Goal: Task Accomplishment & Management: Complete application form

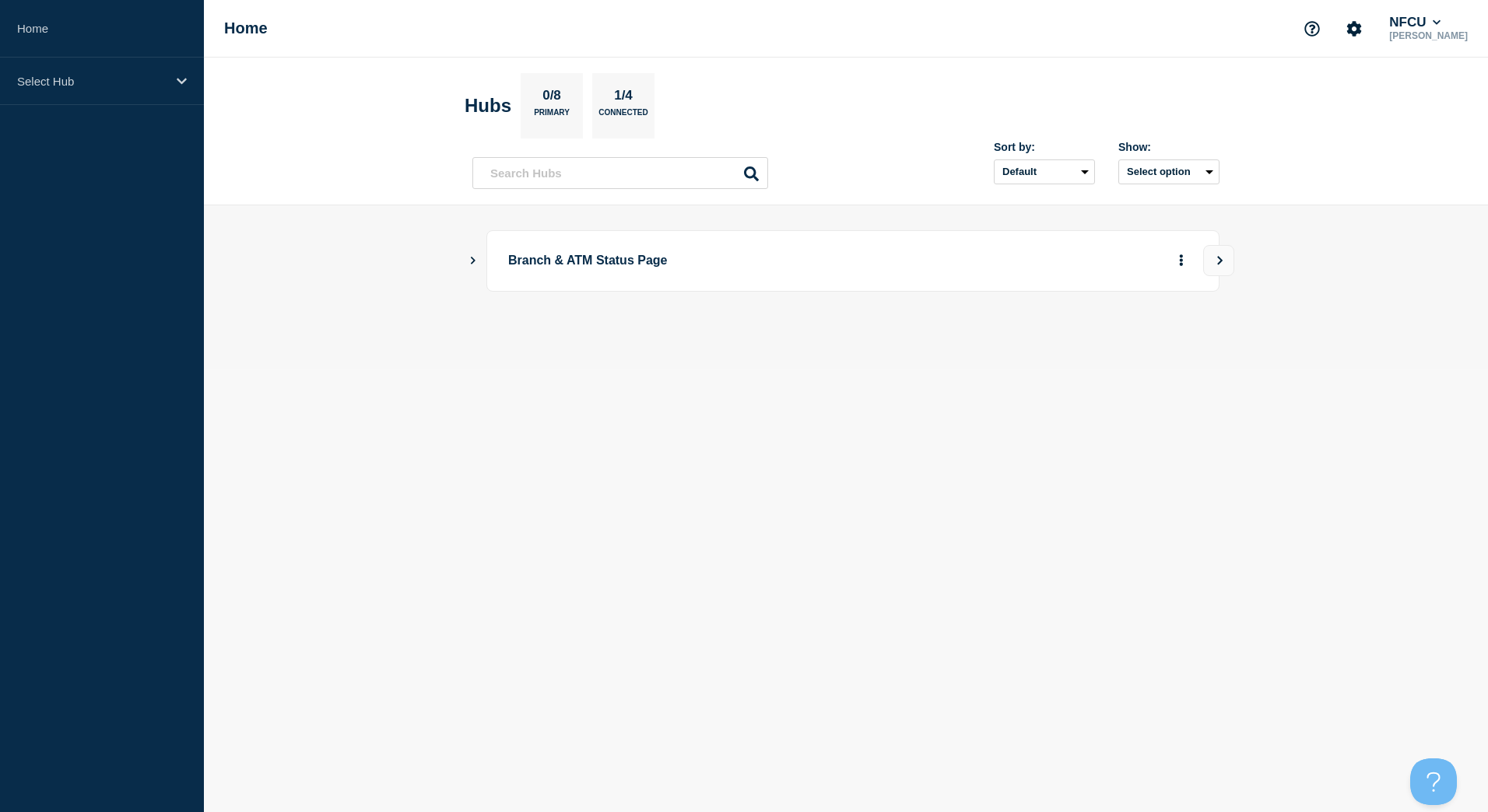
click at [464, 266] on main "Branch & ATM Status Page" at bounding box center [846, 287] width 1284 height 163
click at [472, 261] on icon "Show Connected Hubs" at bounding box center [472, 260] width 10 height 7
click at [1121, 346] on button "See overview" at bounding box center [1126, 340] width 83 height 32
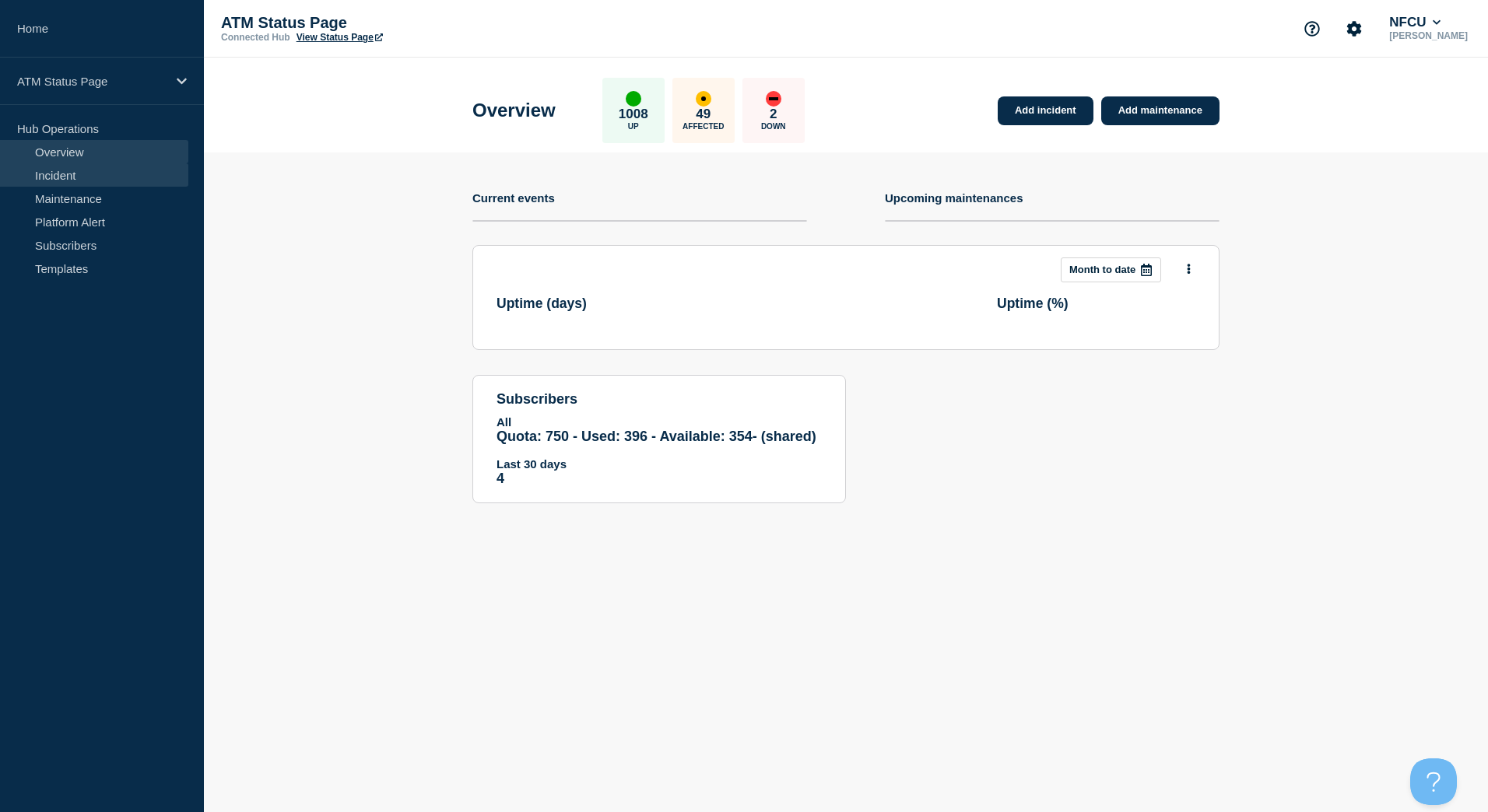
click at [105, 176] on link "Incident" at bounding box center [94, 174] width 188 height 23
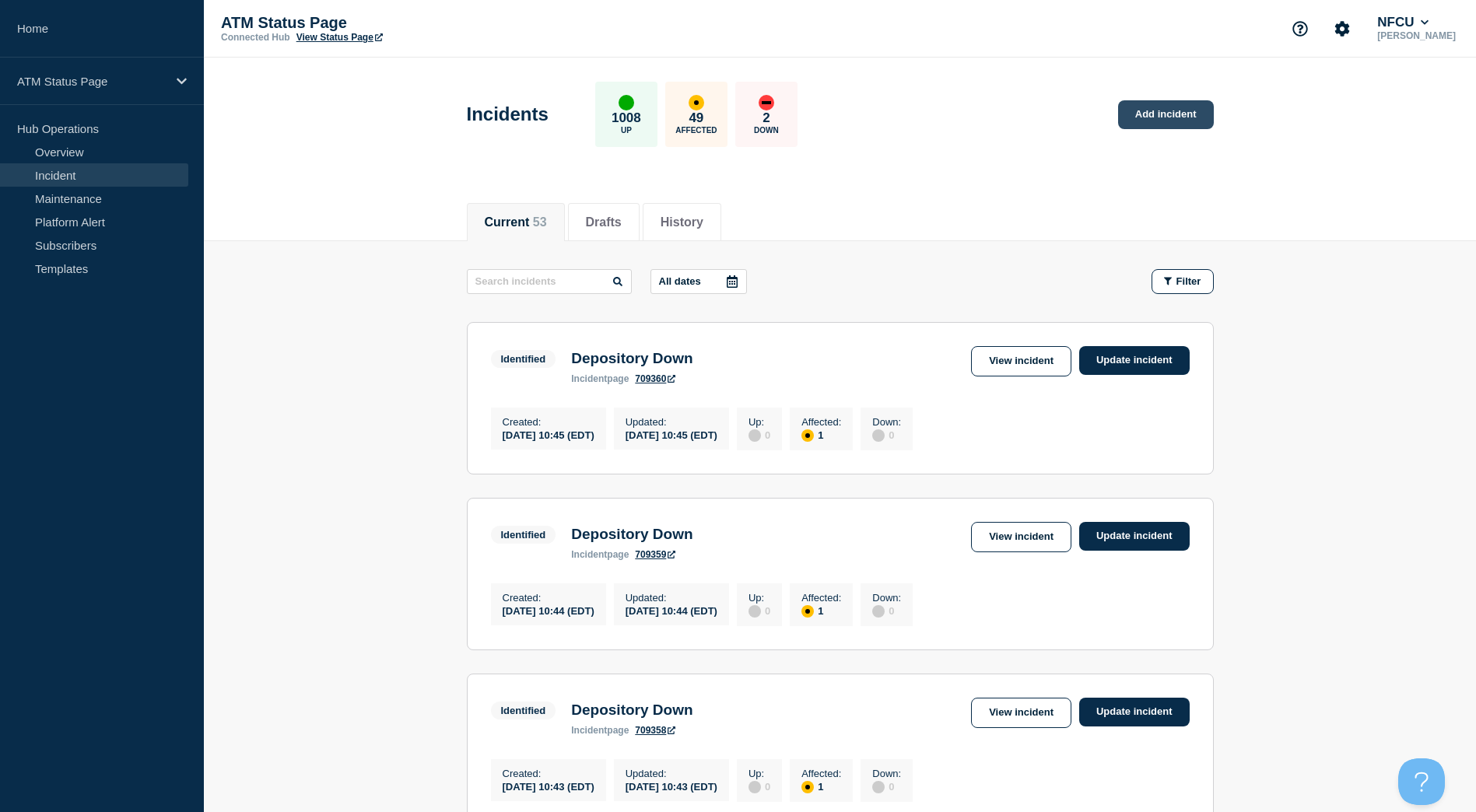
click at [1205, 105] on link "Add incident" at bounding box center [1166, 114] width 96 height 29
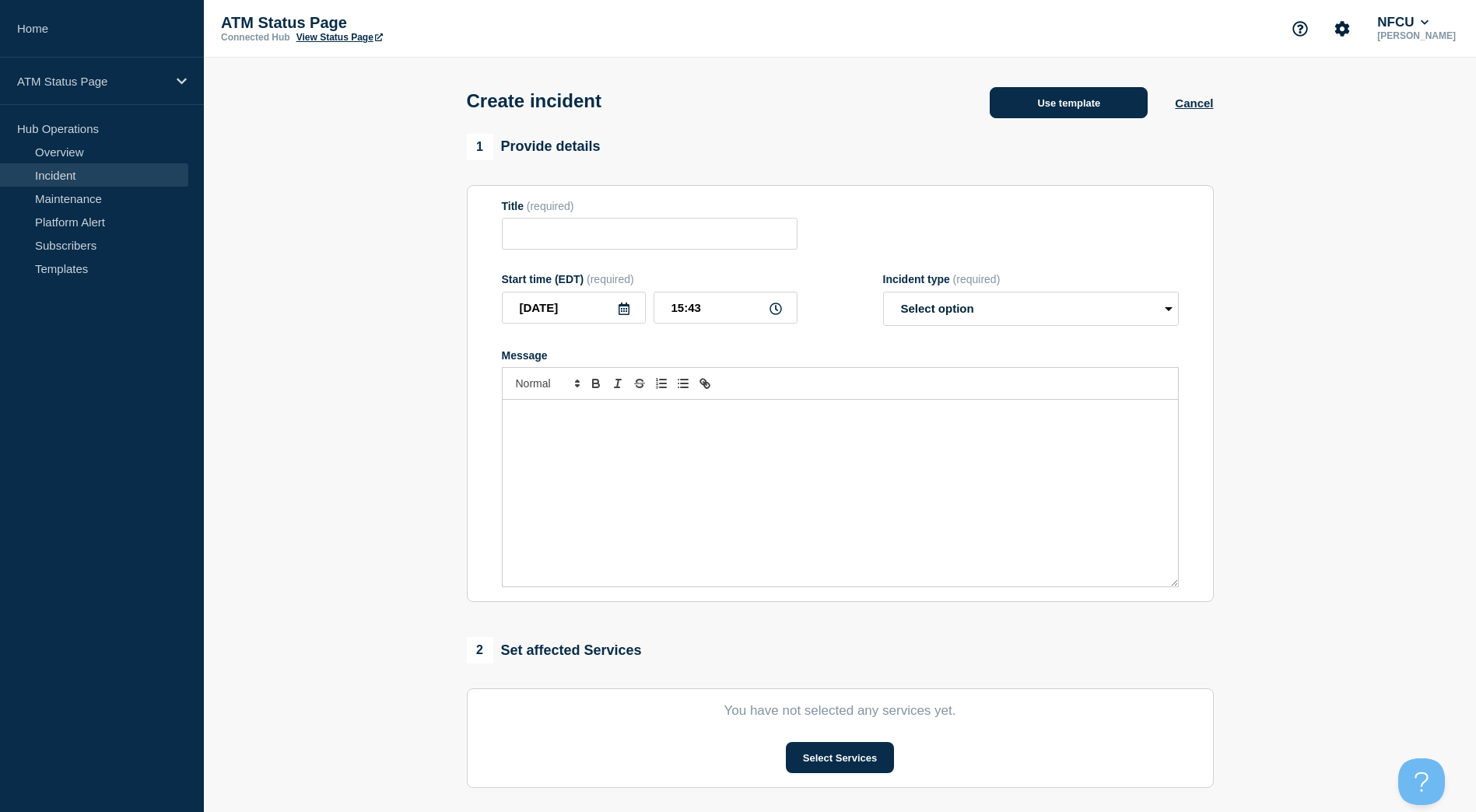
click at [1114, 110] on button "Use template" at bounding box center [1068, 103] width 158 height 32
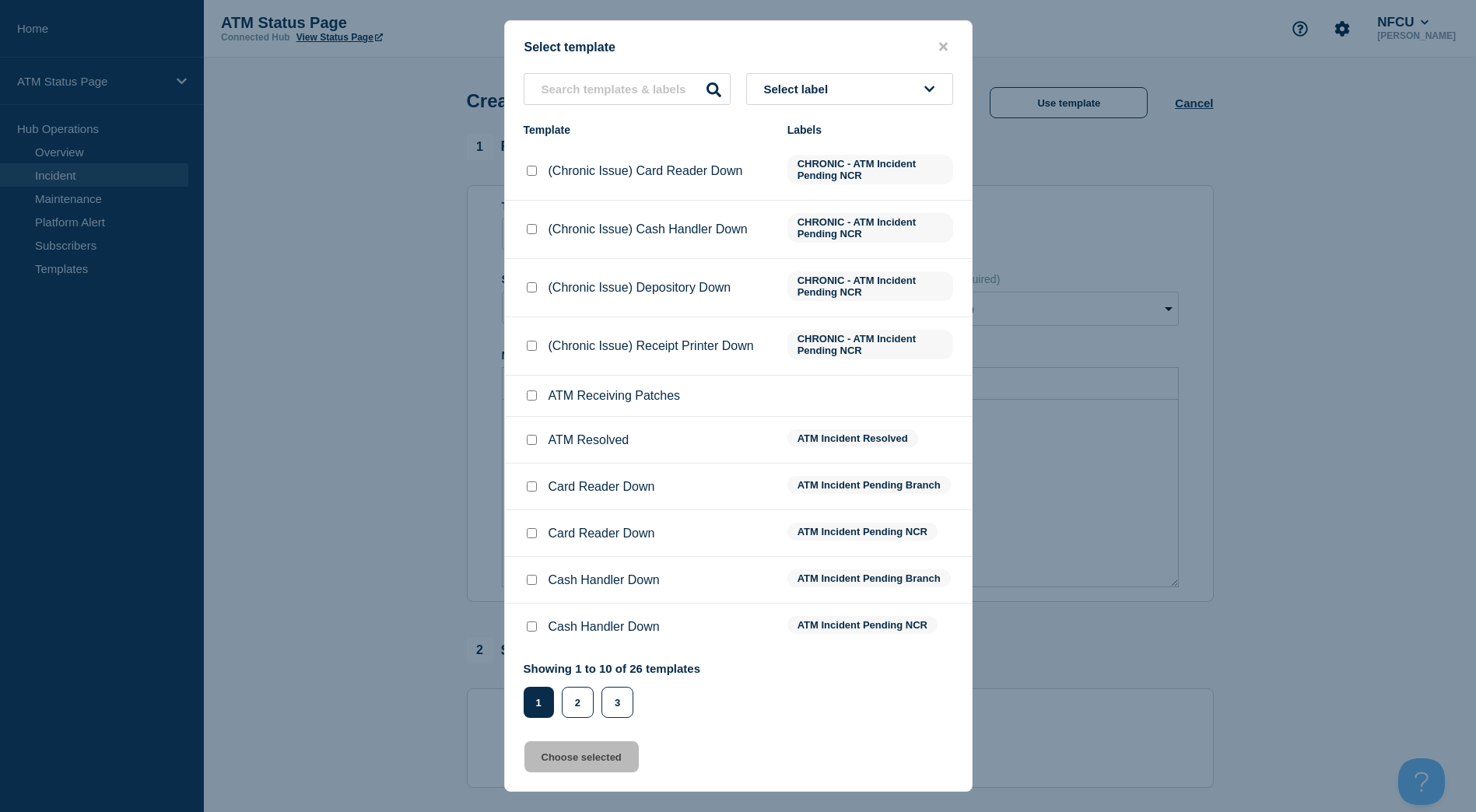
click at [897, 88] on button "Select label" at bounding box center [849, 89] width 207 height 32
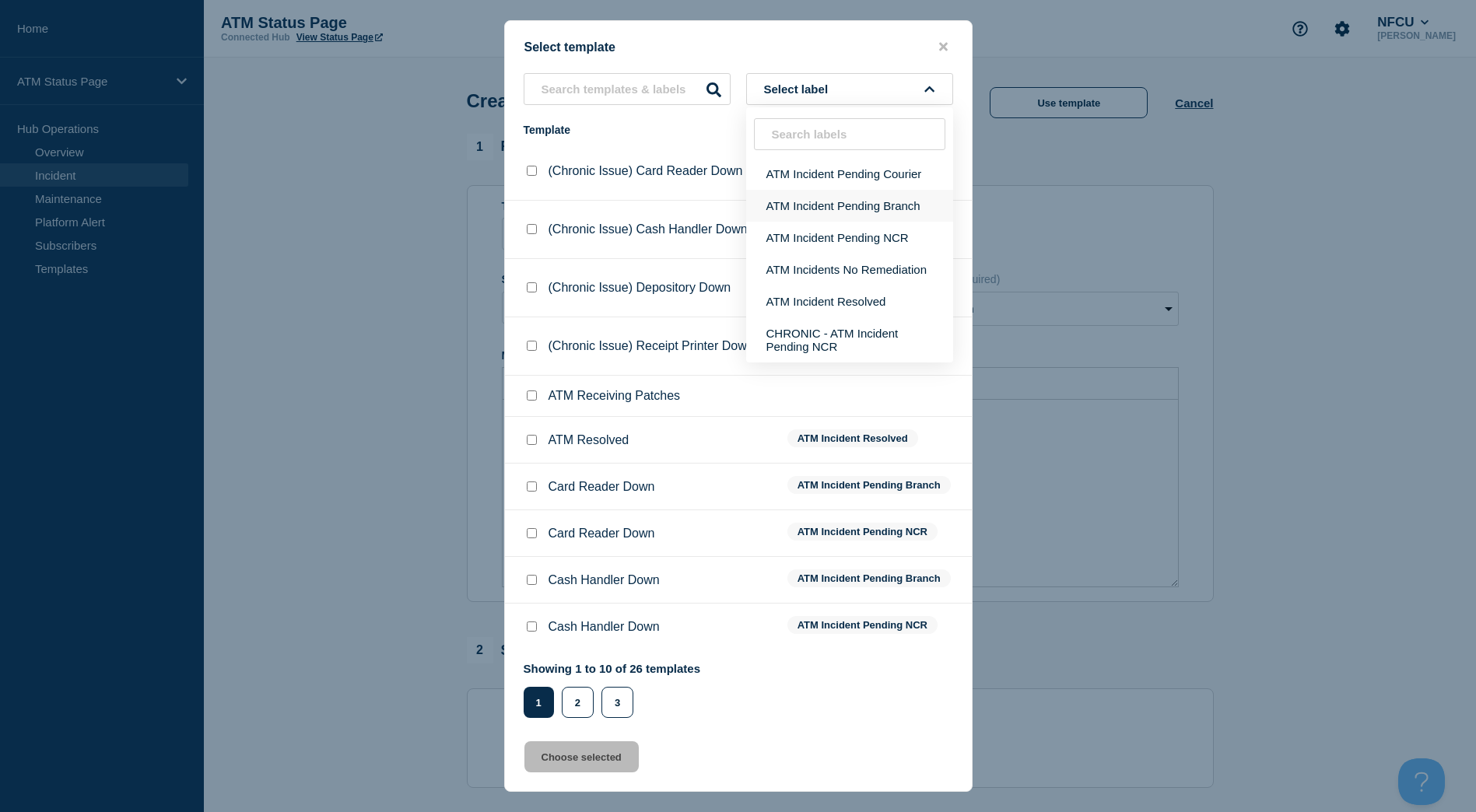
click at [855, 202] on button "ATM Incident Pending Branch" at bounding box center [849, 206] width 207 height 32
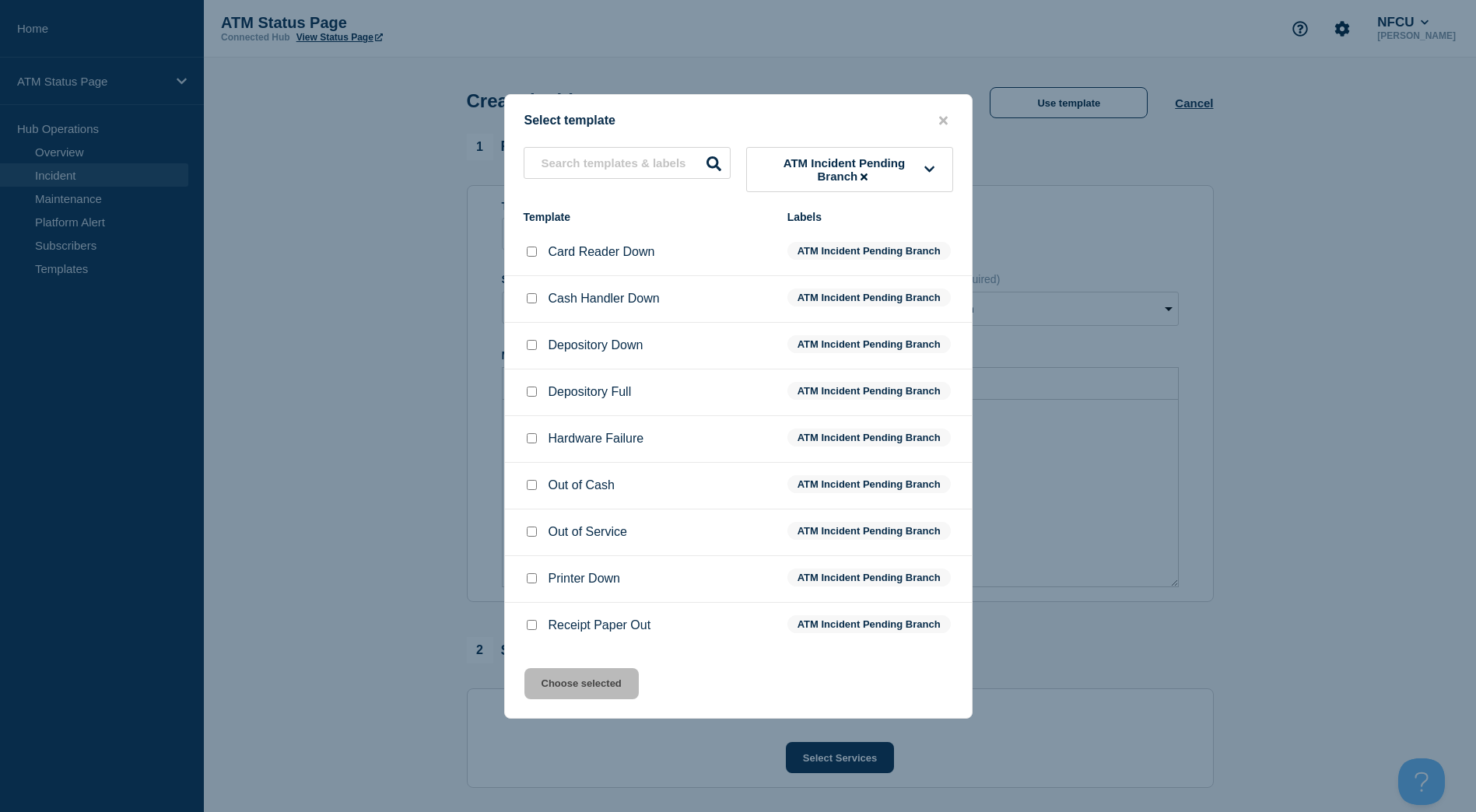
click at [527, 337] on li "Depository Down ATM Incident Pending Branch" at bounding box center [738, 346] width 467 height 46
click at [528, 346] on input "Depository Down checkbox" at bounding box center [531, 344] width 10 height 10
checkbox input "true"
click at [596, 685] on button "Choose selected" at bounding box center [581, 684] width 114 height 32
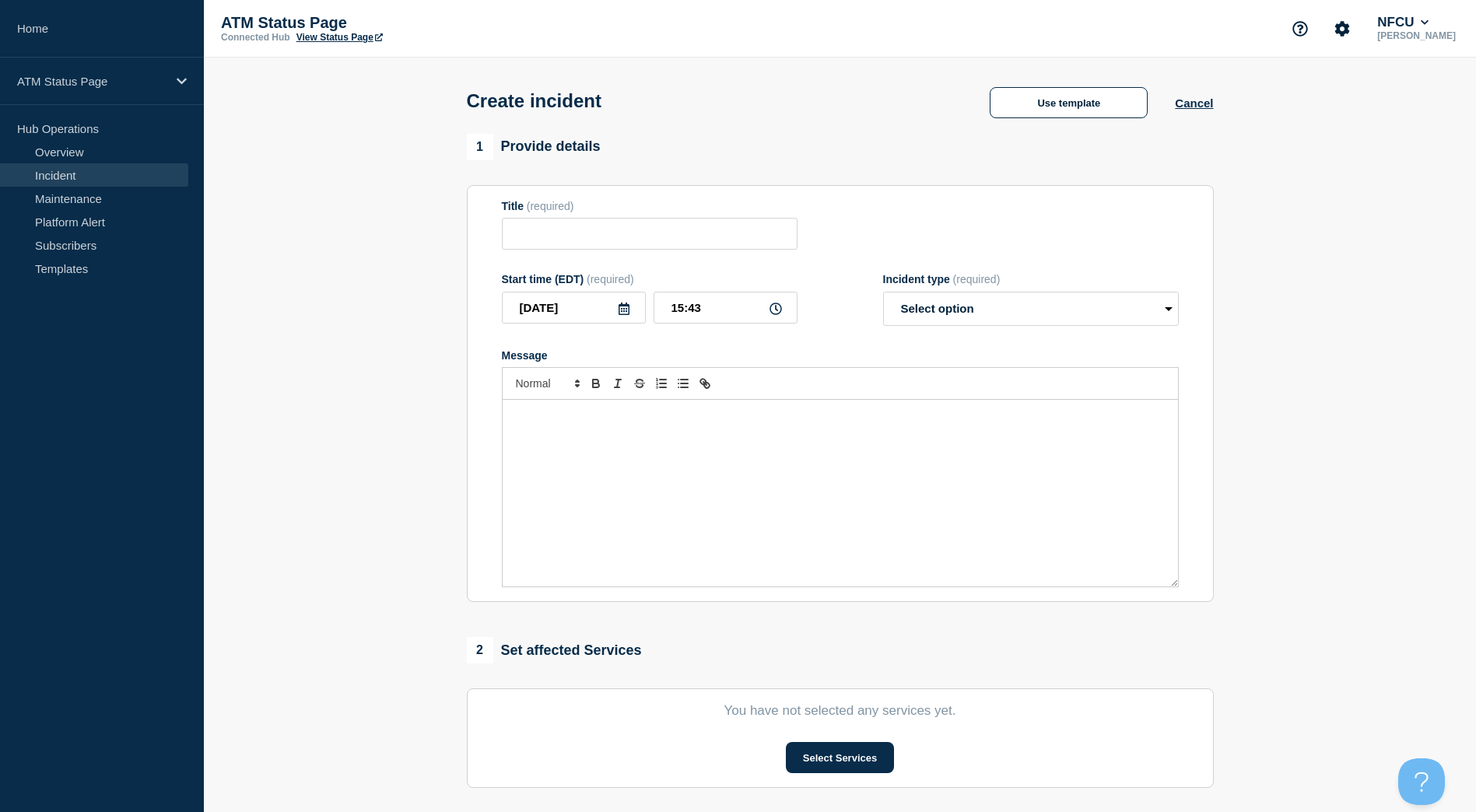
type input "Depository Down"
select select "identified"
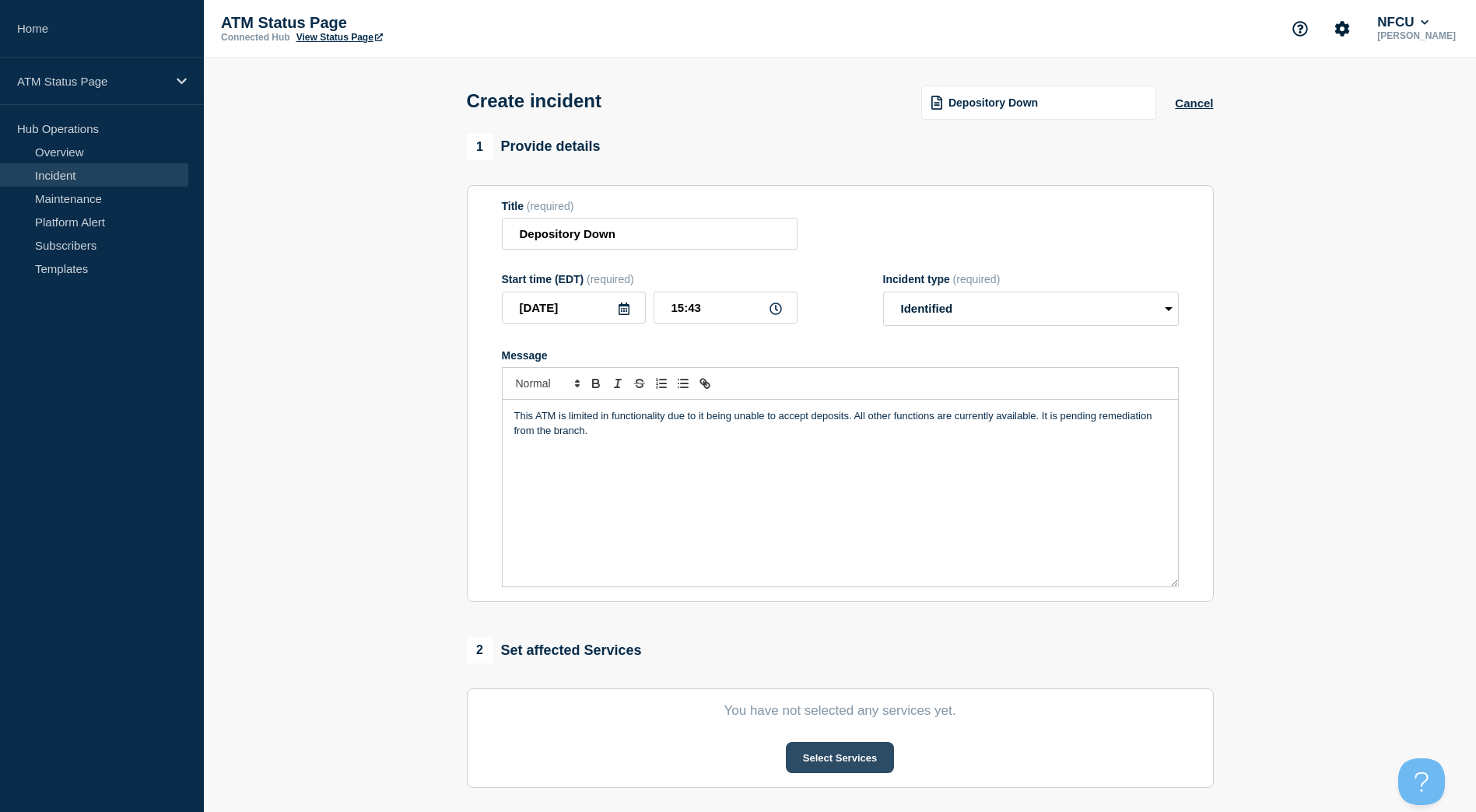
click at [853, 762] on button "Select Services" at bounding box center [840, 758] width 109 height 32
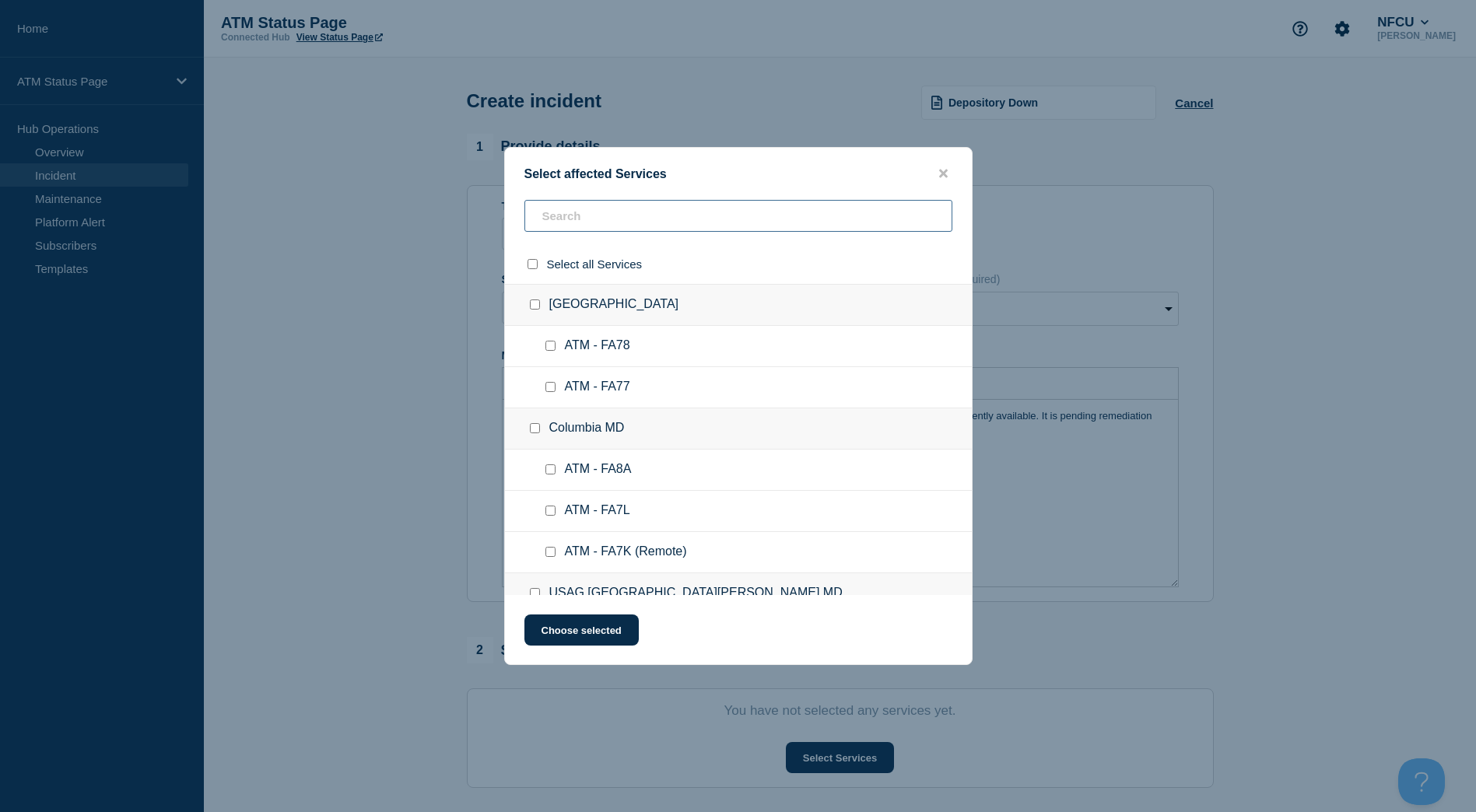
click at [628, 232] on input "text" at bounding box center [738, 215] width 428 height 32
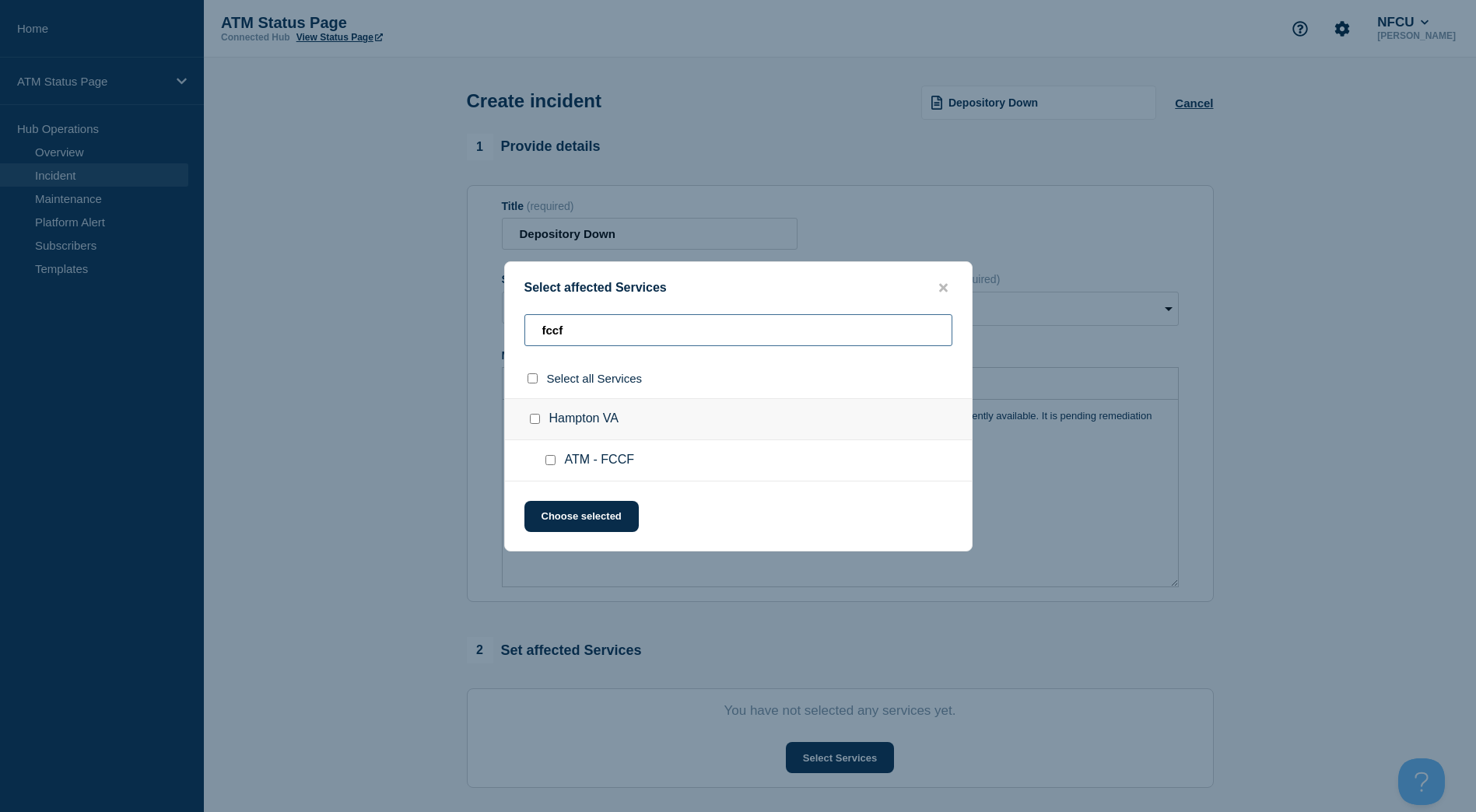
type input "fccf"
click at [532, 421] on input "Hampton VA checkbox" at bounding box center [535, 419] width 10 height 10
checkbox input "true"
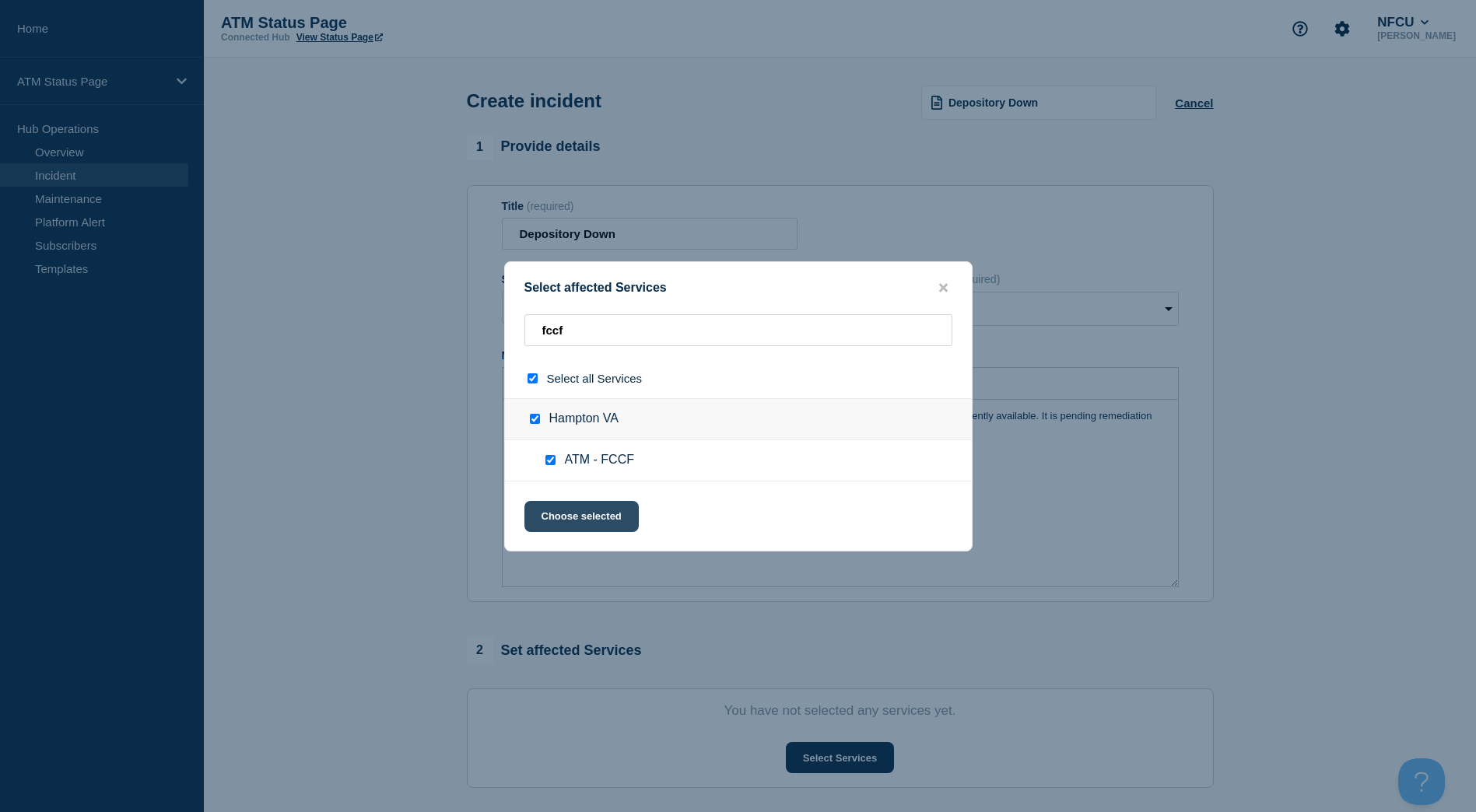
click at [571, 508] on button "Choose selected" at bounding box center [581, 517] width 114 height 32
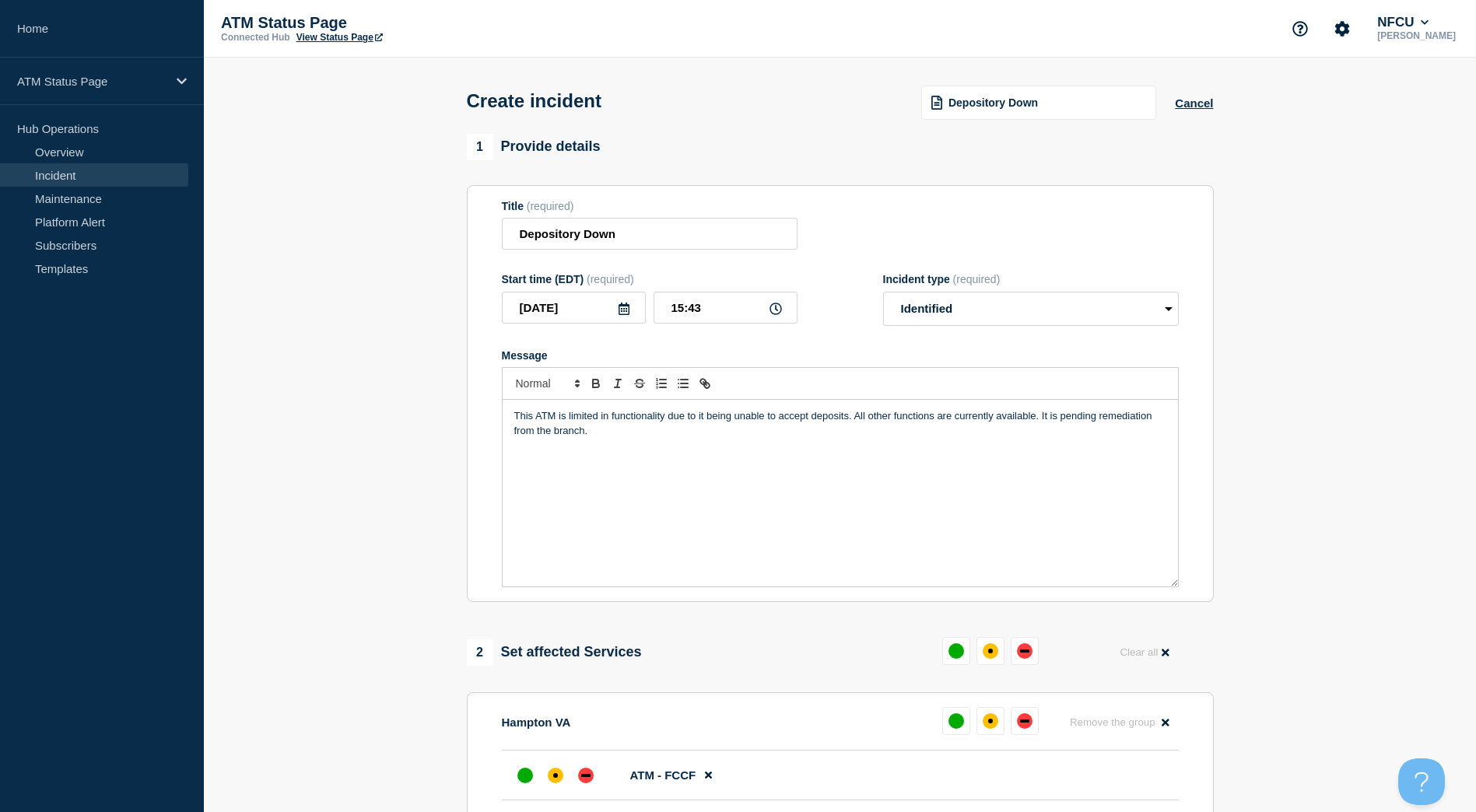
scroll to position [156, 0]
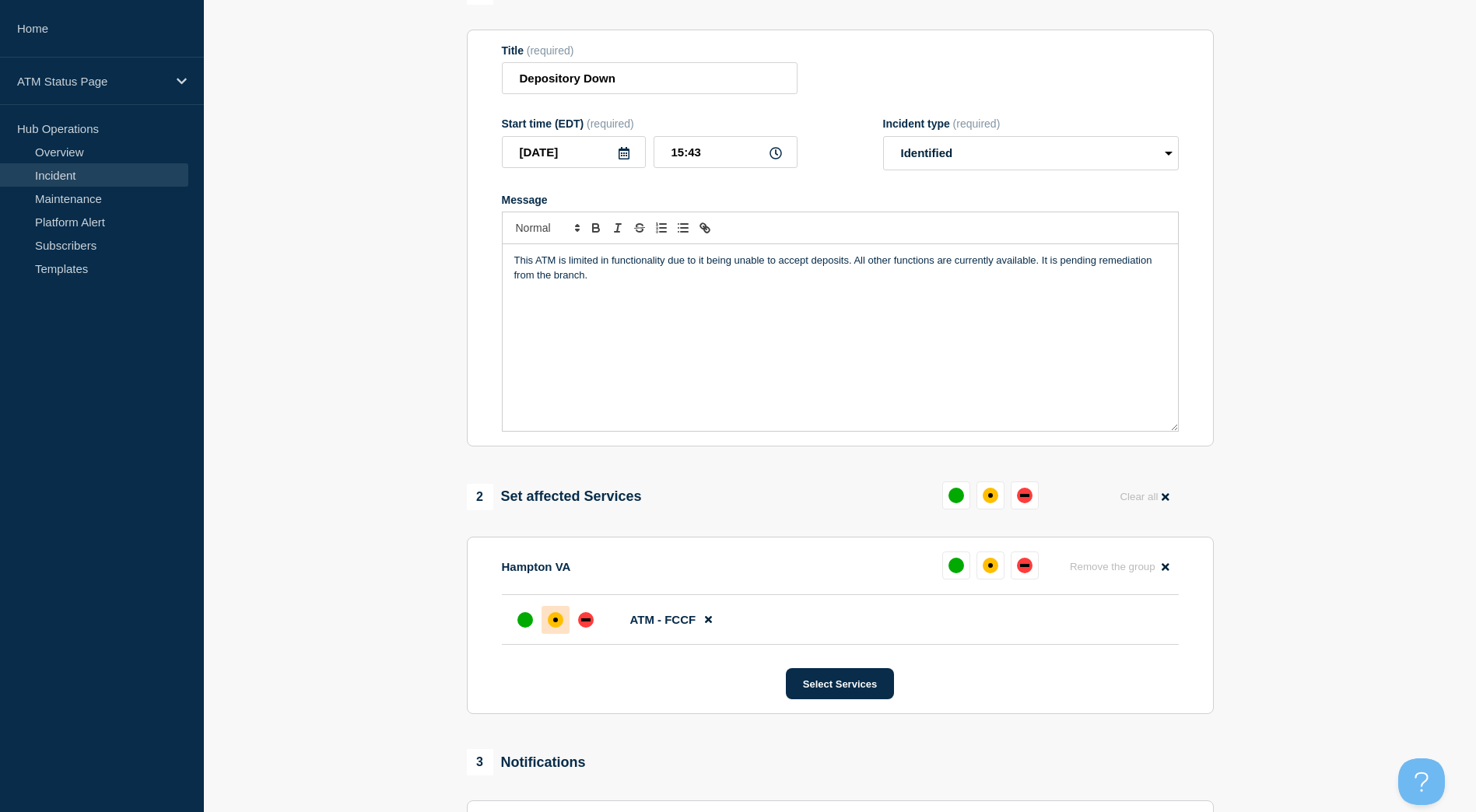
click at [561, 621] on div "affected" at bounding box center [555, 620] width 16 height 16
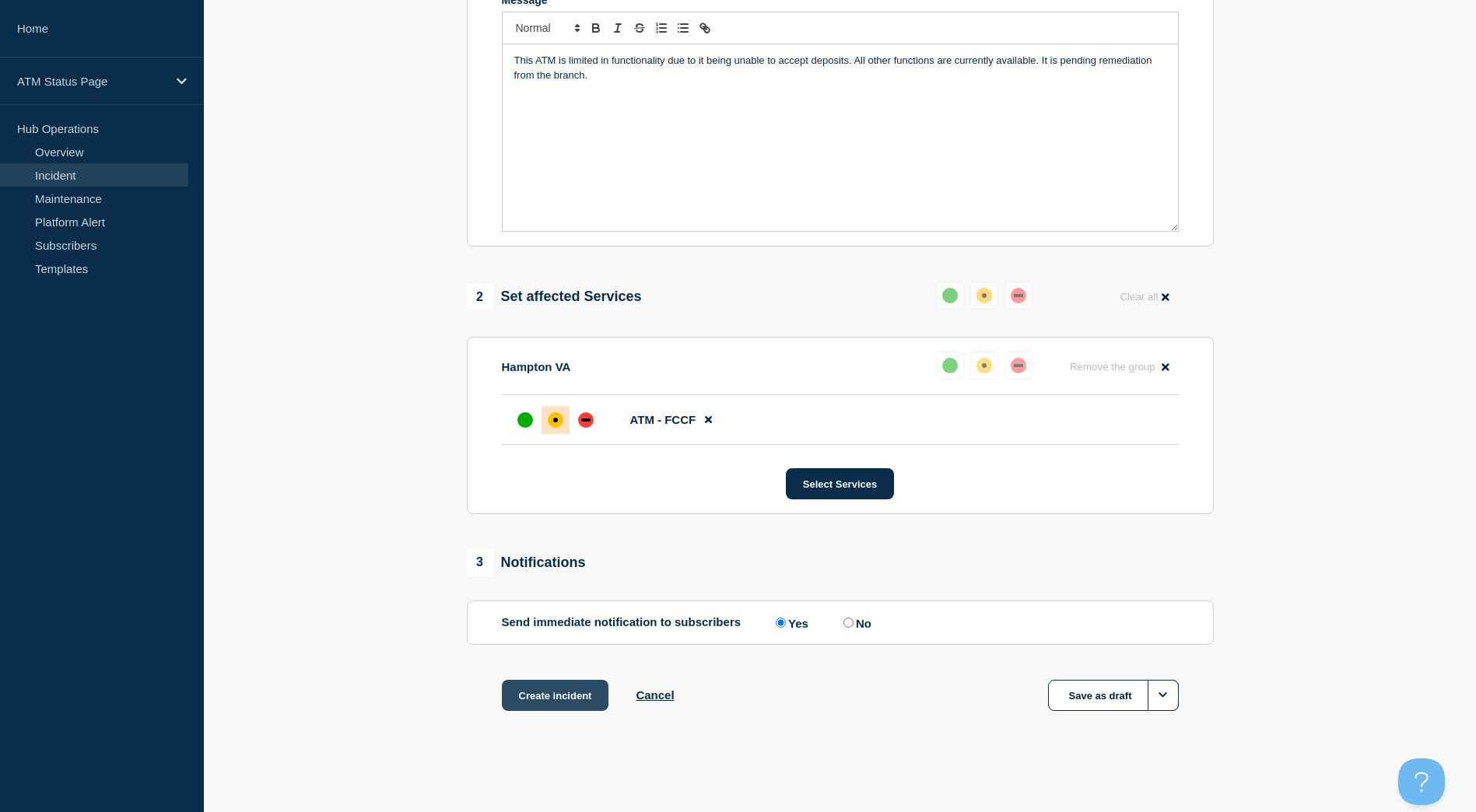
click at [591, 707] on button "Create incident" at bounding box center [556, 696] width 108 height 32
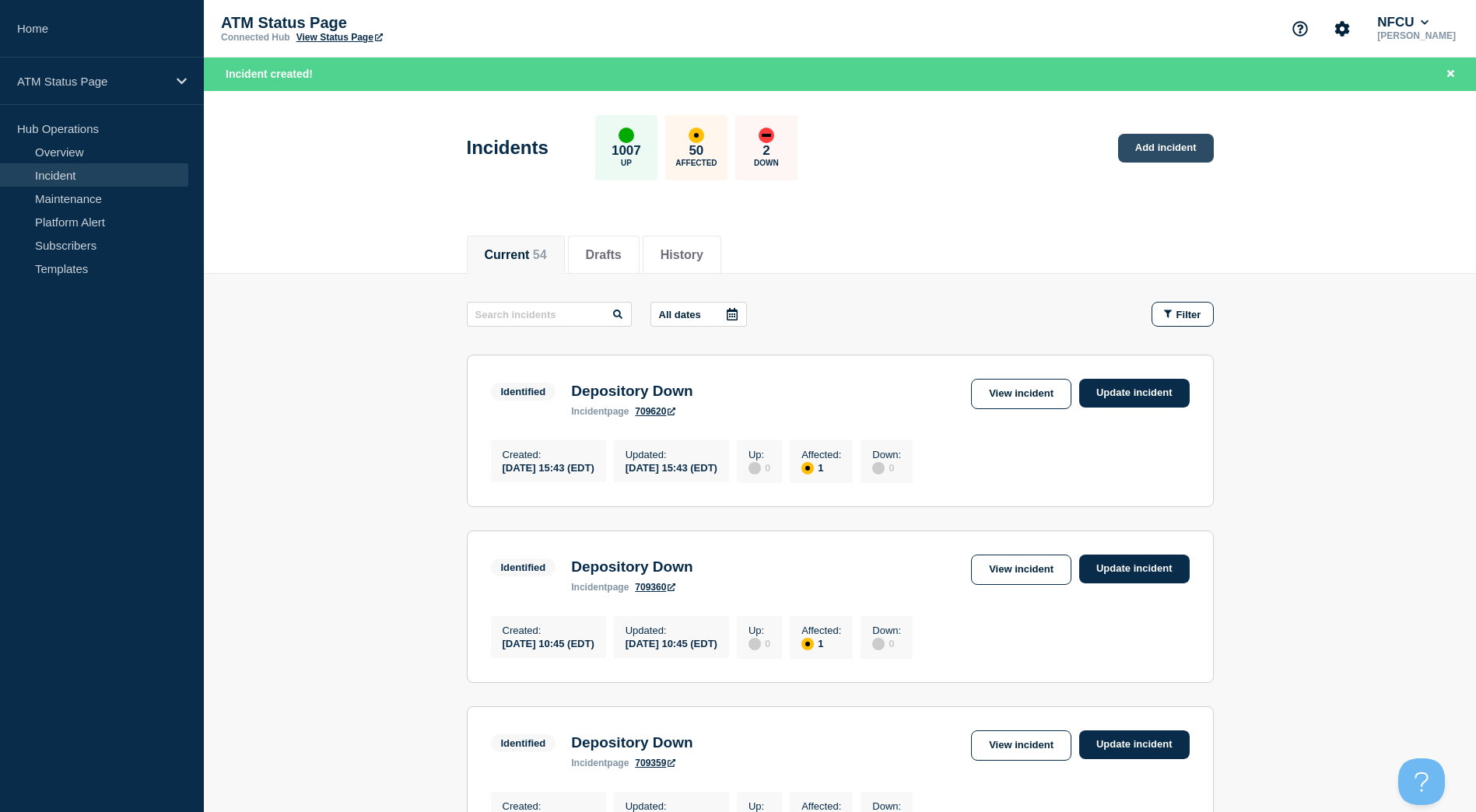
click at [1186, 158] on link "Add incident" at bounding box center [1166, 148] width 96 height 29
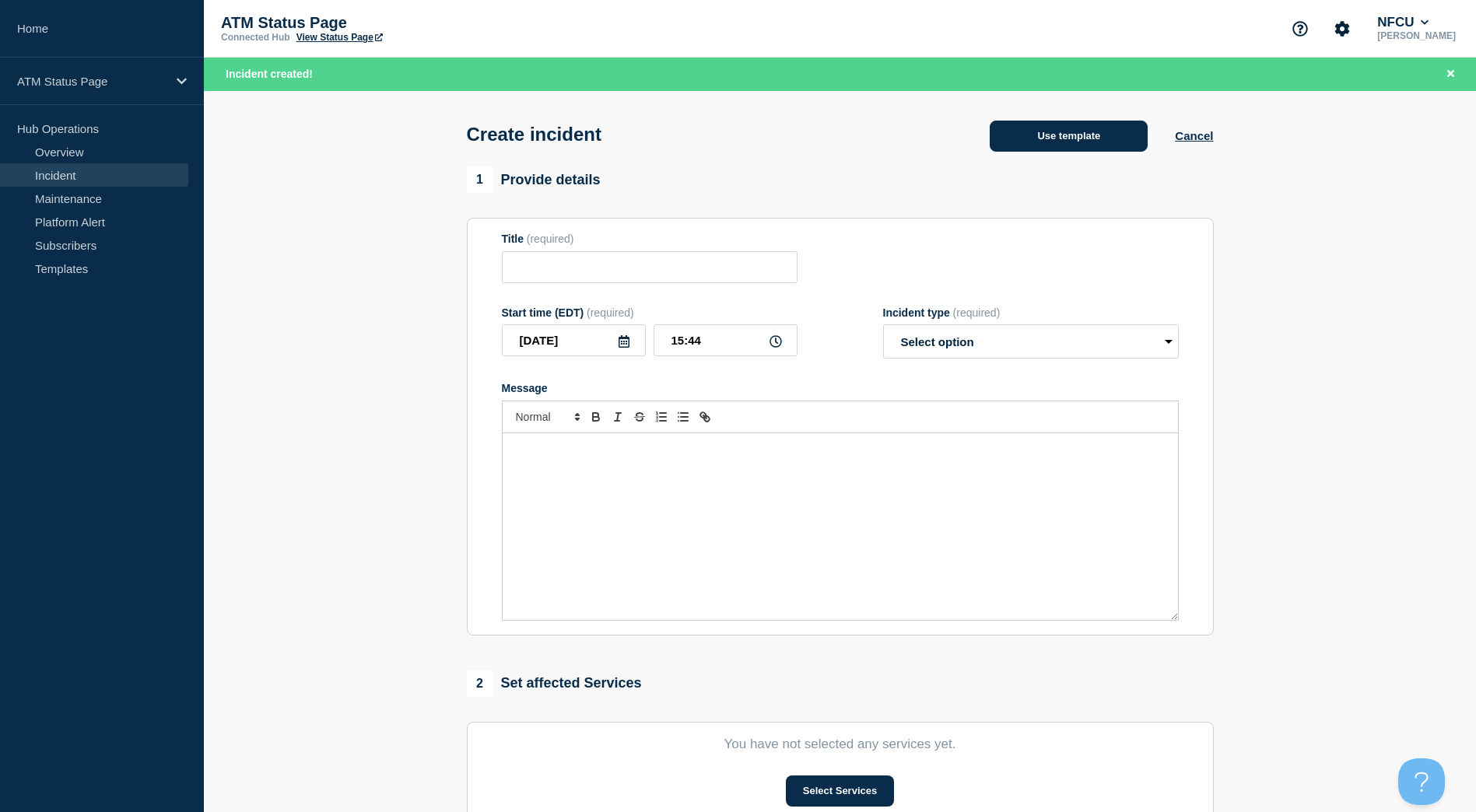
click at [1123, 137] on button "Use template" at bounding box center [1068, 136] width 158 height 32
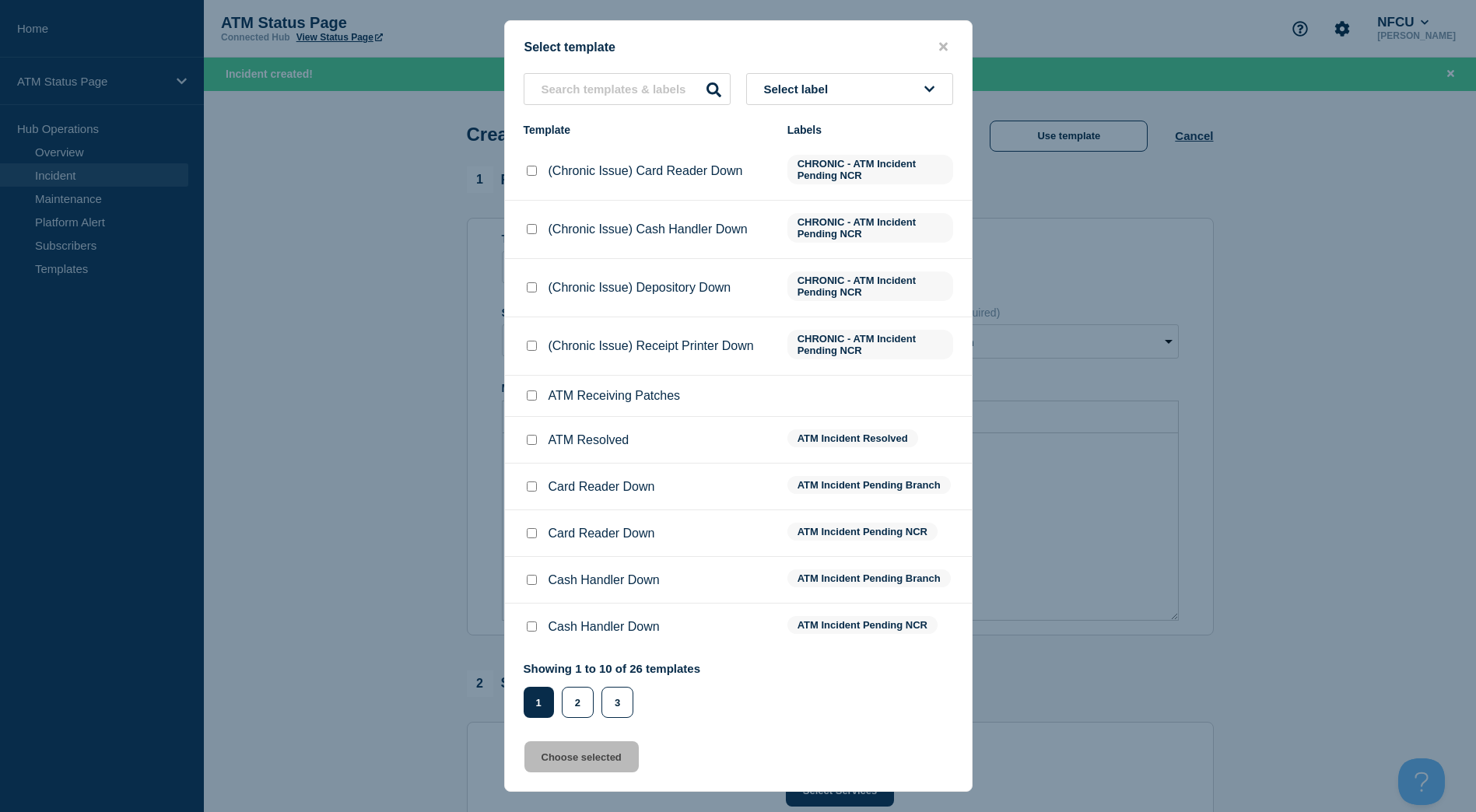
click at [874, 98] on button "Select label" at bounding box center [849, 89] width 207 height 32
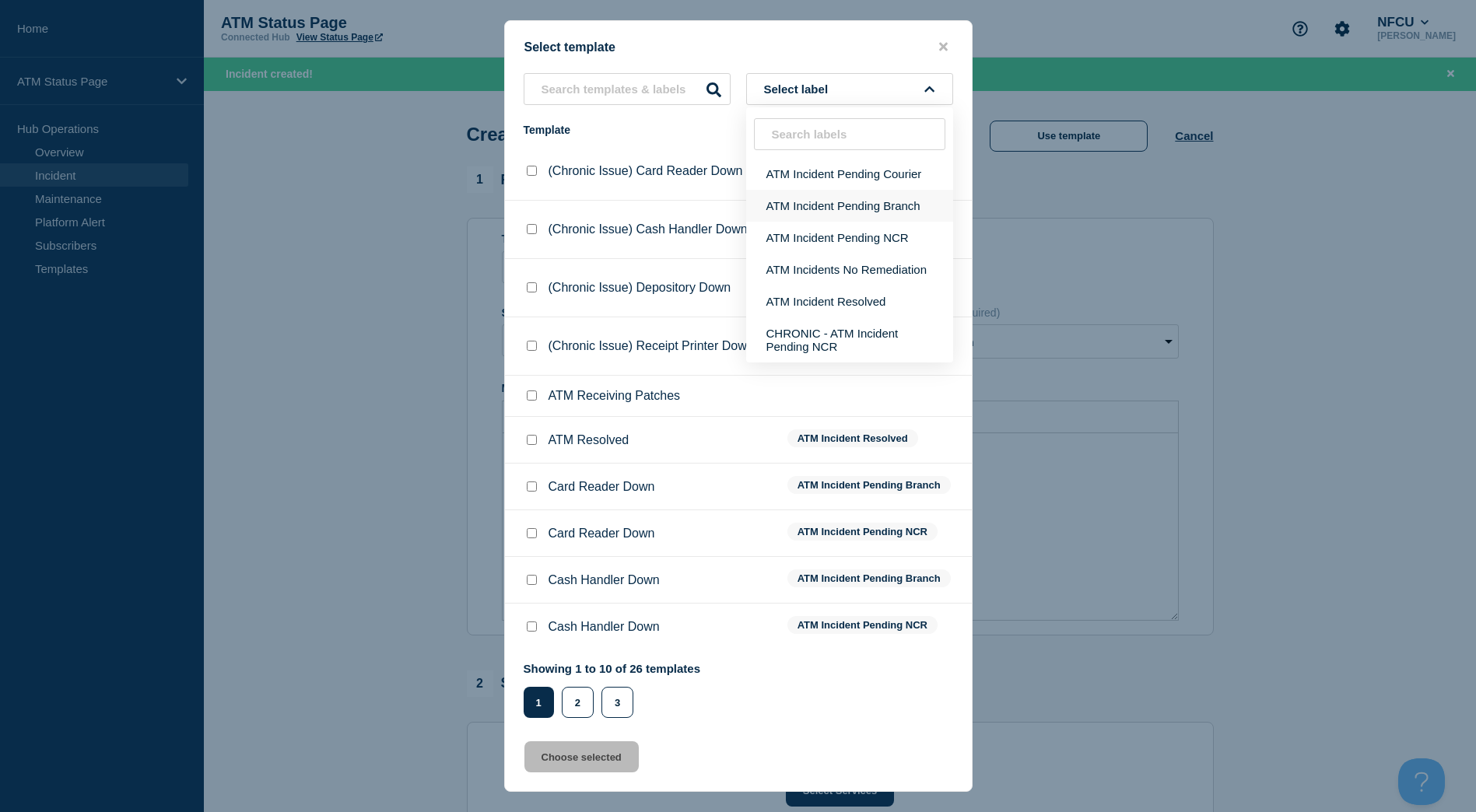
drag, startPoint x: 859, startPoint y: 222, endPoint x: 861, endPoint y: 205, distance: 17.1
click at [861, 205] on ul "ATM Incident Pending Courier ATM Incident Pending Branch ATM Incident Pending N…" at bounding box center [849, 260] width 207 height 204
click at [861, 205] on button "ATM Incident Pending Branch" at bounding box center [849, 206] width 207 height 32
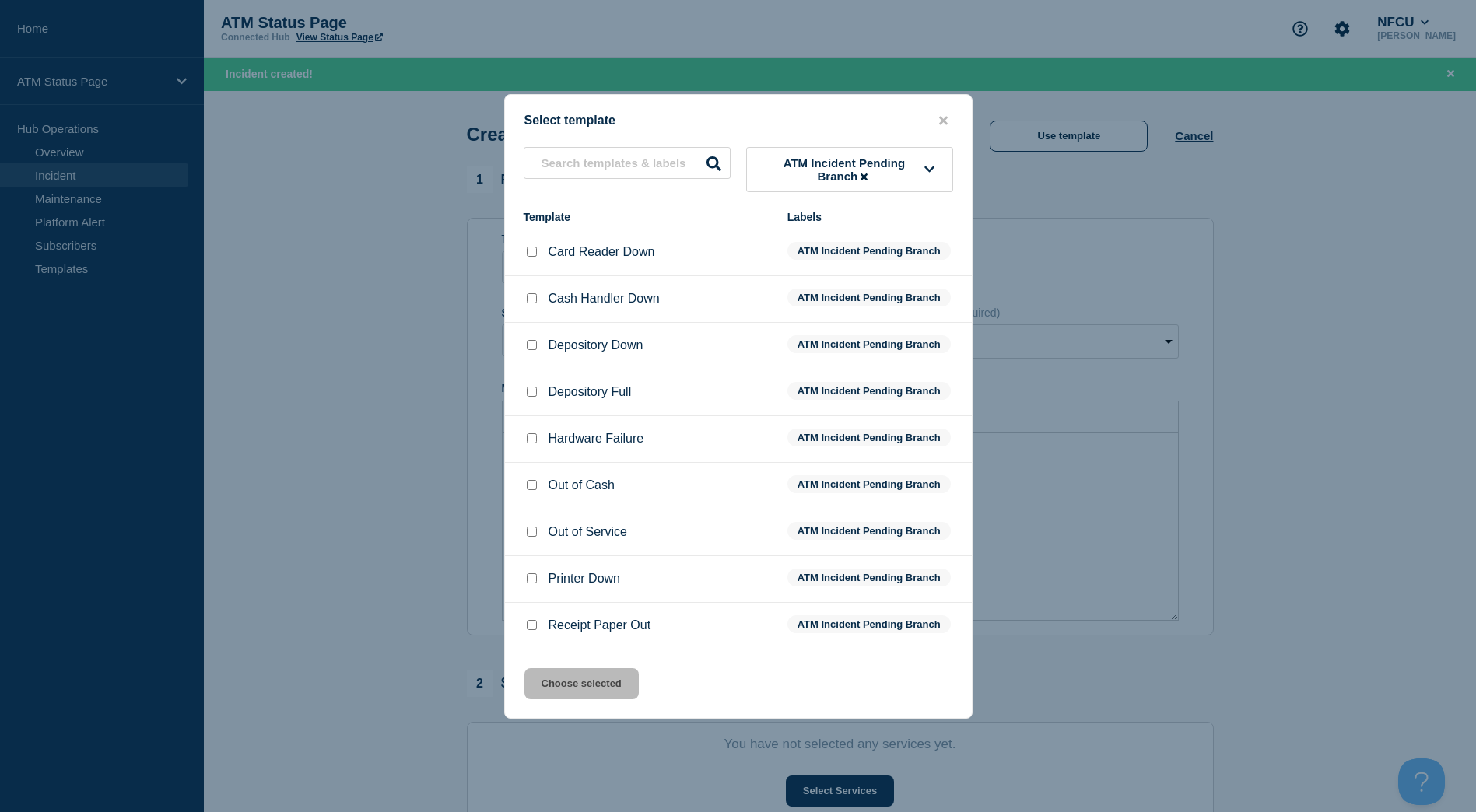
click at [532, 343] on input "Depository Down checkbox" at bounding box center [531, 344] width 10 height 10
checkbox input "true"
click at [581, 669] on div "Select template ATM Incident Pending Branch Template Labels Card Reader Down AT…" at bounding box center [738, 406] width 469 height 625
click at [583, 674] on button "Choose selected" at bounding box center [581, 684] width 114 height 32
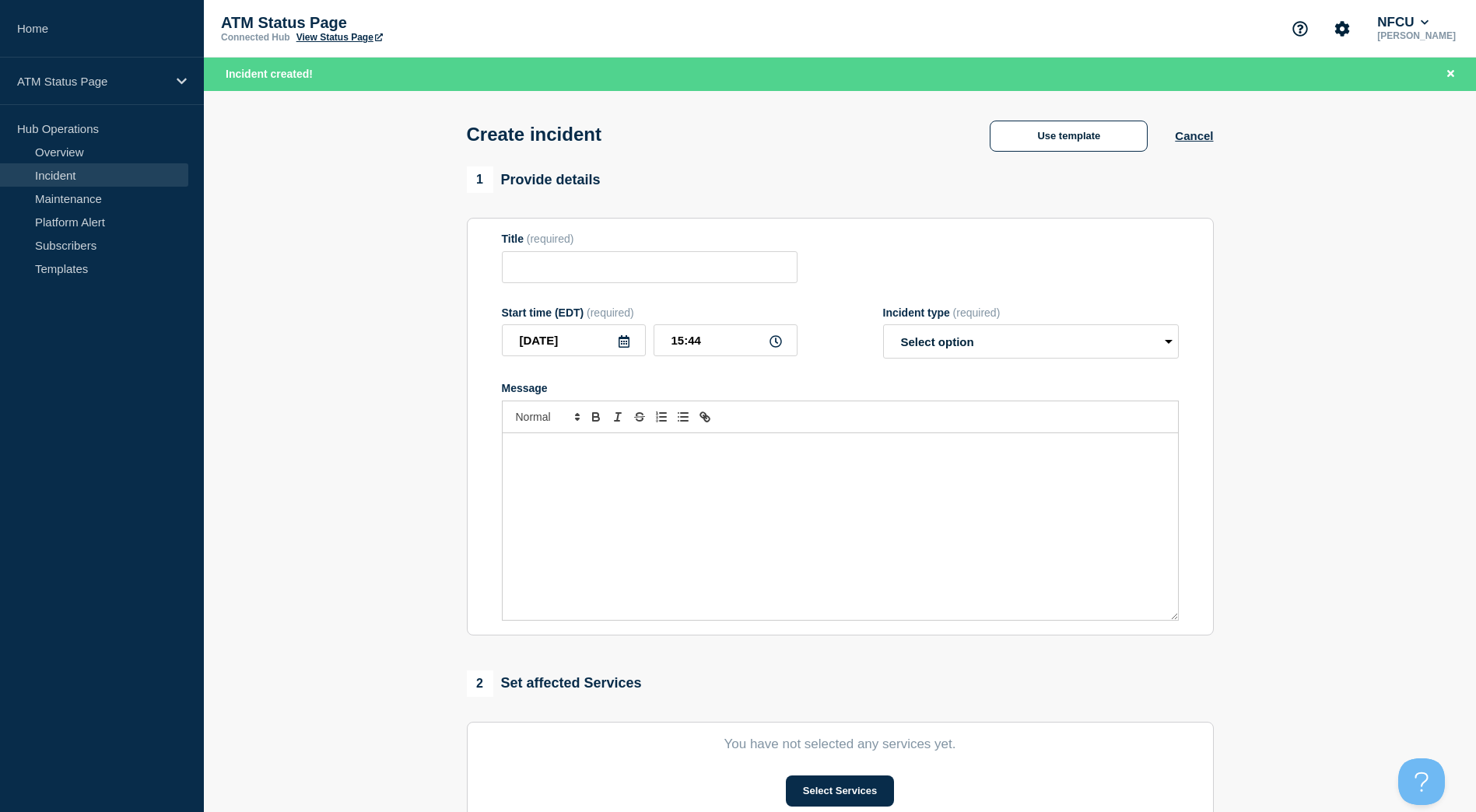
type input "Depository Down"
select select "identified"
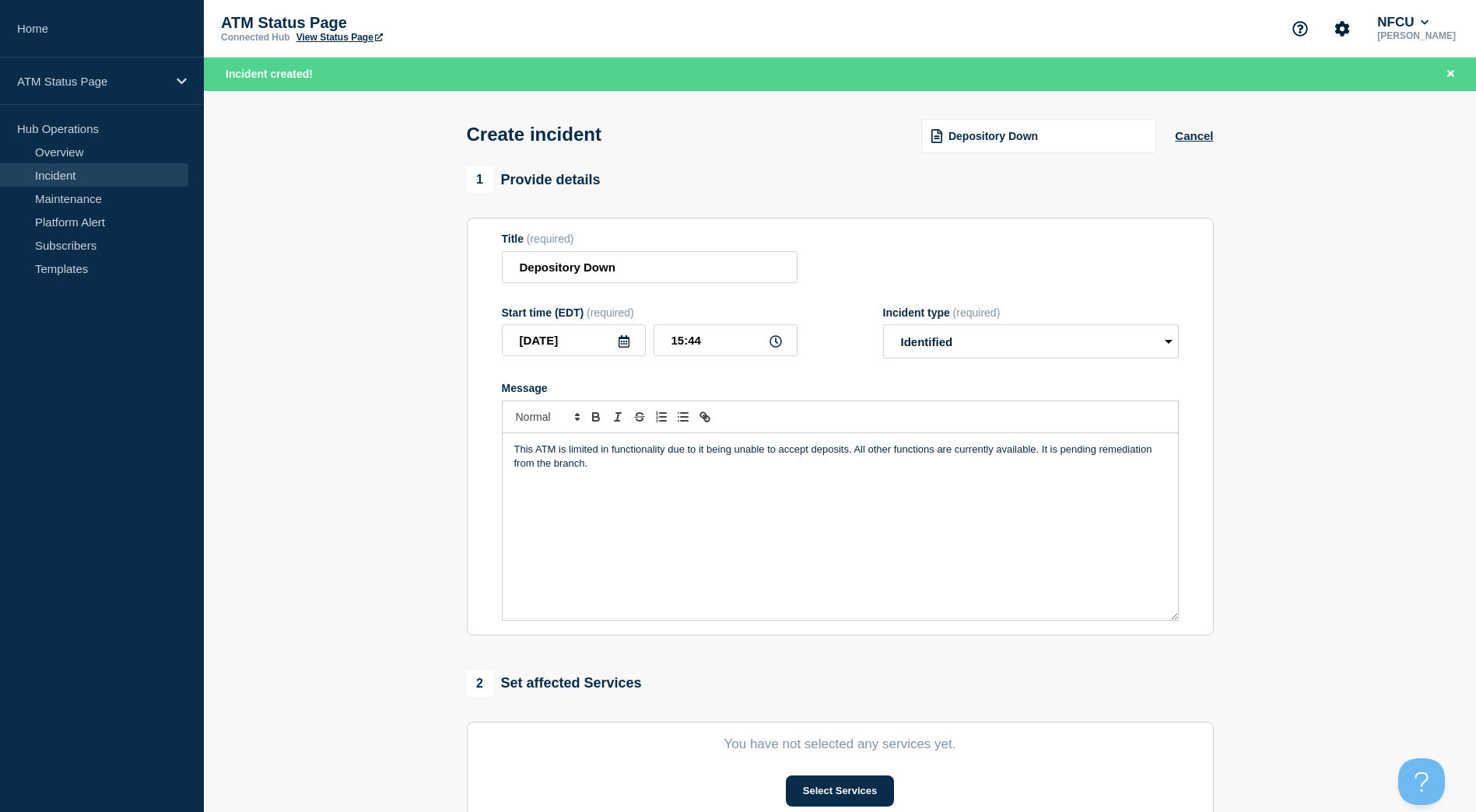
scroll to position [78, 0]
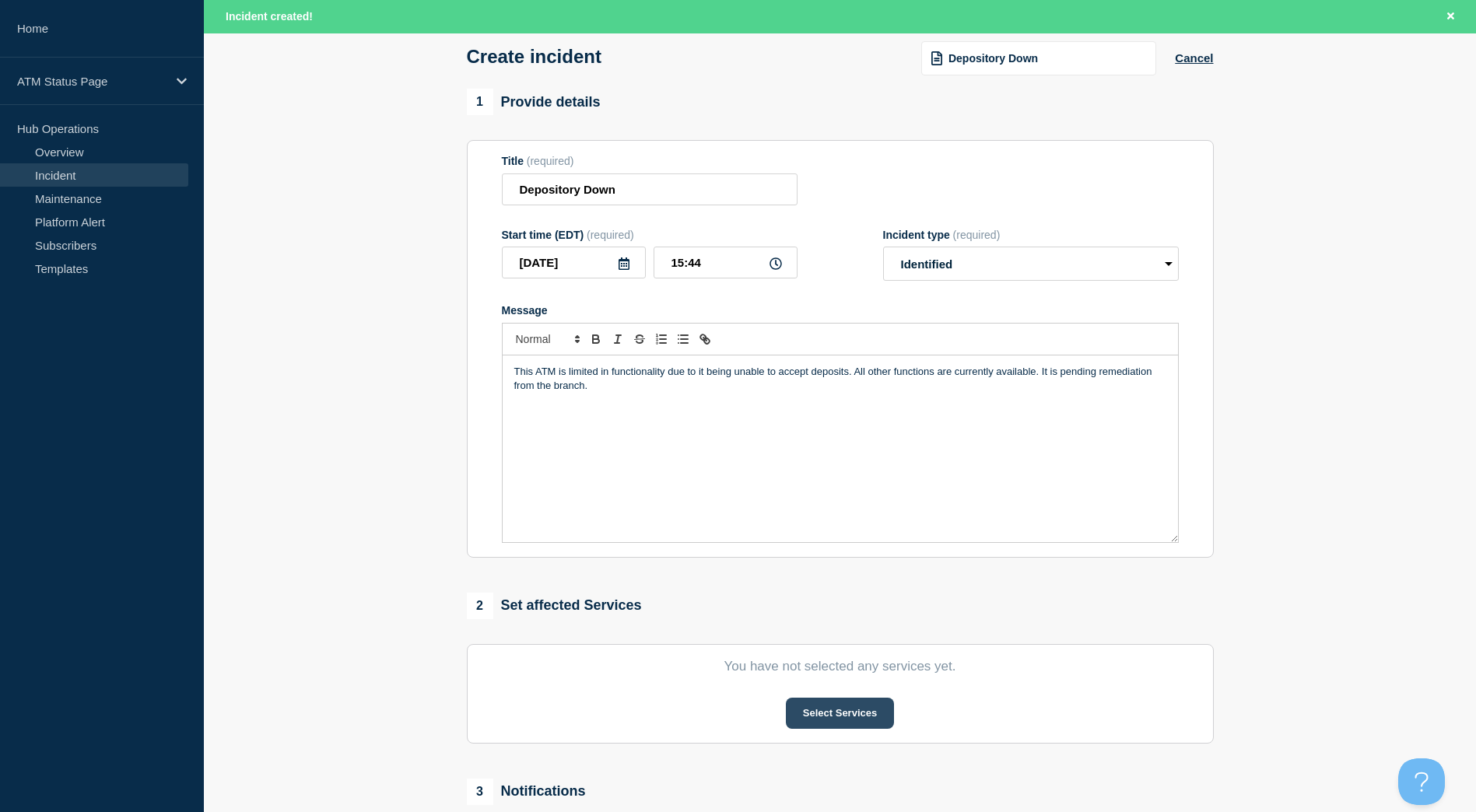
click at [857, 728] on button "Select Services" at bounding box center [840, 714] width 109 height 32
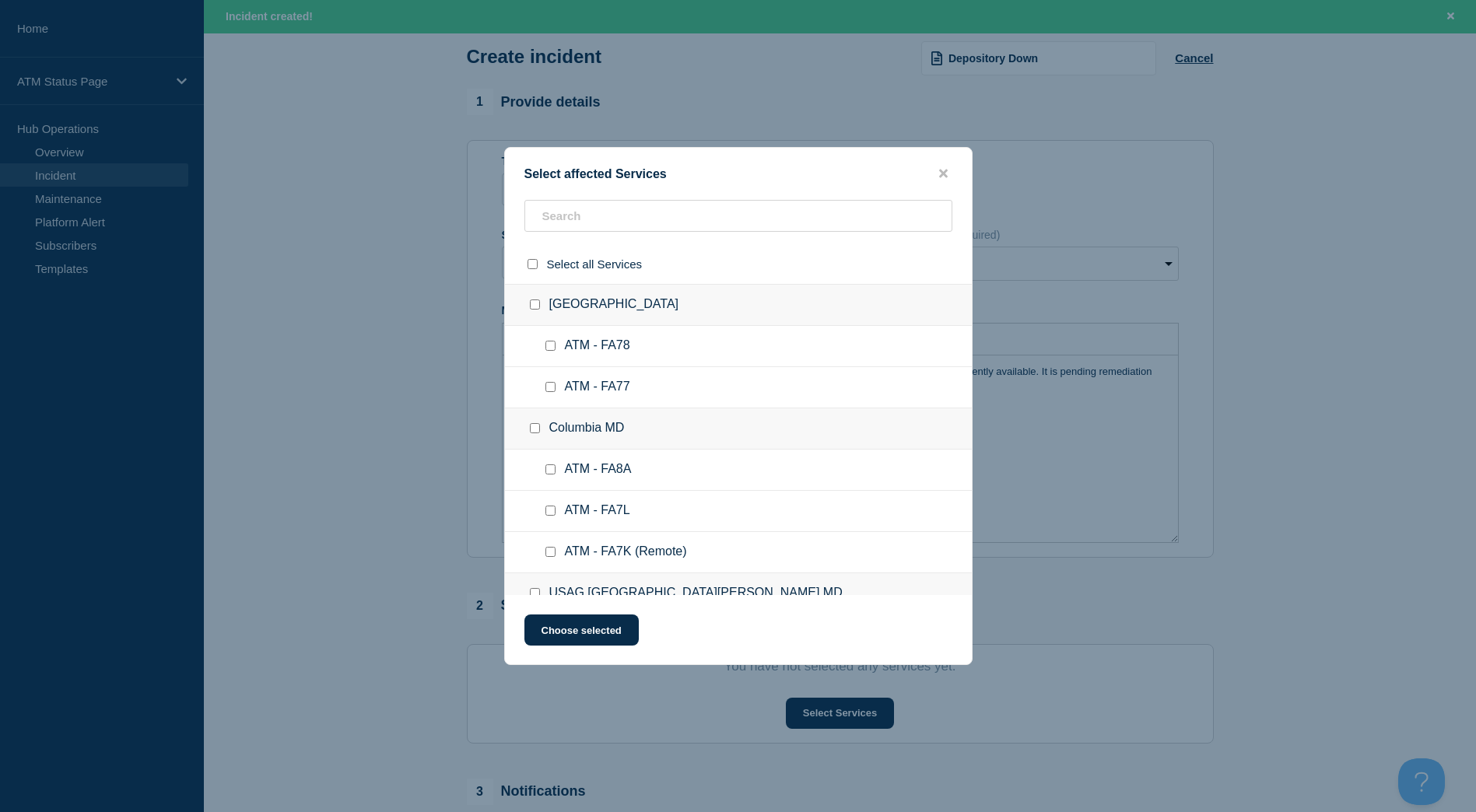
click at [649, 198] on div "Select affected Services Select all Services [GEOGRAPHIC_DATA] [GEOGRAPHIC_DATA…" at bounding box center [738, 406] width 469 height 518
click at [647, 213] on input "text" at bounding box center [738, 215] width 428 height 32
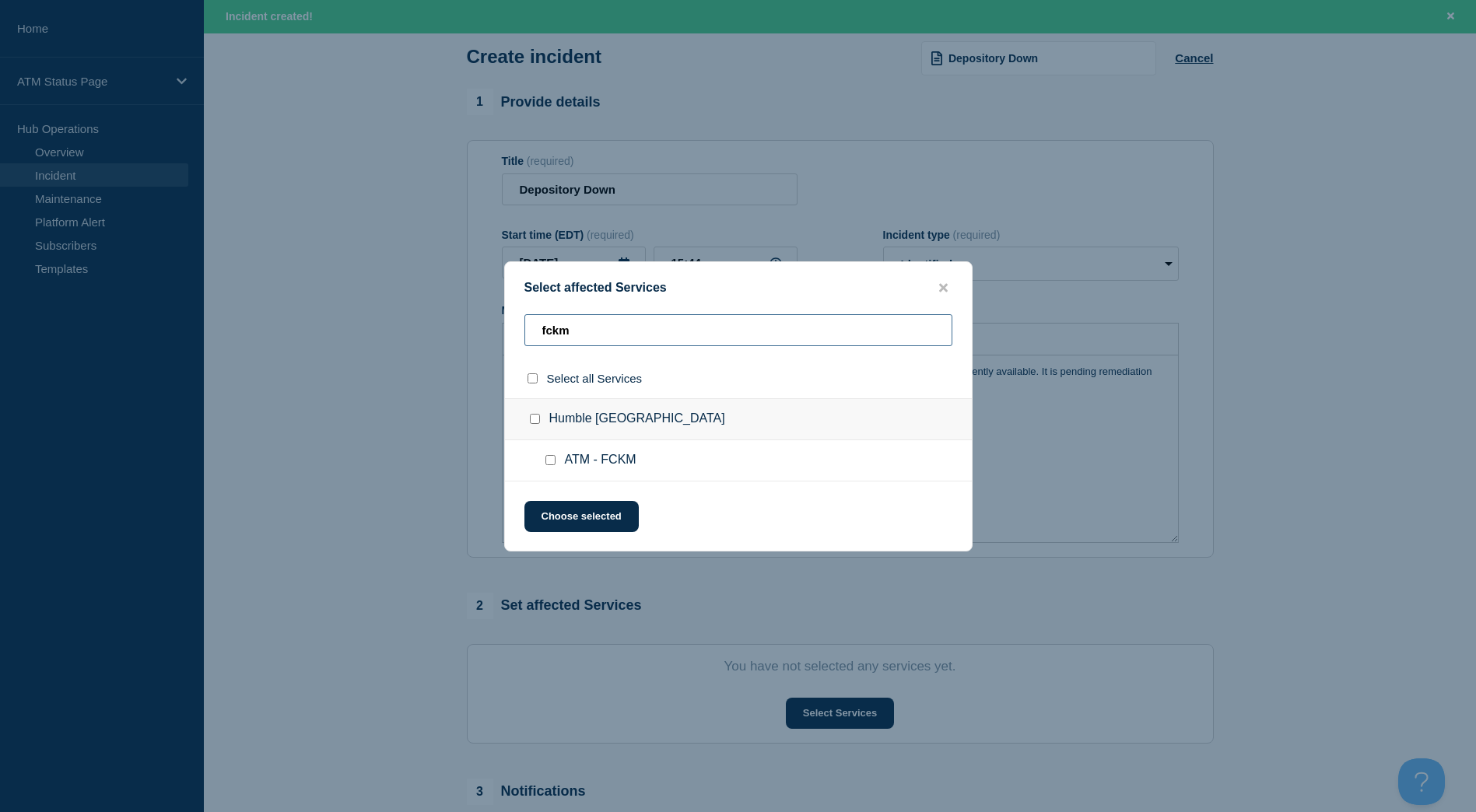
type input "fckm"
click at [526, 421] on div at bounding box center [537, 419] width 22 height 16
click at [530, 420] on input "Humble TX checkbox" at bounding box center [535, 419] width 10 height 10
checkbox input "true"
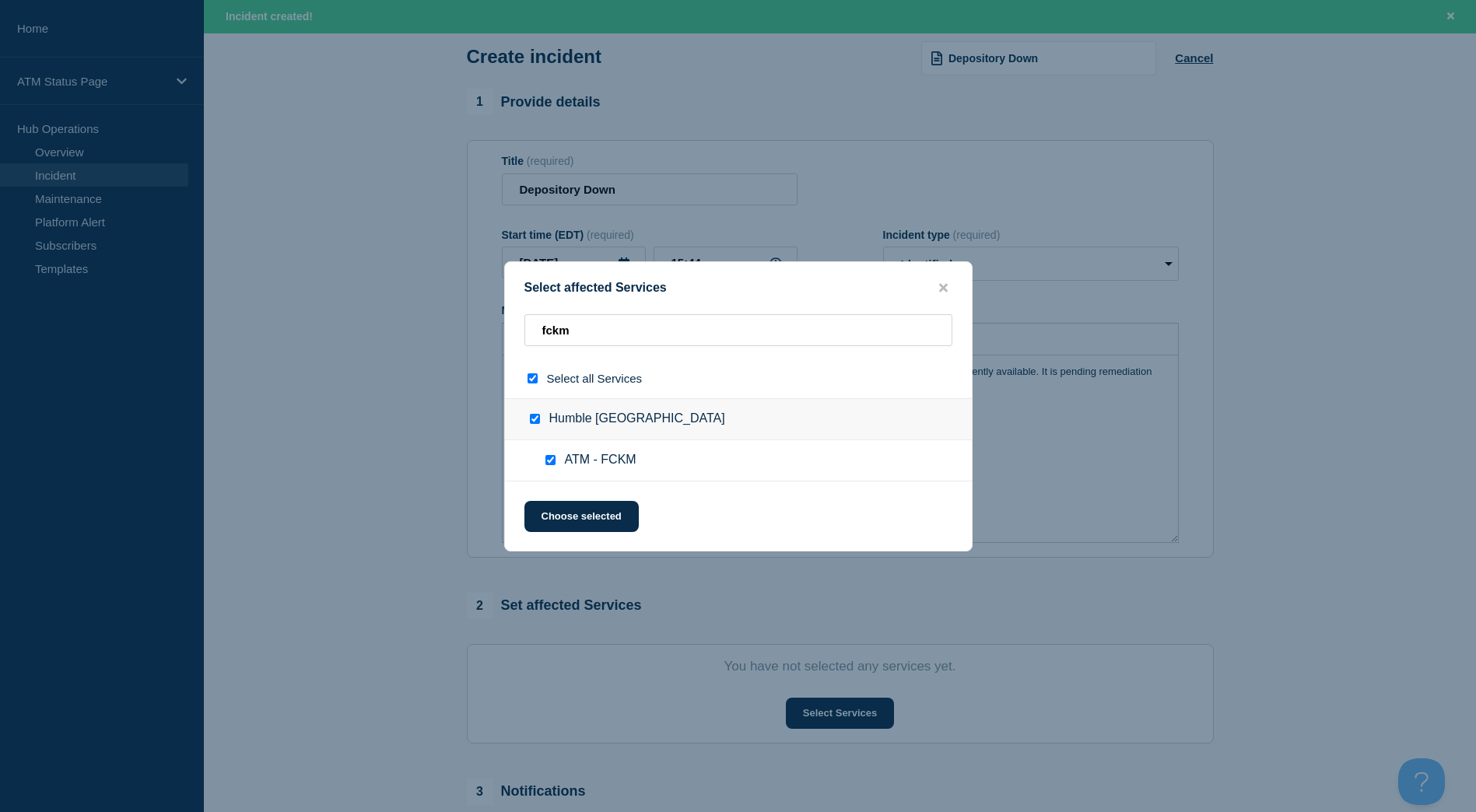
checkbox input "true"
click at [573, 508] on button "Choose selected" at bounding box center [581, 517] width 114 height 32
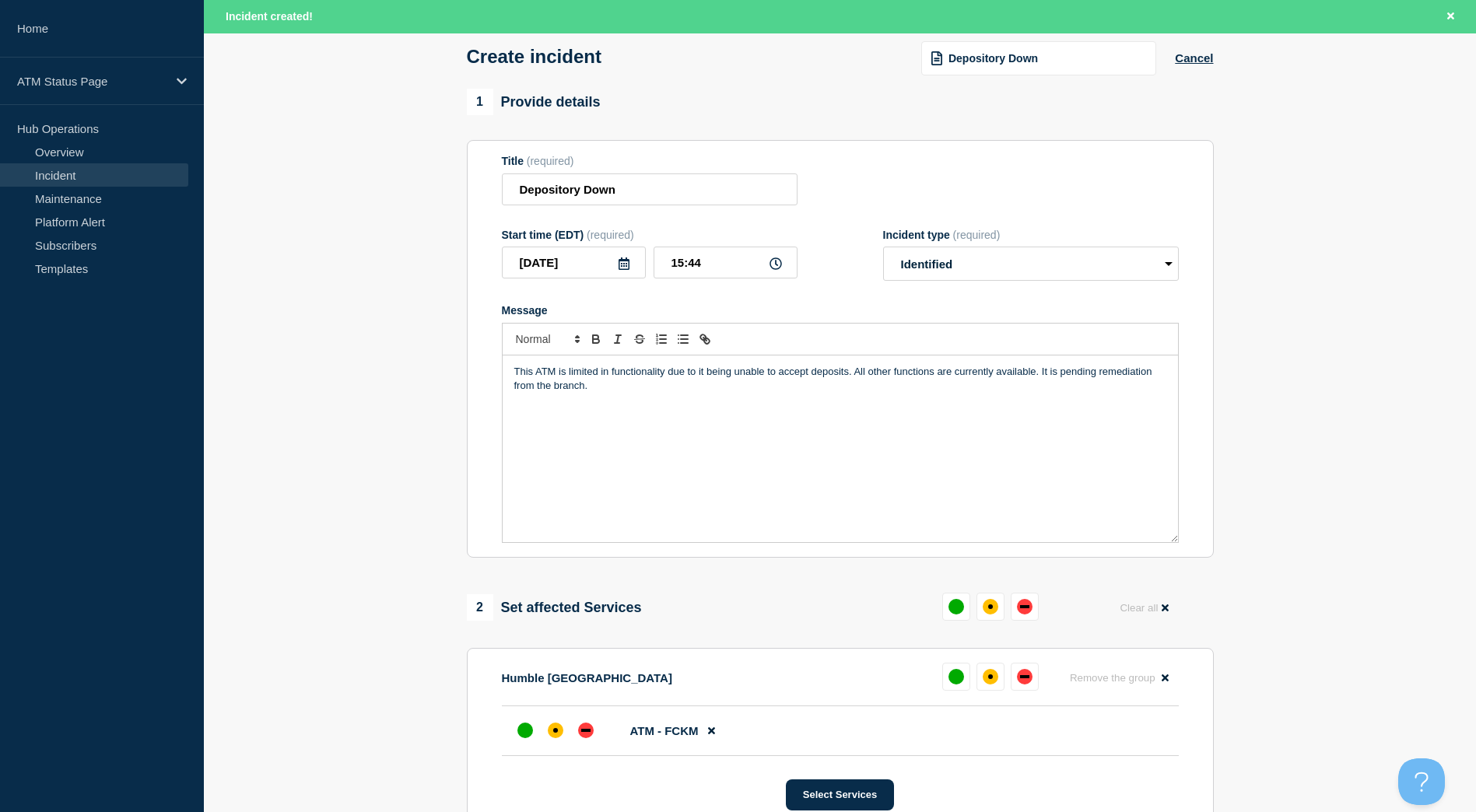
scroll to position [311, 0]
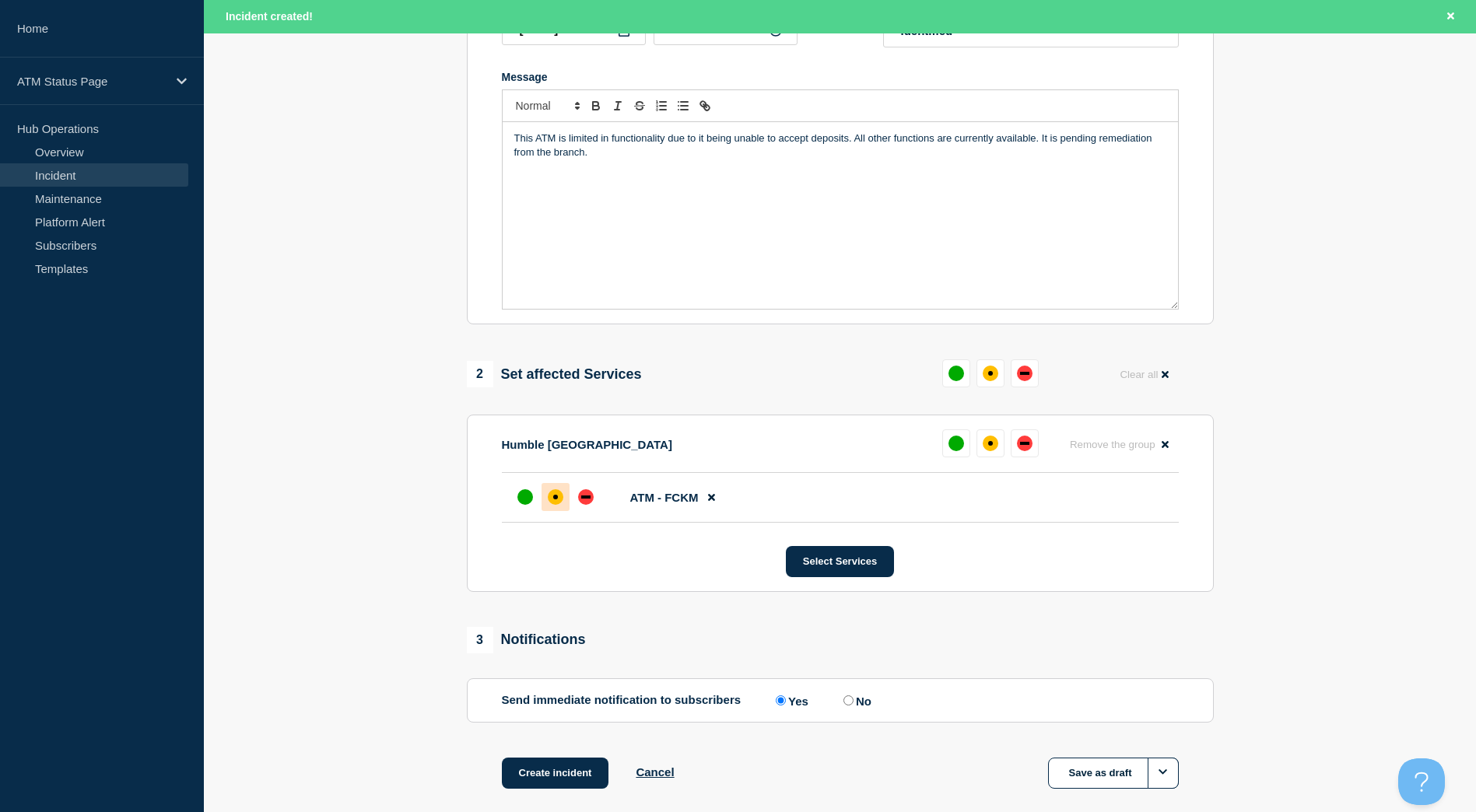
click at [561, 496] on div "affected" at bounding box center [555, 496] width 16 height 16
click at [583, 774] on button "Create incident" at bounding box center [556, 773] width 108 height 32
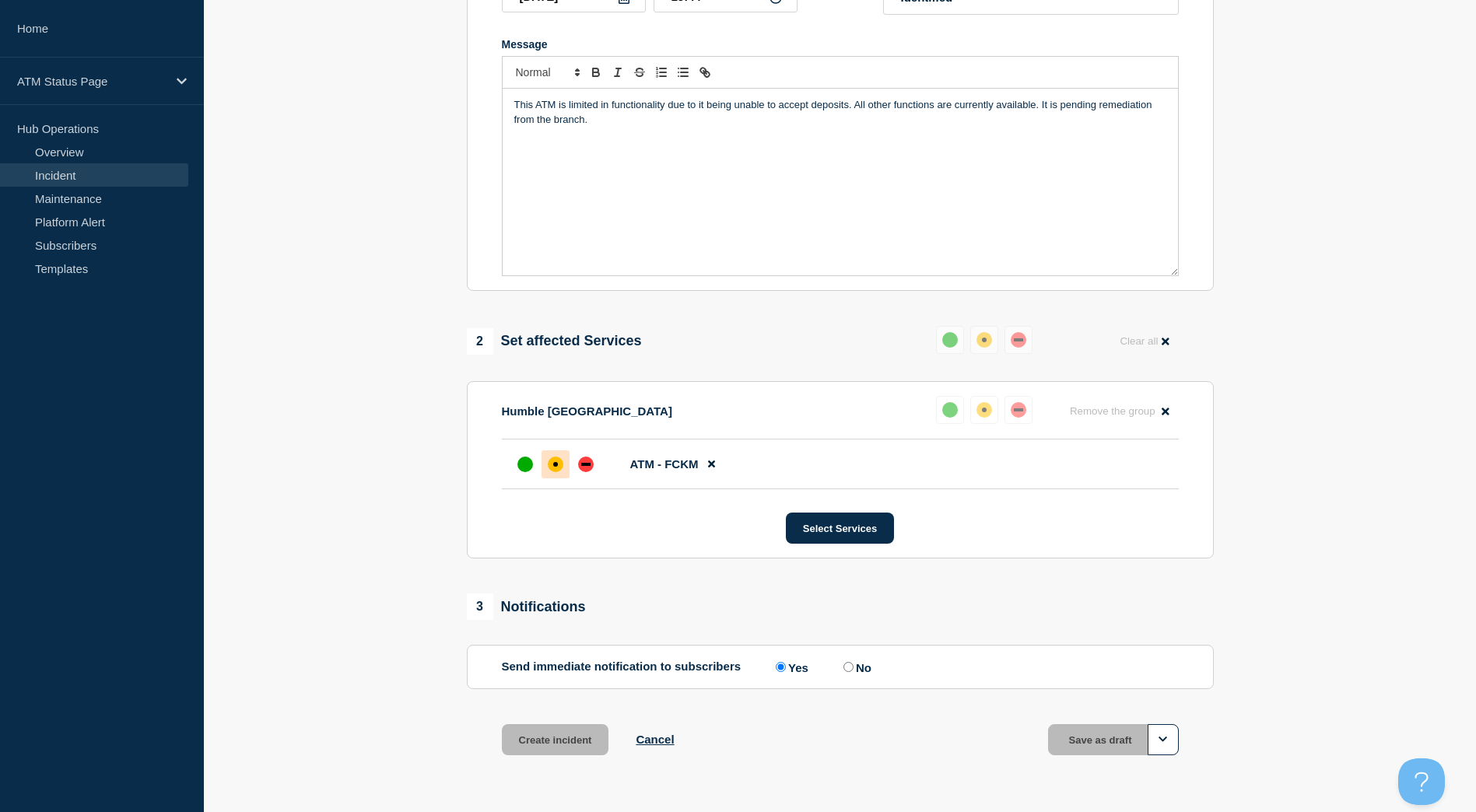
scroll to position [277, 0]
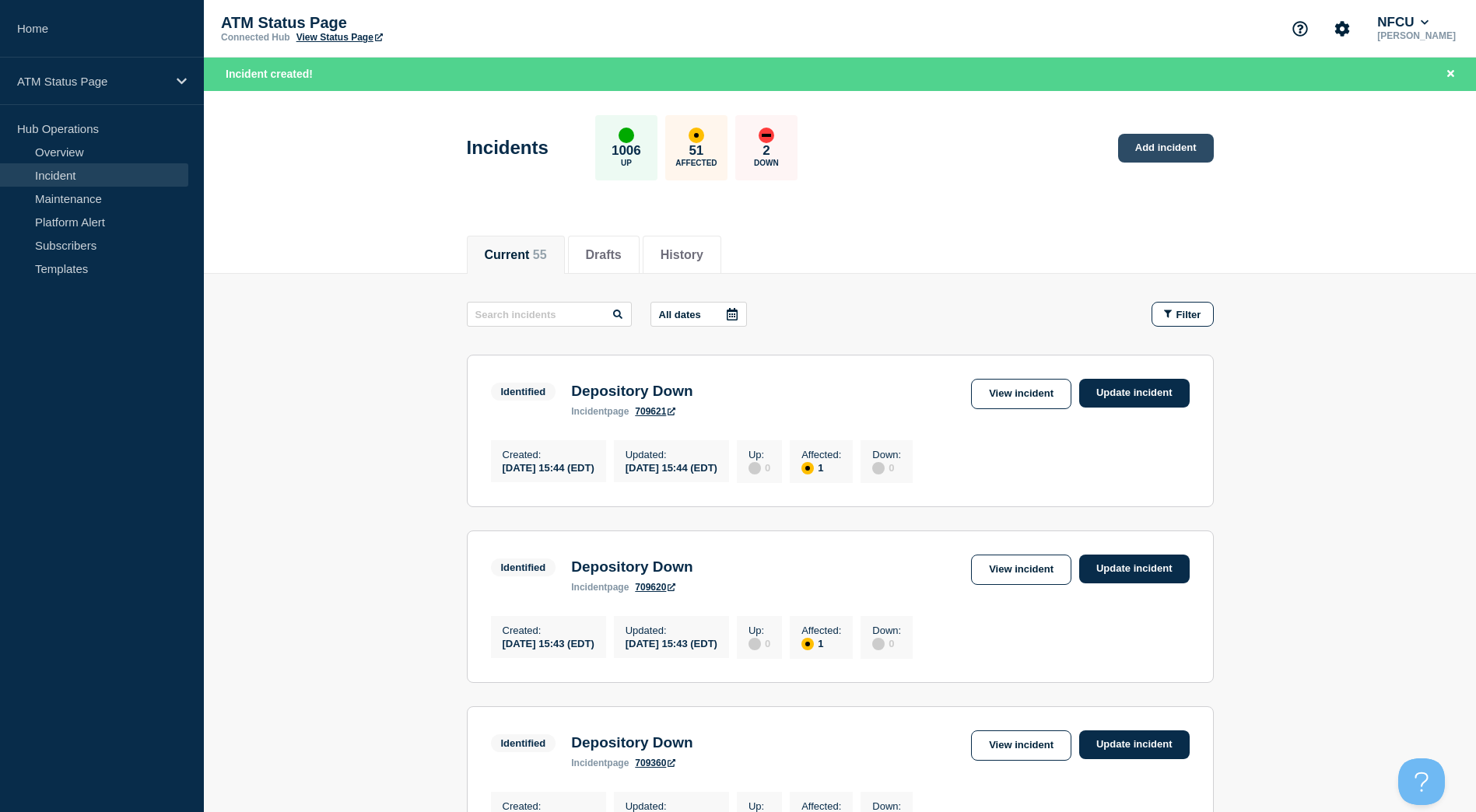
click at [1171, 138] on link "Add incident" at bounding box center [1166, 148] width 96 height 29
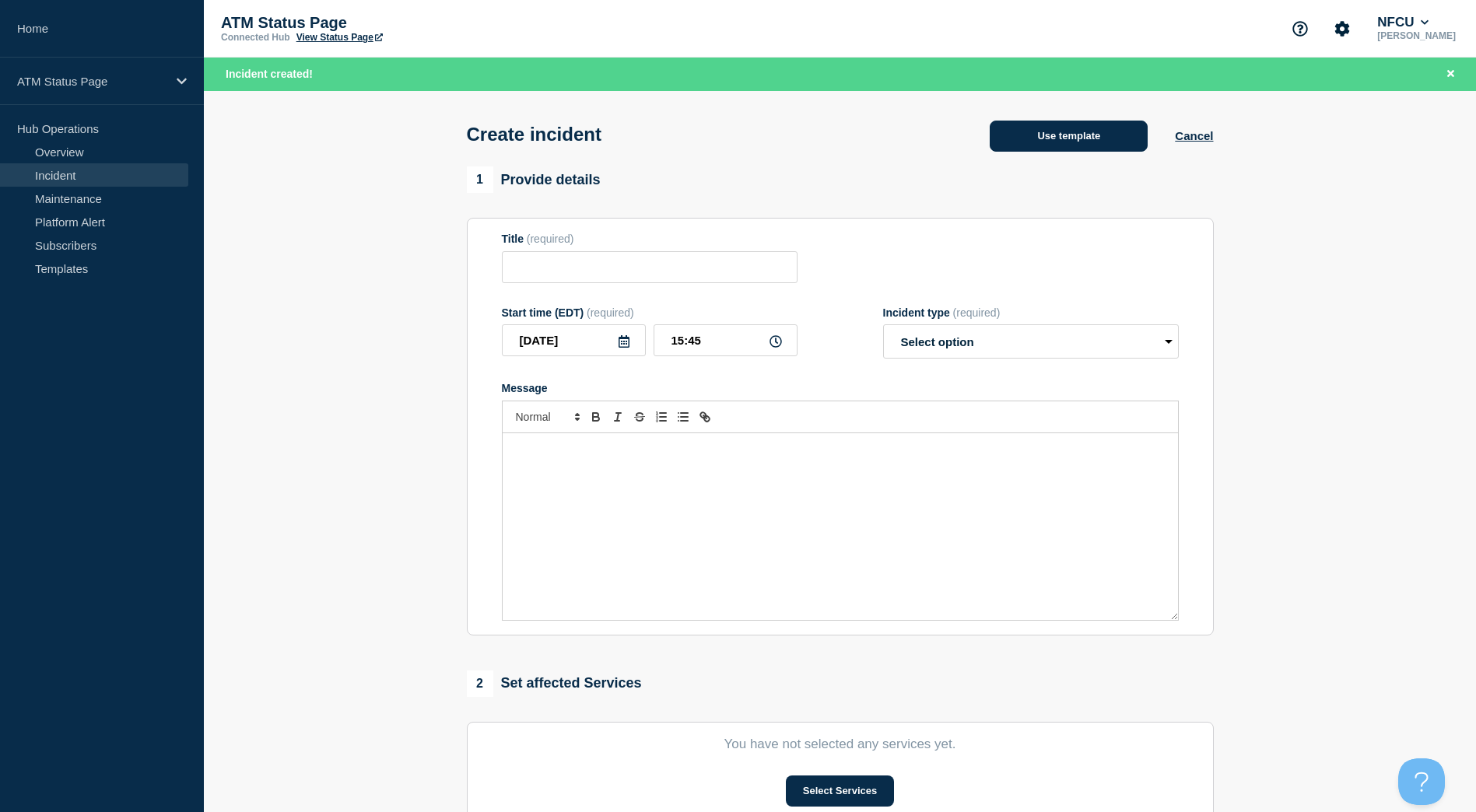
click at [1084, 141] on button "Use template" at bounding box center [1068, 136] width 158 height 32
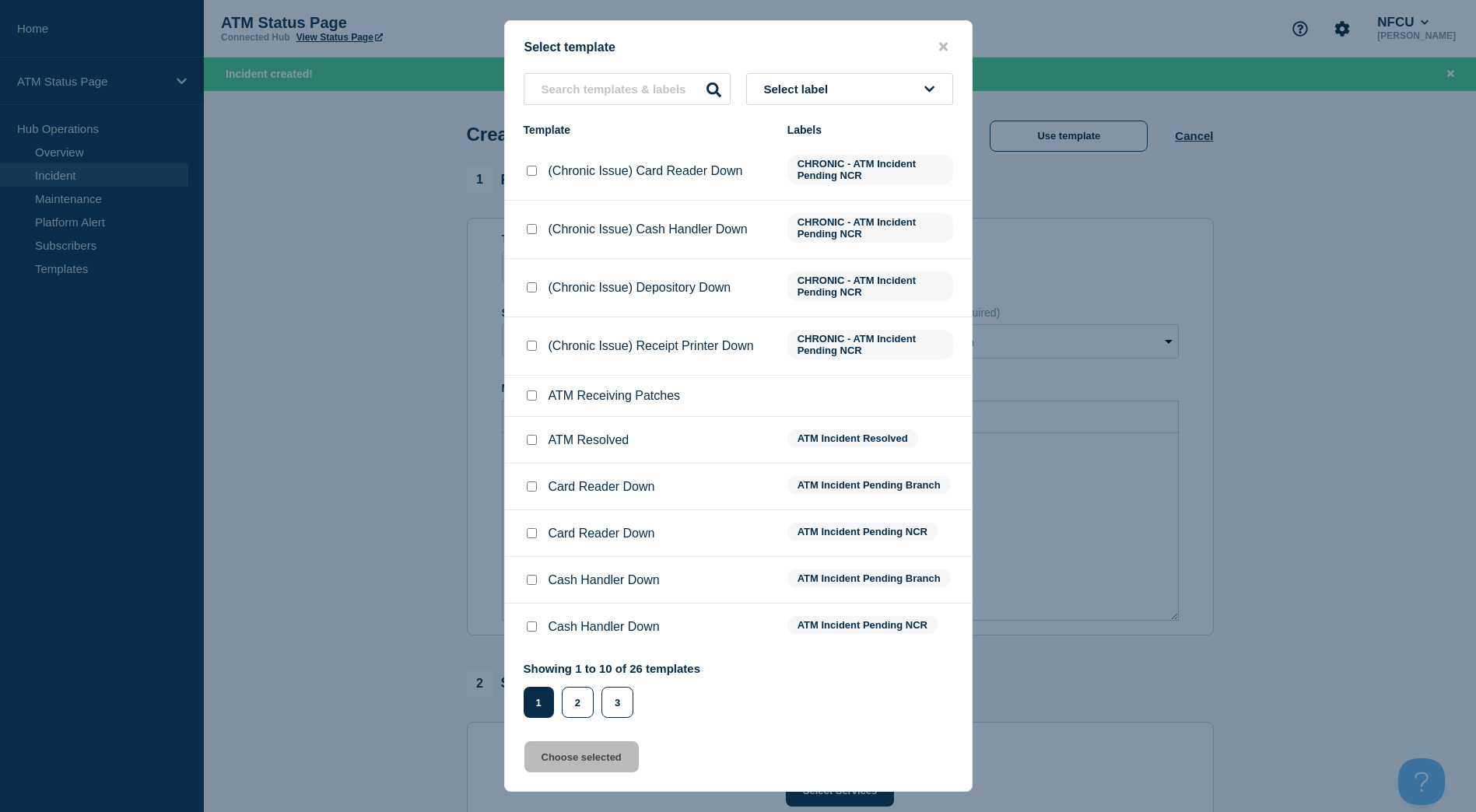
click at [913, 75] on button "Select label" at bounding box center [849, 89] width 207 height 32
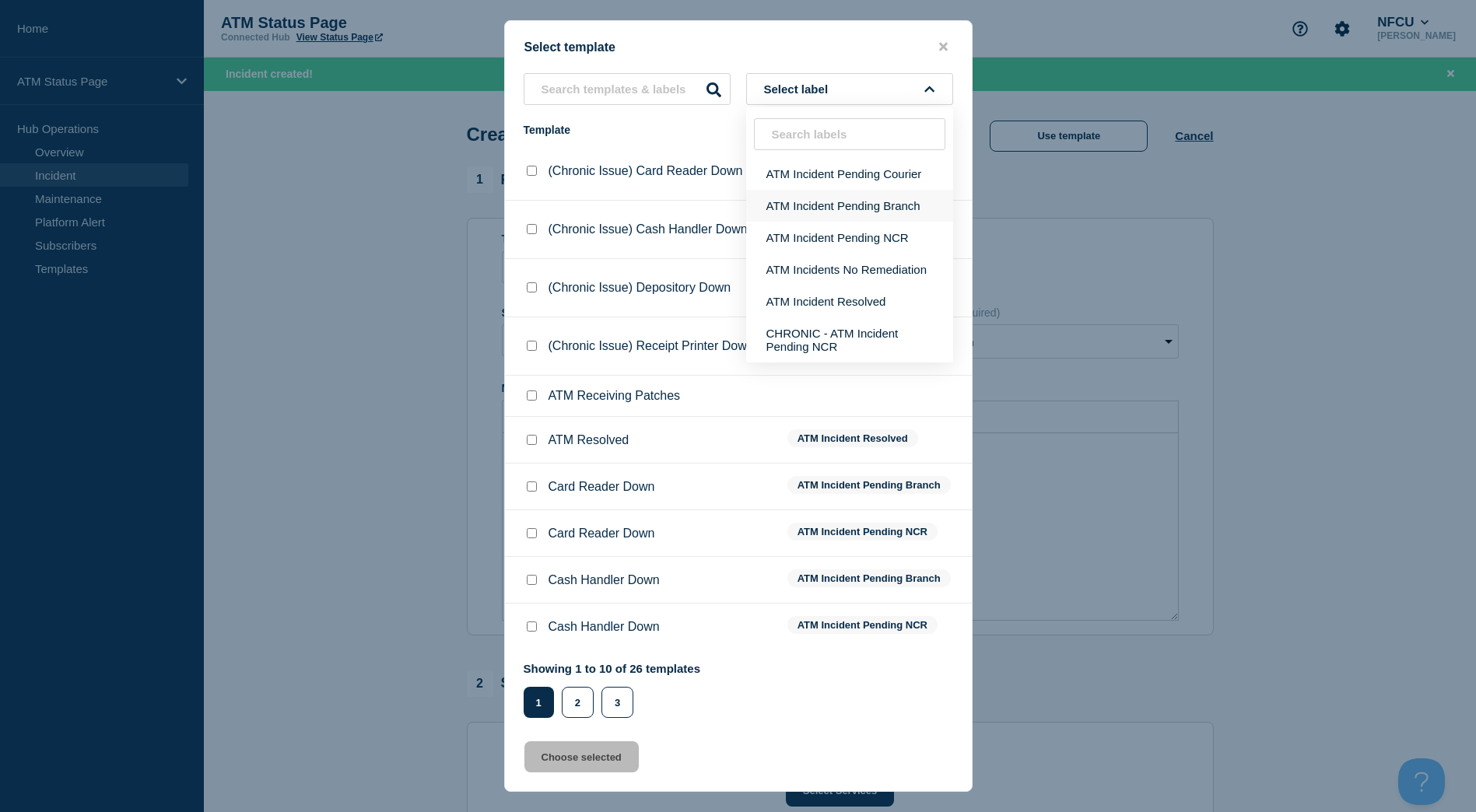
click at [862, 202] on button "ATM Incident Pending Branch" at bounding box center [849, 206] width 207 height 32
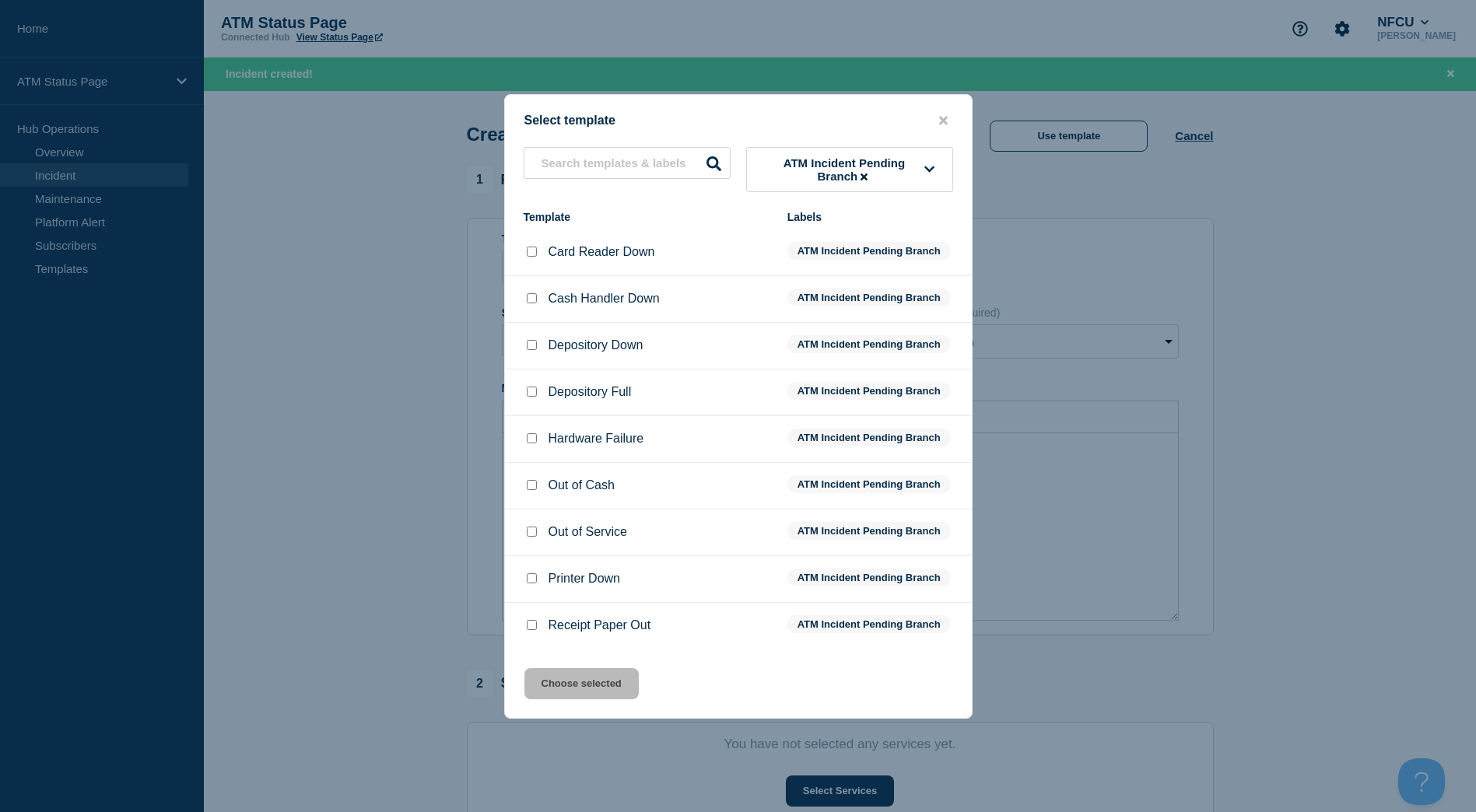
click at [532, 347] on input "Depository Down checkbox" at bounding box center [531, 344] width 10 height 10
checkbox input "true"
click at [578, 673] on button "Choose selected" at bounding box center [581, 684] width 114 height 32
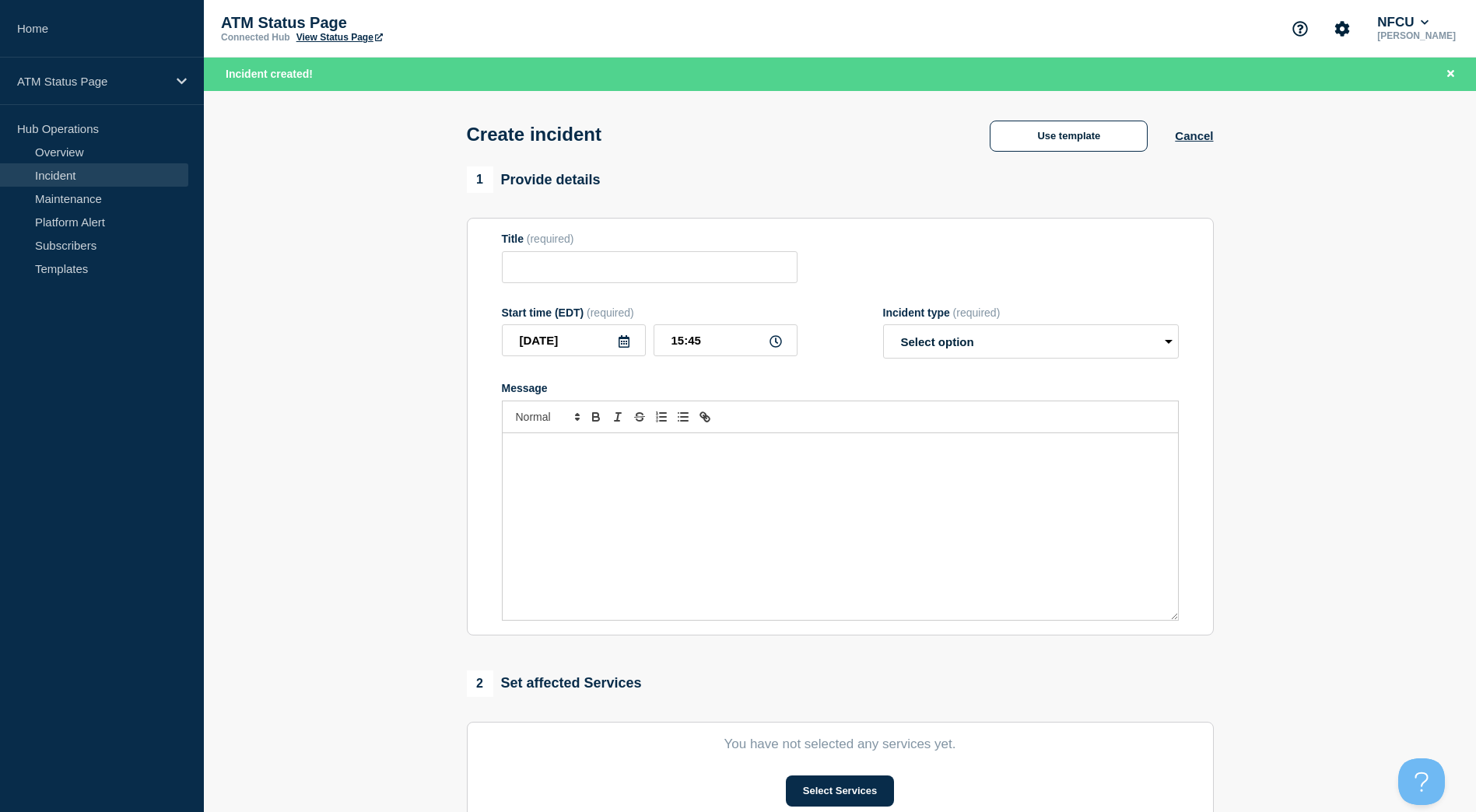
type input "Depository Down"
select select "identified"
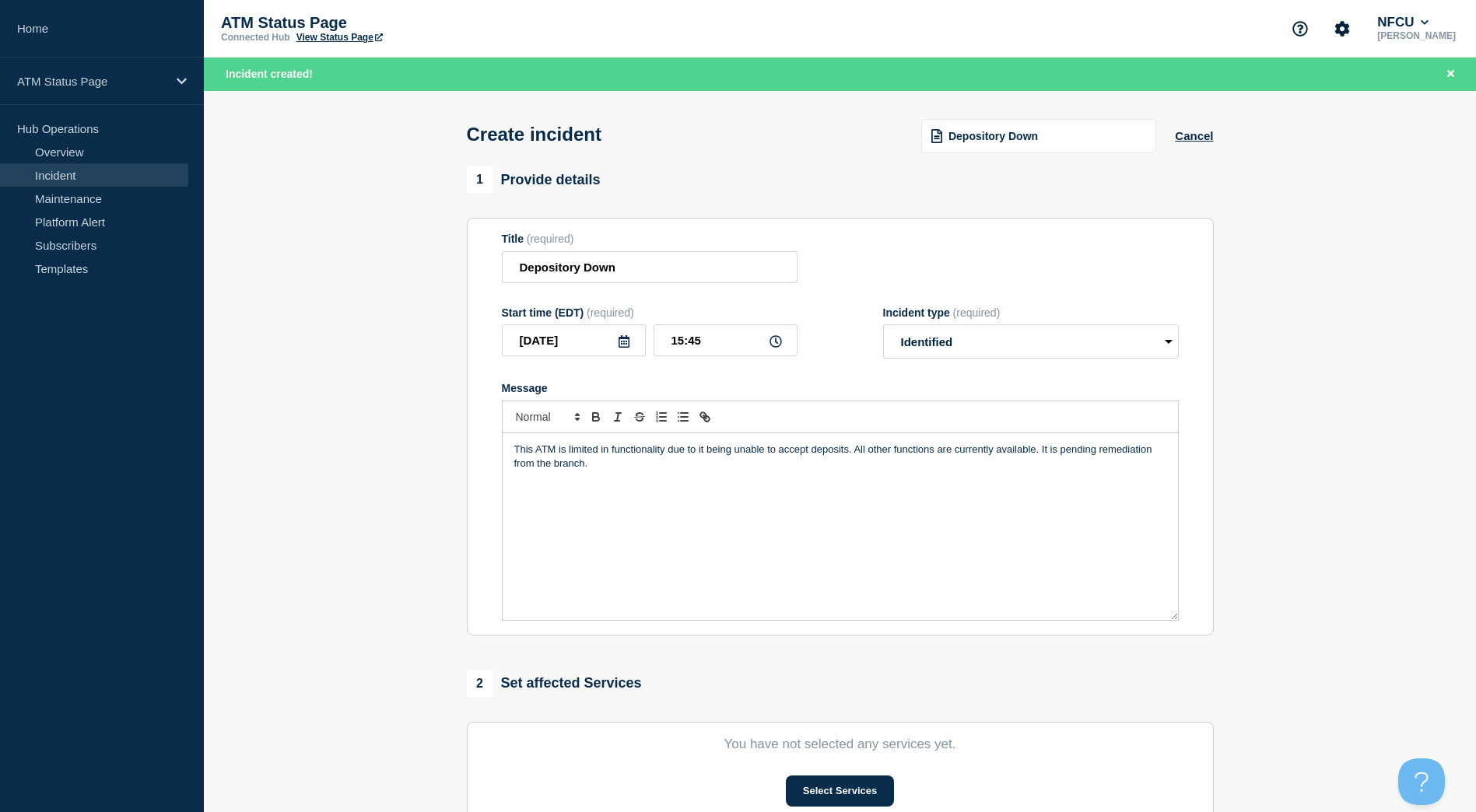
scroll to position [156, 0]
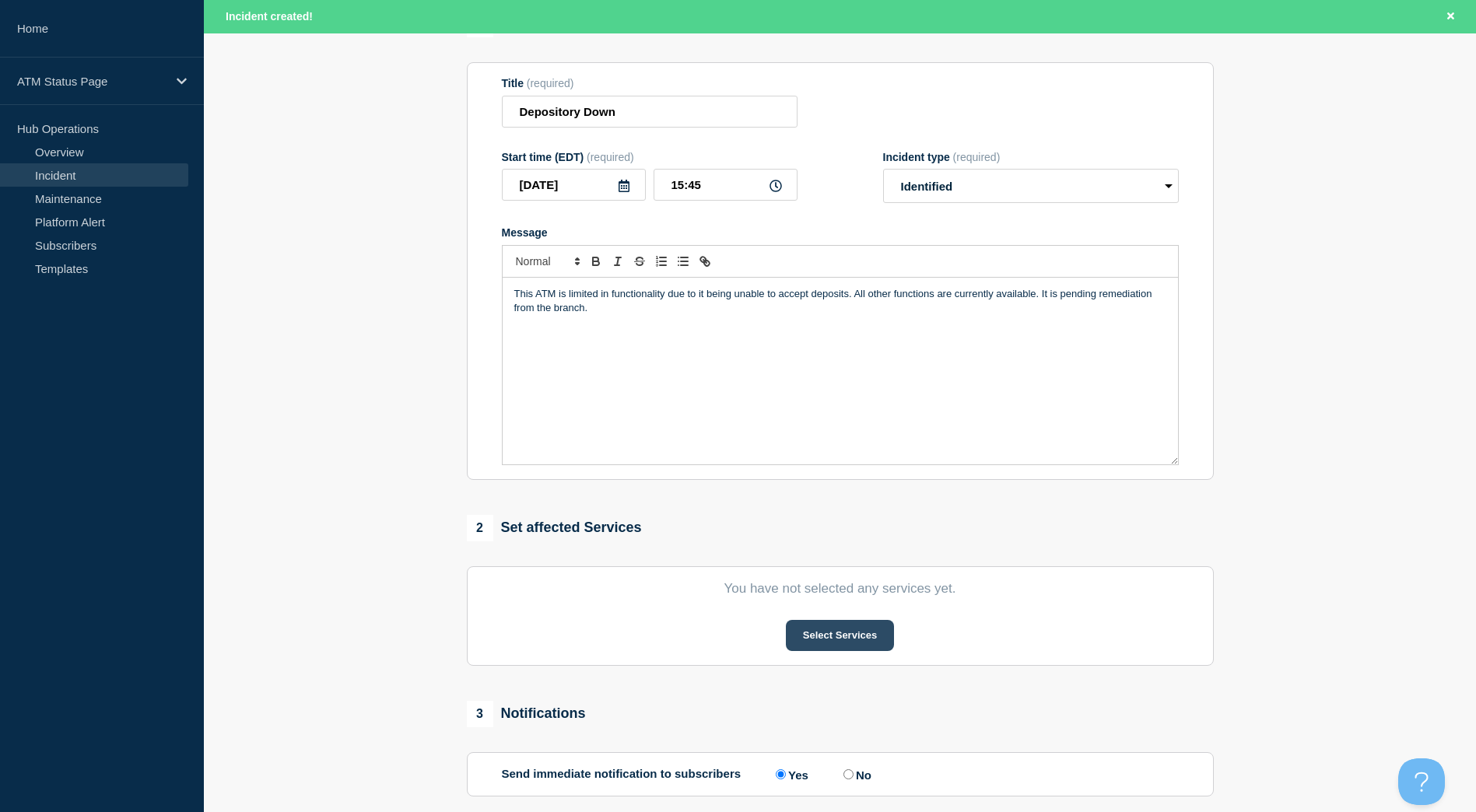
click at [857, 641] on button "Select Services" at bounding box center [840, 636] width 109 height 32
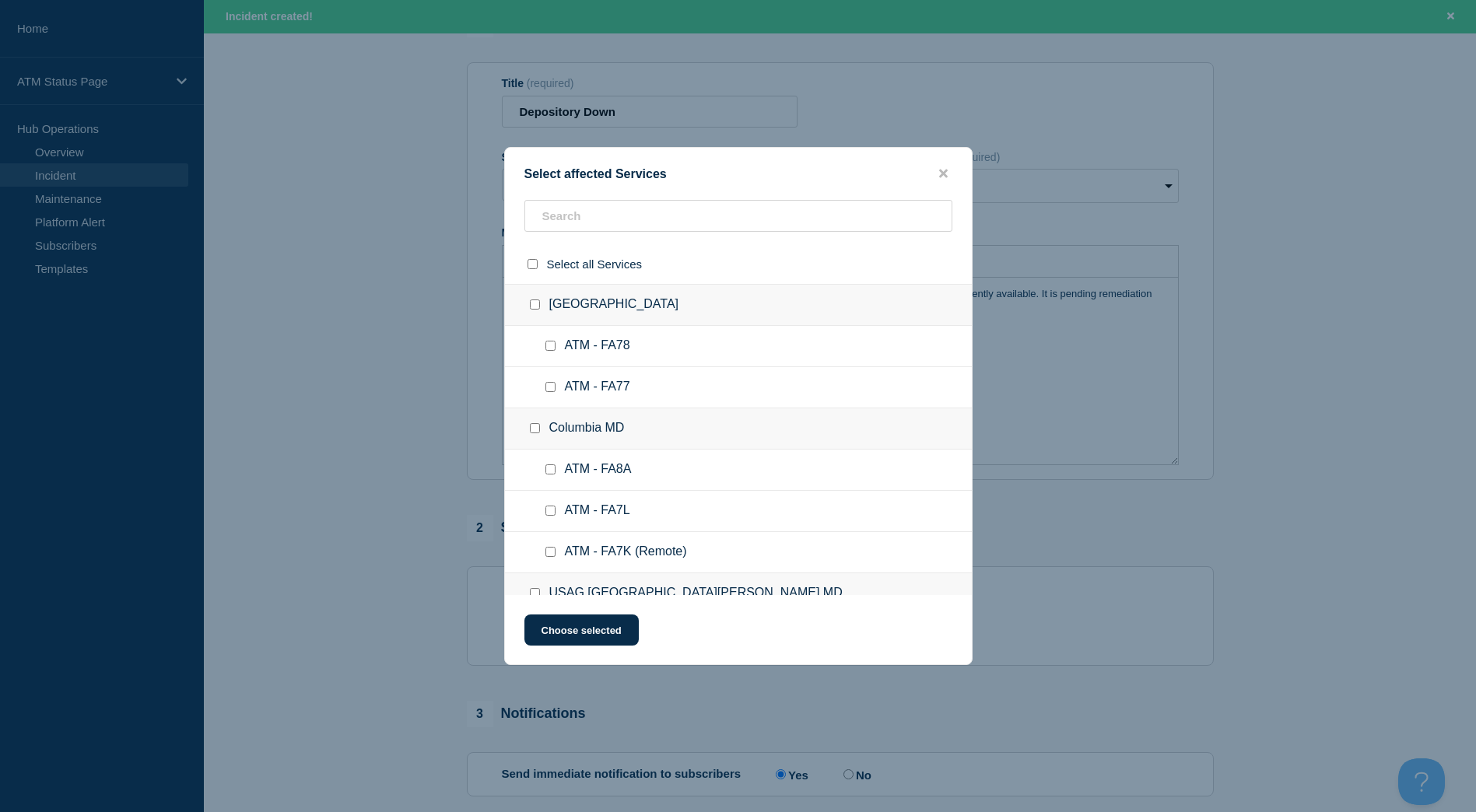
click at [632, 235] on div at bounding box center [738, 222] width 467 height 45
click at [634, 225] on input "text" at bounding box center [738, 215] width 428 height 32
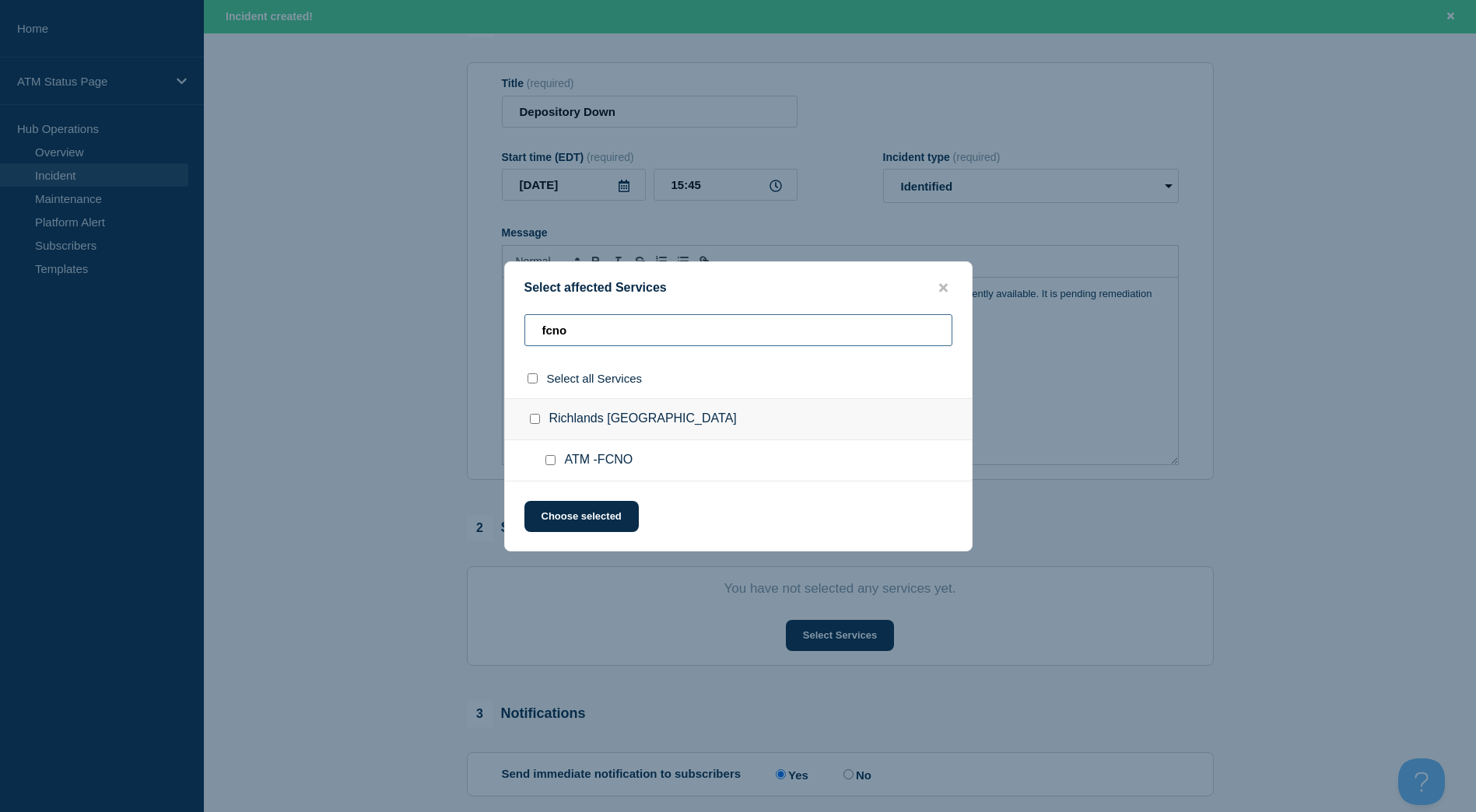
type input "fcno"
click at [531, 419] on input "Richlands NC checkbox" at bounding box center [535, 419] width 10 height 10
checkbox input "true"
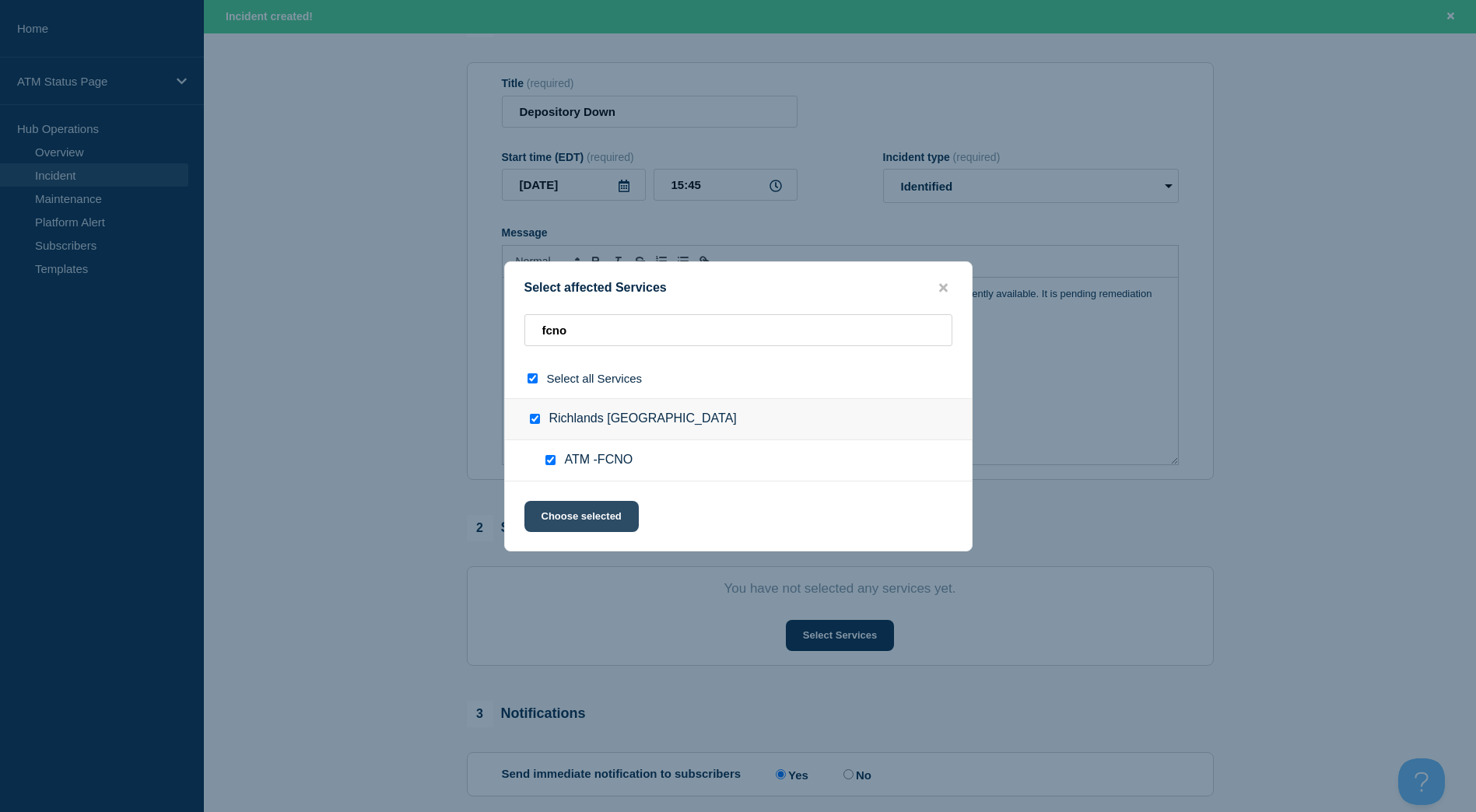
click at [573, 504] on button "Choose selected" at bounding box center [581, 517] width 114 height 32
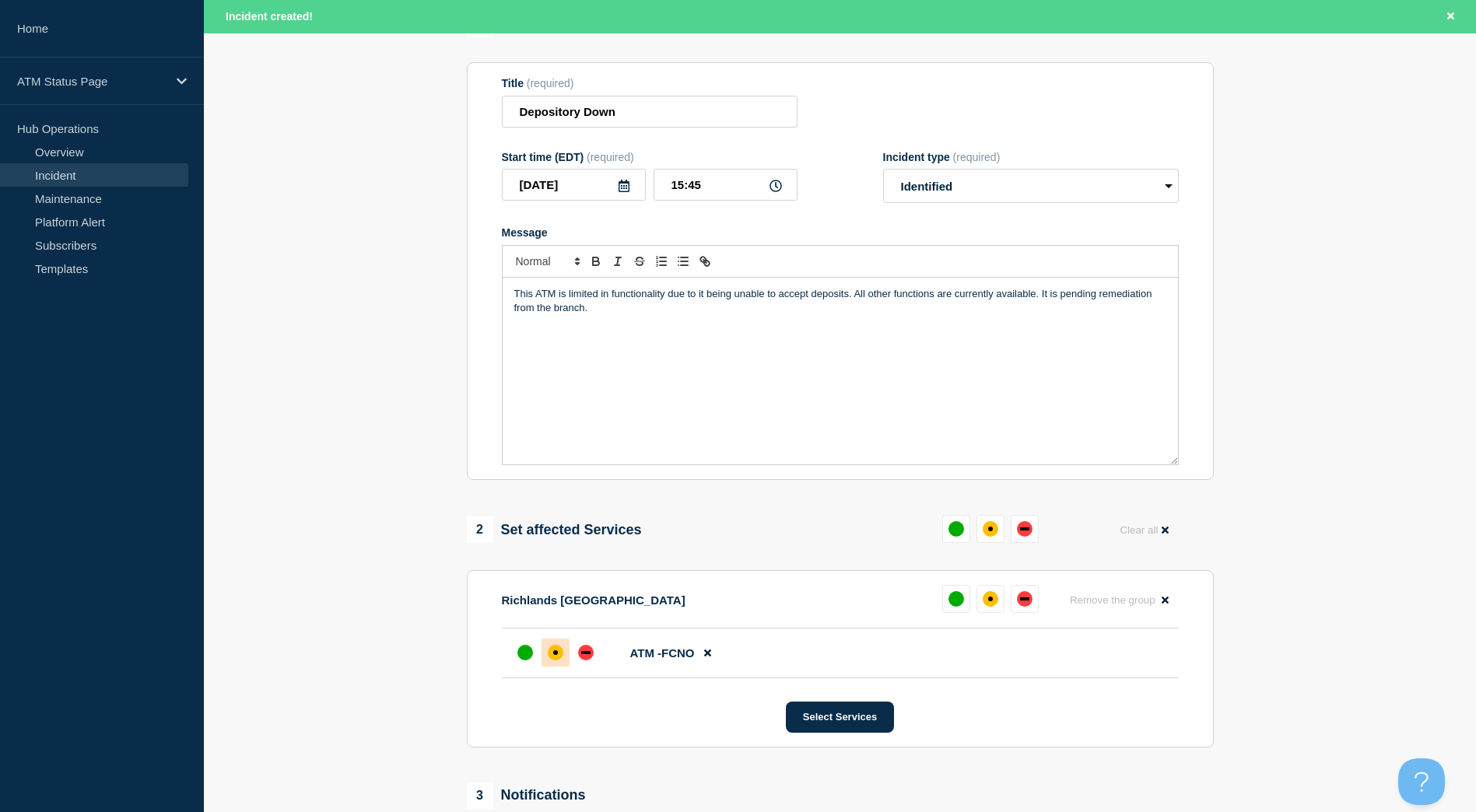
click at [554, 666] on div at bounding box center [555, 652] width 28 height 28
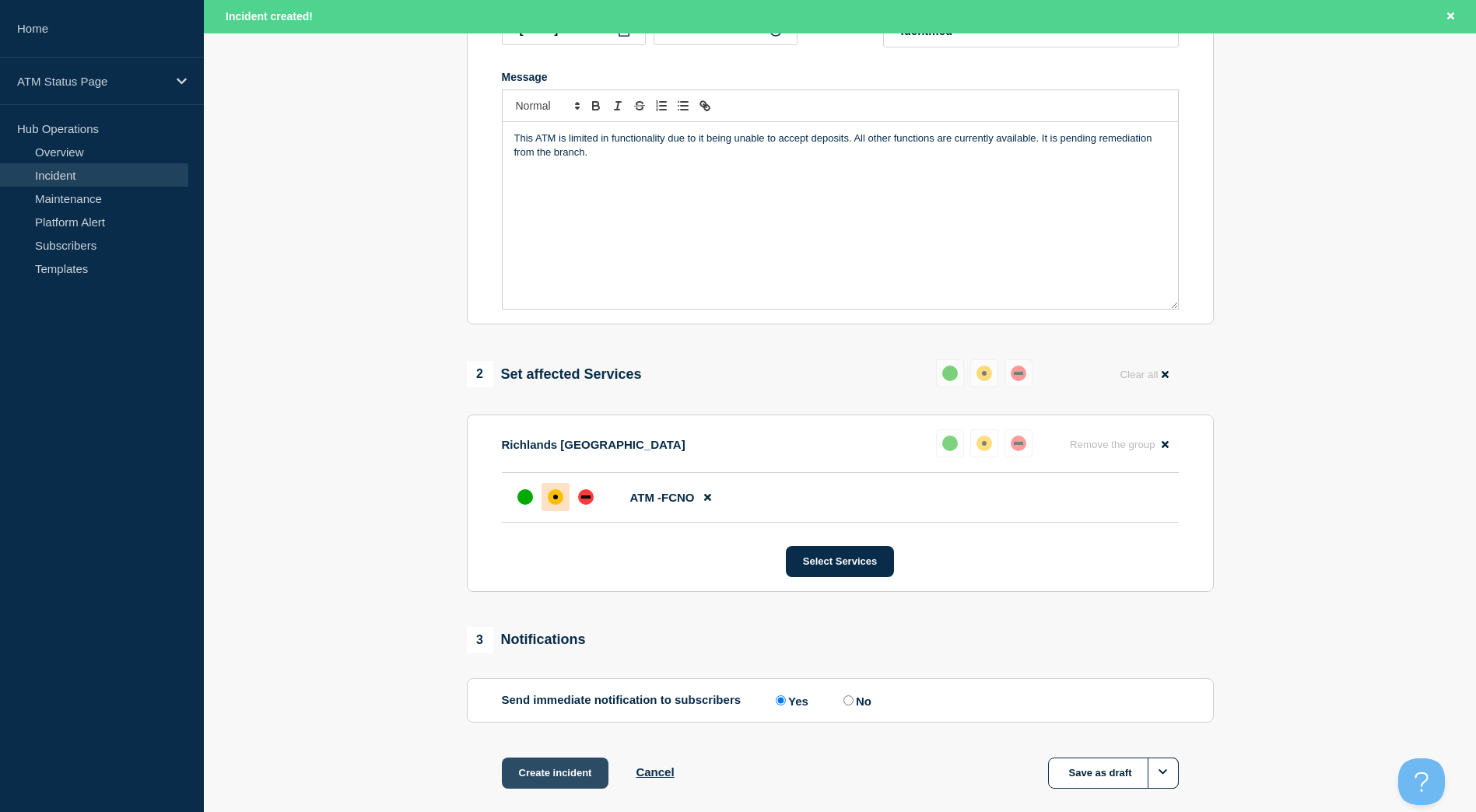
click at [572, 770] on button "Create incident" at bounding box center [556, 773] width 108 height 32
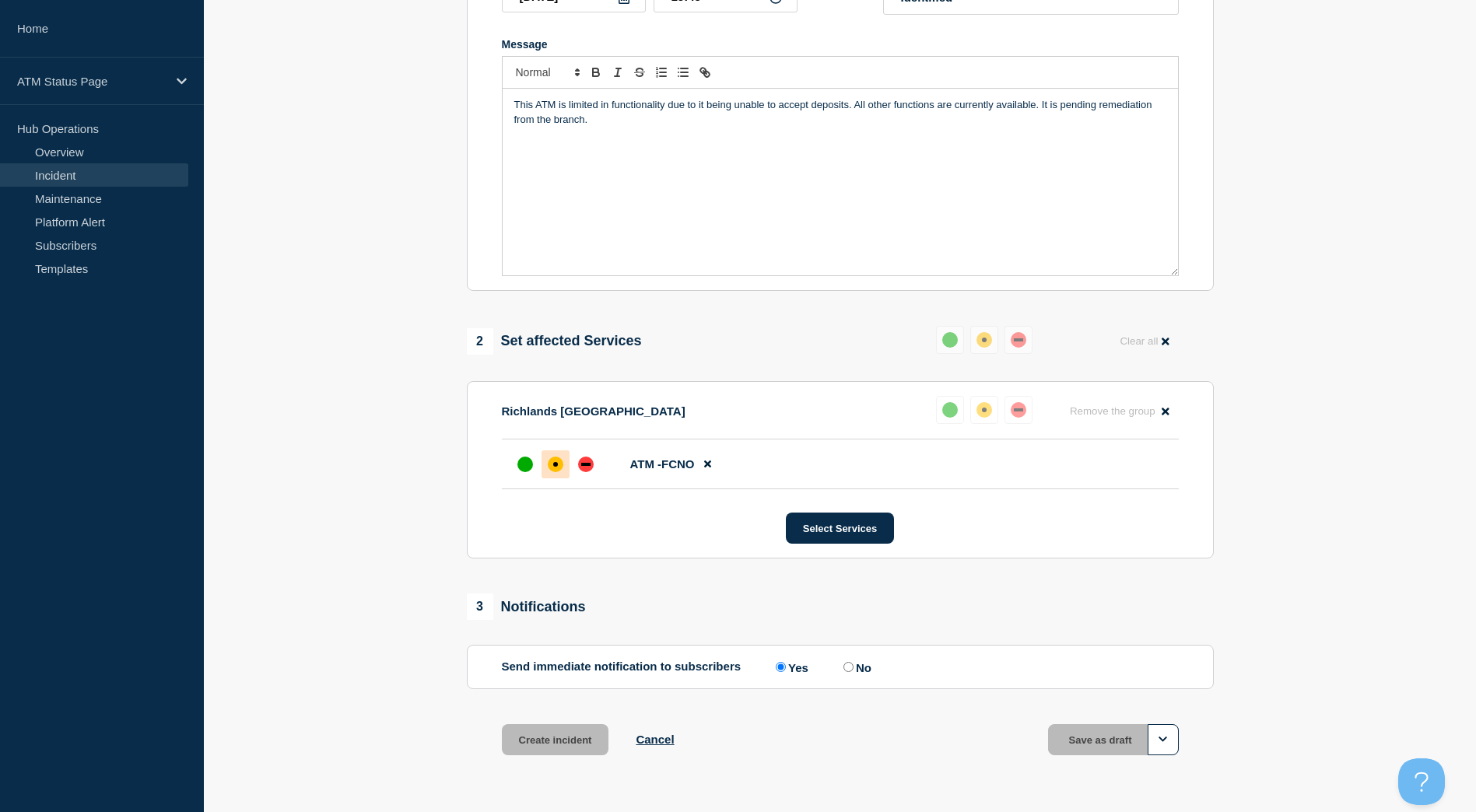
scroll to position [277, 0]
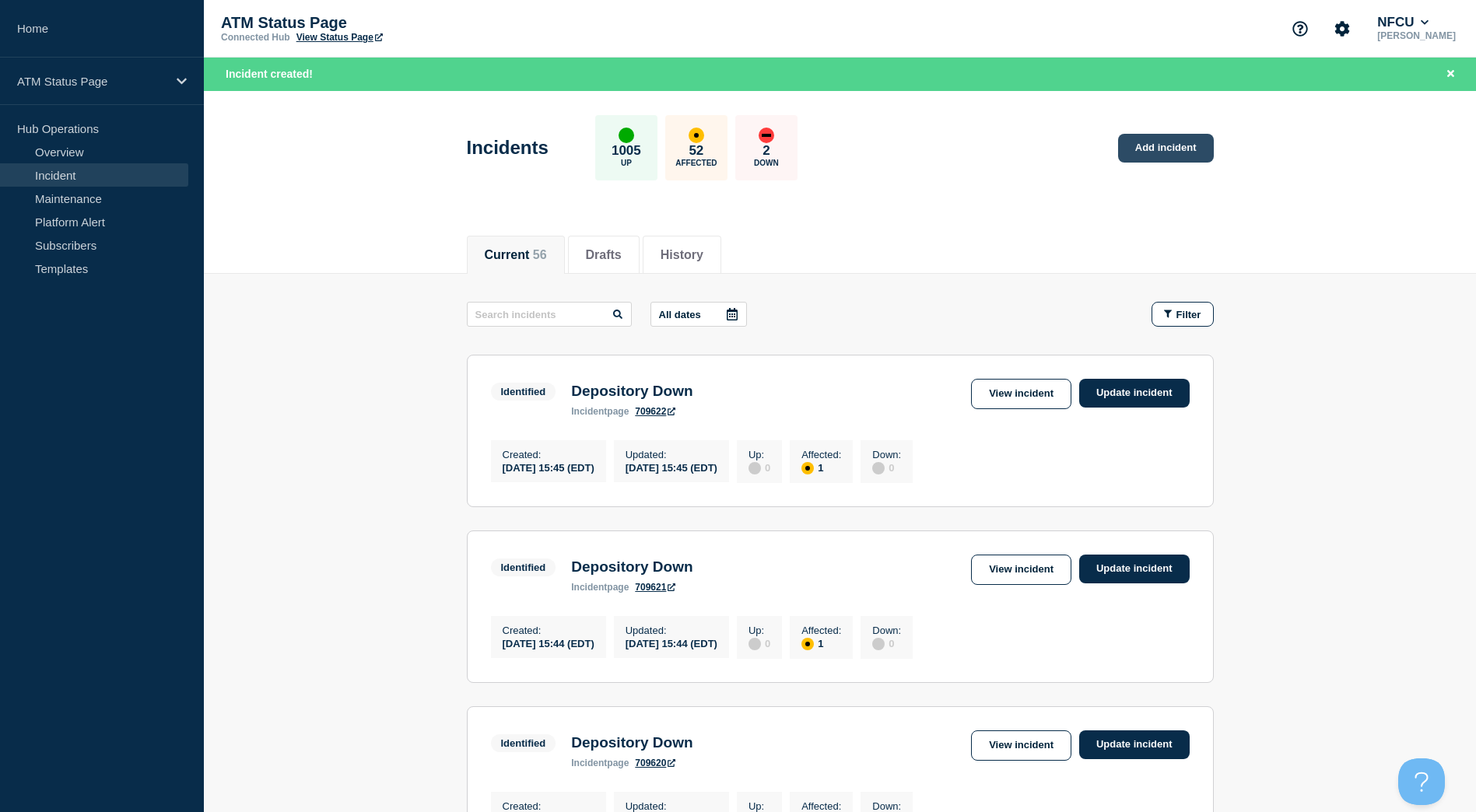
click at [1156, 147] on link "Add incident" at bounding box center [1166, 148] width 96 height 29
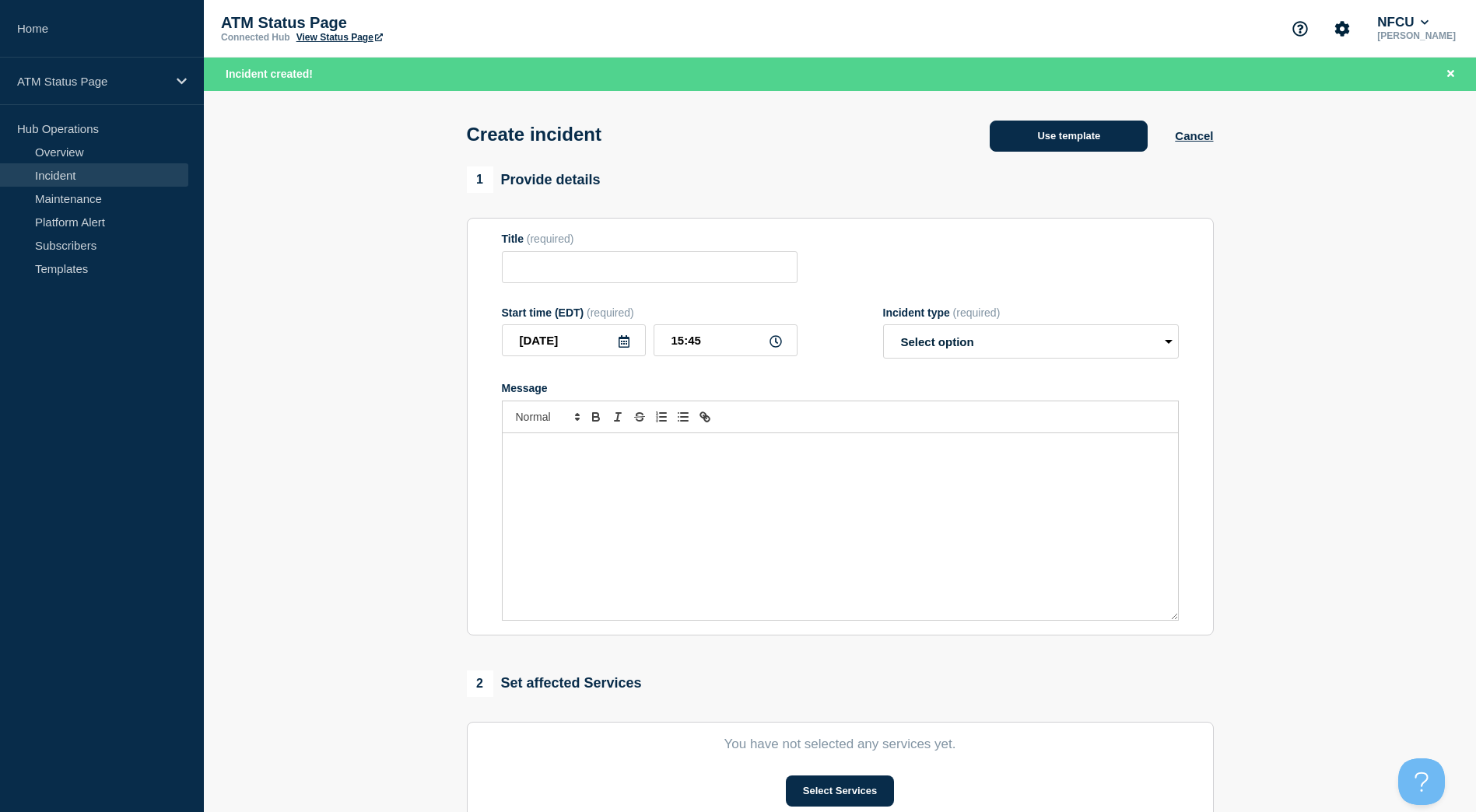
click at [1100, 151] on button "Use template" at bounding box center [1068, 136] width 158 height 32
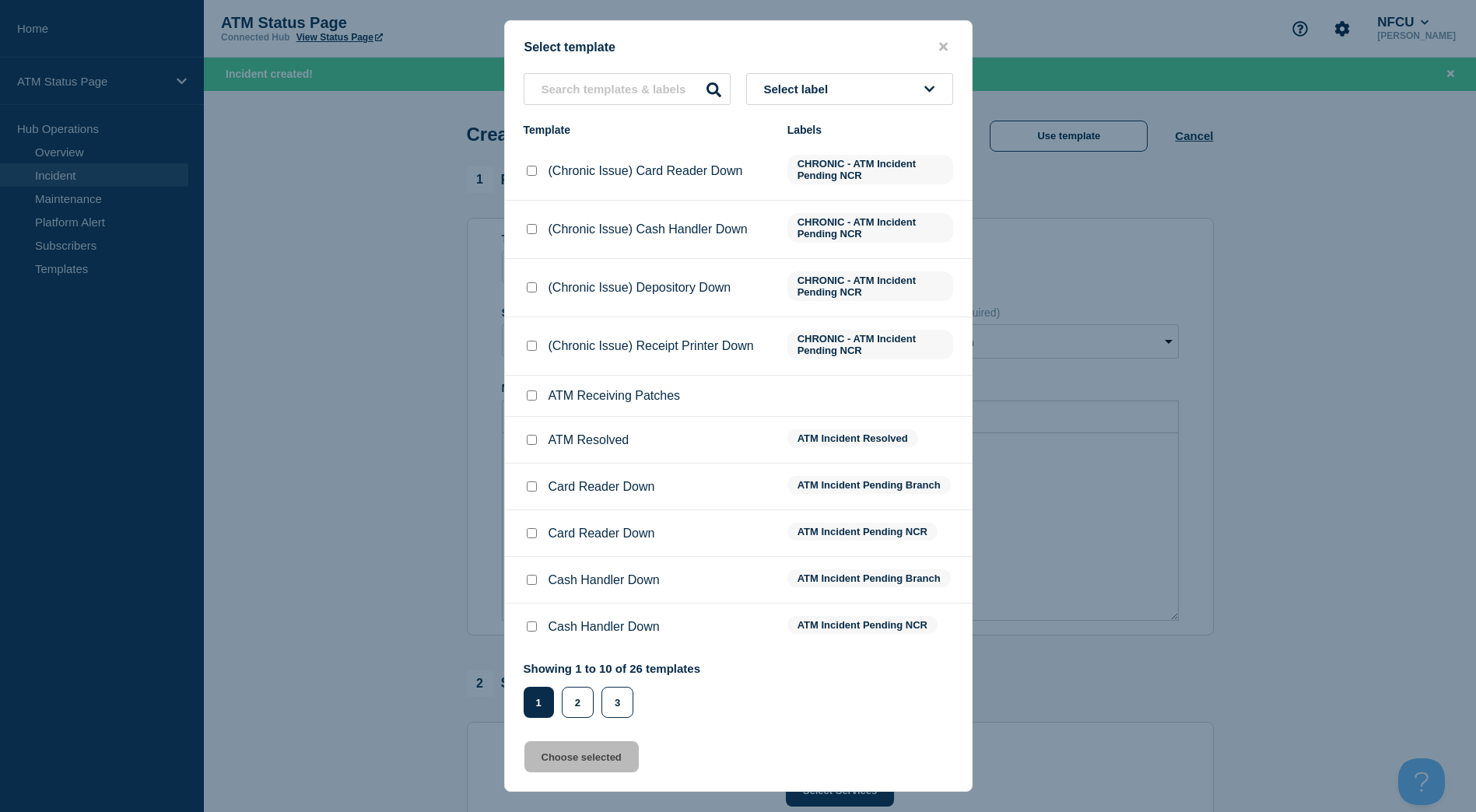
click at [935, 88] on icon at bounding box center [930, 89] width 10 height 6
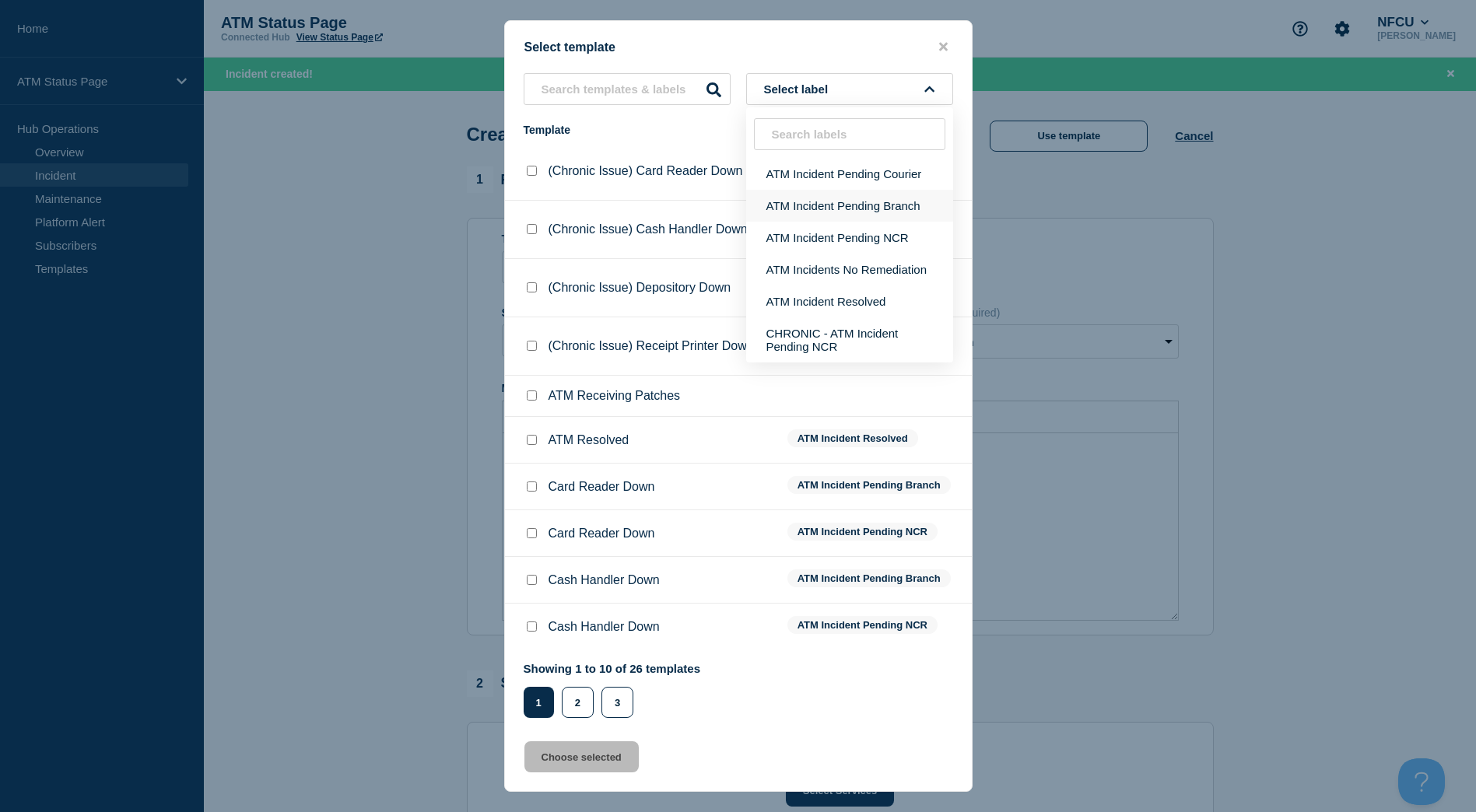
click at [892, 209] on button "ATM Incident Pending Branch" at bounding box center [849, 206] width 207 height 32
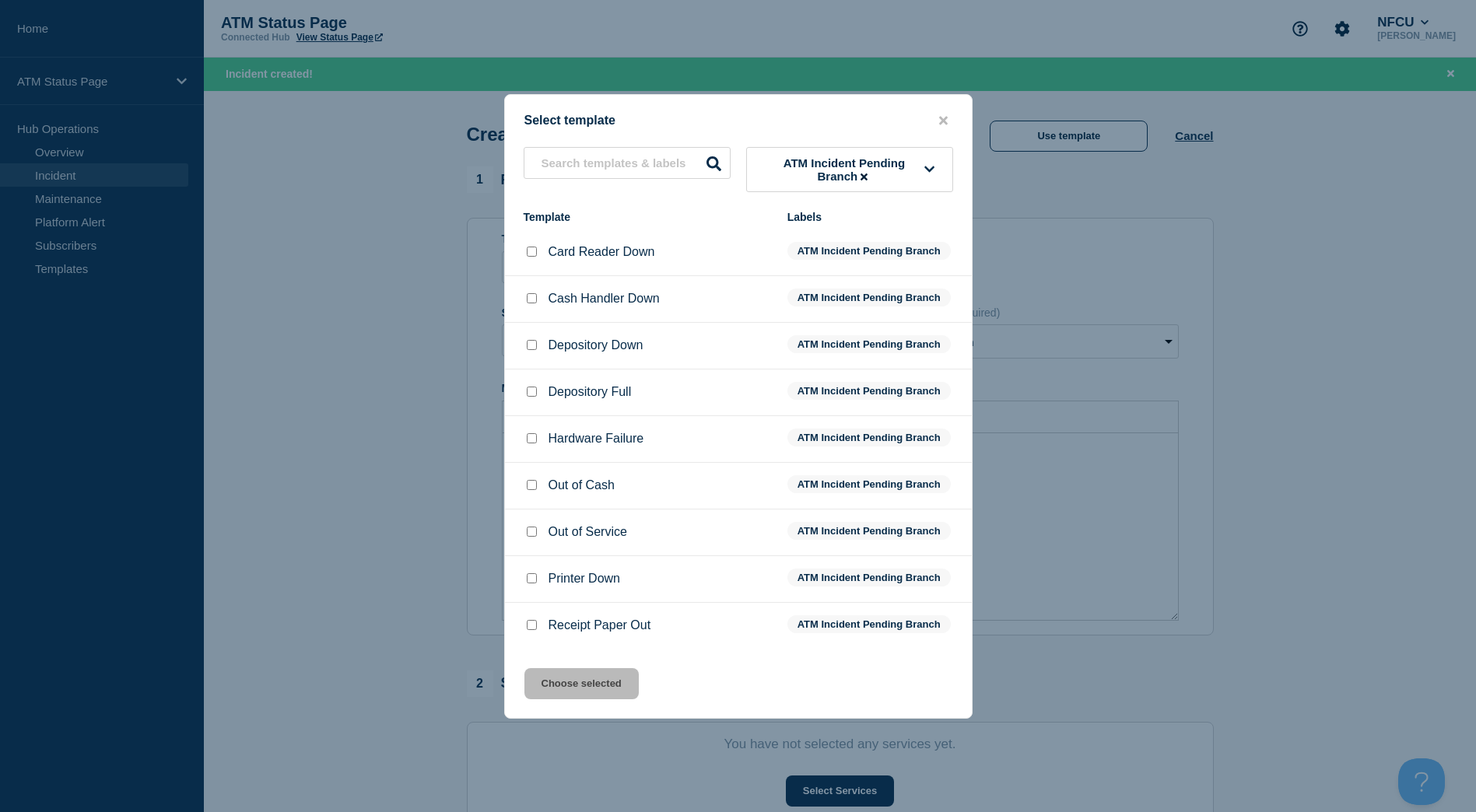
click at [530, 346] on input "Depository Down checkbox" at bounding box center [531, 344] width 10 height 10
checkbox input "true"
click at [596, 696] on button "Choose selected" at bounding box center [581, 684] width 114 height 32
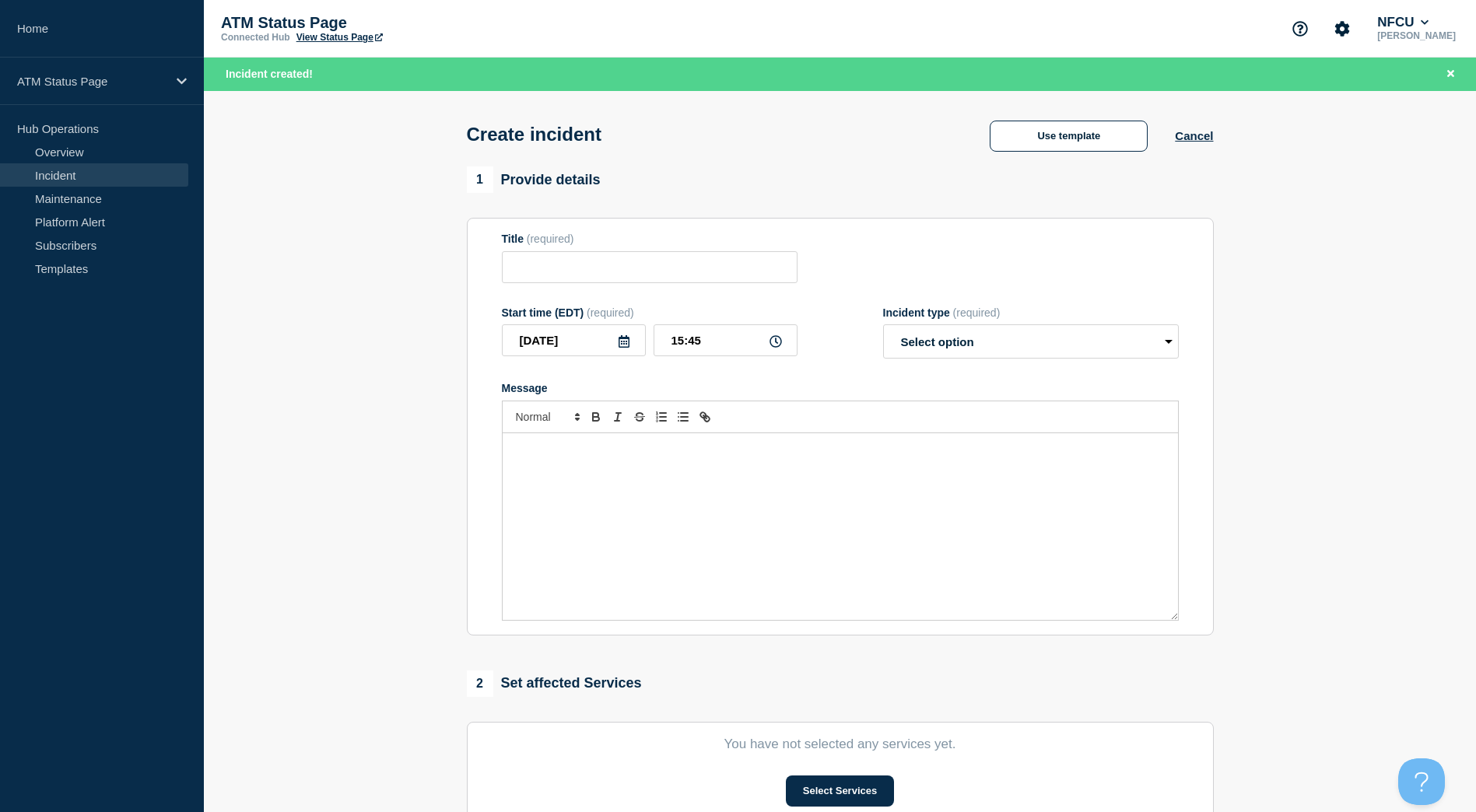
type input "Depository Down"
select select "identified"
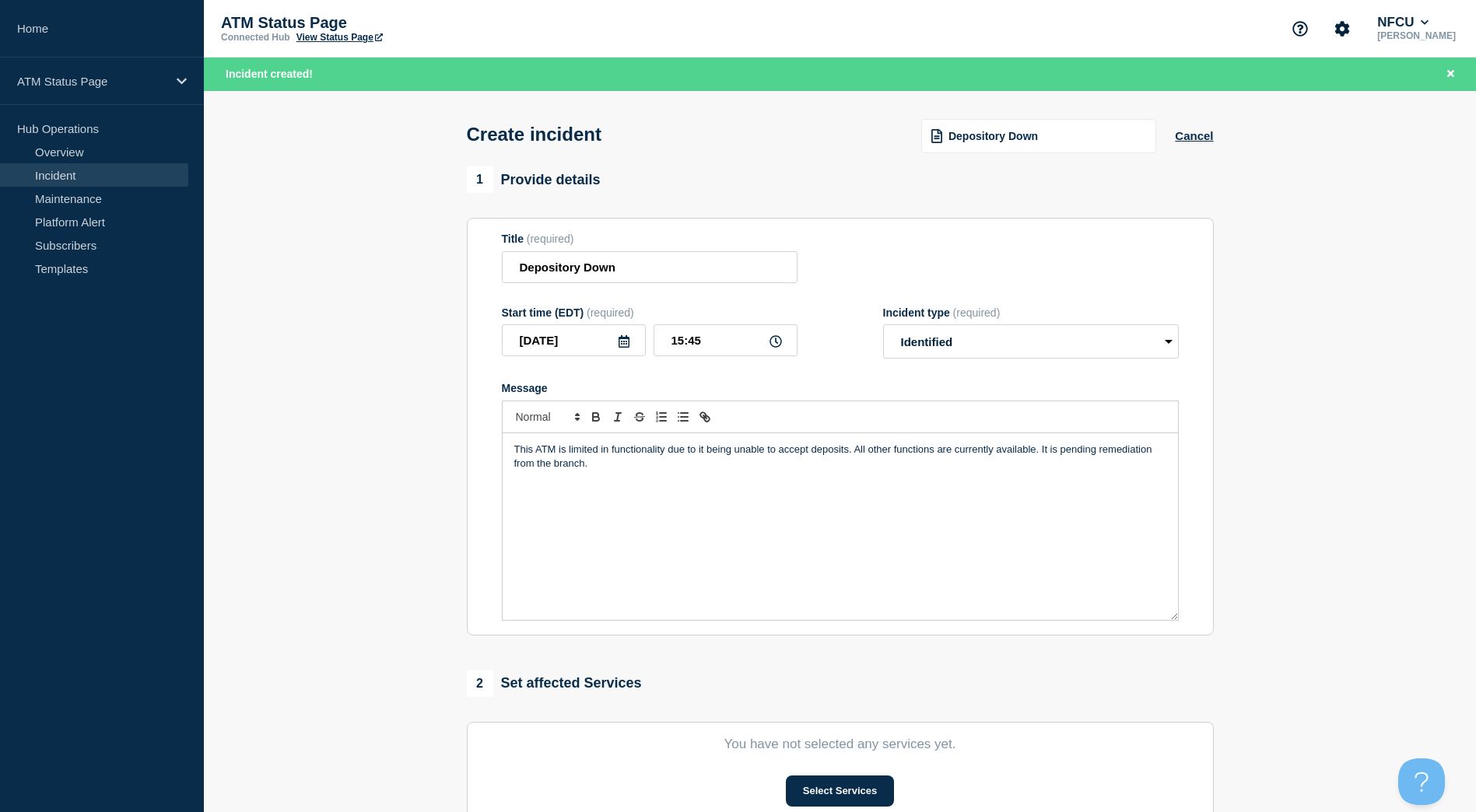
scroll to position [156, 0]
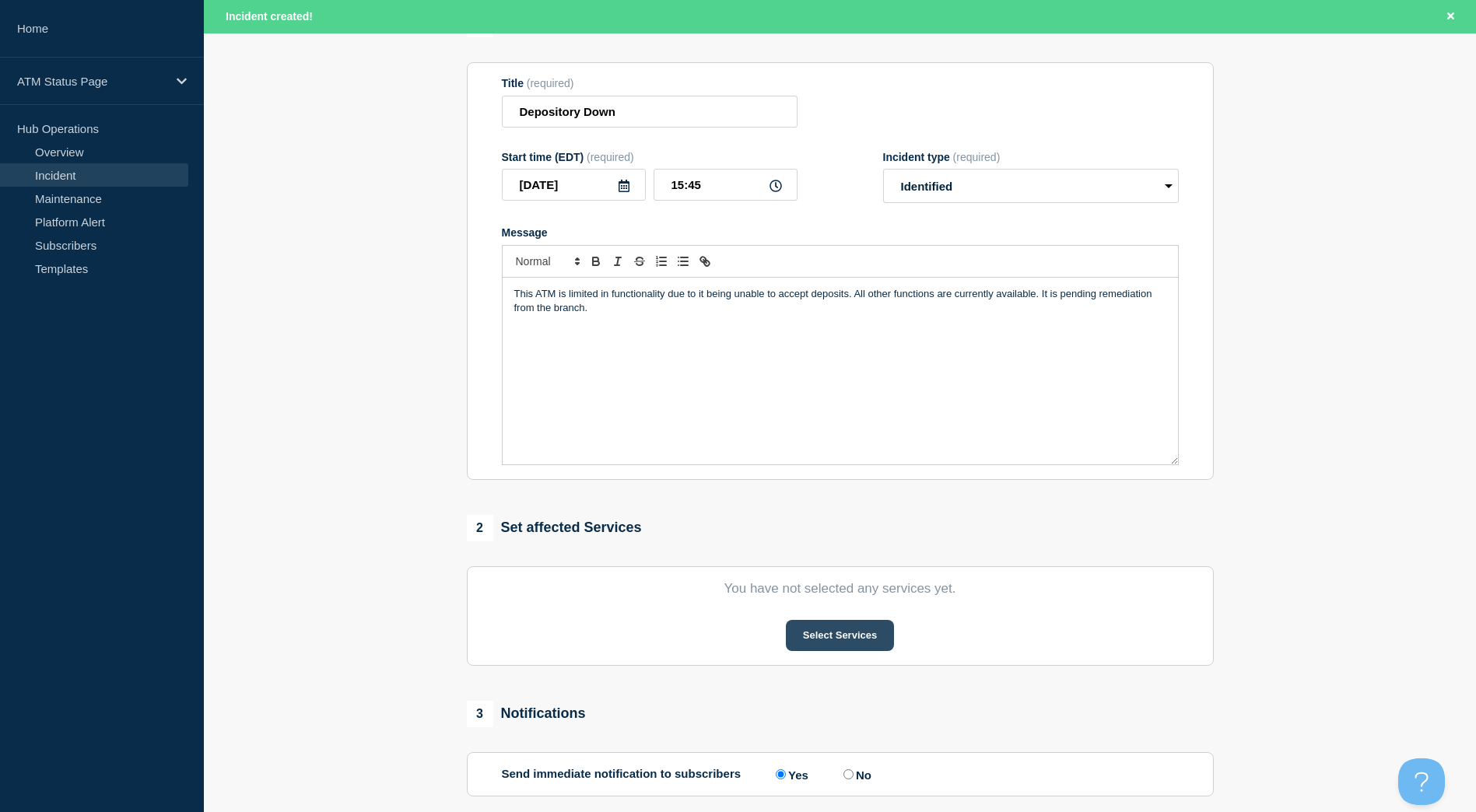
click at [849, 637] on button "Select Services" at bounding box center [840, 636] width 109 height 32
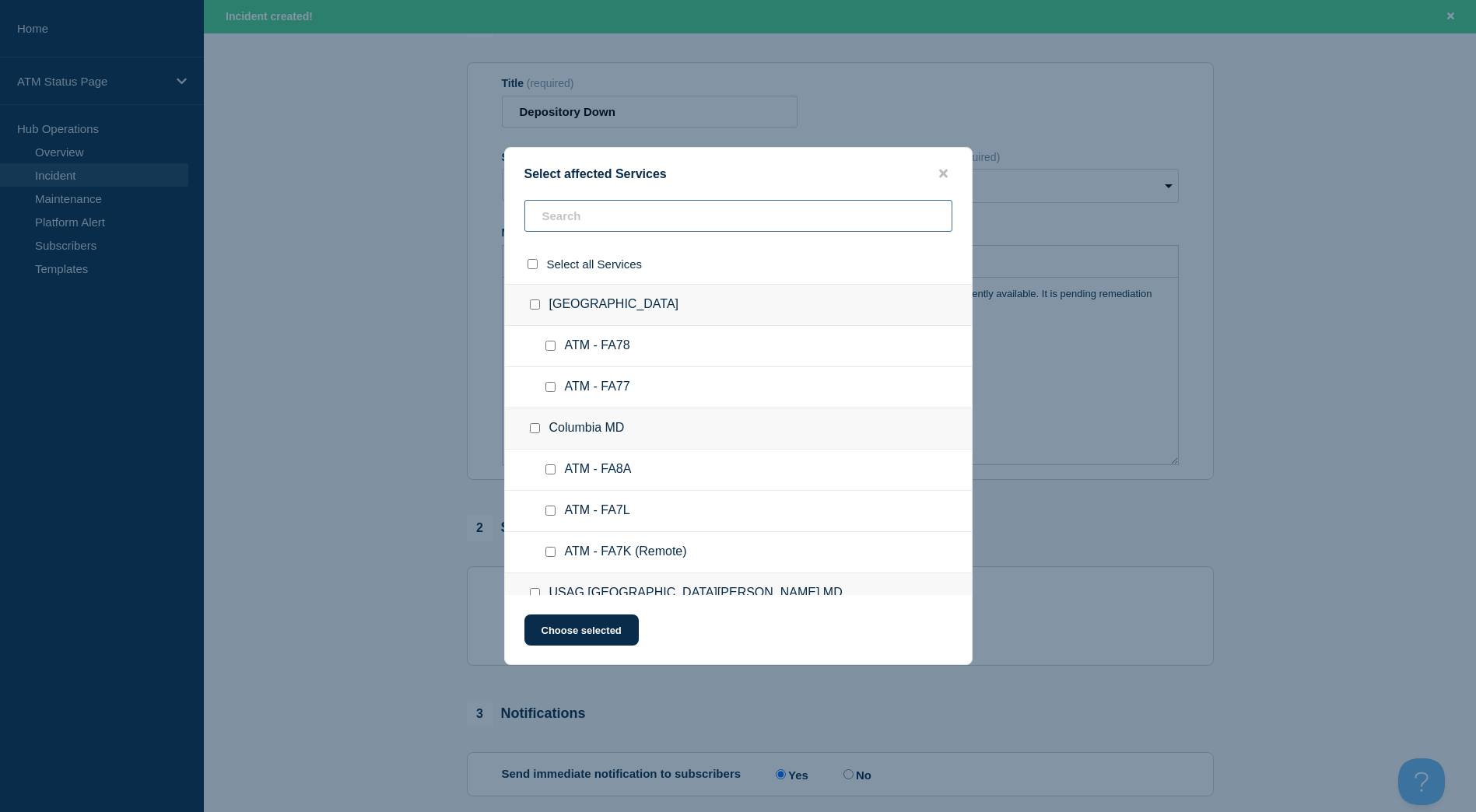
click at [605, 228] on input "text" at bounding box center [738, 215] width 428 height 32
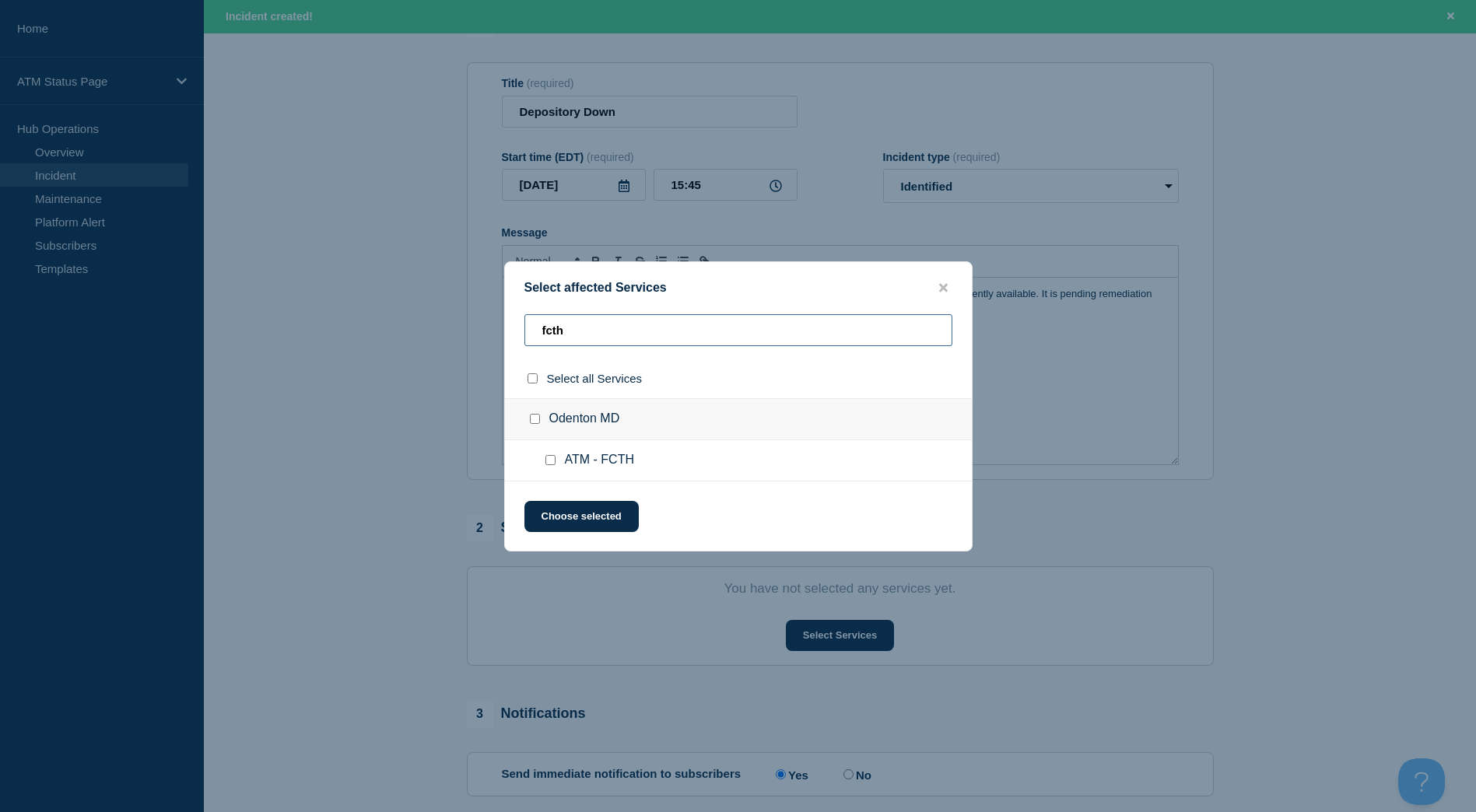
type input "fcth"
click at [535, 423] on input "Odenton MD checkbox" at bounding box center [535, 419] width 10 height 10
checkbox input "true"
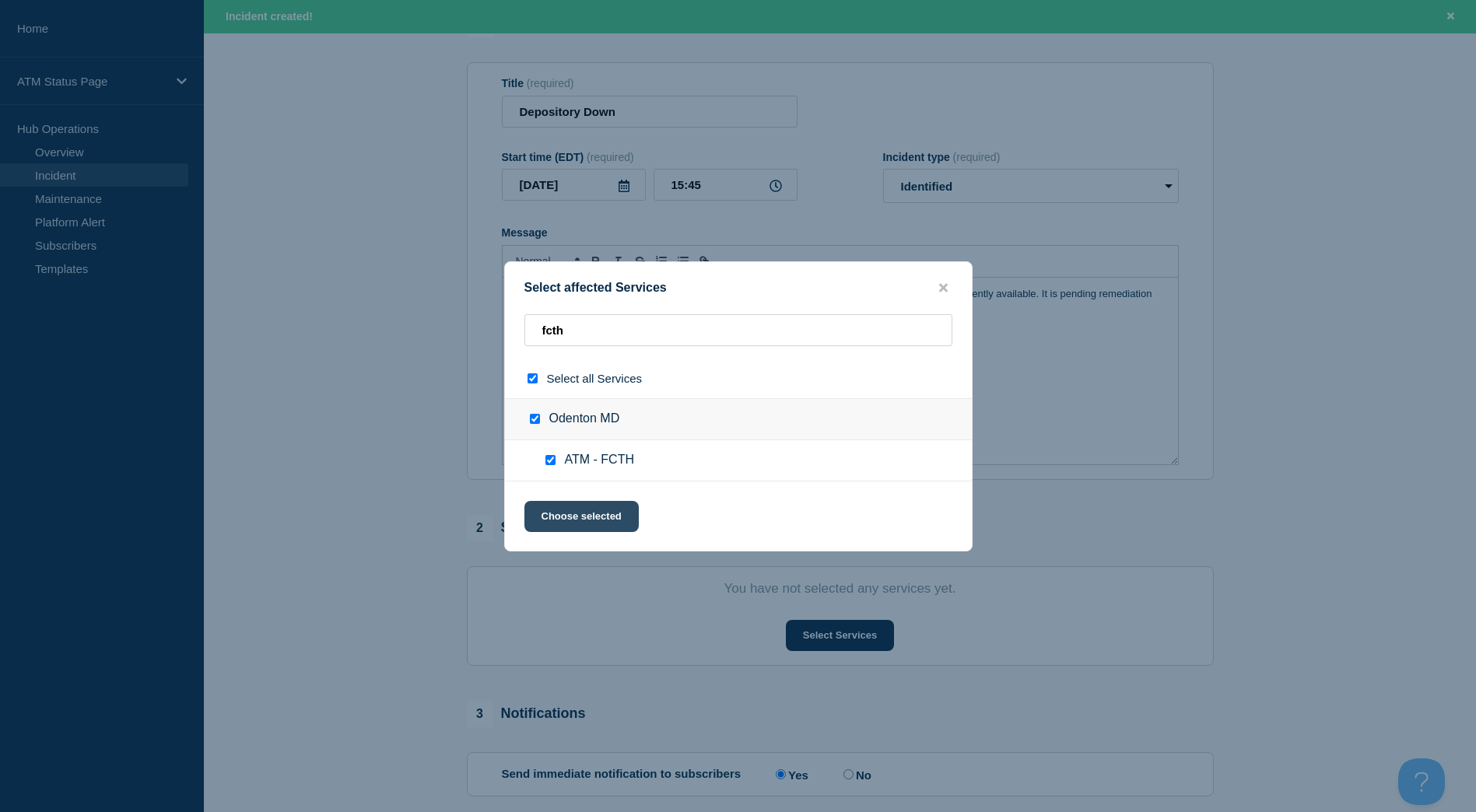
click at [573, 512] on button "Choose selected" at bounding box center [581, 517] width 114 height 32
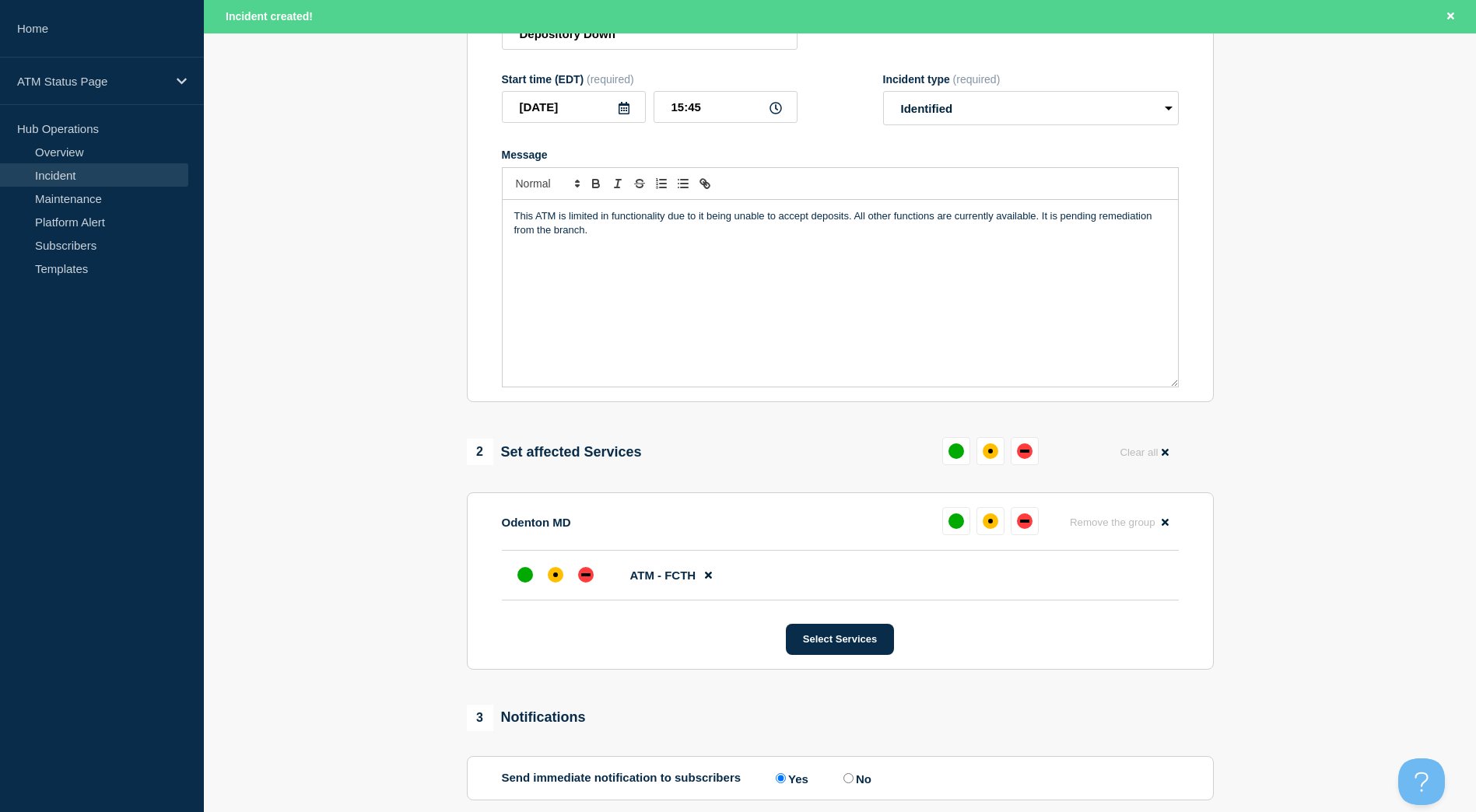
scroll to position [389, 0]
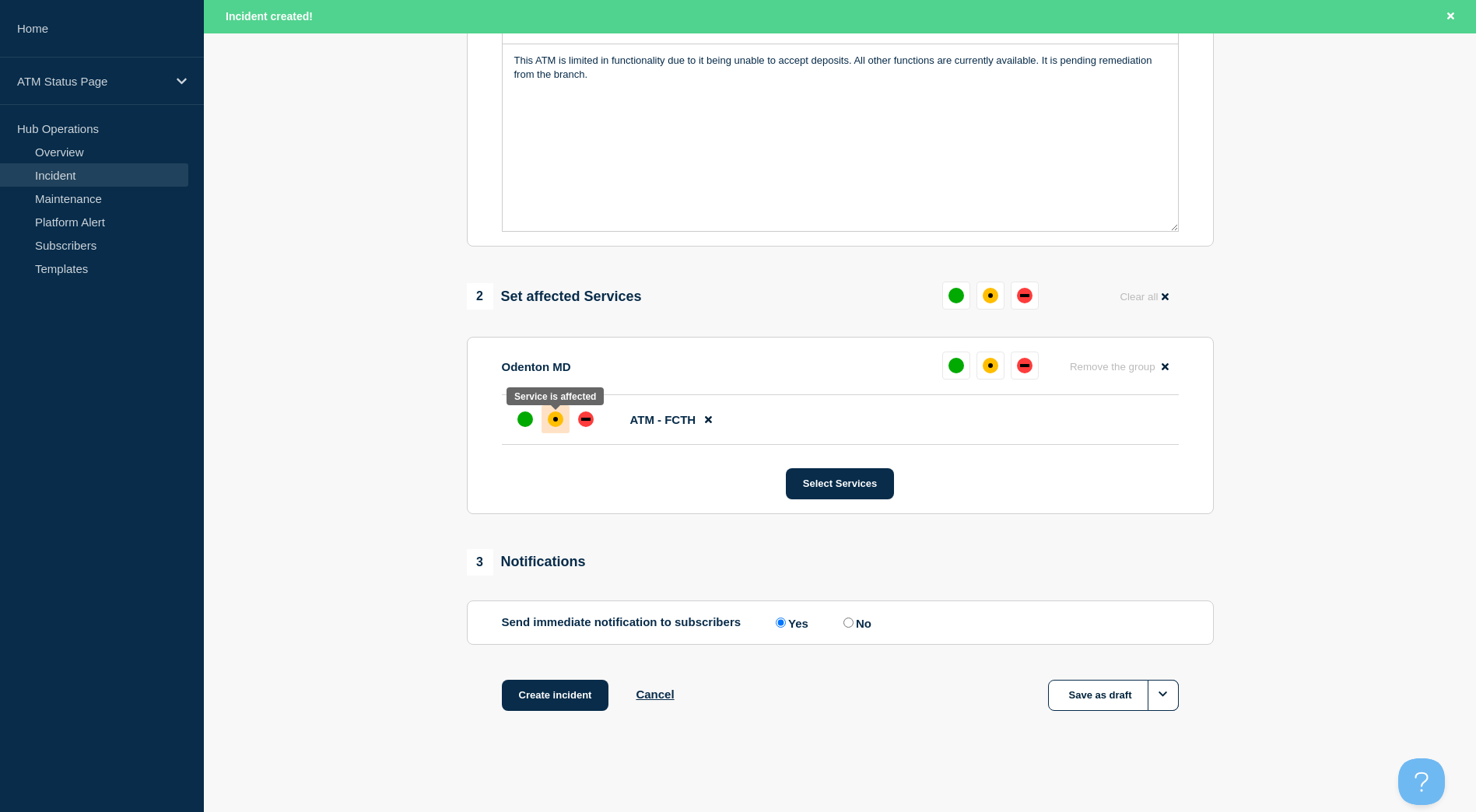
click at [549, 419] on div "affected" at bounding box center [555, 419] width 16 height 16
click at [577, 708] on button "Create incident" at bounding box center [556, 696] width 108 height 32
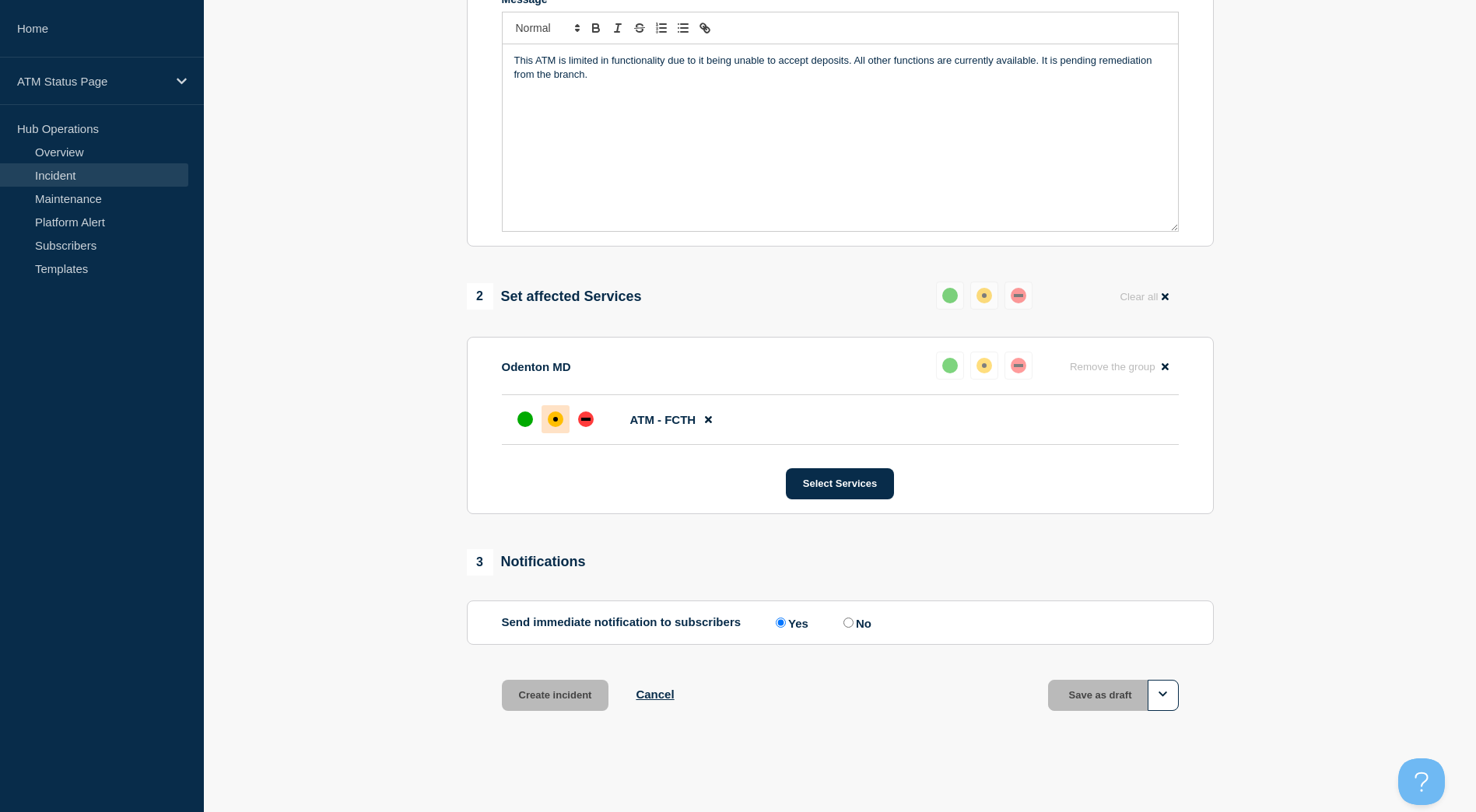
scroll to position [356, 0]
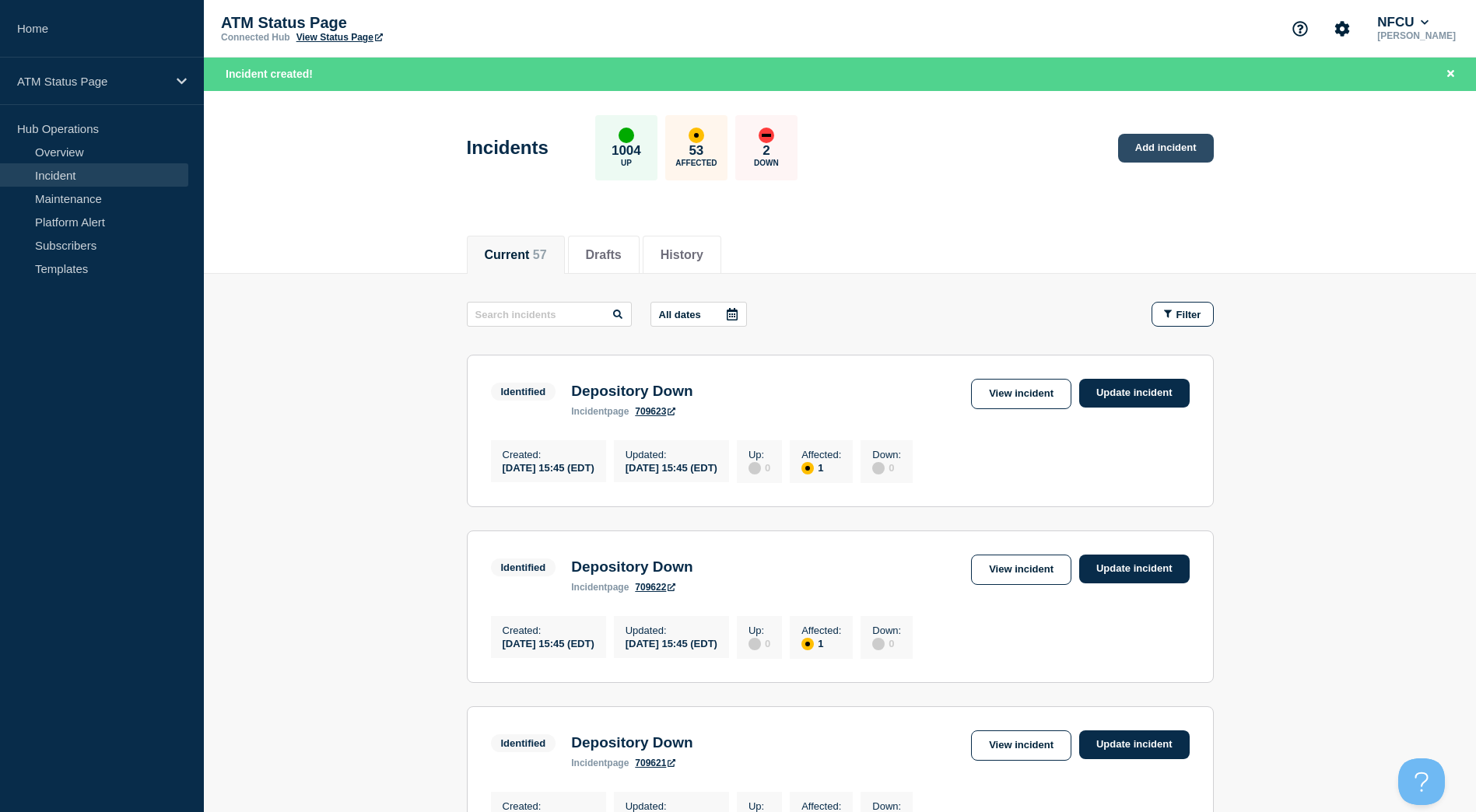
click at [1166, 148] on link "Add incident" at bounding box center [1166, 148] width 96 height 29
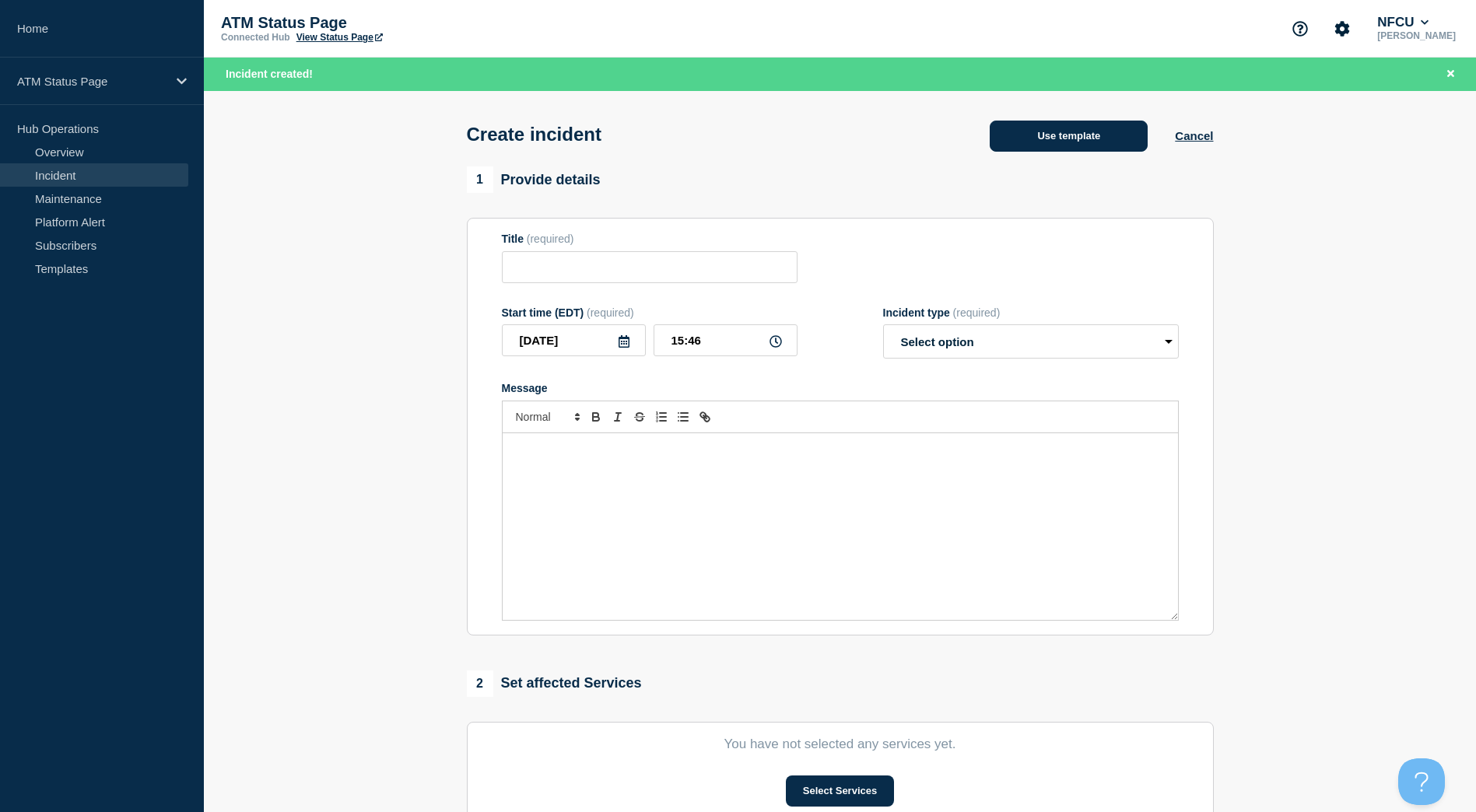
click at [1118, 137] on button "Use template" at bounding box center [1068, 136] width 158 height 32
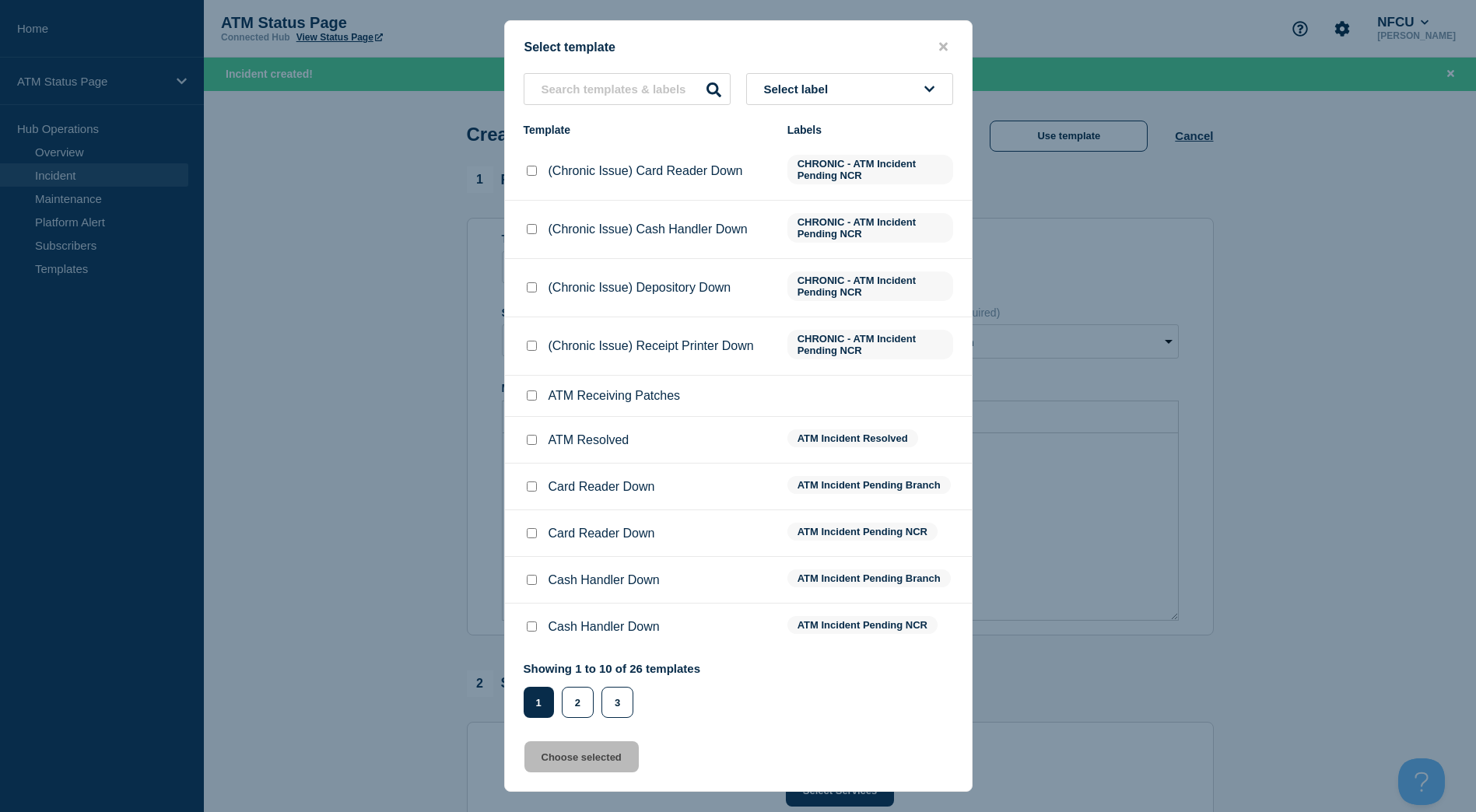
click at [915, 76] on button "Select label" at bounding box center [849, 89] width 207 height 32
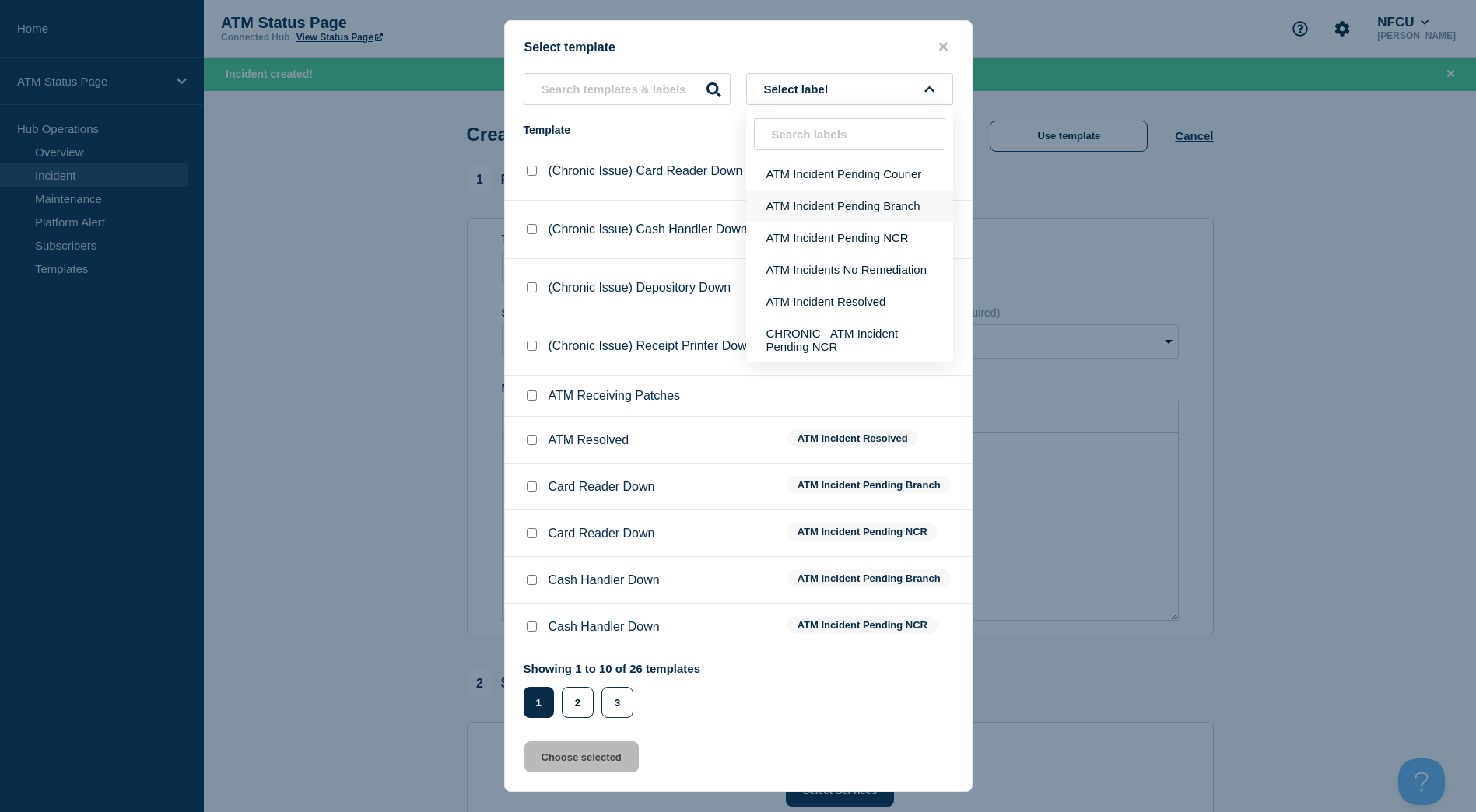
click at [889, 195] on button "ATM Incident Pending Branch" at bounding box center [849, 206] width 207 height 32
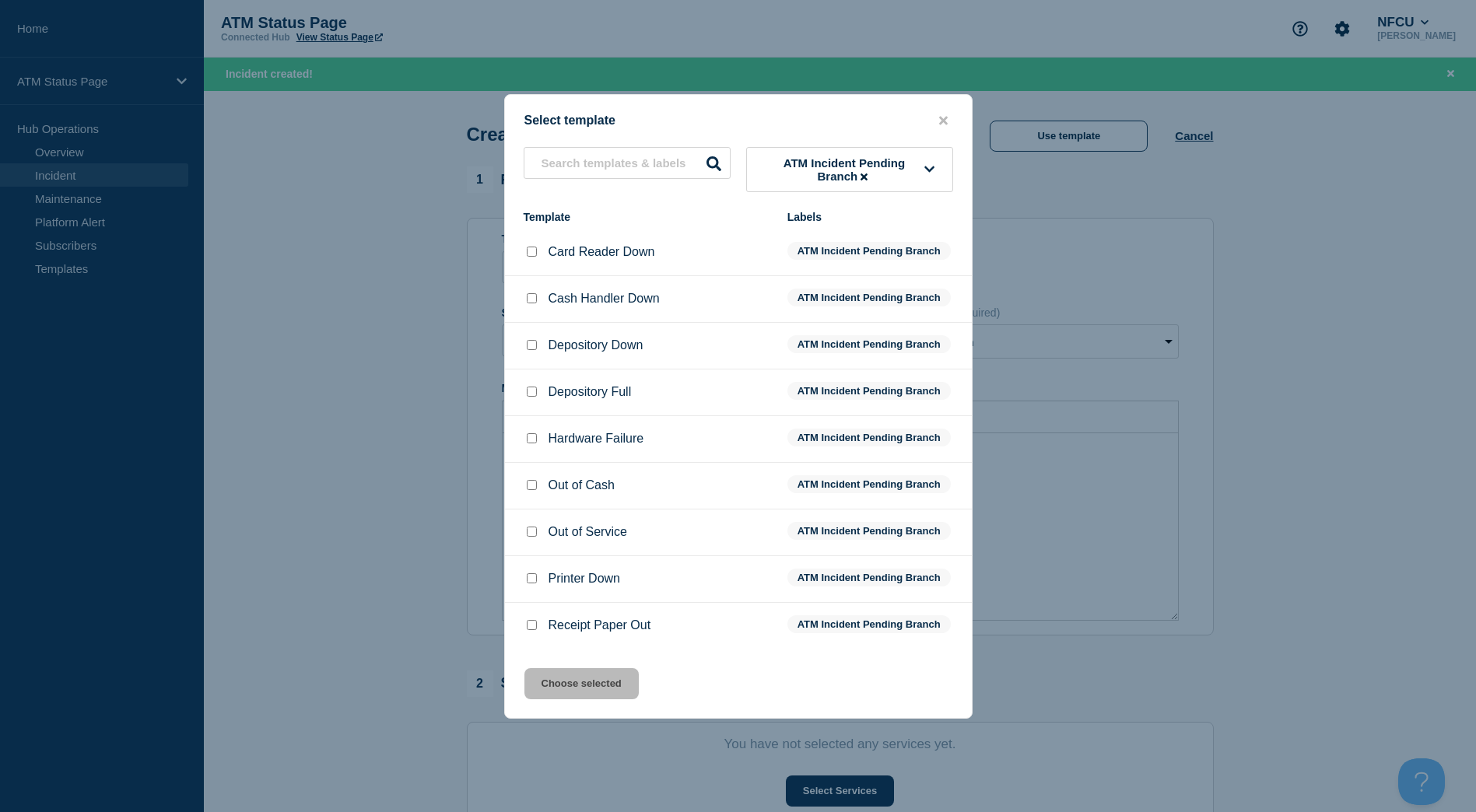
click at [524, 354] on div at bounding box center [531, 345] width 16 height 16
click at [532, 342] on div at bounding box center [531, 345] width 16 height 16
click at [529, 344] on input "Depository Down checkbox" at bounding box center [531, 344] width 10 height 10
checkbox input "true"
click at [565, 691] on button "Choose selected" at bounding box center [581, 684] width 114 height 32
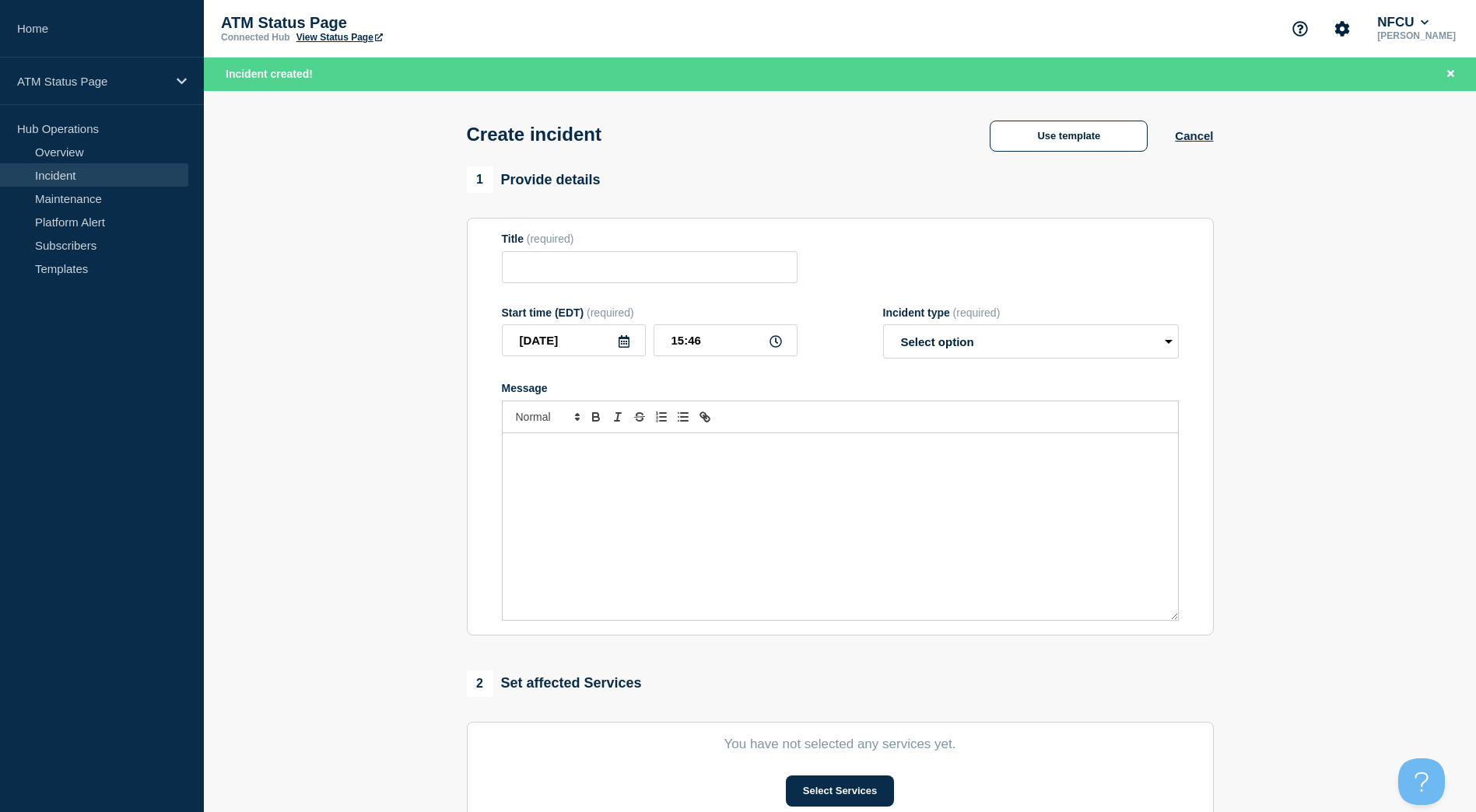
type input "Depository Down"
select select "identified"
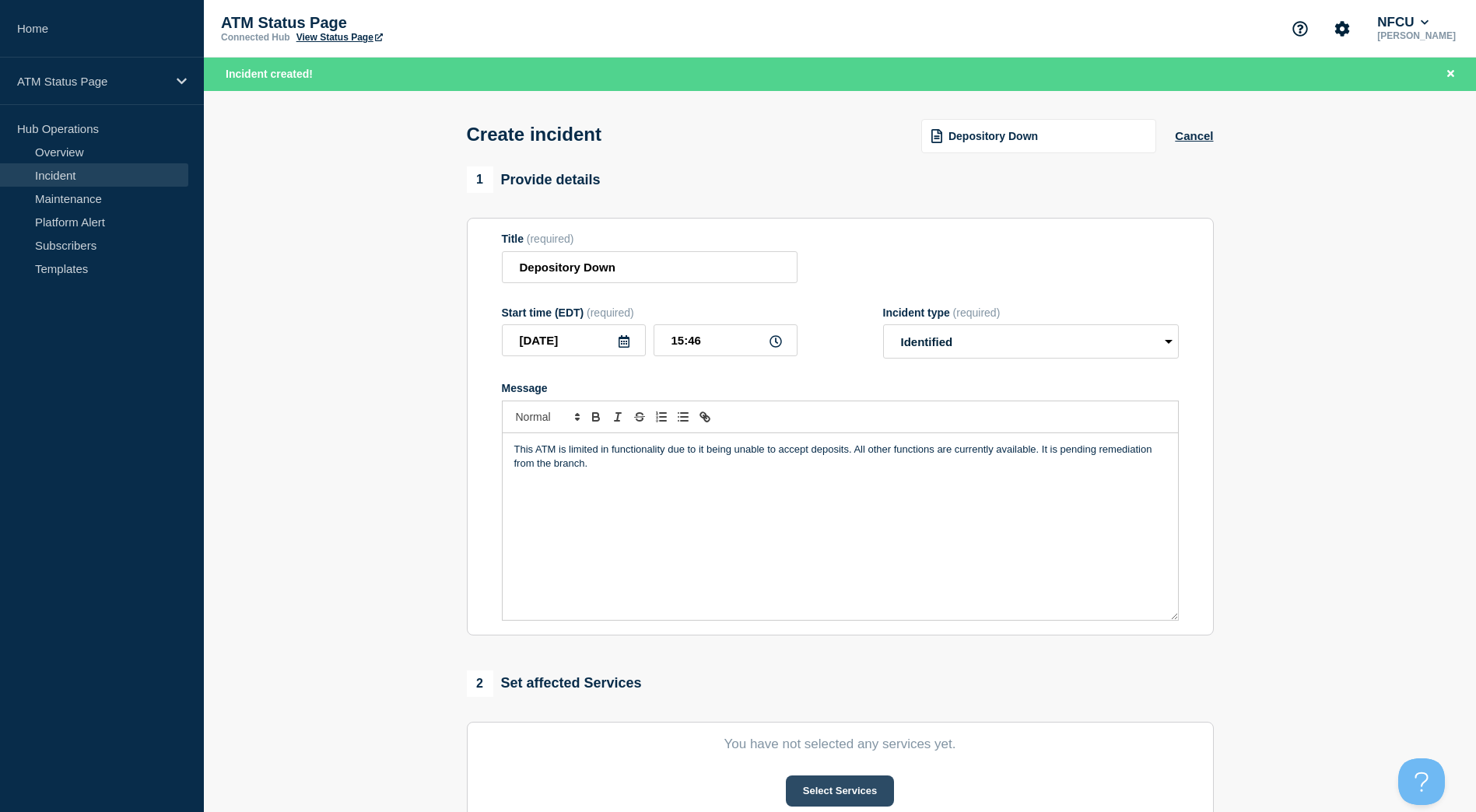
click at [844, 782] on button "Select Services" at bounding box center [840, 792] width 109 height 32
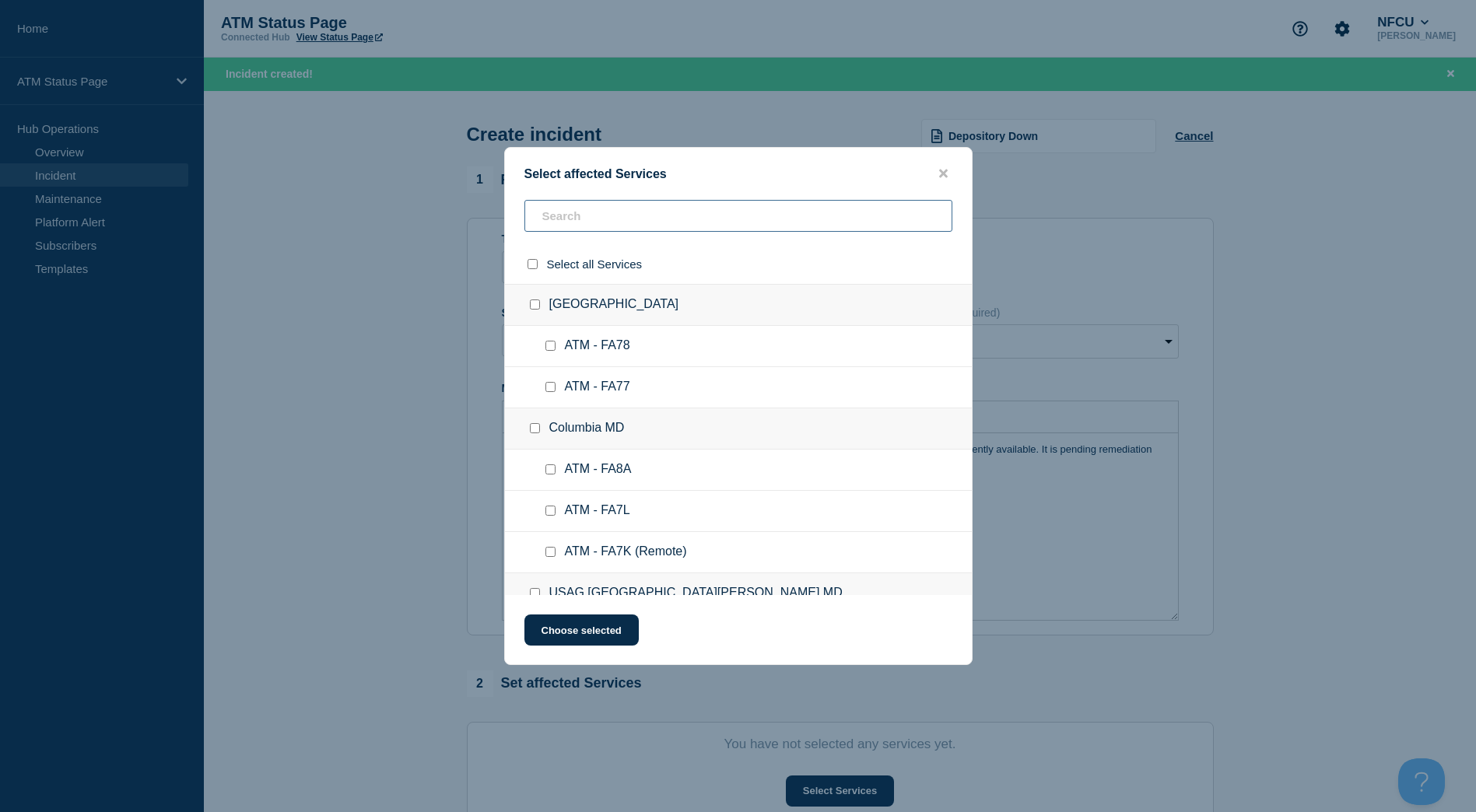
click at [644, 223] on input "text" at bounding box center [738, 215] width 428 height 32
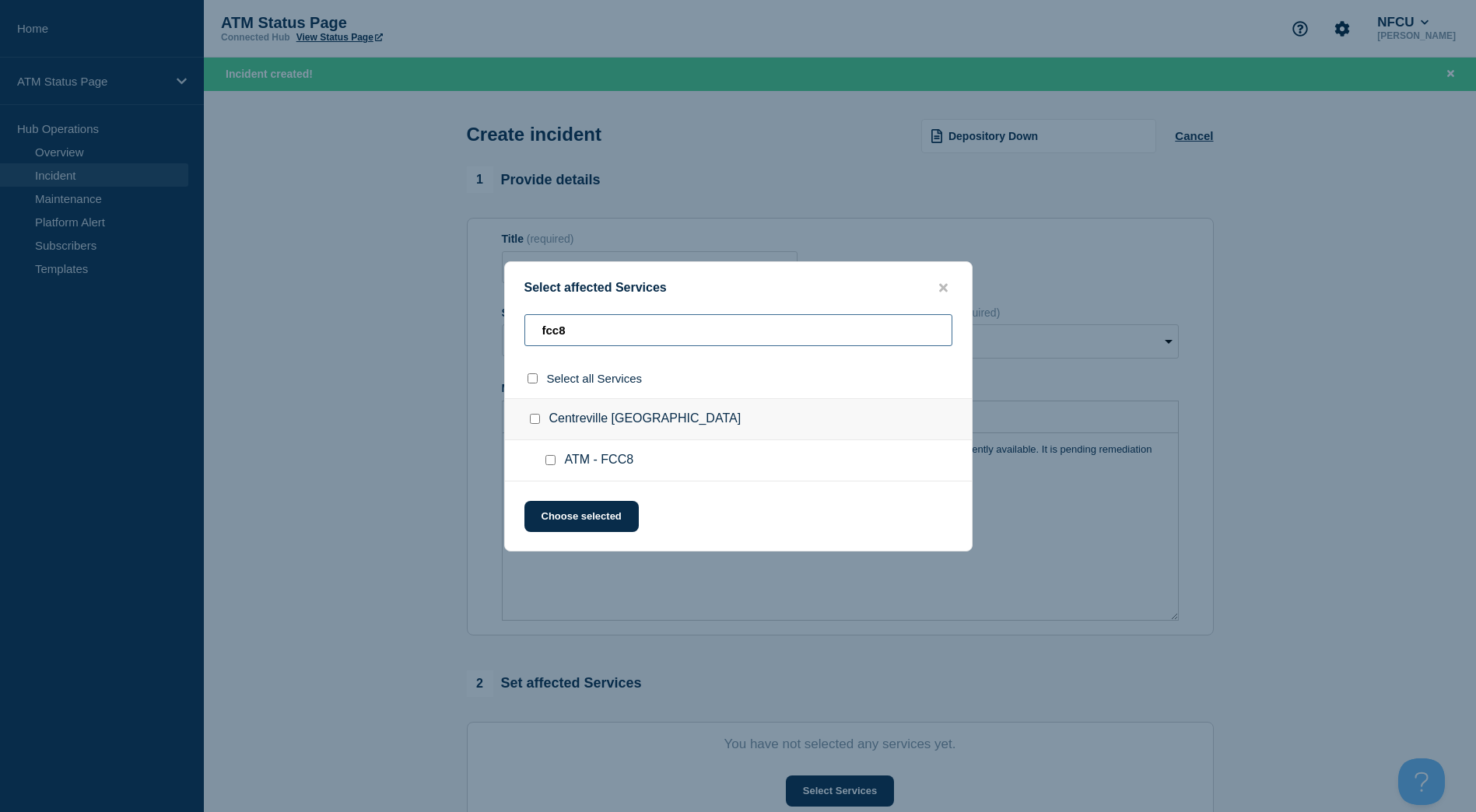
type input "fcc8"
click at [536, 421] on input "Centreville VA checkbox" at bounding box center [535, 419] width 10 height 10
checkbox input "true"
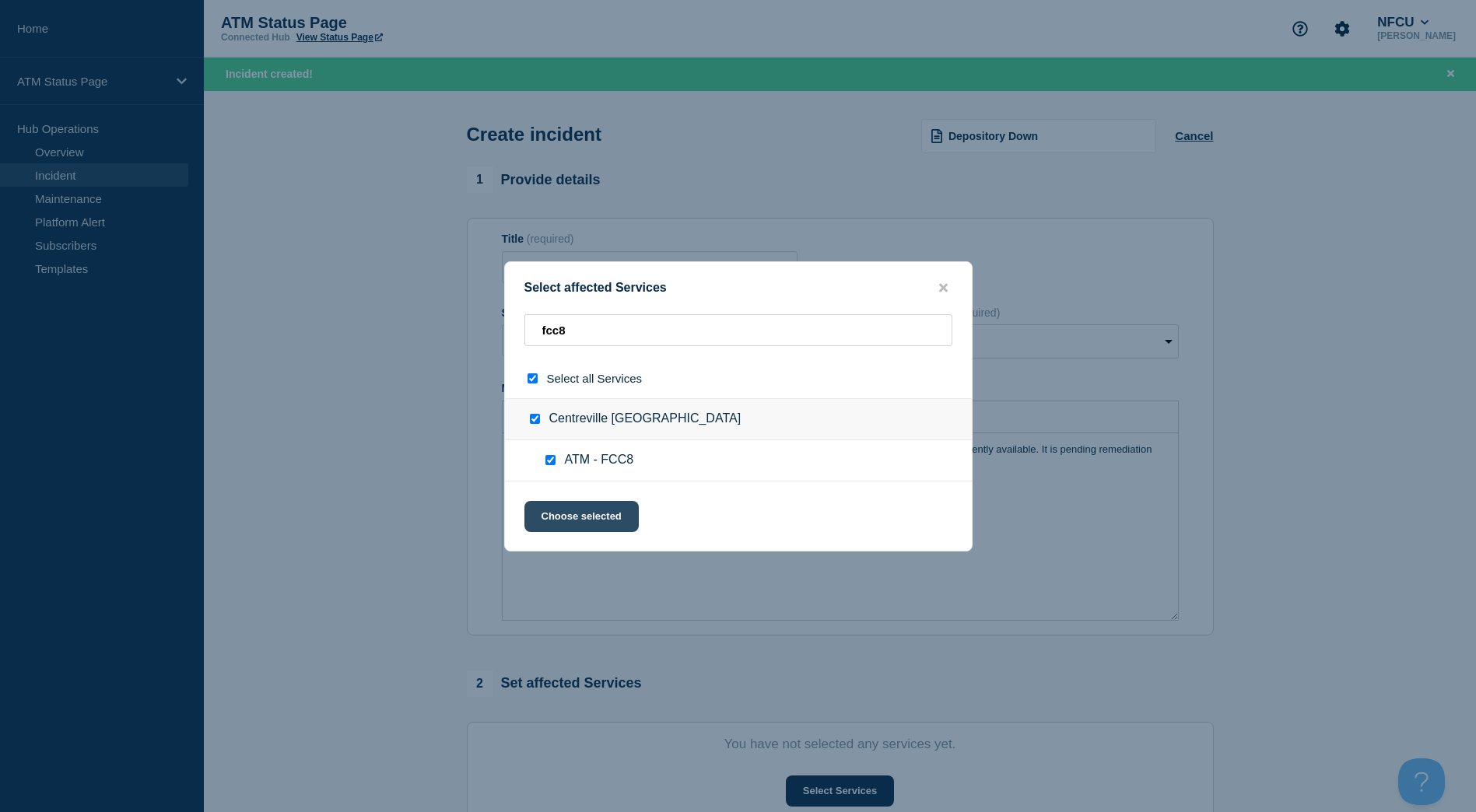
click at [586, 504] on button "Choose selected" at bounding box center [581, 517] width 114 height 32
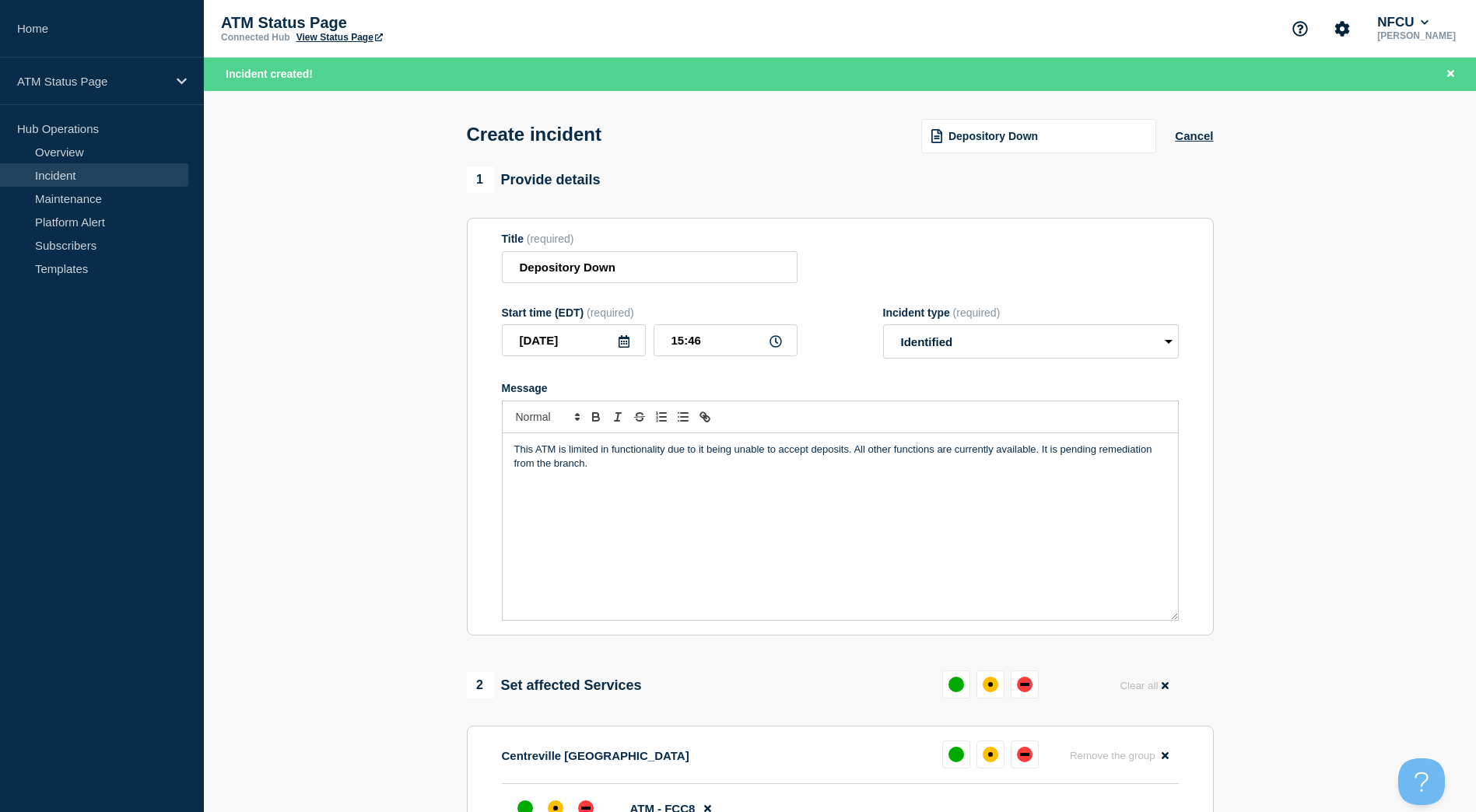
scroll to position [233, 0]
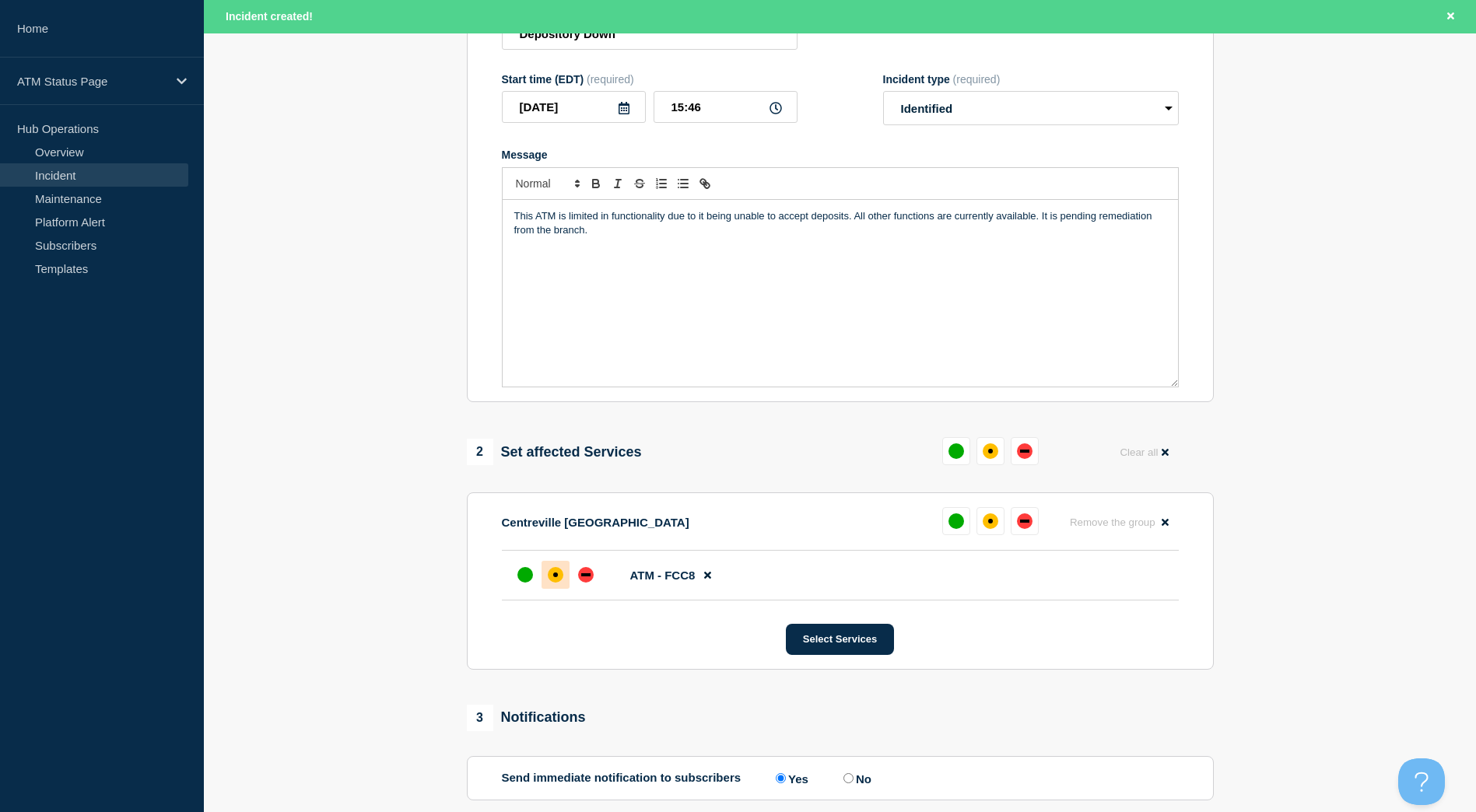
click at [546, 588] on div at bounding box center [555, 574] width 28 height 28
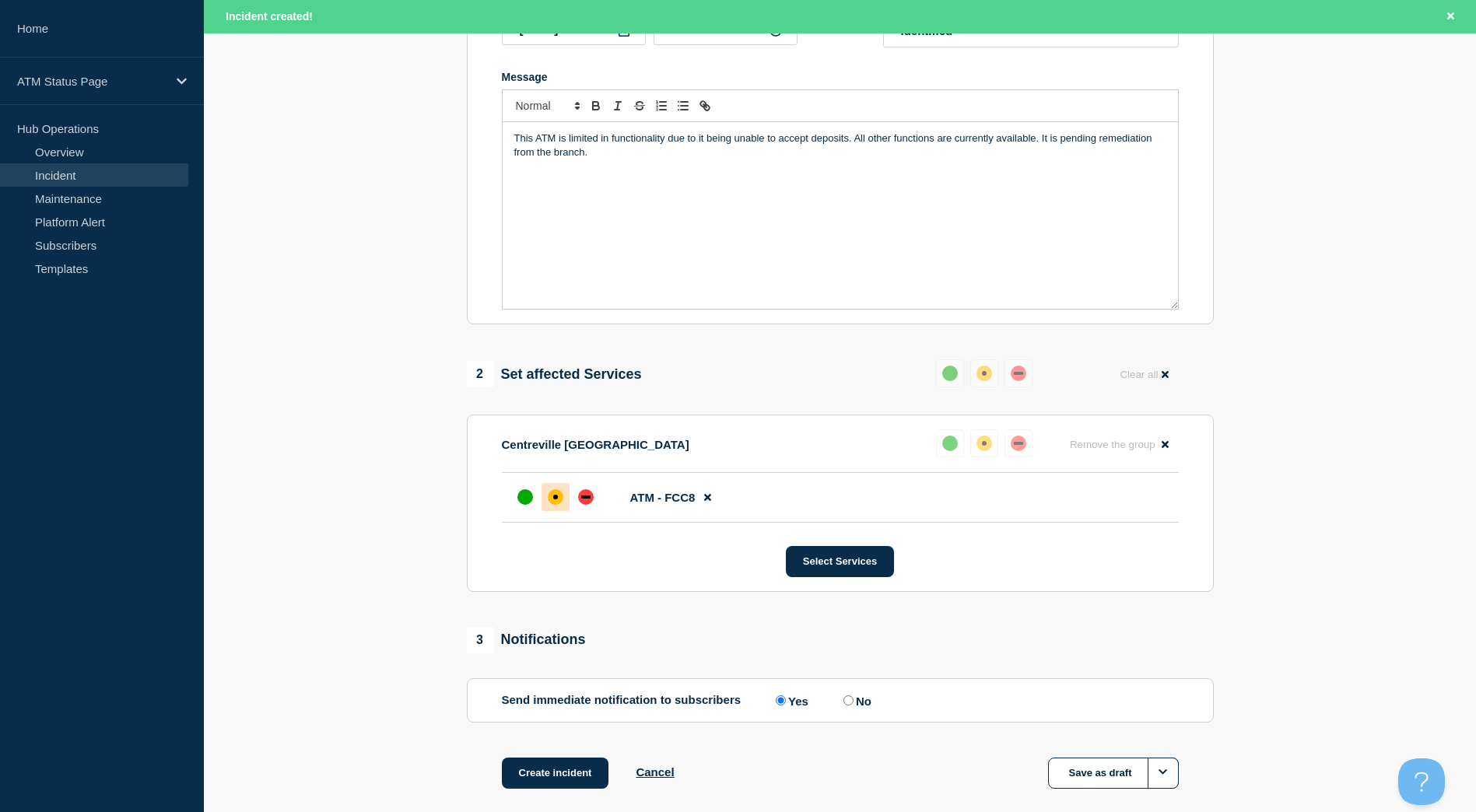
scroll to position [393, 0]
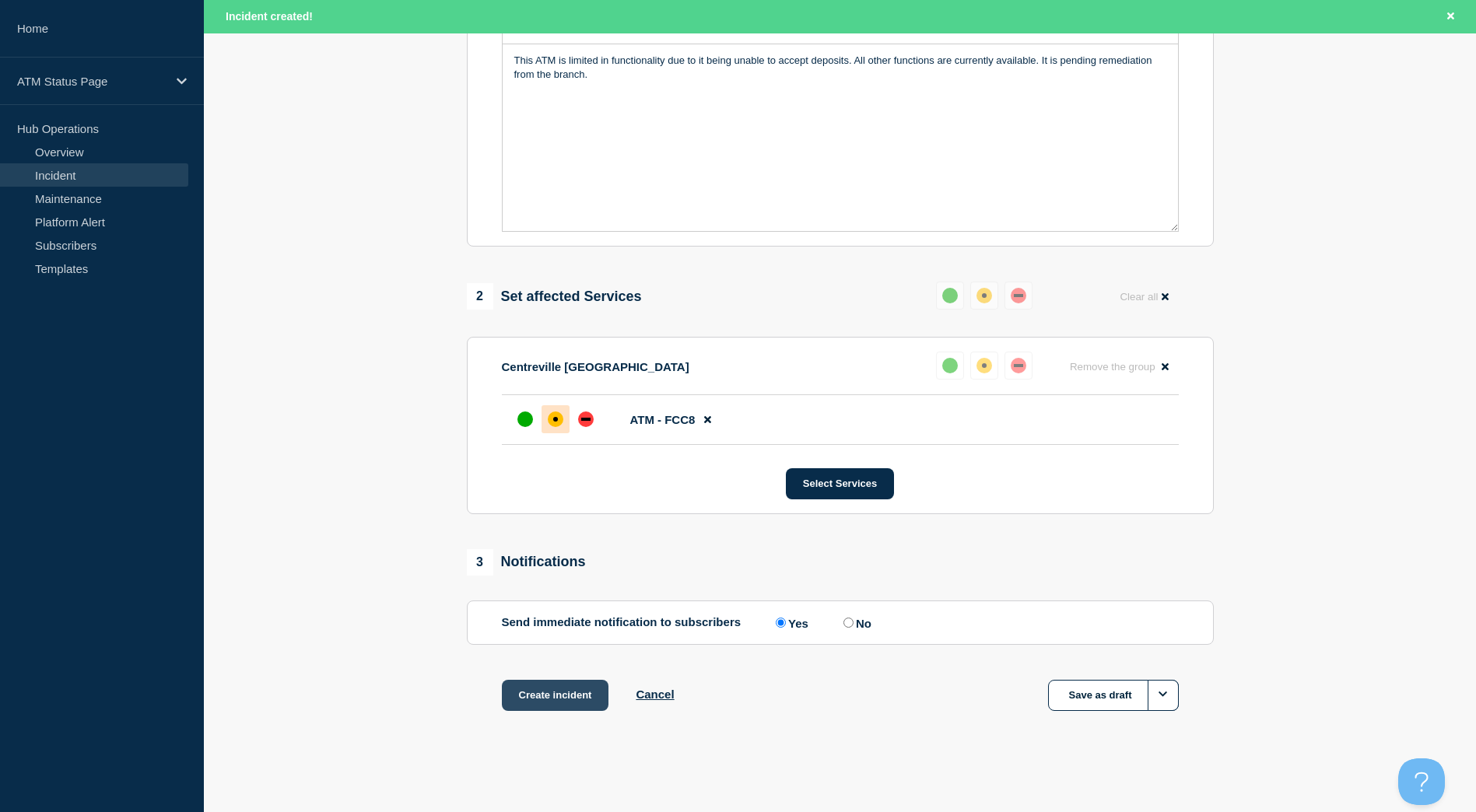
click at [587, 703] on button "Create incident" at bounding box center [556, 696] width 108 height 32
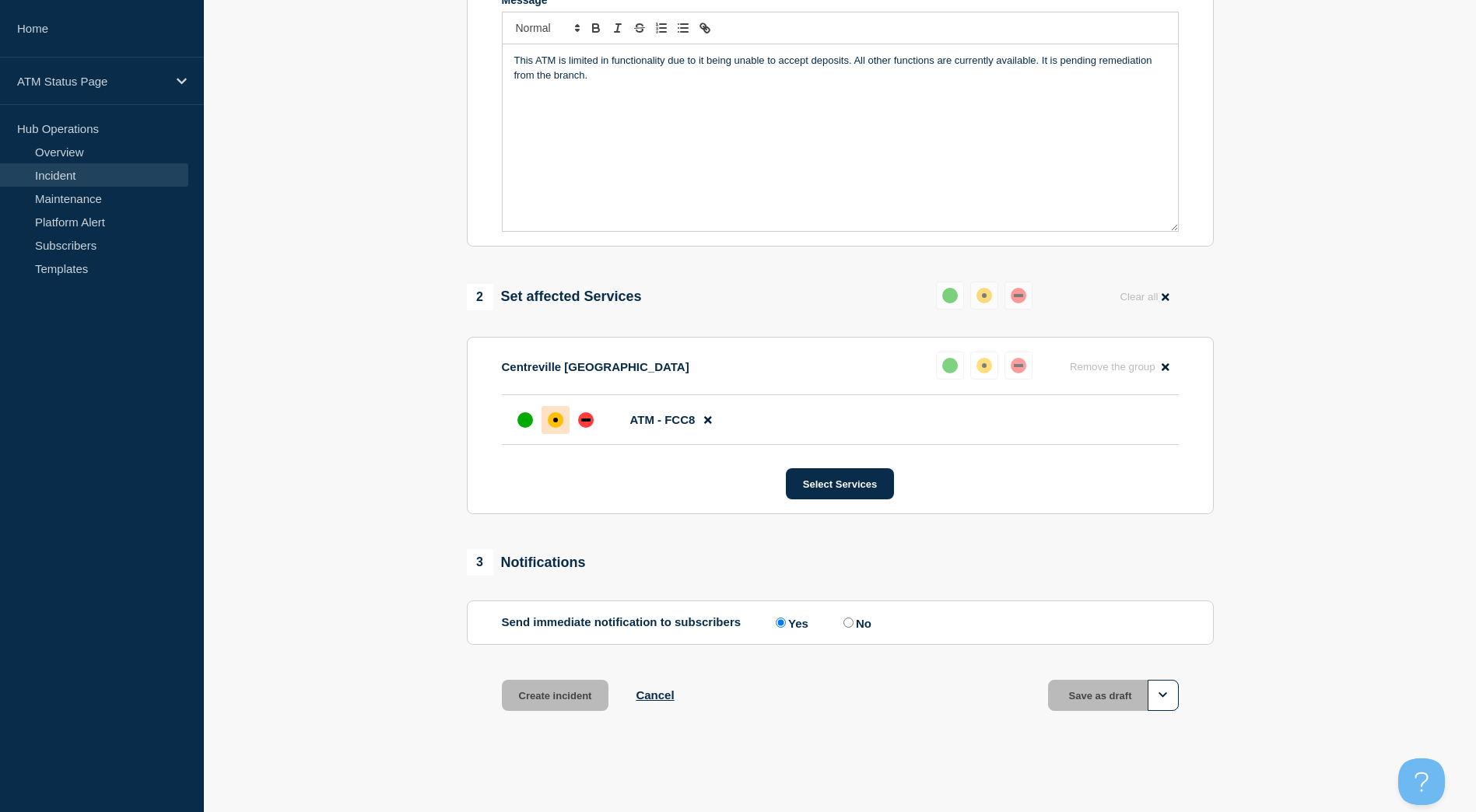
scroll to position [359, 0]
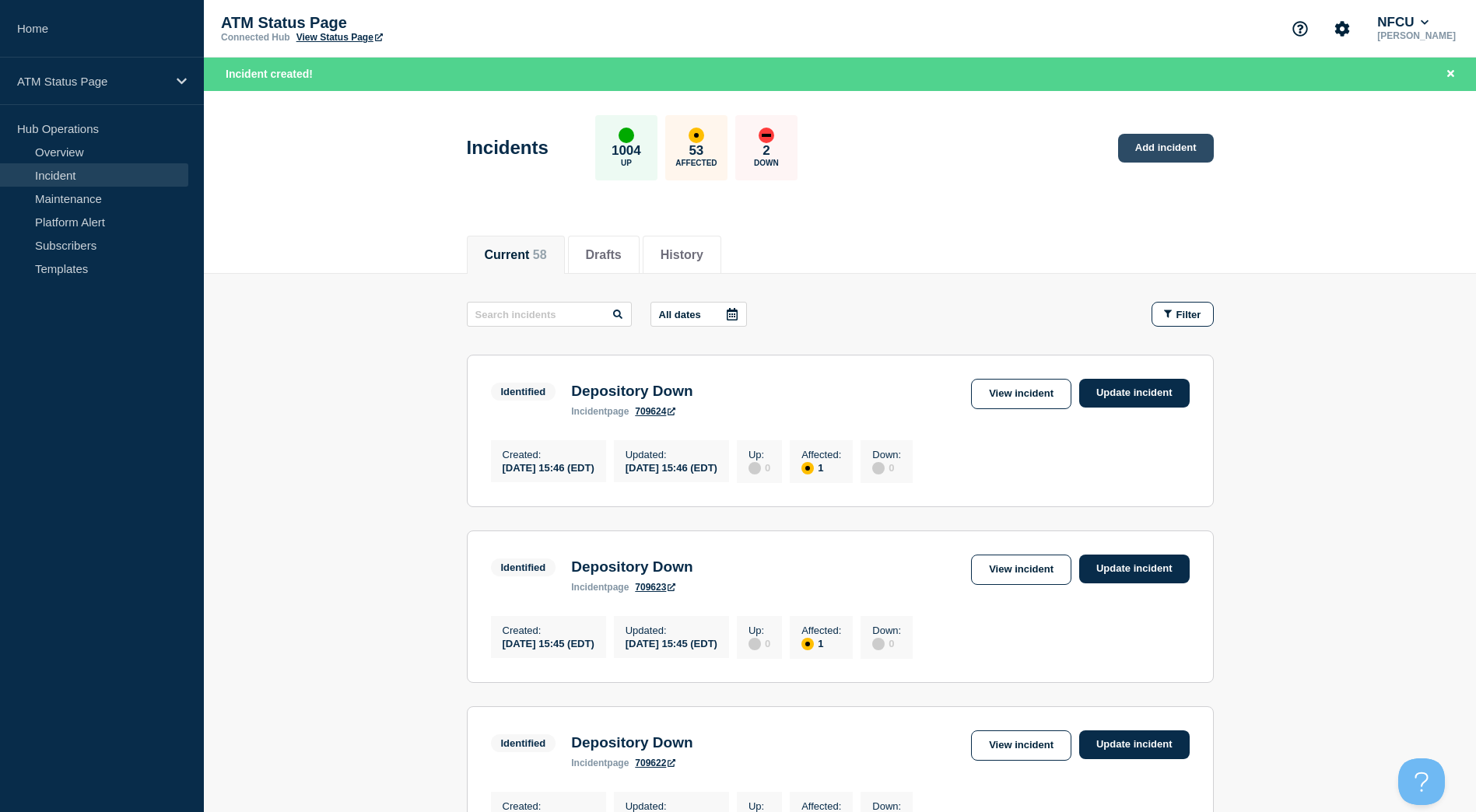
click at [1120, 138] on link "Add incident" at bounding box center [1166, 148] width 96 height 29
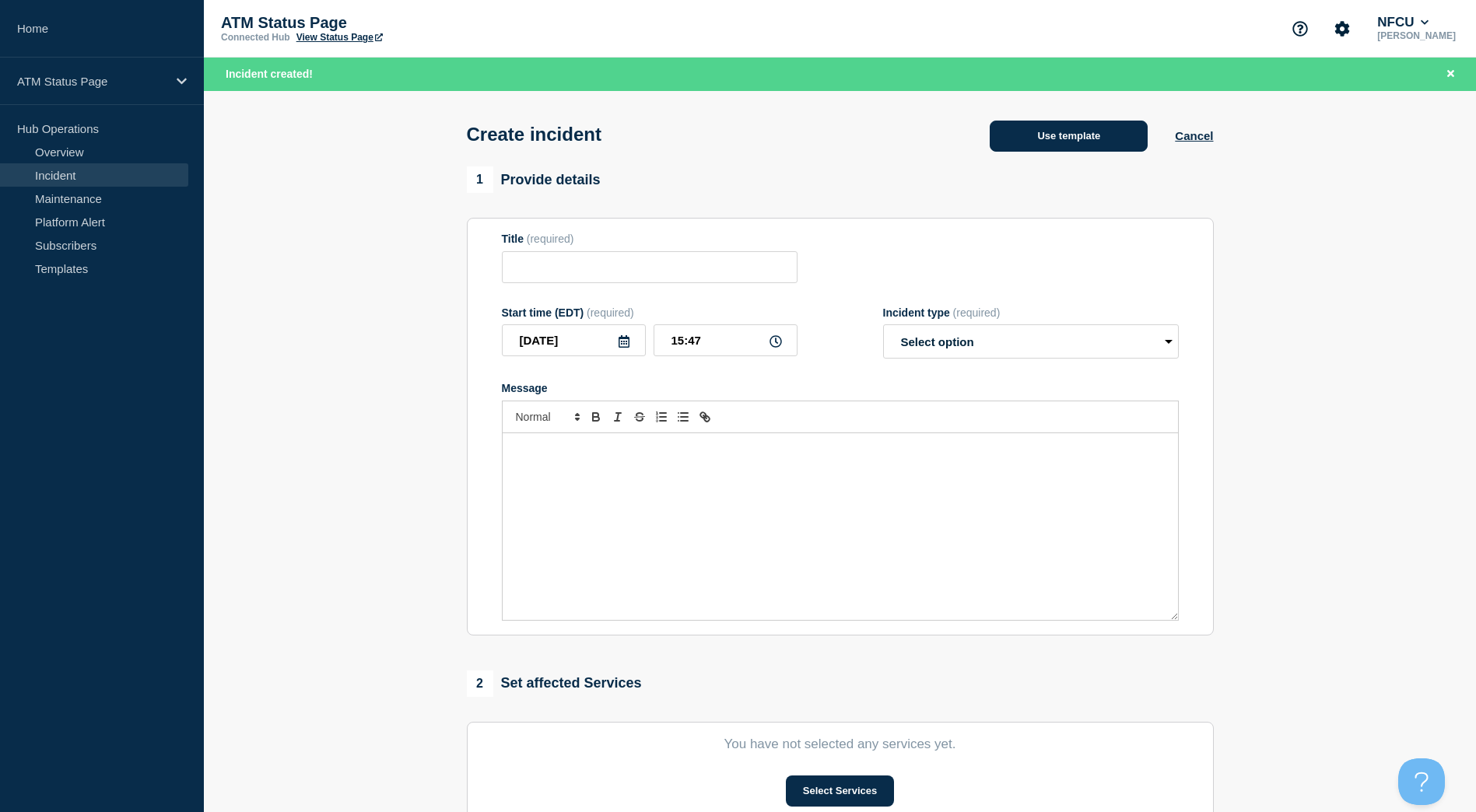
click at [1055, 142] on button "Use template" at bounding box center [1068, 136] width 158 height 32
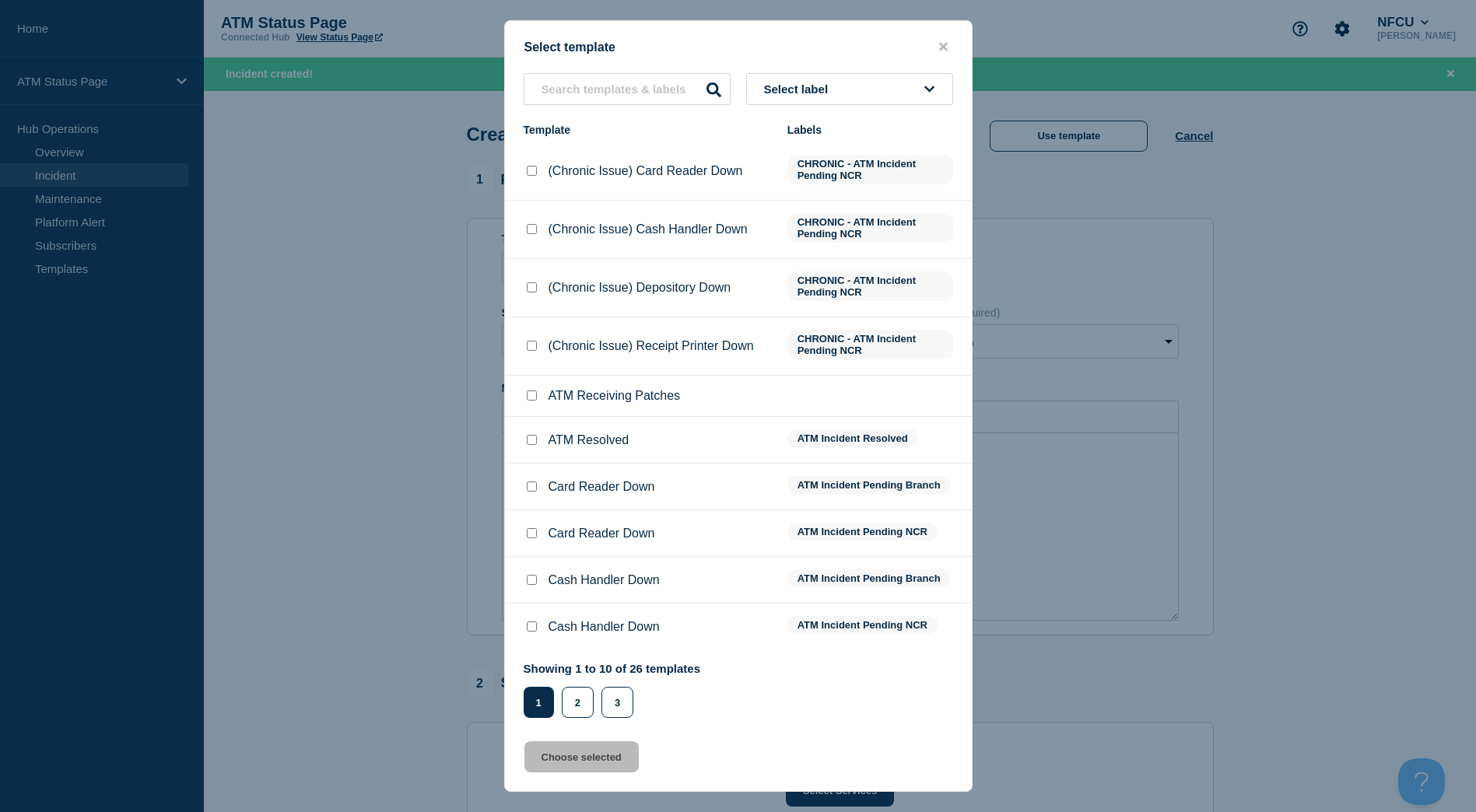
click at [873, 88] on button "Select label" at bounding box center [849, 89] width 207 height 32
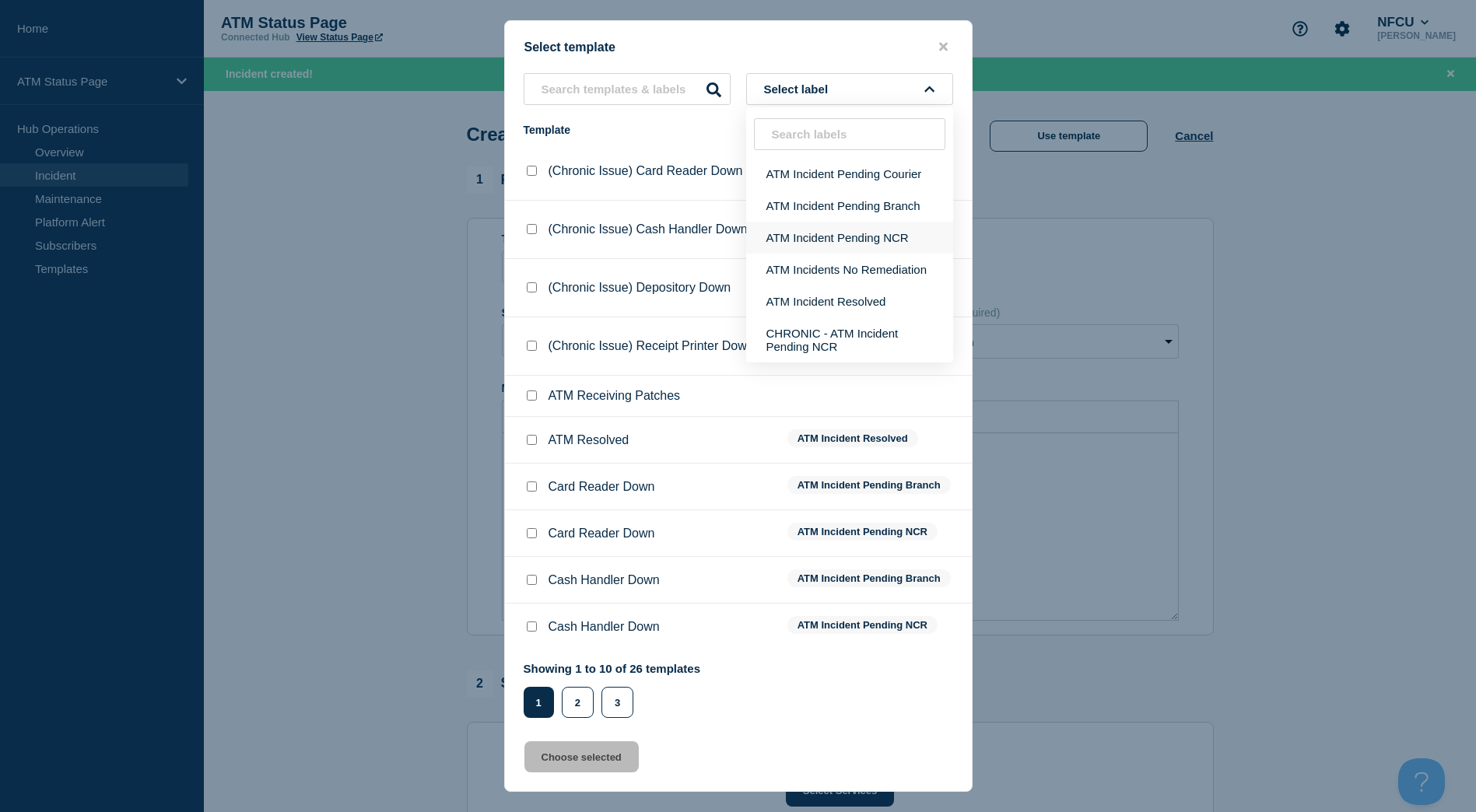
click at [850, 236] on button "ATM Incident Pending NCR" at bounding box center [849, 238] width 207 height 32
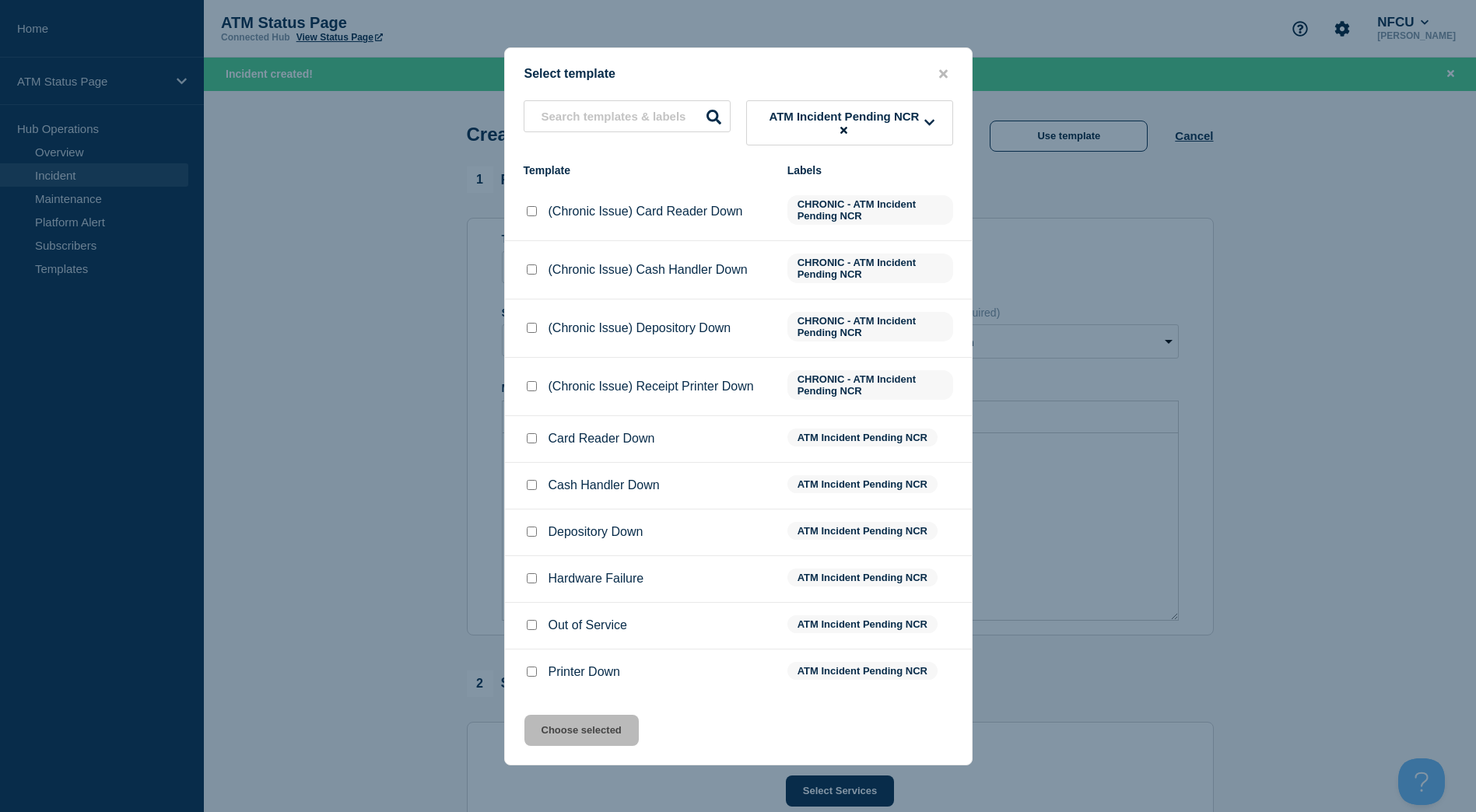
click at [526, 536] on input "Depository Down checkbox" at bounding box center [531, 531] width 10 height 10
checkbox input "true"
click at [608, 730] on button "Choose selected" at bounding box center [581, 730] width 114 height 32
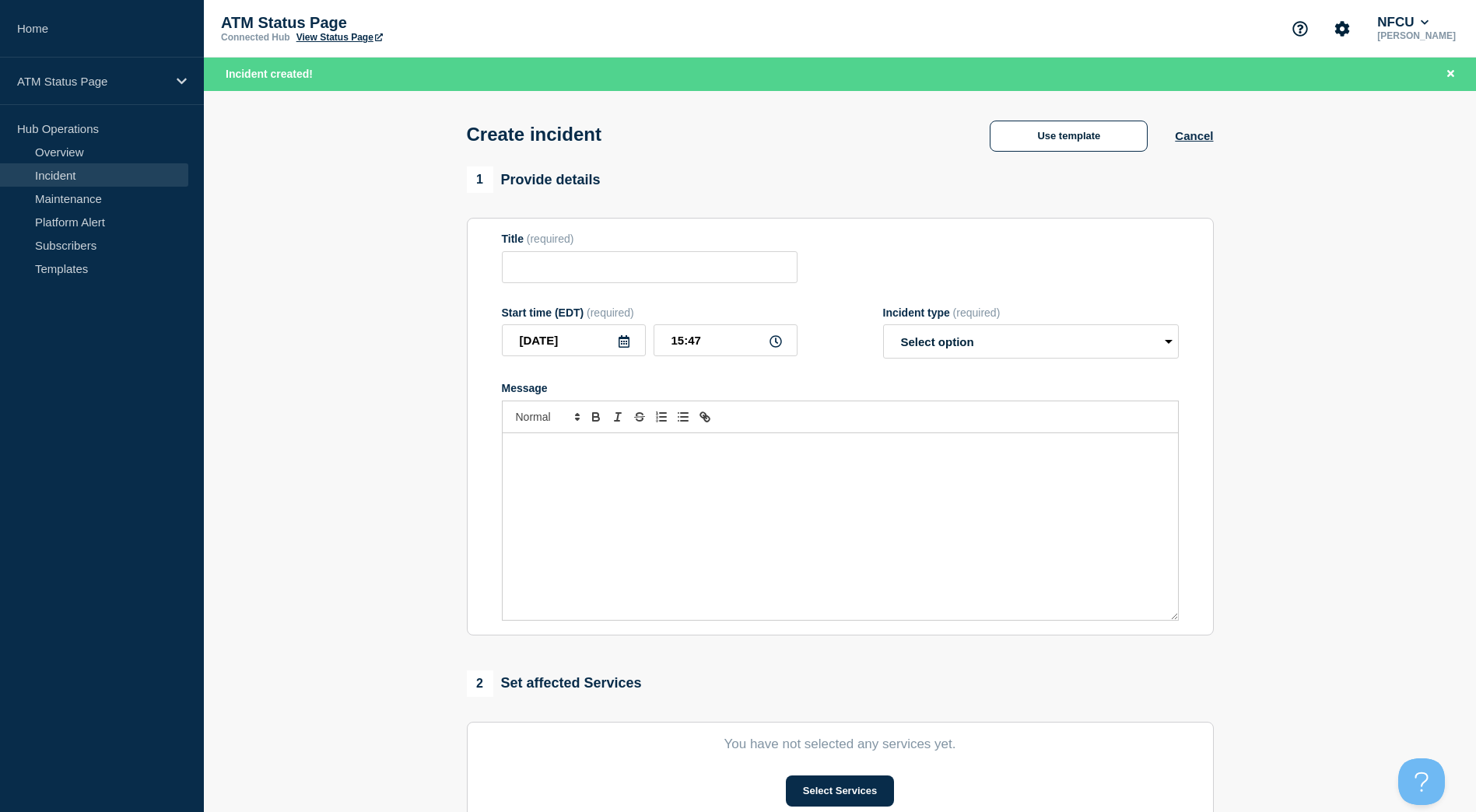
type input "Depository Down"
select select "identified"
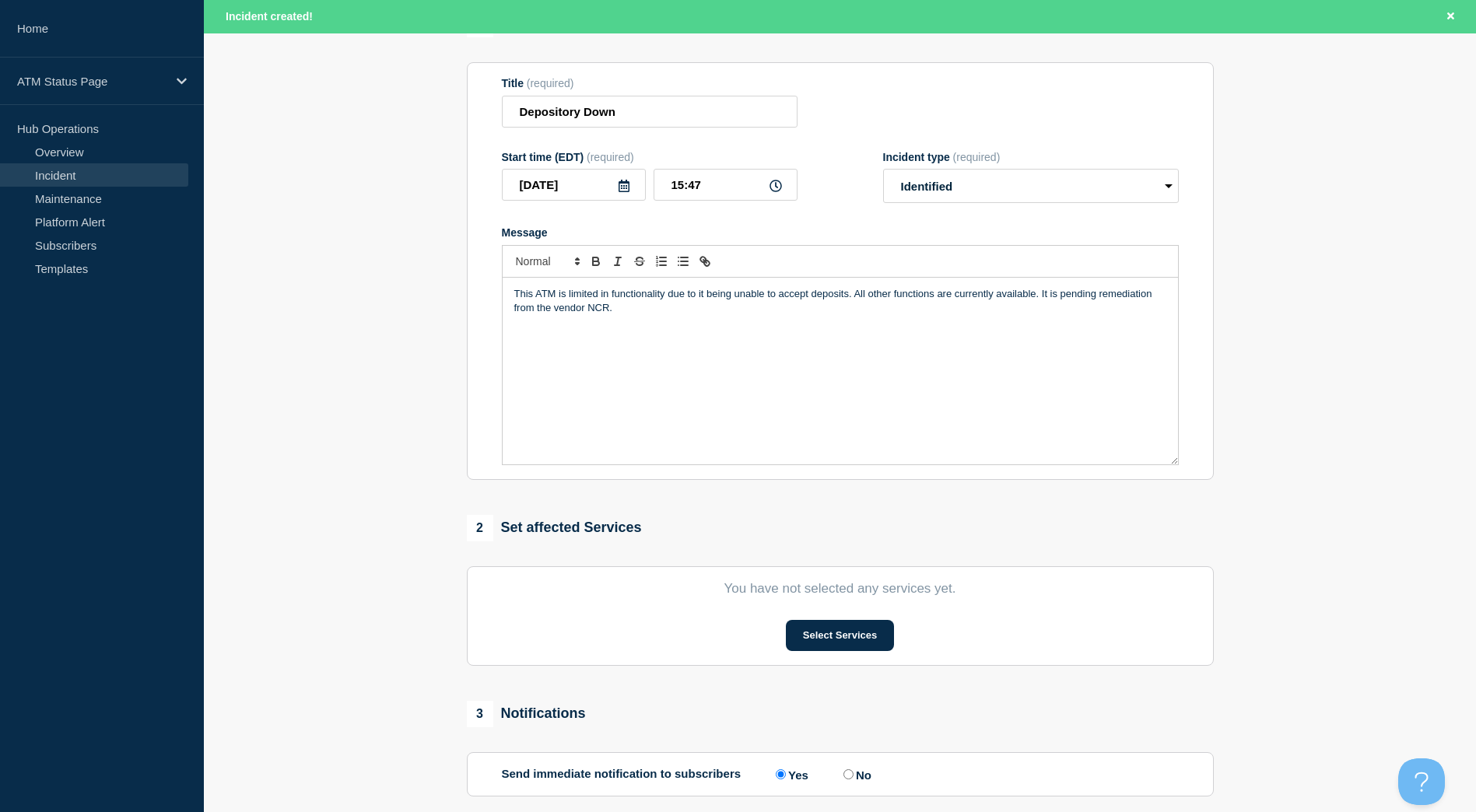
scroll to position [233, 0]
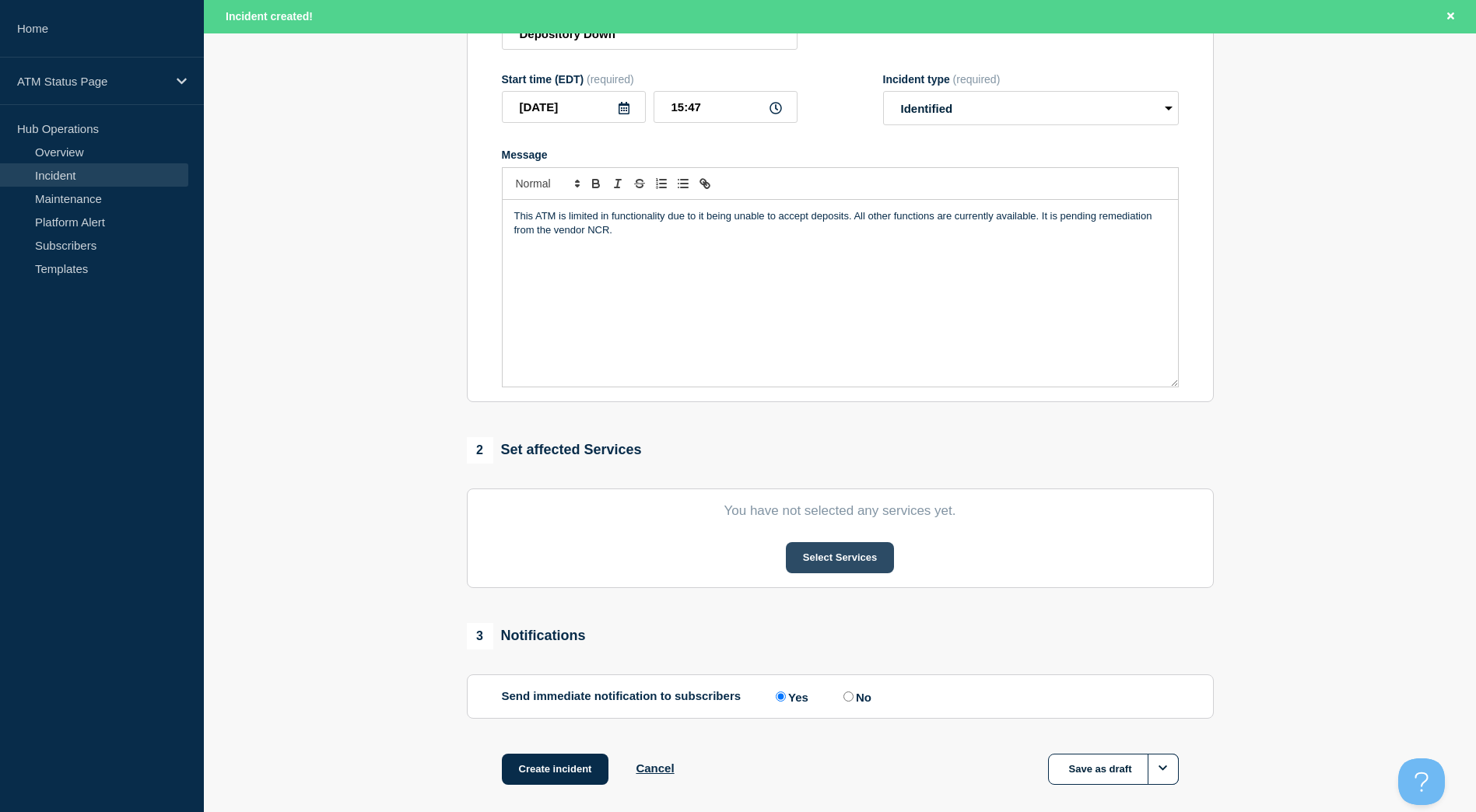
click at [828, 559] on button "Select Services" at bounding box center [840, 558] width 109 height 32
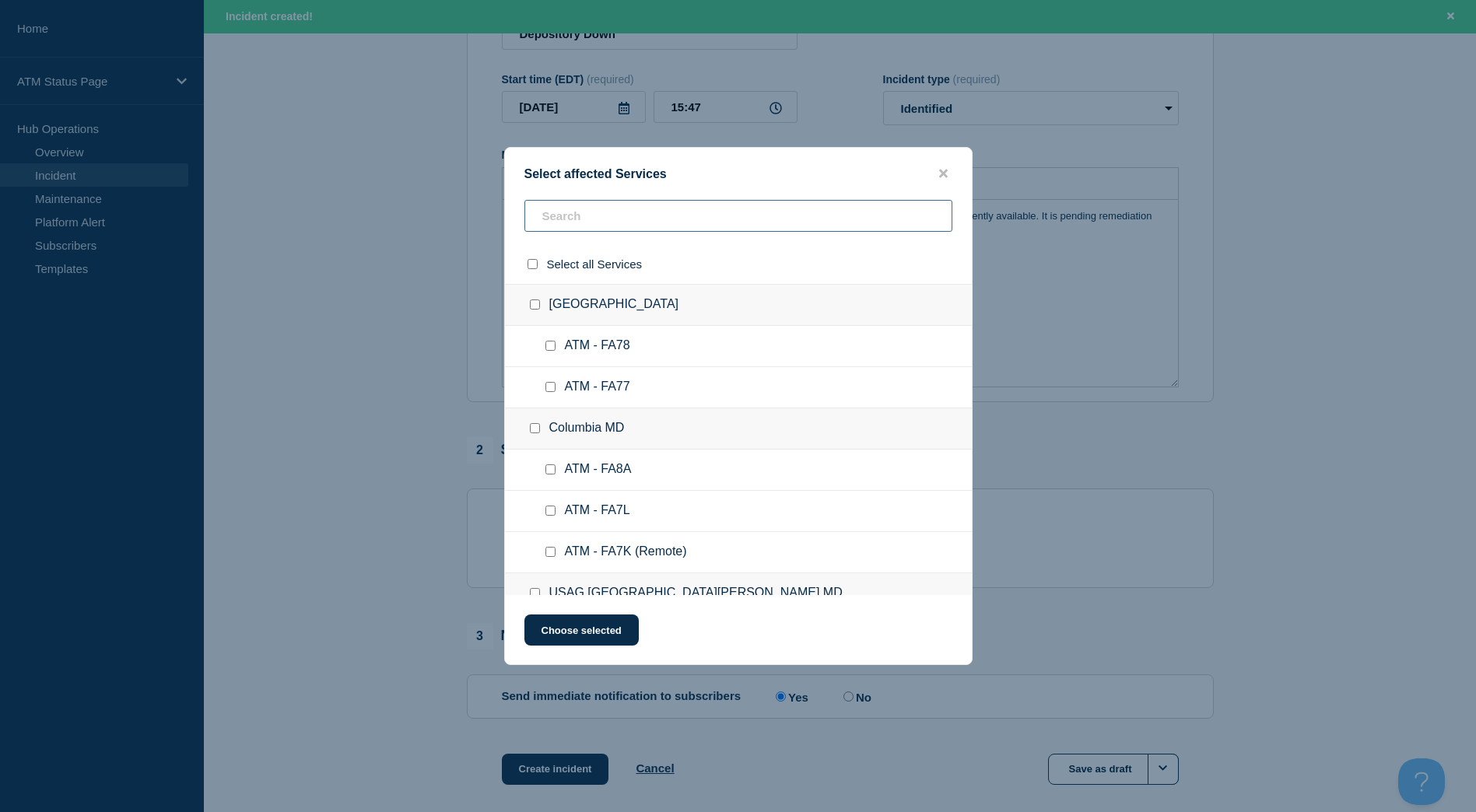
click at [626, 213] on input "text" at bounding box center [738, 215] width 428 height 32
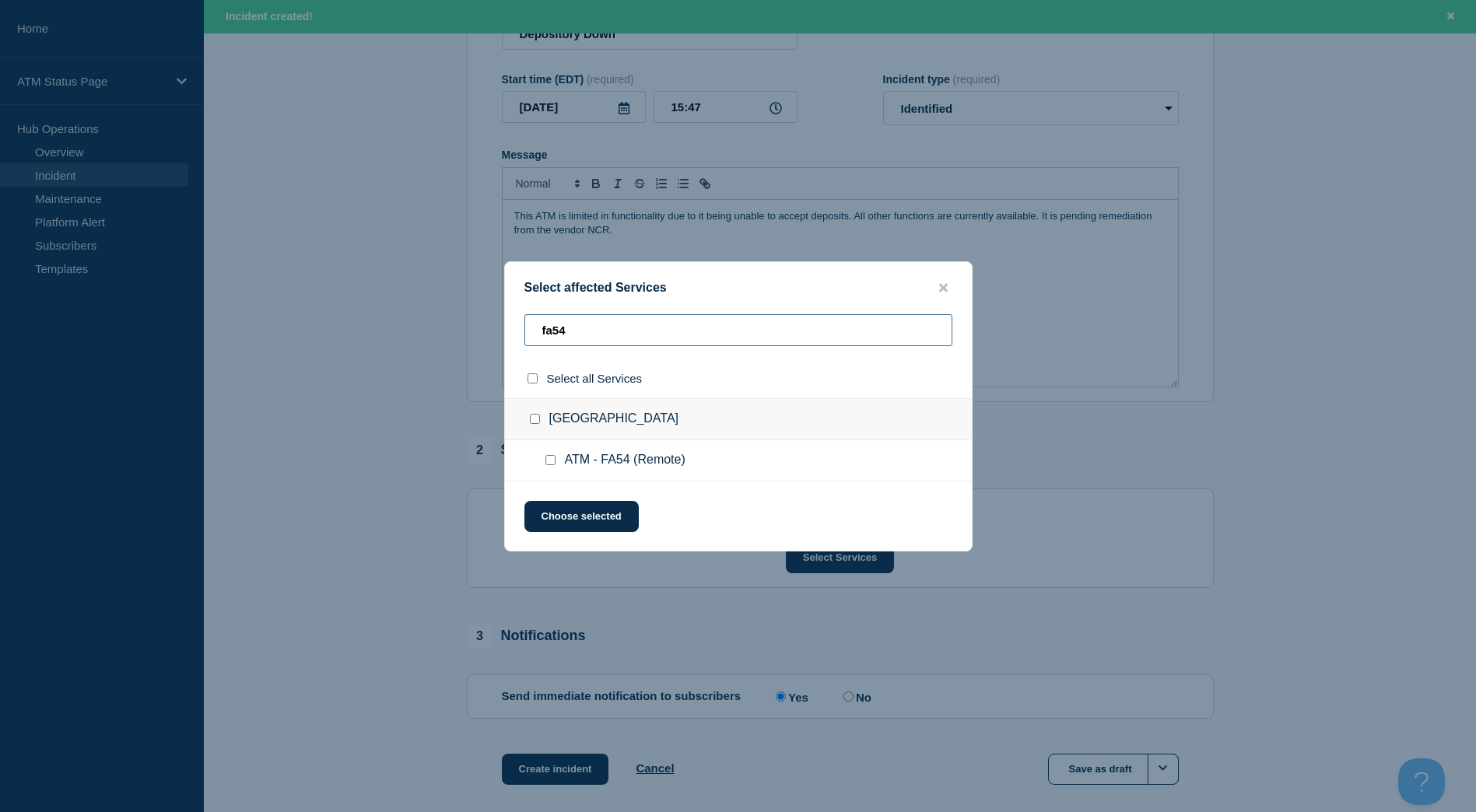
type input "fa54"
click at [534, 423] on input "Capitol Heights MD checkbox" at bounding box center [535, 419] width 10 height 10
checkbox input "true"
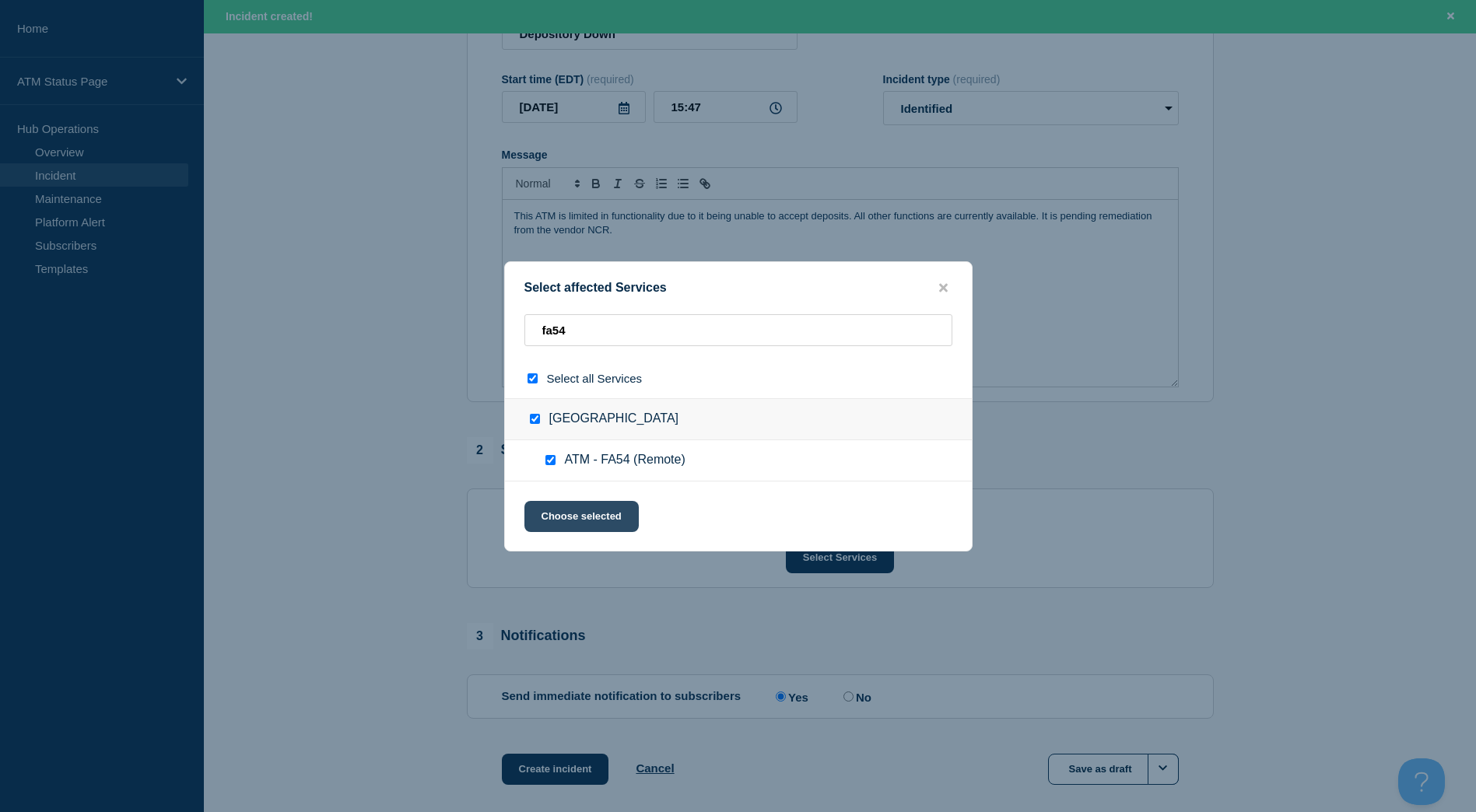
click at [604, 525] on button "Choose selected" at bounding box center [581, 517] width 114 height 32
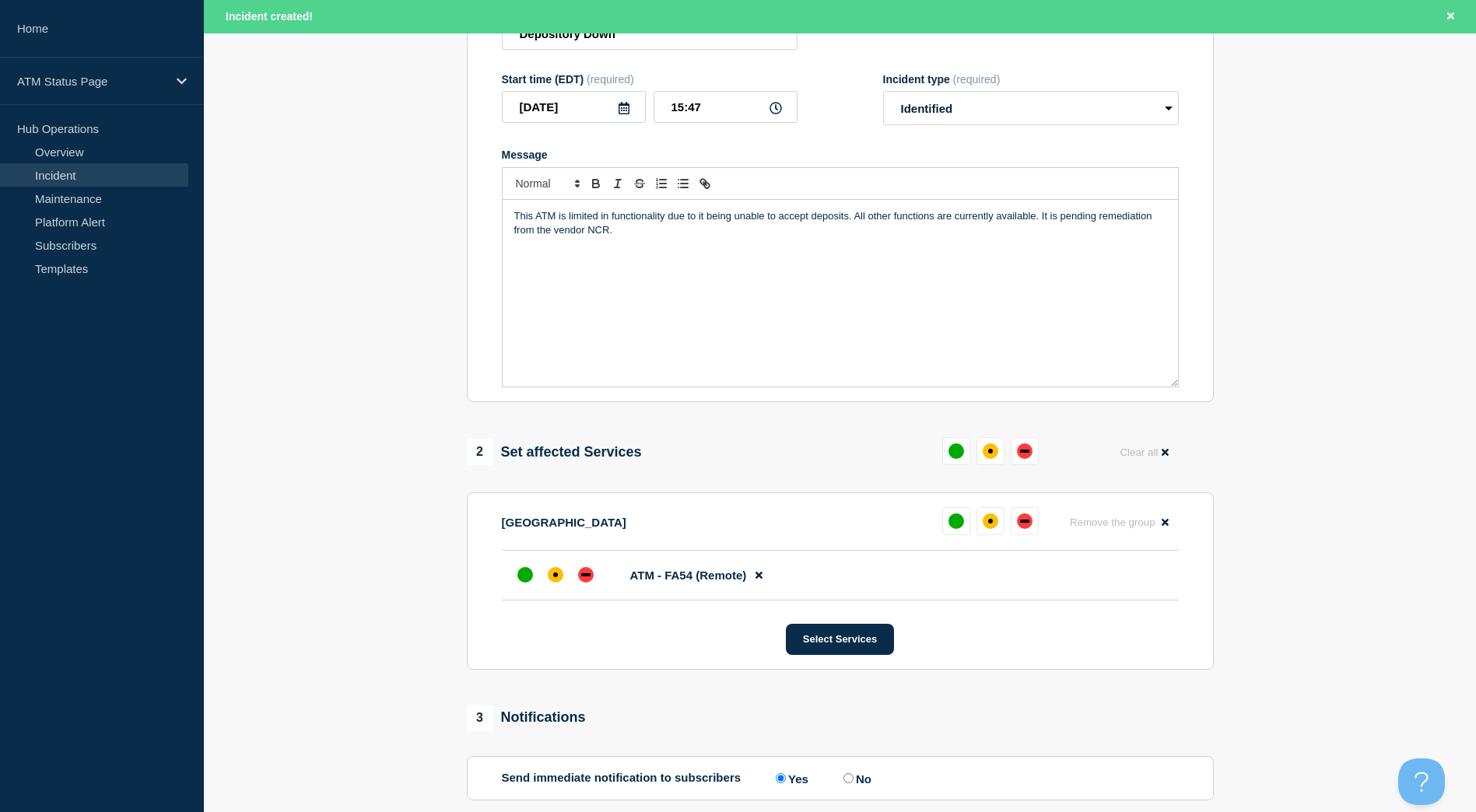
scroll to position [311, 0]
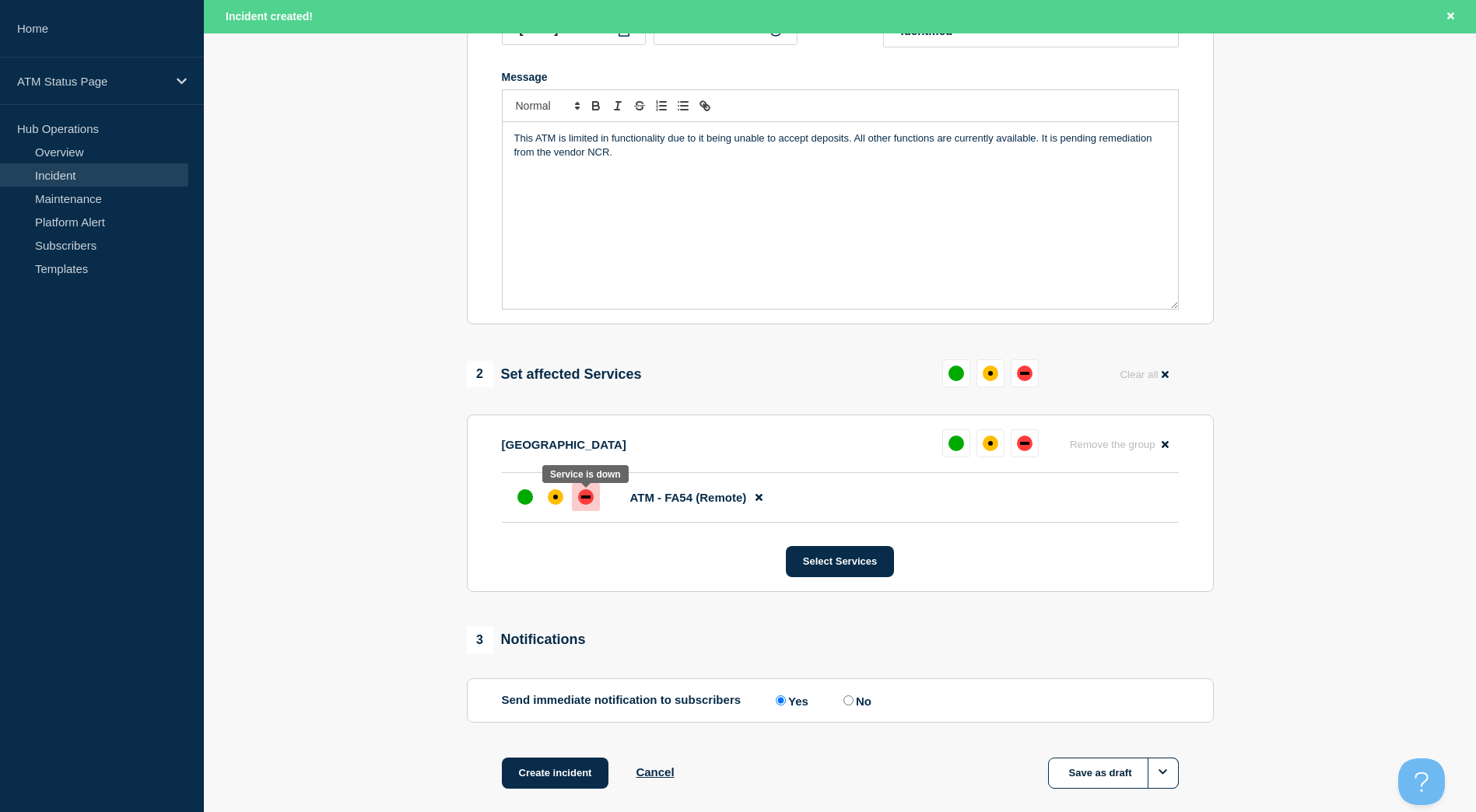
click at [572, 496] on div at bounding box center [586, 497] width 28 height 28
click at [567, 495] on div at bounding box center [555, 497] width 28 height 28
click at [555, 776] on button "Create incident" at bounding box center [556, 773] width 108 height 32
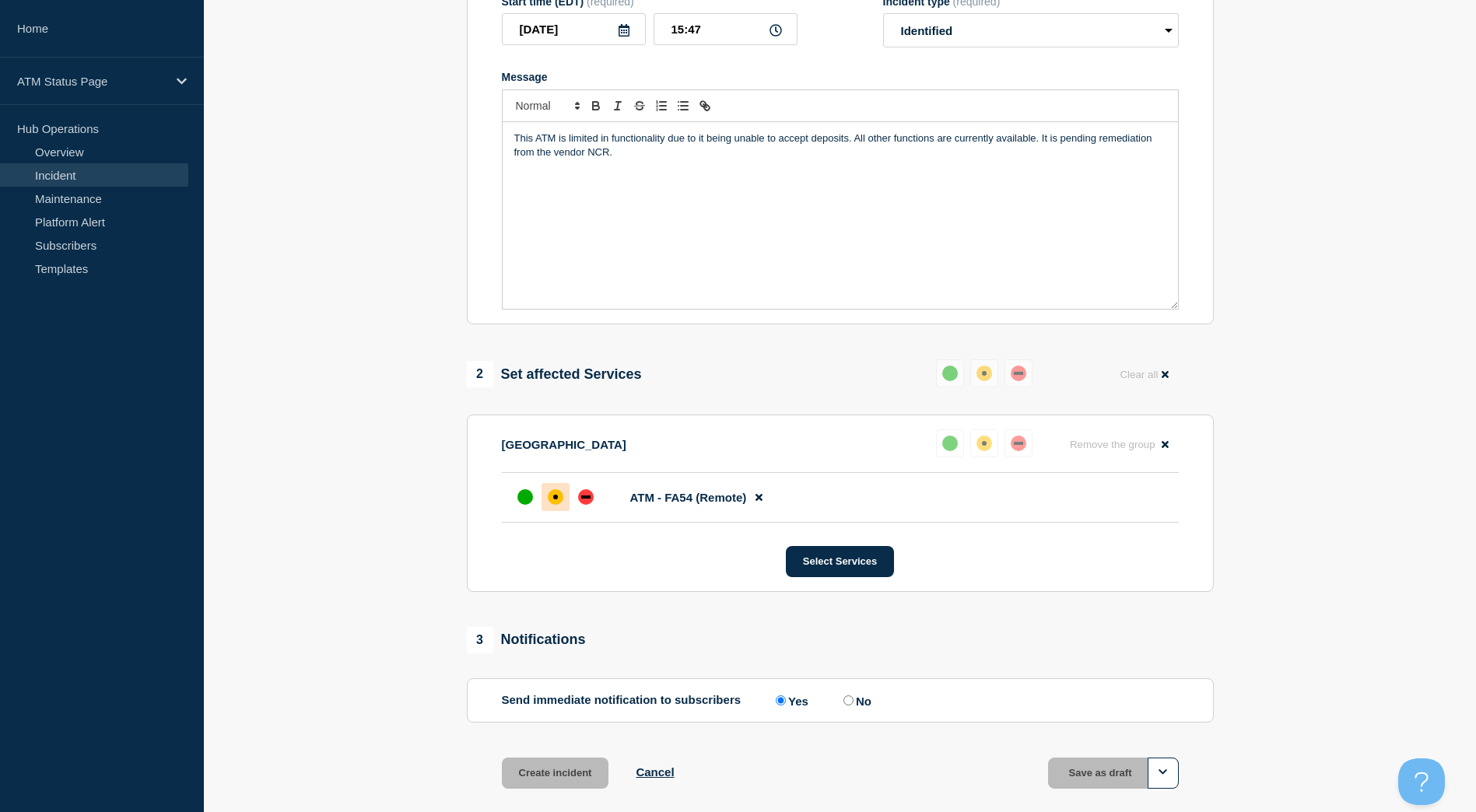
scroll to position [277, 0]
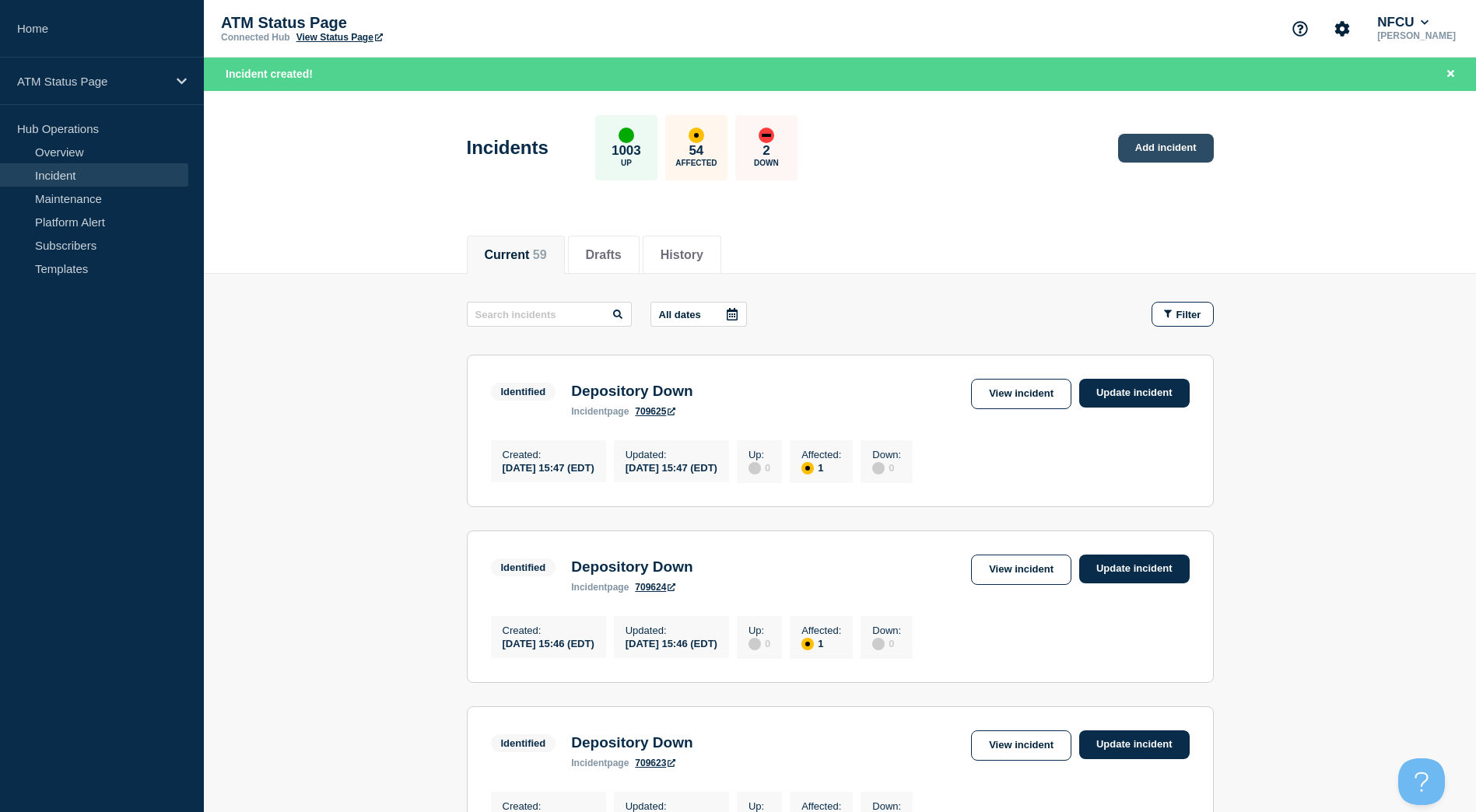
click at [1183, 136] on link "Add incident" at bounding box center [1166, 148] width 96 height 29
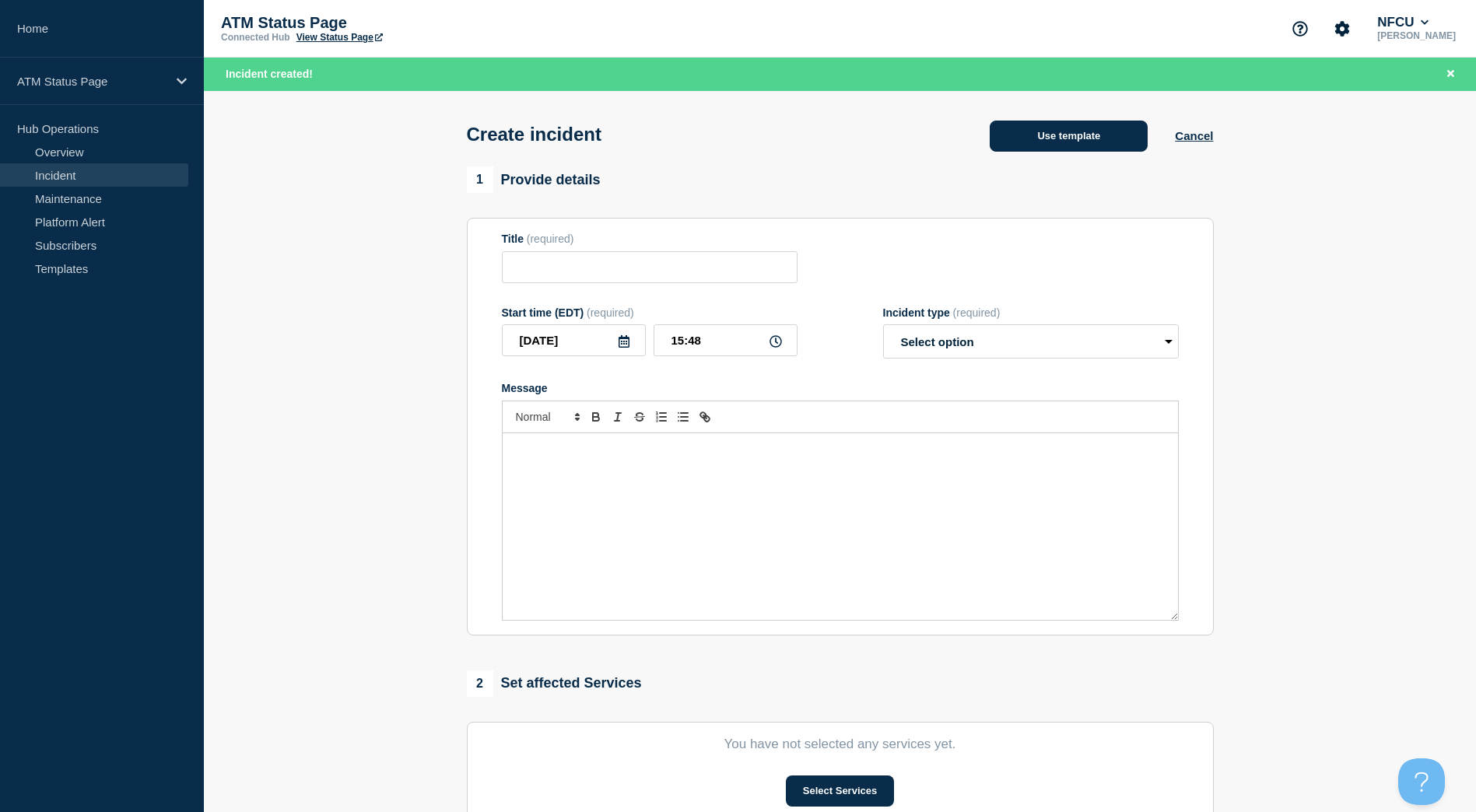
click at [1042, 136] on button "Use template" at bounding box center [1068, 136] width 158 height 32
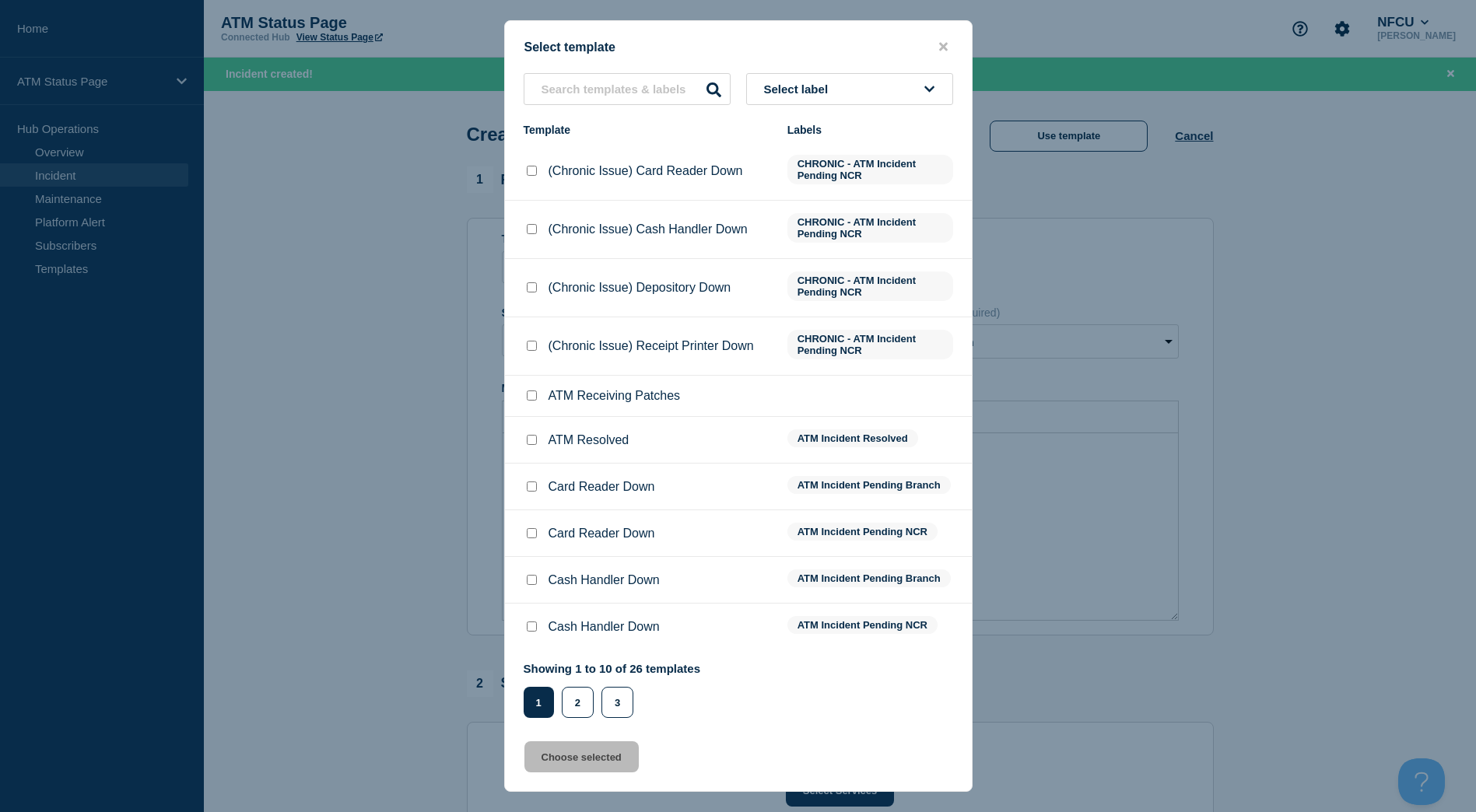
click at [885, 88] on button "Select label" at bounding box center [849, 89] width 207 height 32
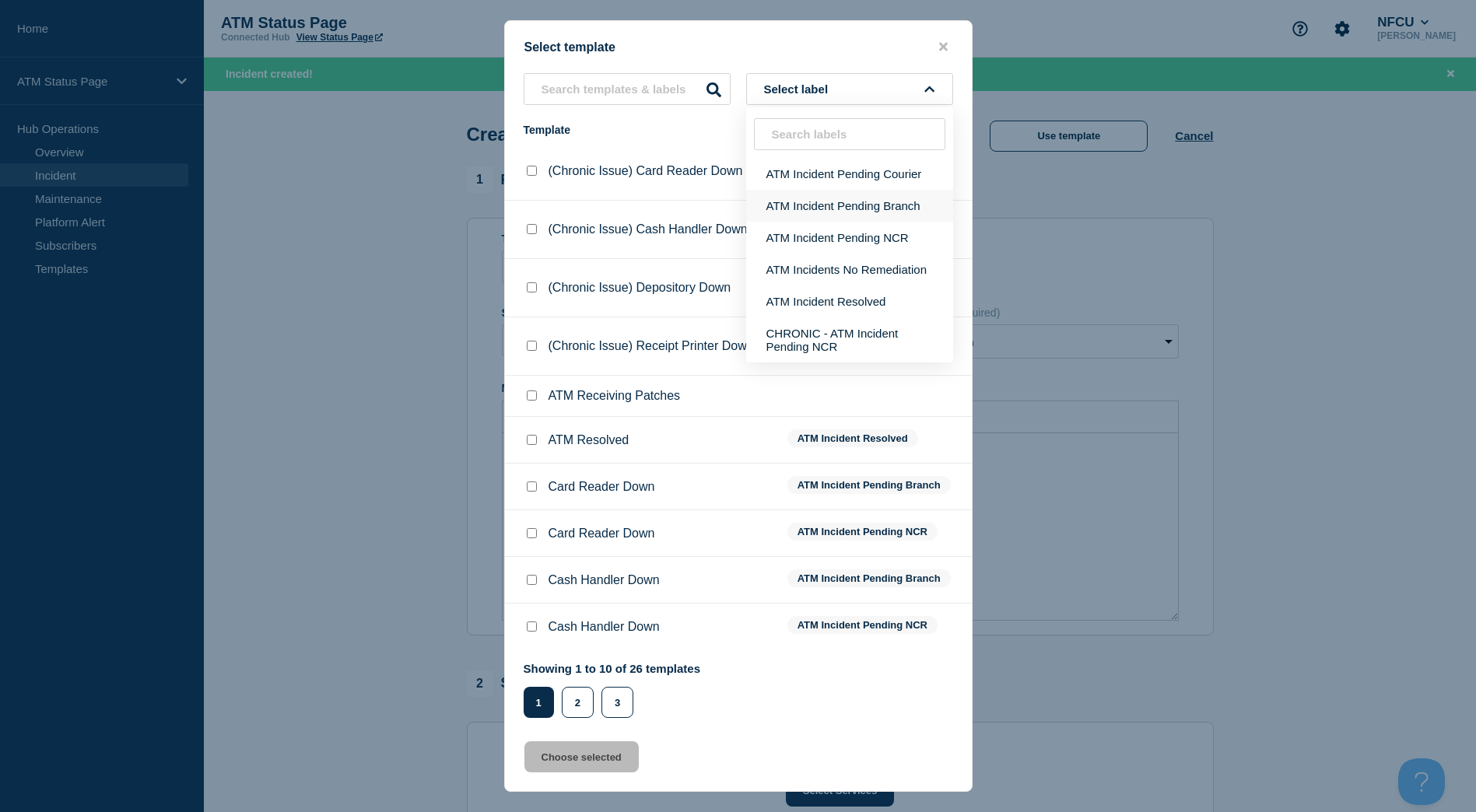
click at [839, 214] on button "ATM Incident Pending Branch" at bounding box center [849, 206] width 207 height 32
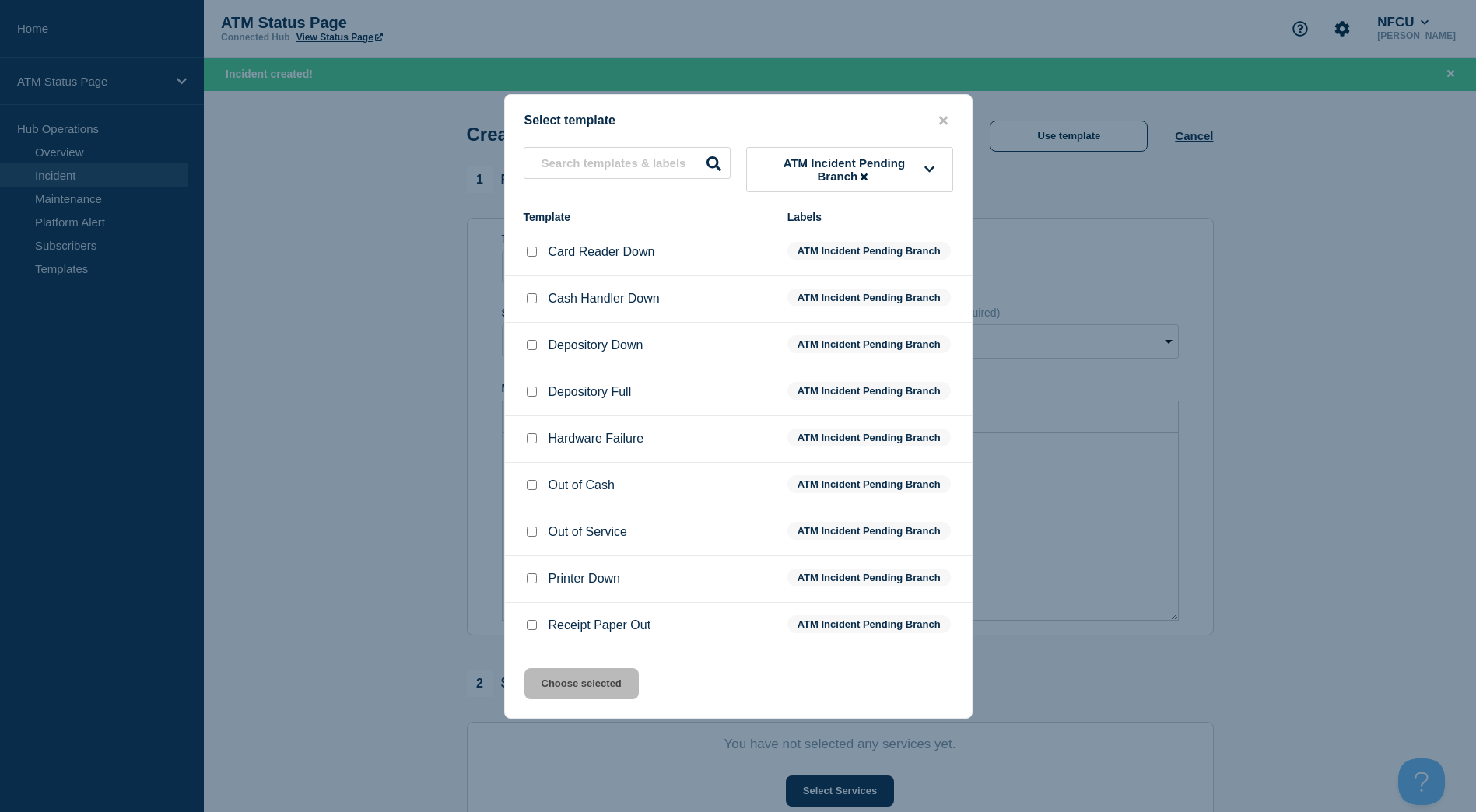
click at [520, 342] on li "Depository Down ATM Incident Pending Branch" at bounding box center [738, 346] width 467 height 46
click at [527, 347] on input "Depository Down checkbox" at bounding box center [531, 344] width 10 height 10
checkbox input "true"
click at [585, 679] on button "Choose selected" at bounding box center [581, 684] width 114 height 32
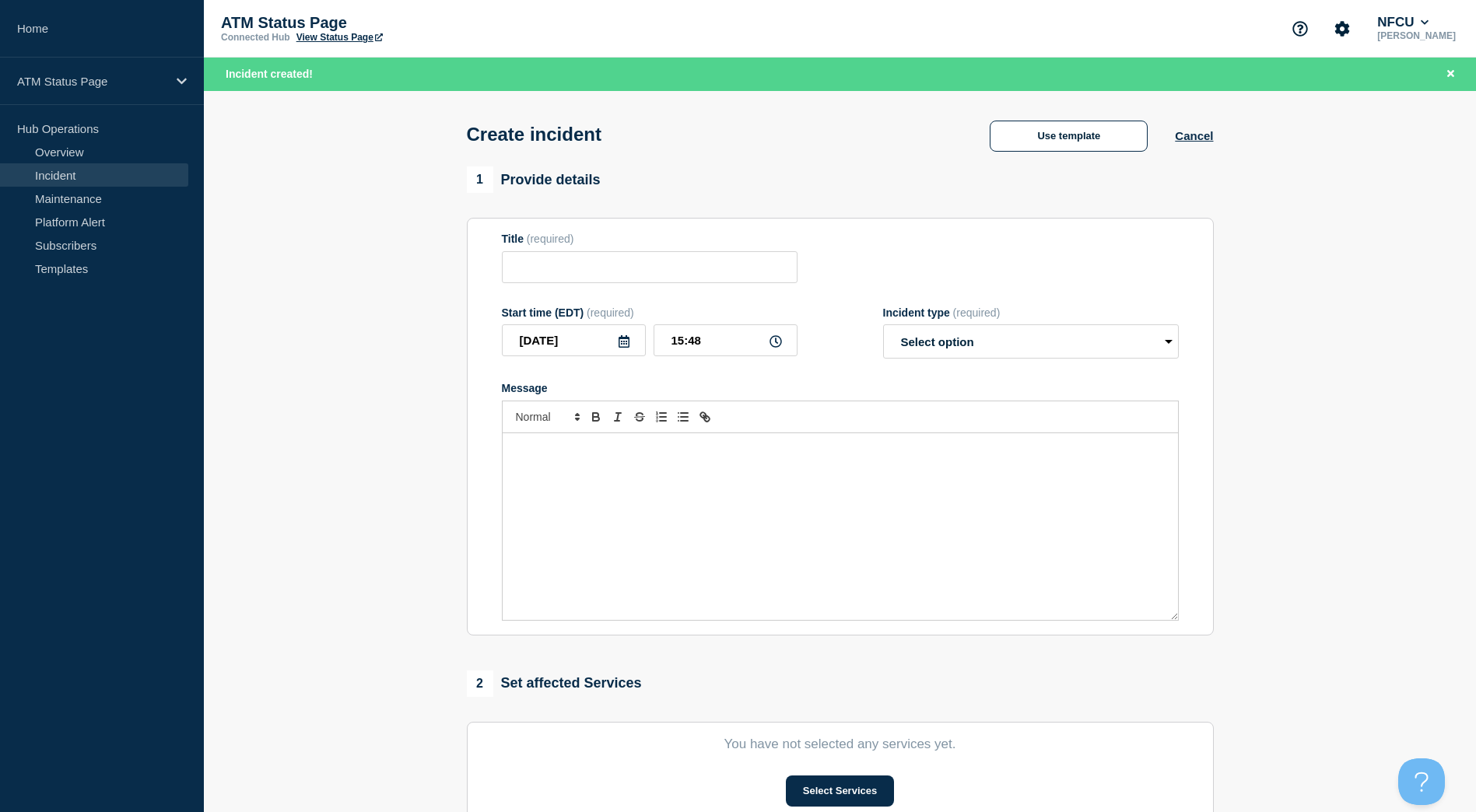
type input "Depository Down"
select select "identified"
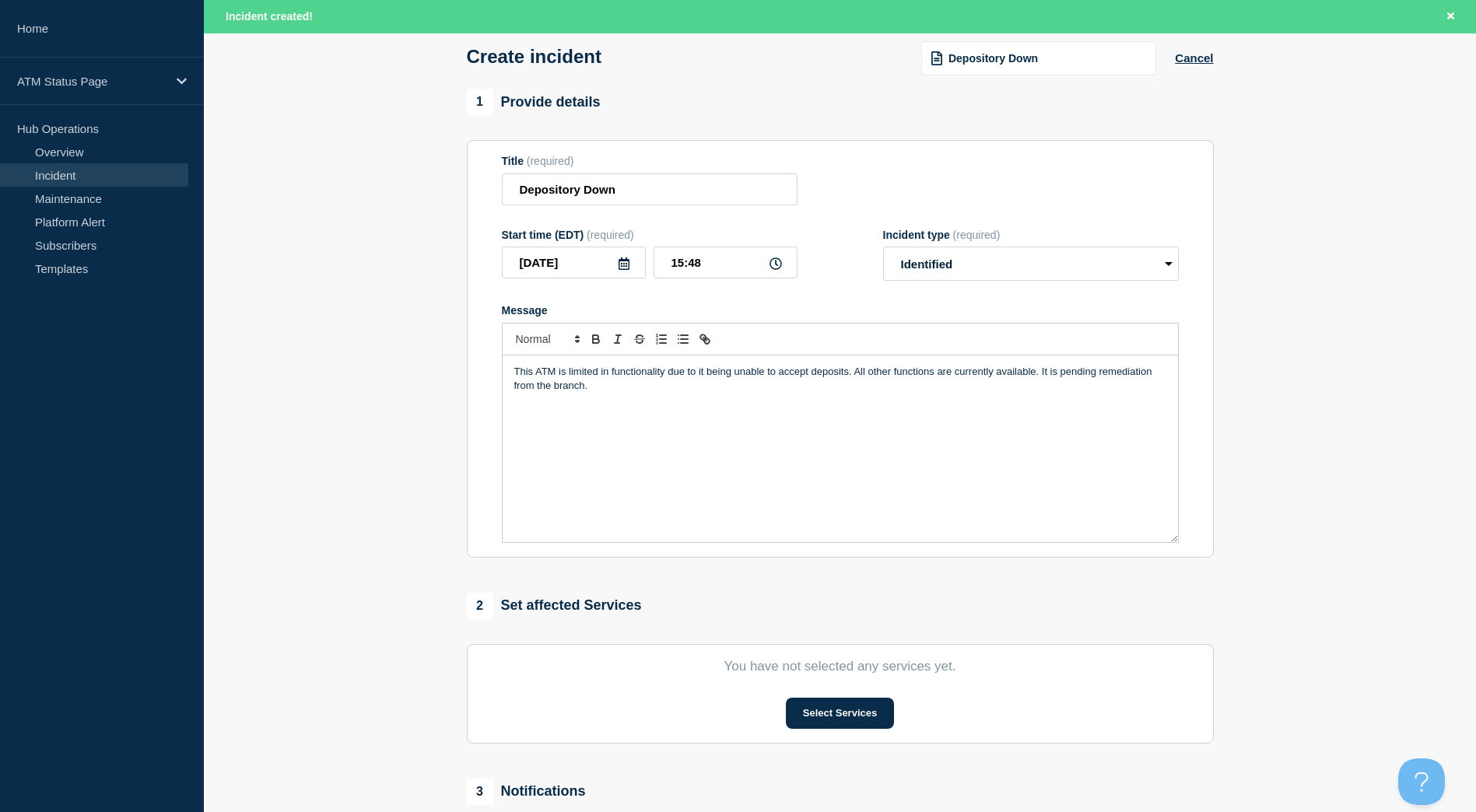
scroll to position [156, 0]
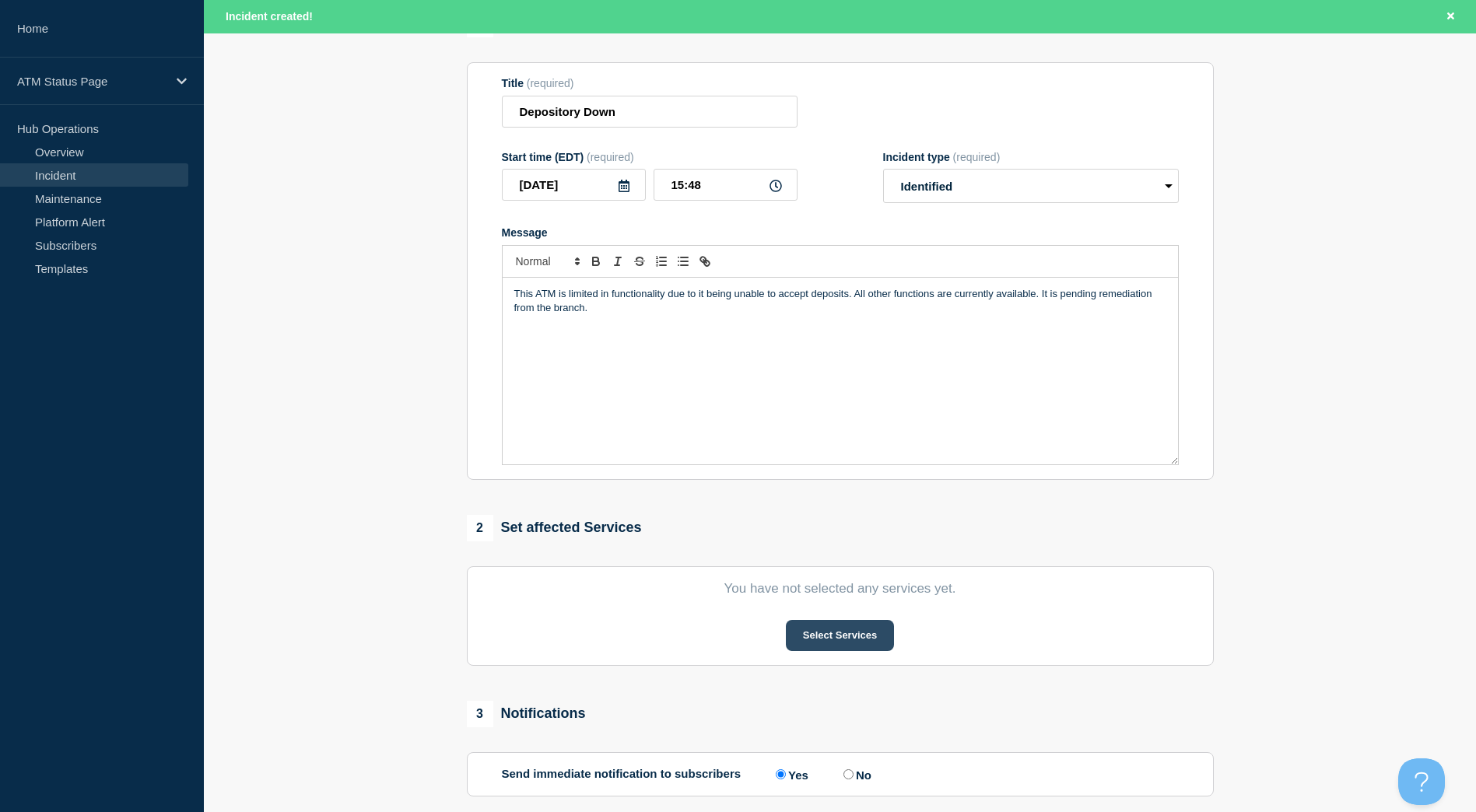
click at [825, 627] on button "Select Services" at bounding box center [840, 636] width 109 height 32
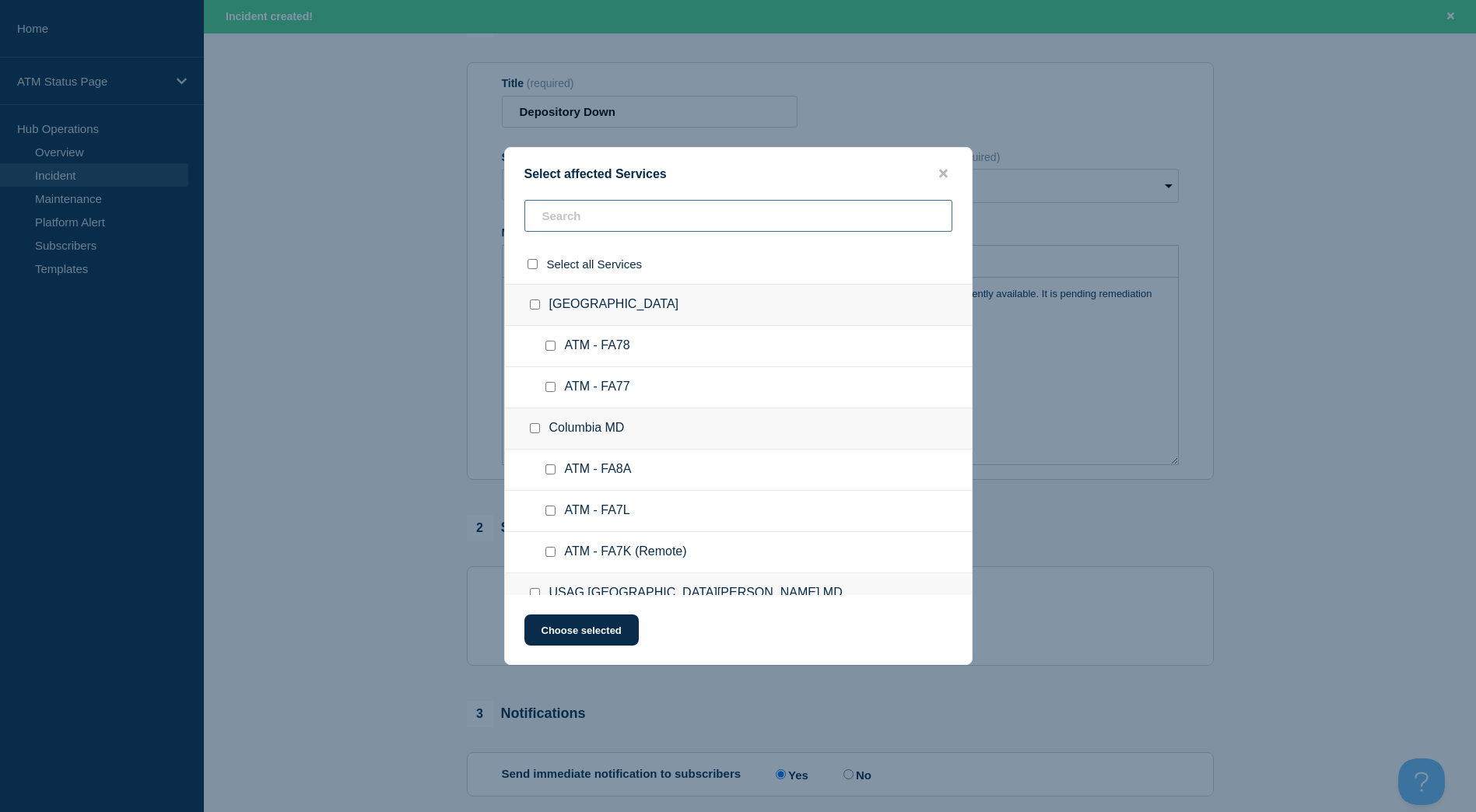
click at [609, 226] on input "text" at bounding box center [738, 215] width 428 height 32
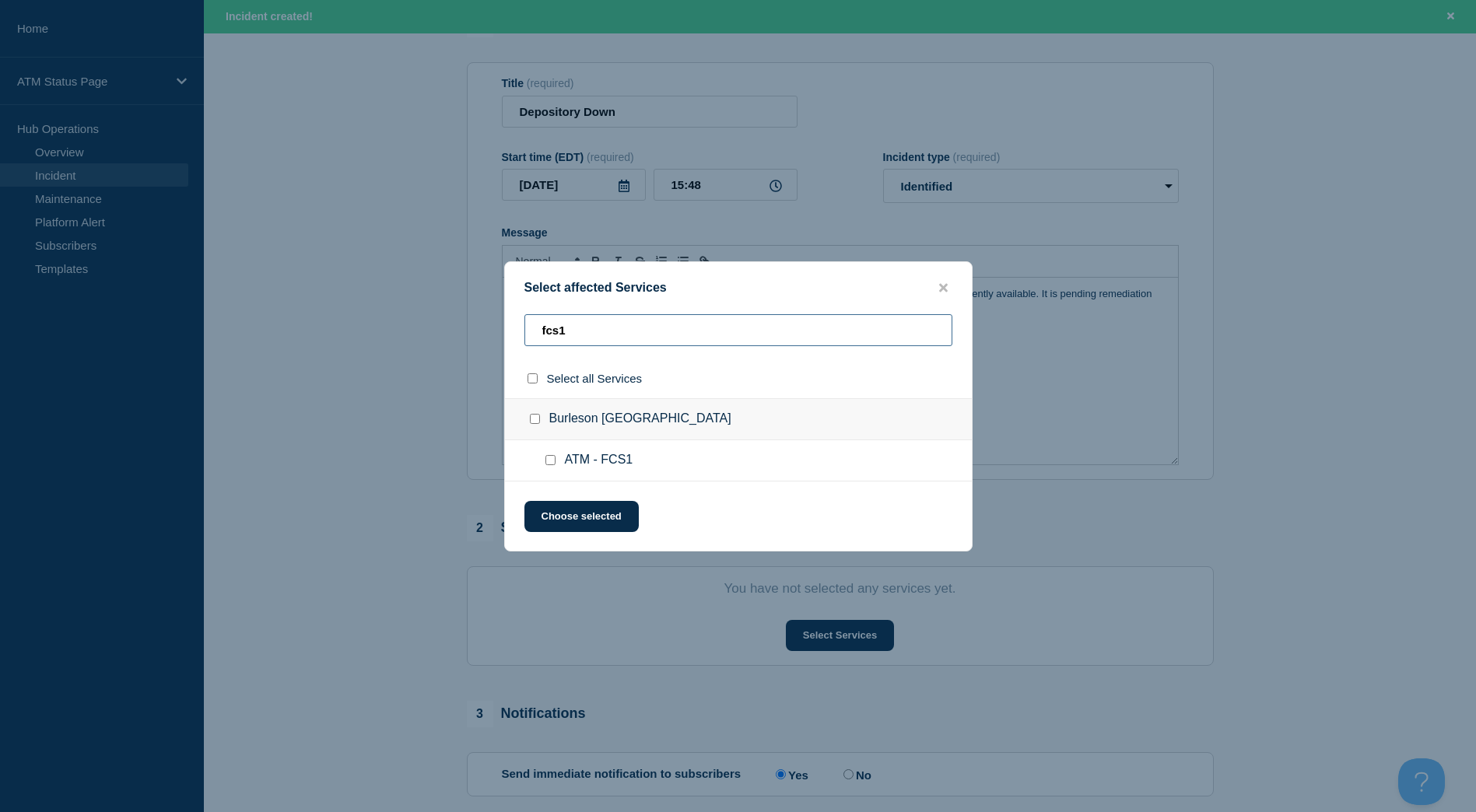
type input "fcs1"
click at [540, 420] on div at bounding box center [537, 419] width 22 height 16
click at [535, 417] on input "Burleson TX checkbox" at bounding box center [535, 419] width 10 height 10
checkbox input "true"
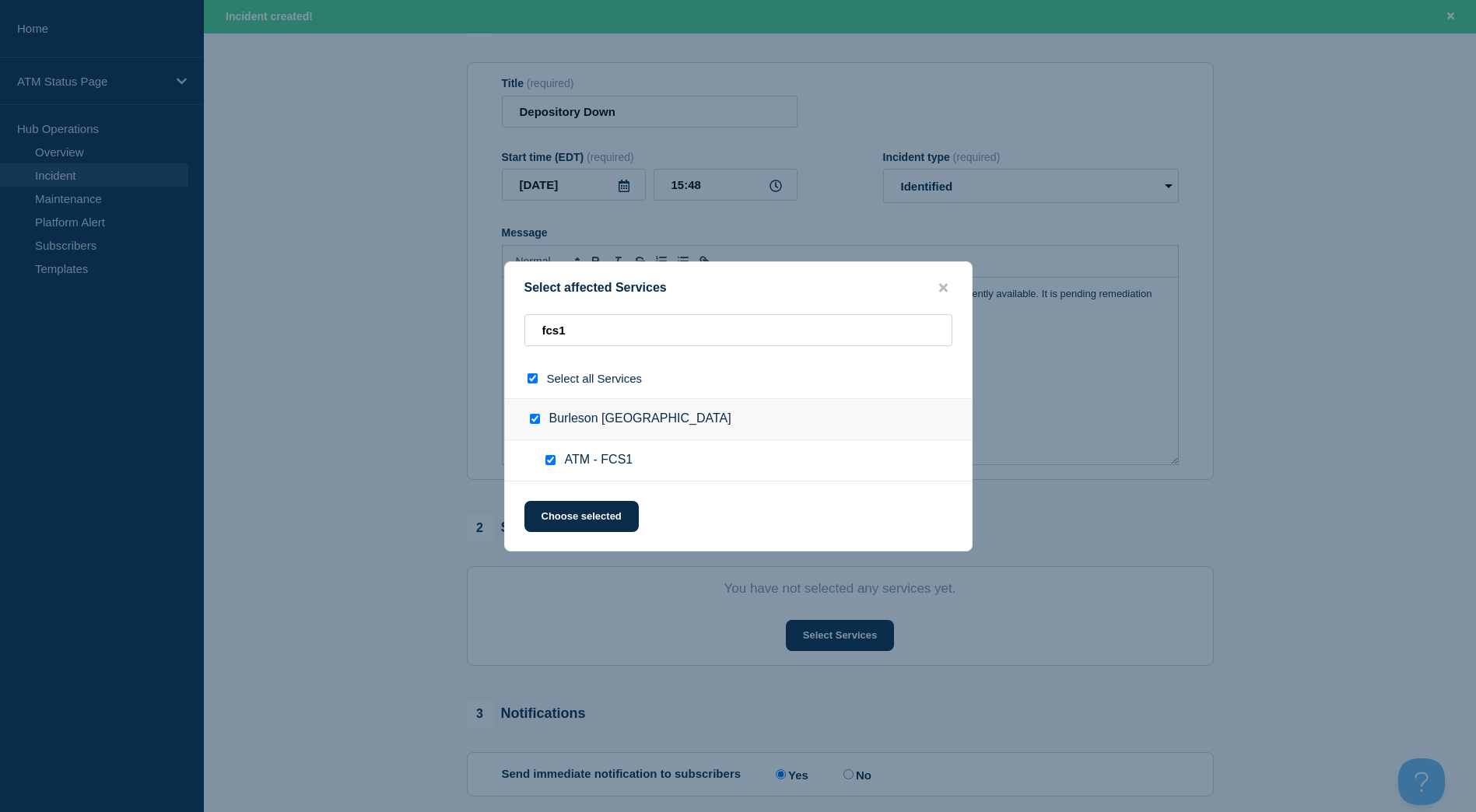
checkbox input "true"
click at [556, 511] on button "Choose selected" at bounding box center [581, 517] width 114 height 32
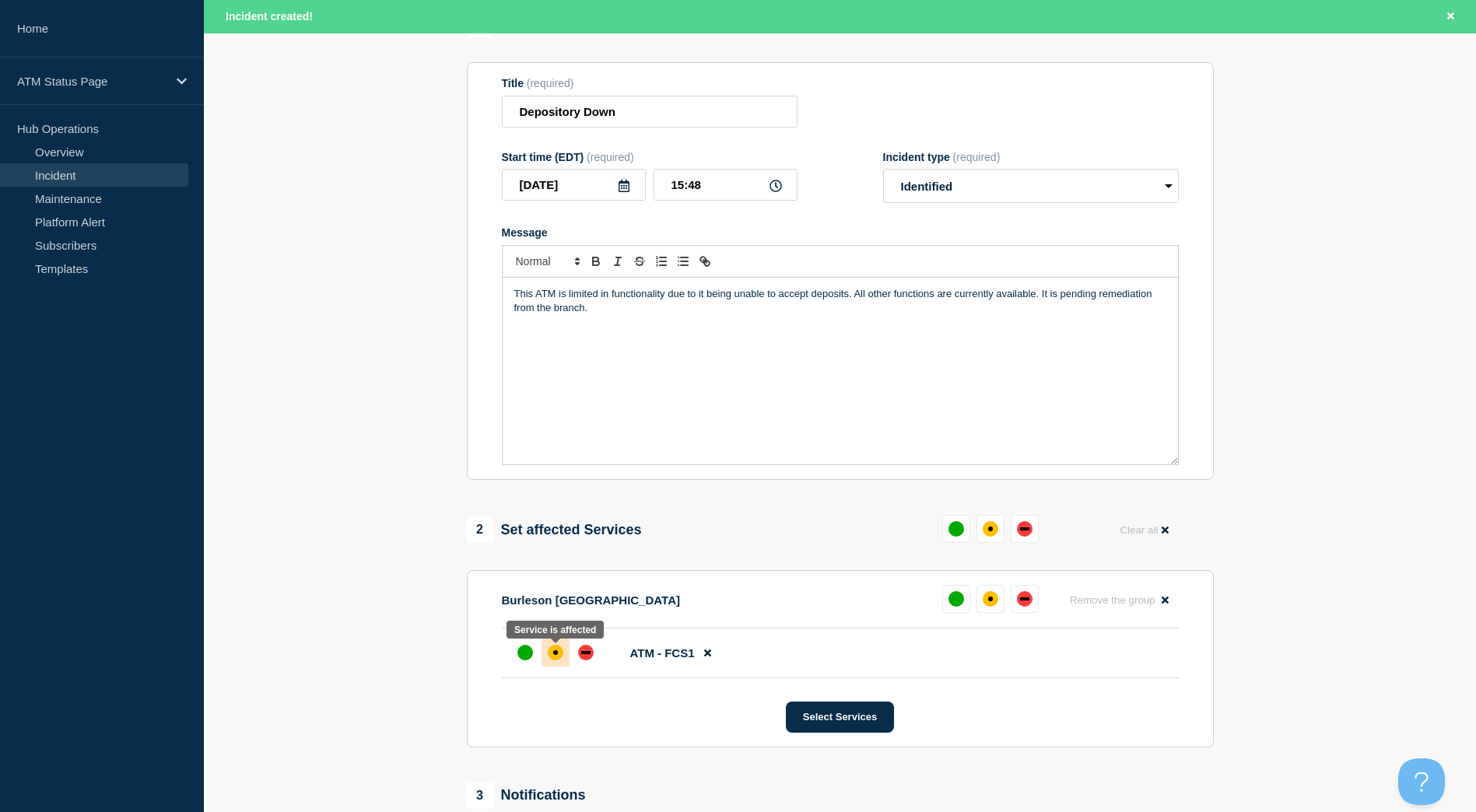
click at [553, 661] on div "affected" at bounding box center [555, 652] width 16 height 16
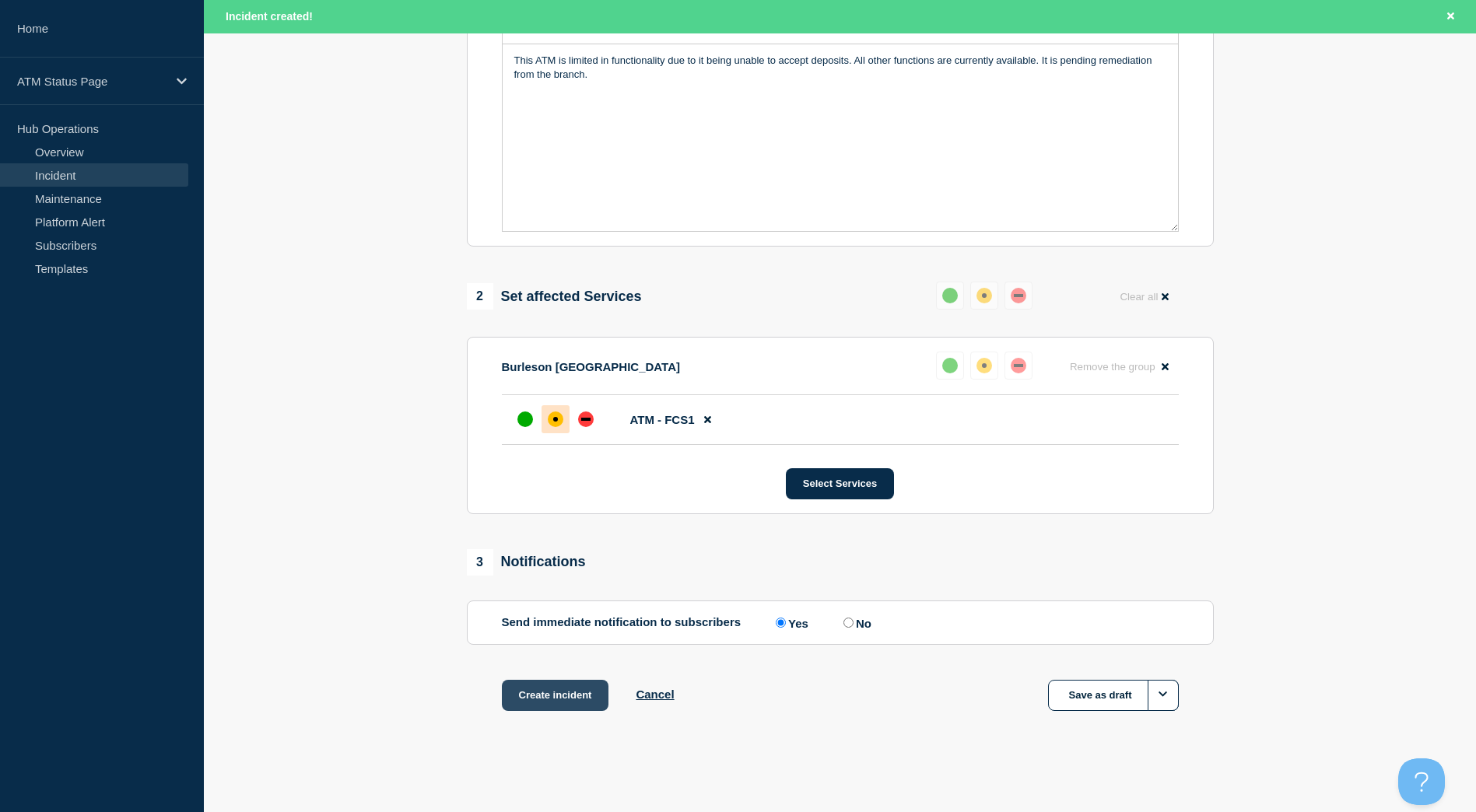
click at [570, 700] on button "Create incident" at bounding box center [556, 696] width 108 height 32
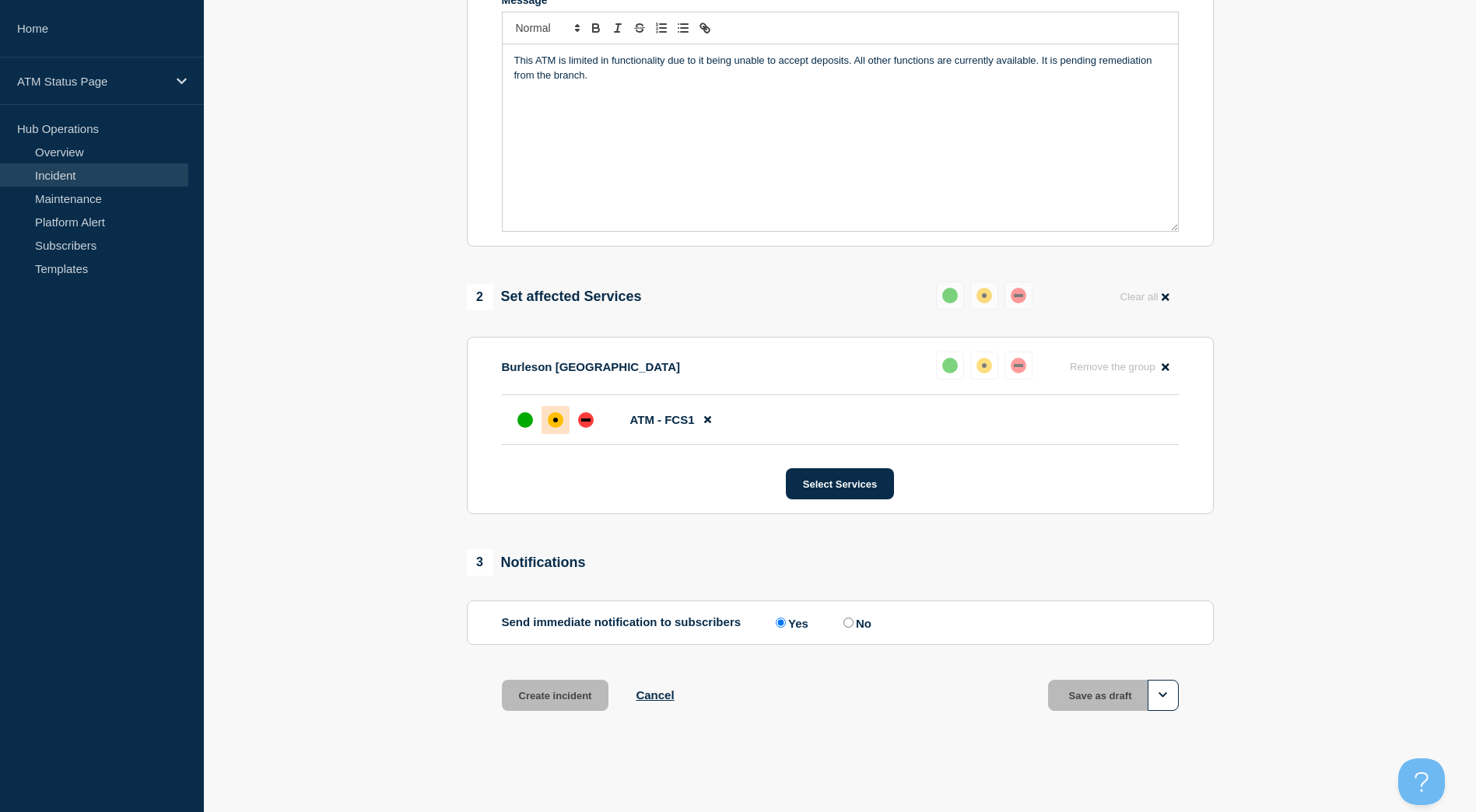
scroll to position [359, 0]
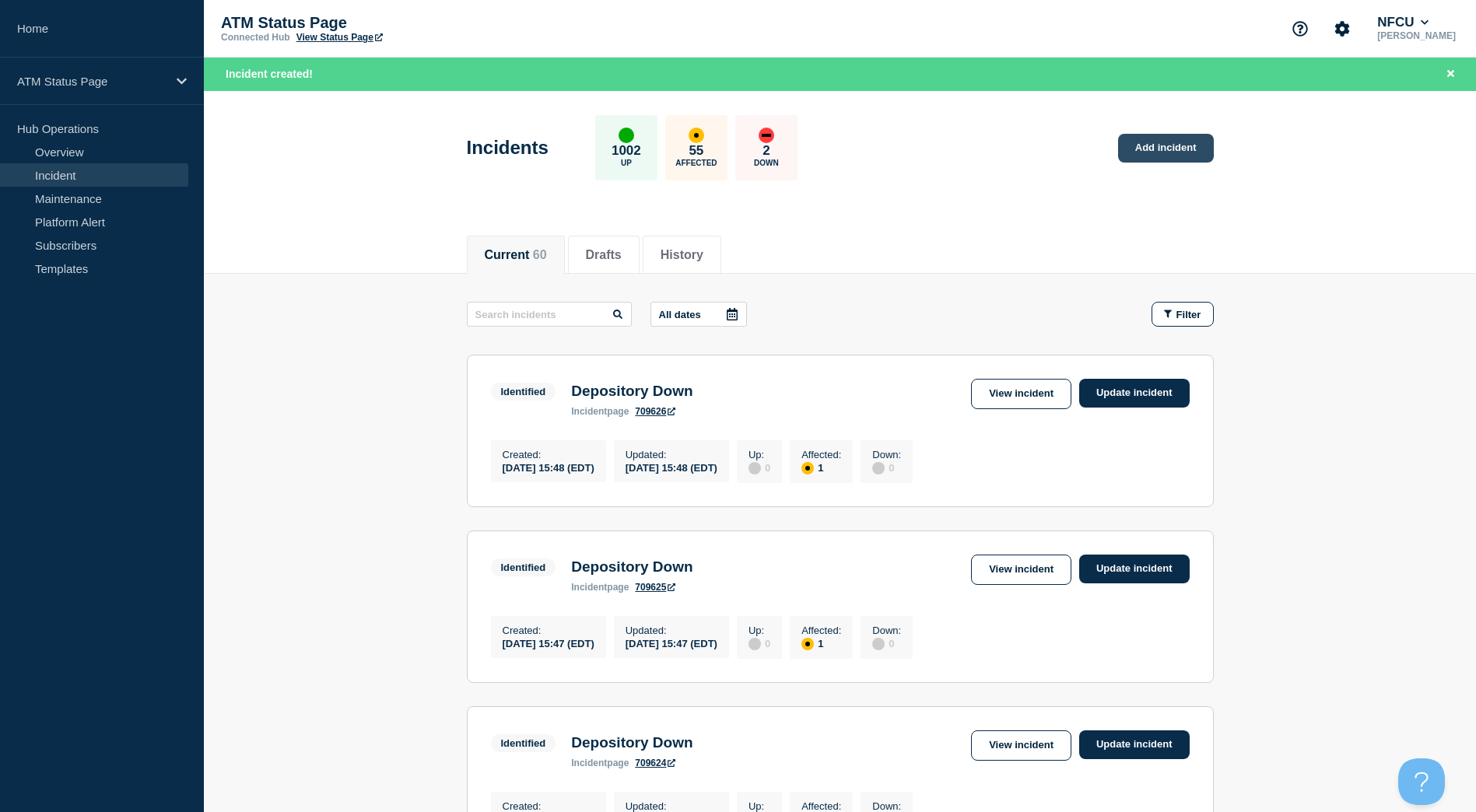
click at [1147, 134] on link "Add incident" at bounding box center [1166, 148] width 96 height 29
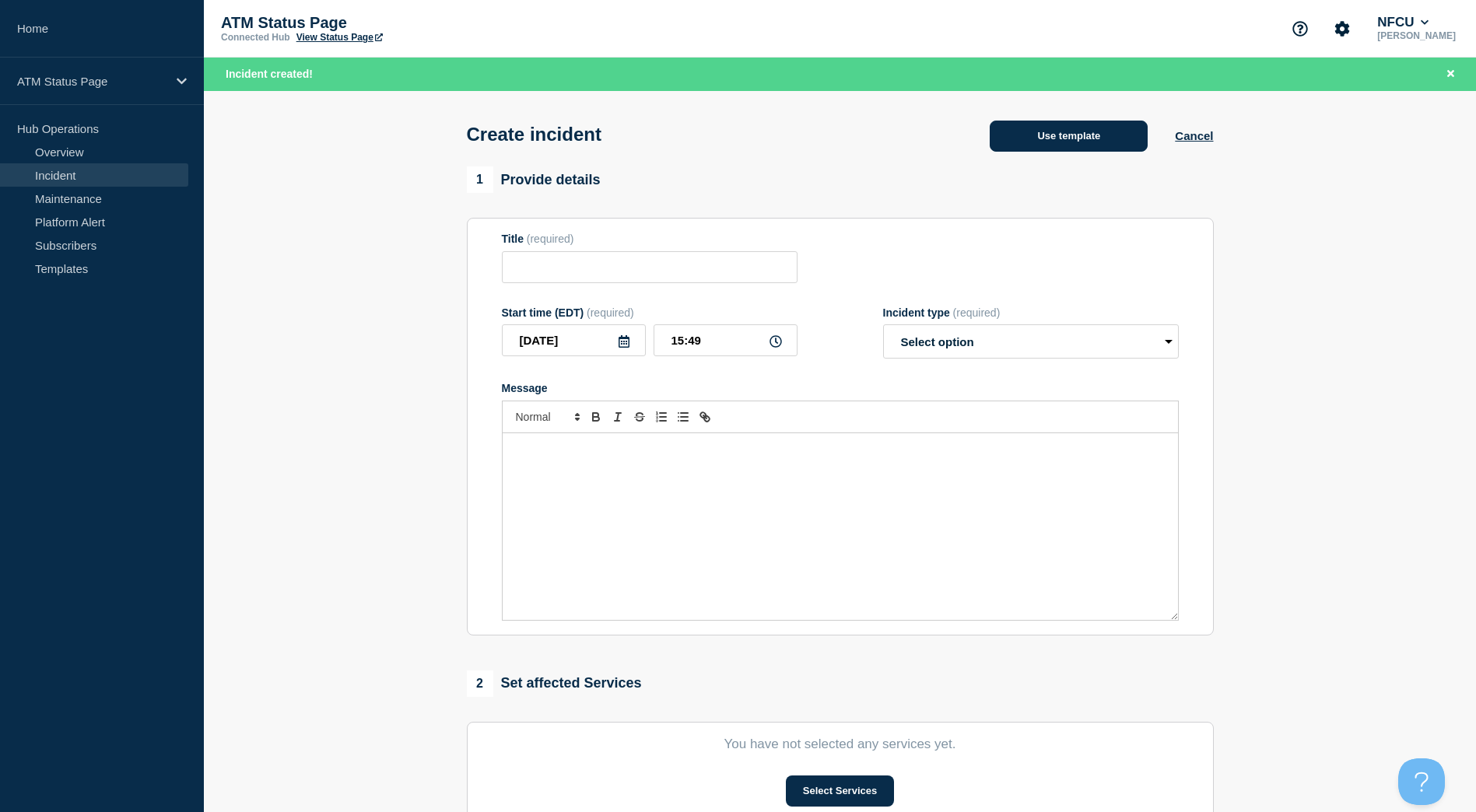
click at [1094, 127] on button "Use template" at bounding box center [1068, 136] width 158 height 32
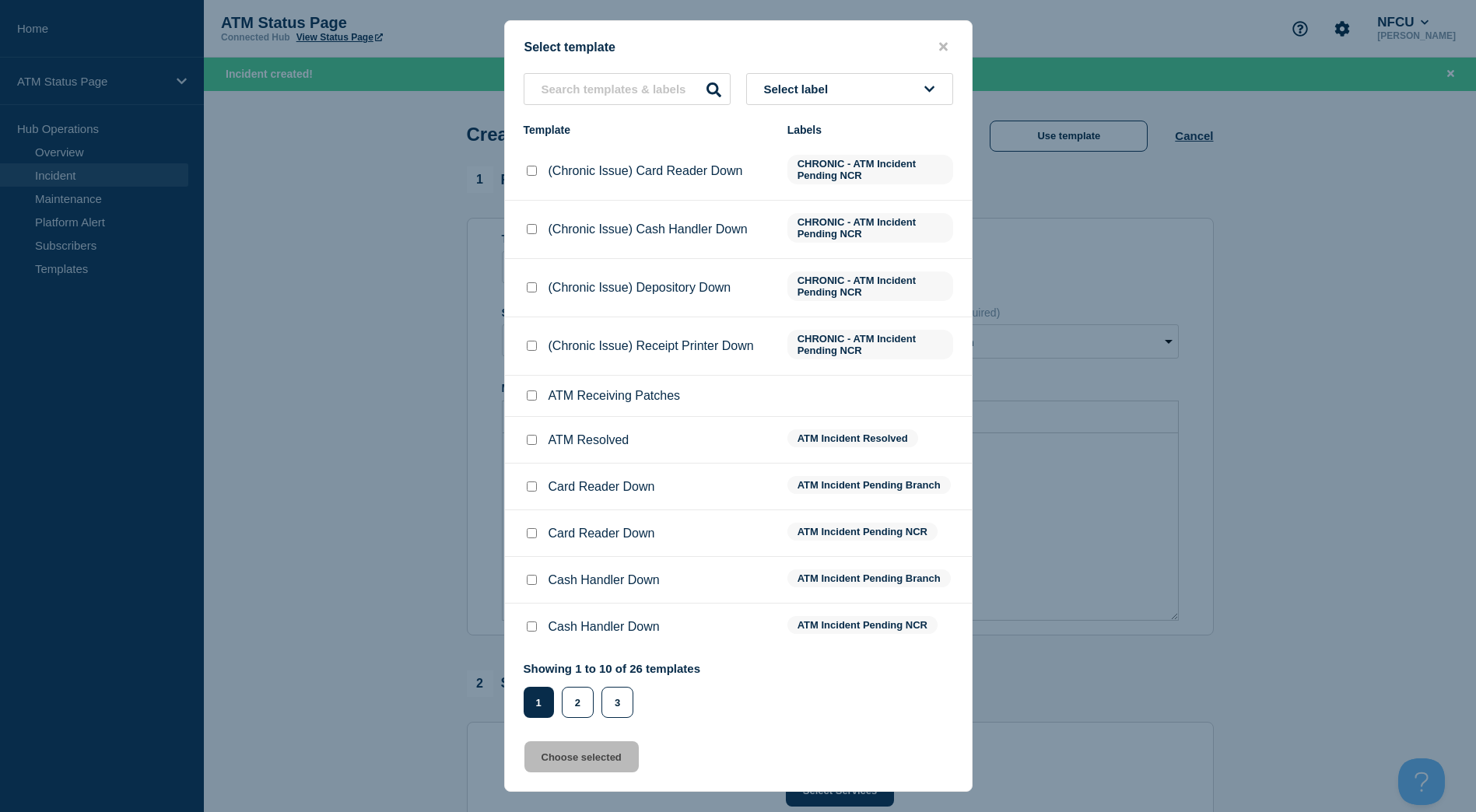
click at [901, 92] on button "Select label" at bounding box center [849, 89] width 207 height 32
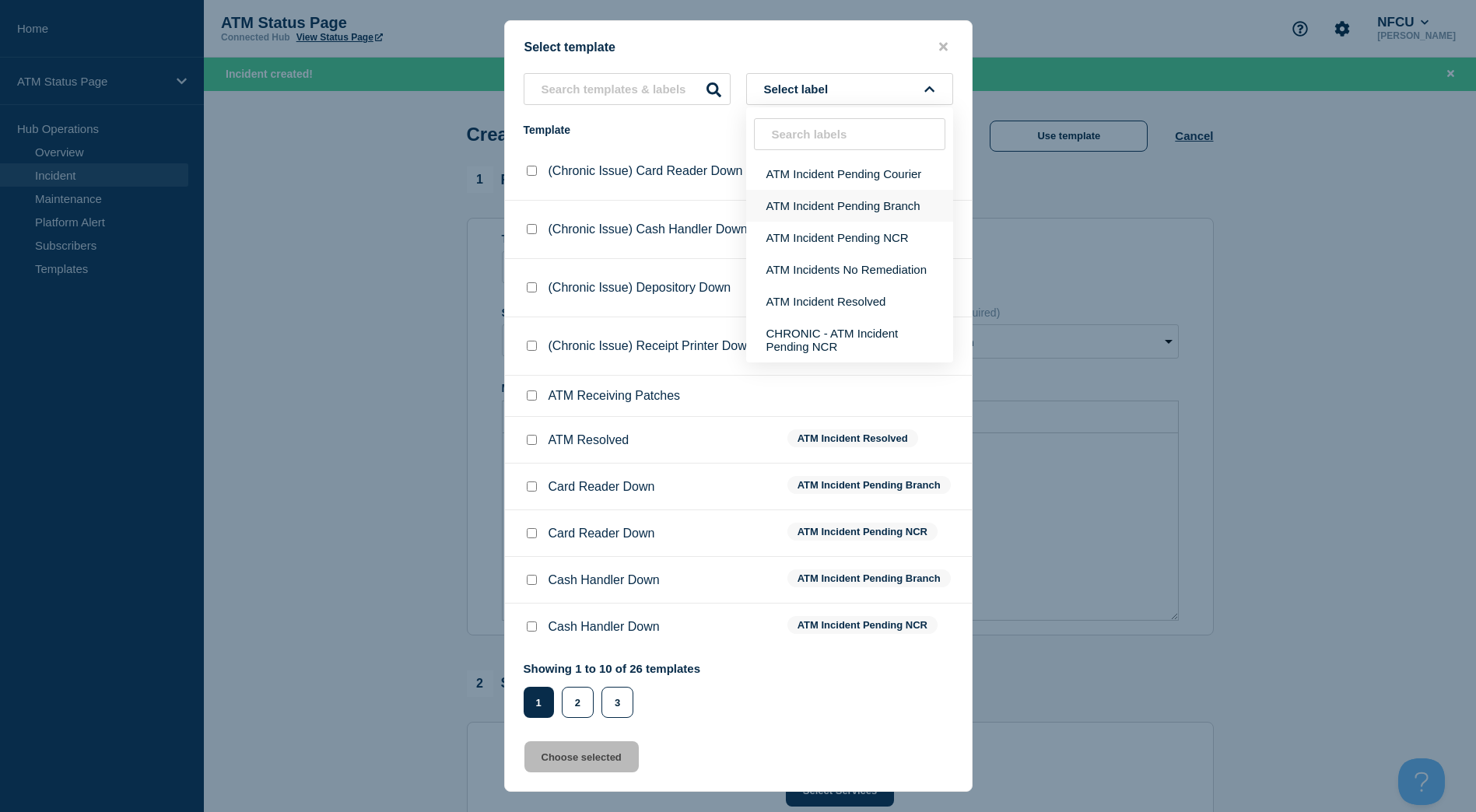
click at [880, 211] on button "ATM Incident Pending Branch" at bounding box center [849, 206] width 207 height 32
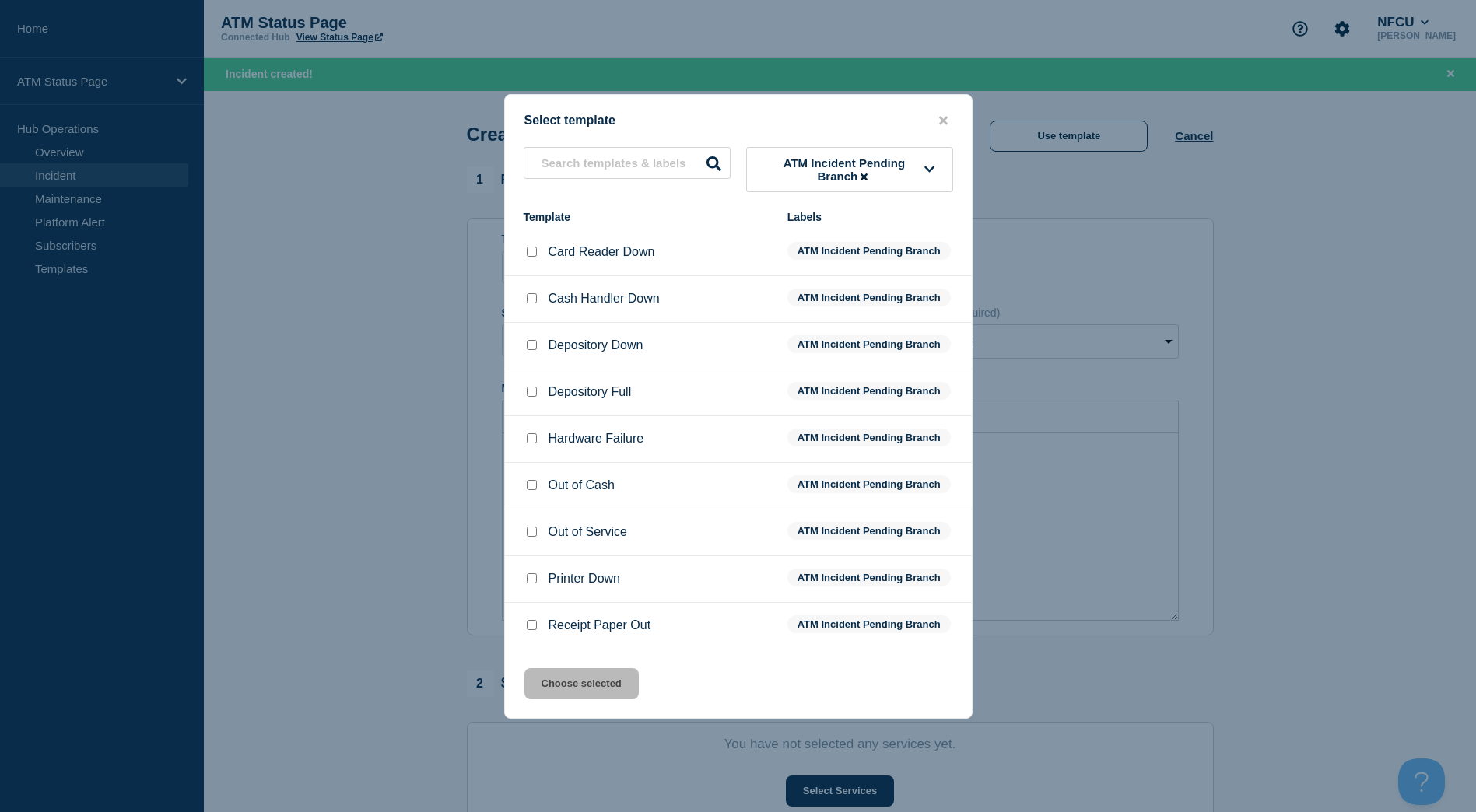
click at [529, 343] on input "Depository Down checkbox" at bounding box center [531, 344] width 10 height 10
checkbox input "true"
click at [565, 684] on button "Choose selected" at bounding box center [581, 684] width 114 height 32
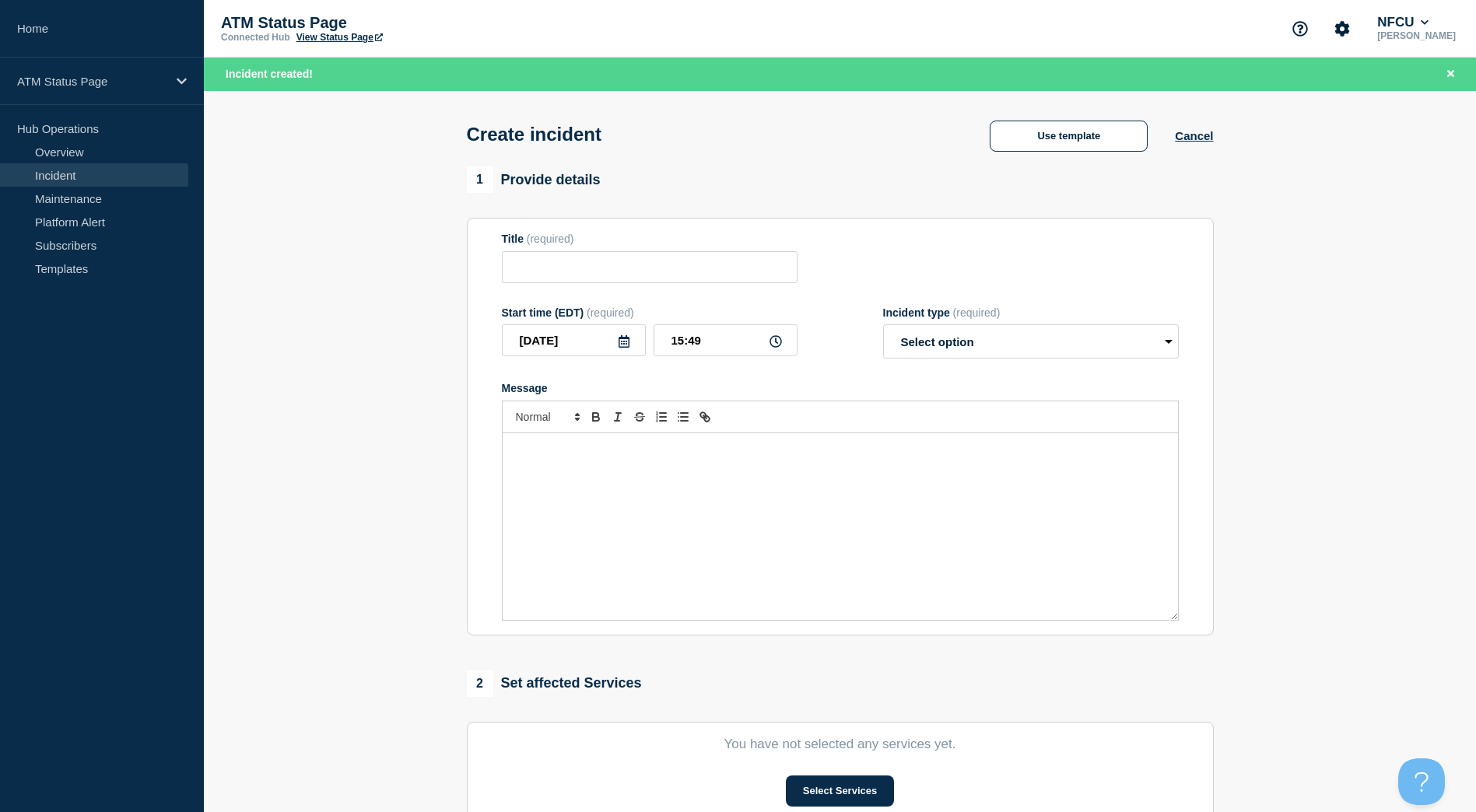
type input "Depository Down"
select select "identified"
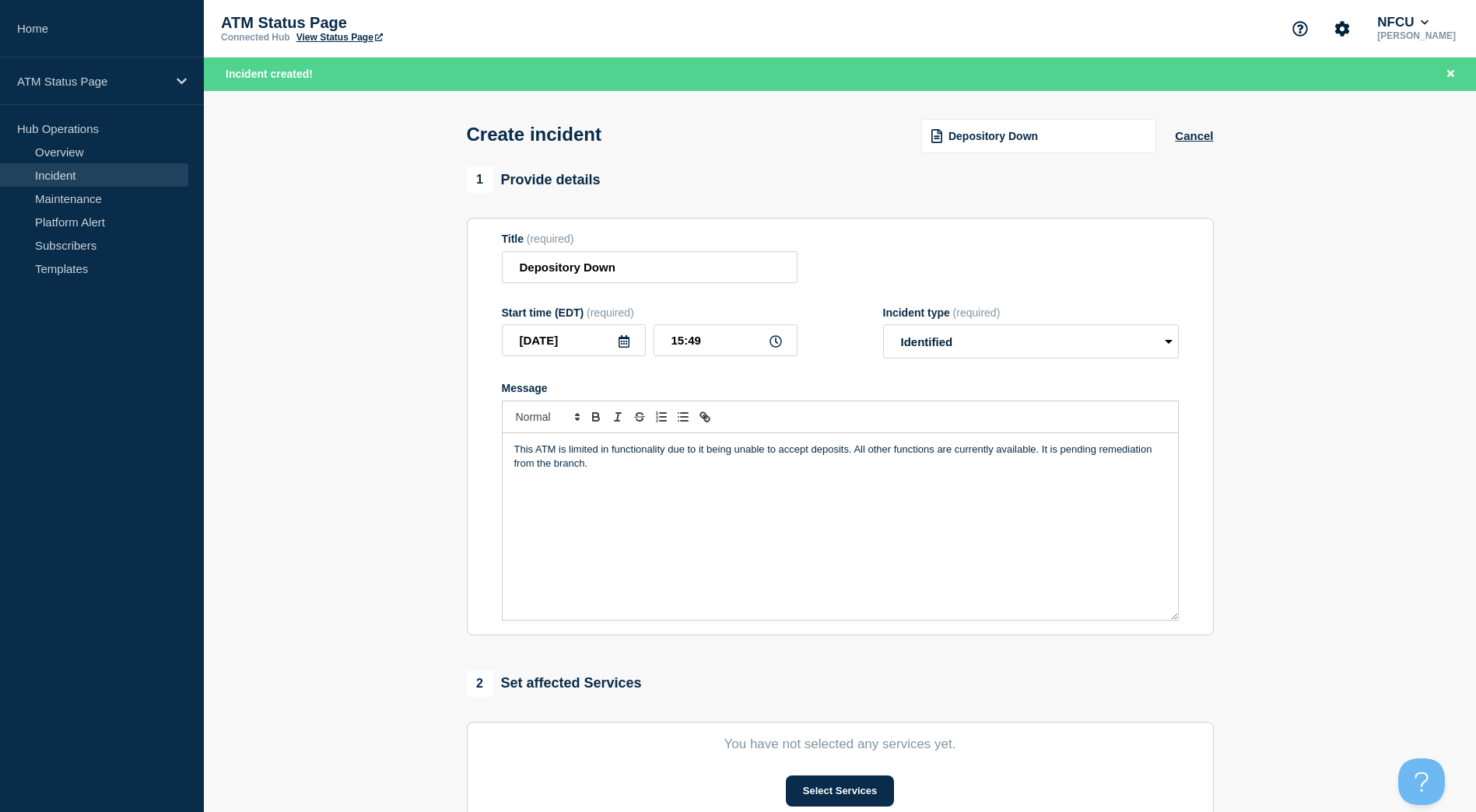
scroll to position [156, 0]
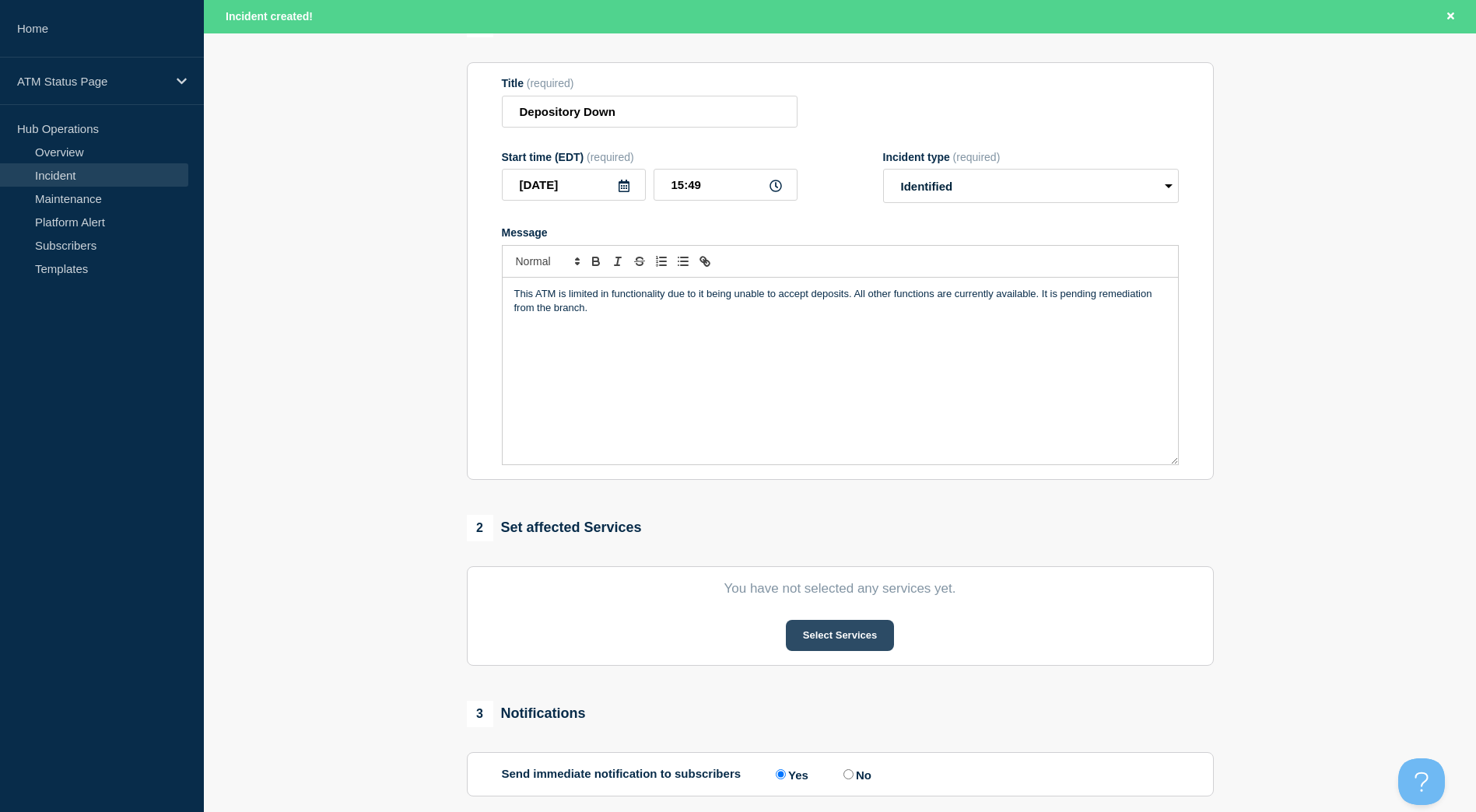
click at [860, 634] on button "Select Services" at bounding box center [840, 636] width 109 height 32
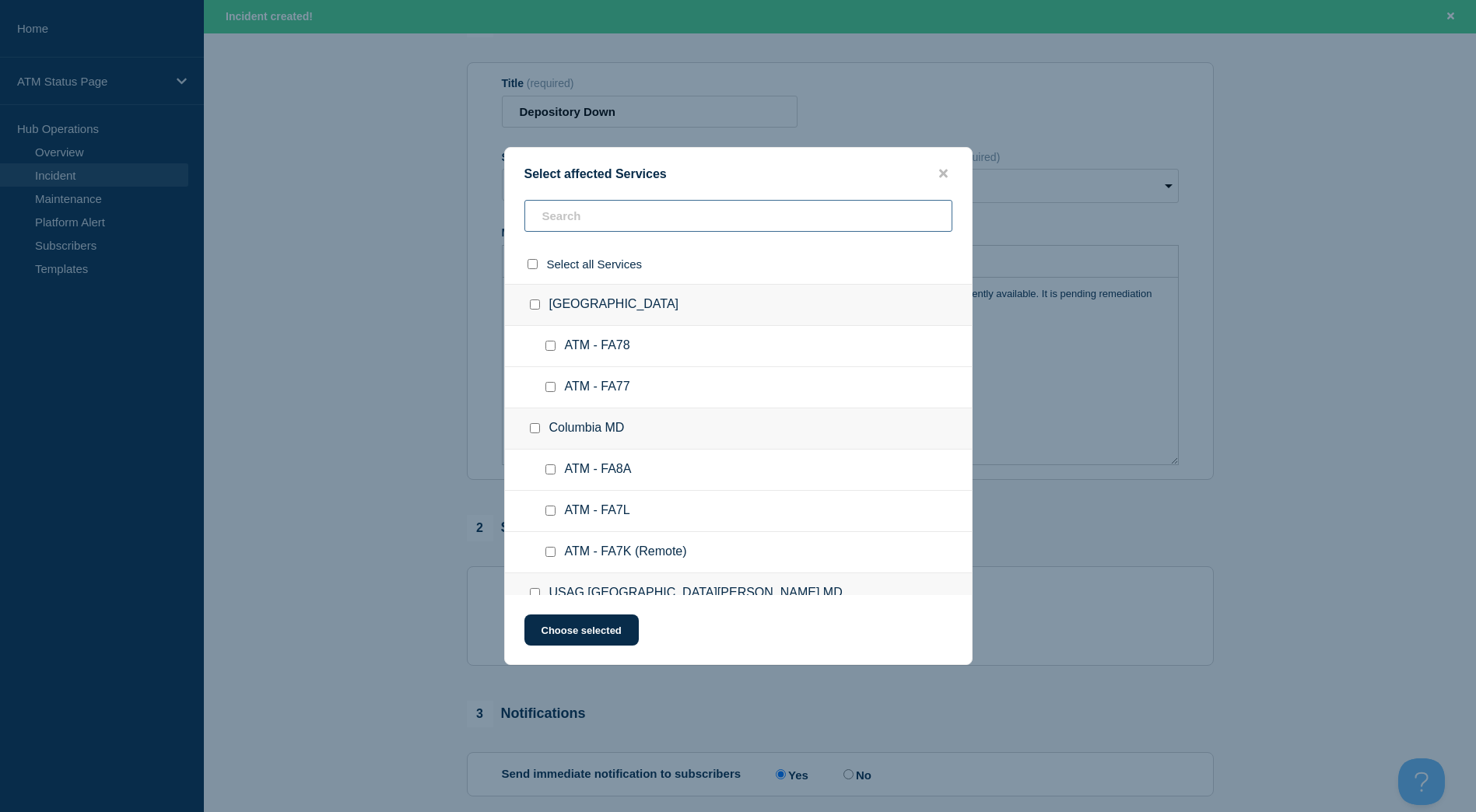
click at [619, 227] on input "text" at bounding box center [738, 215] width 428 height 32
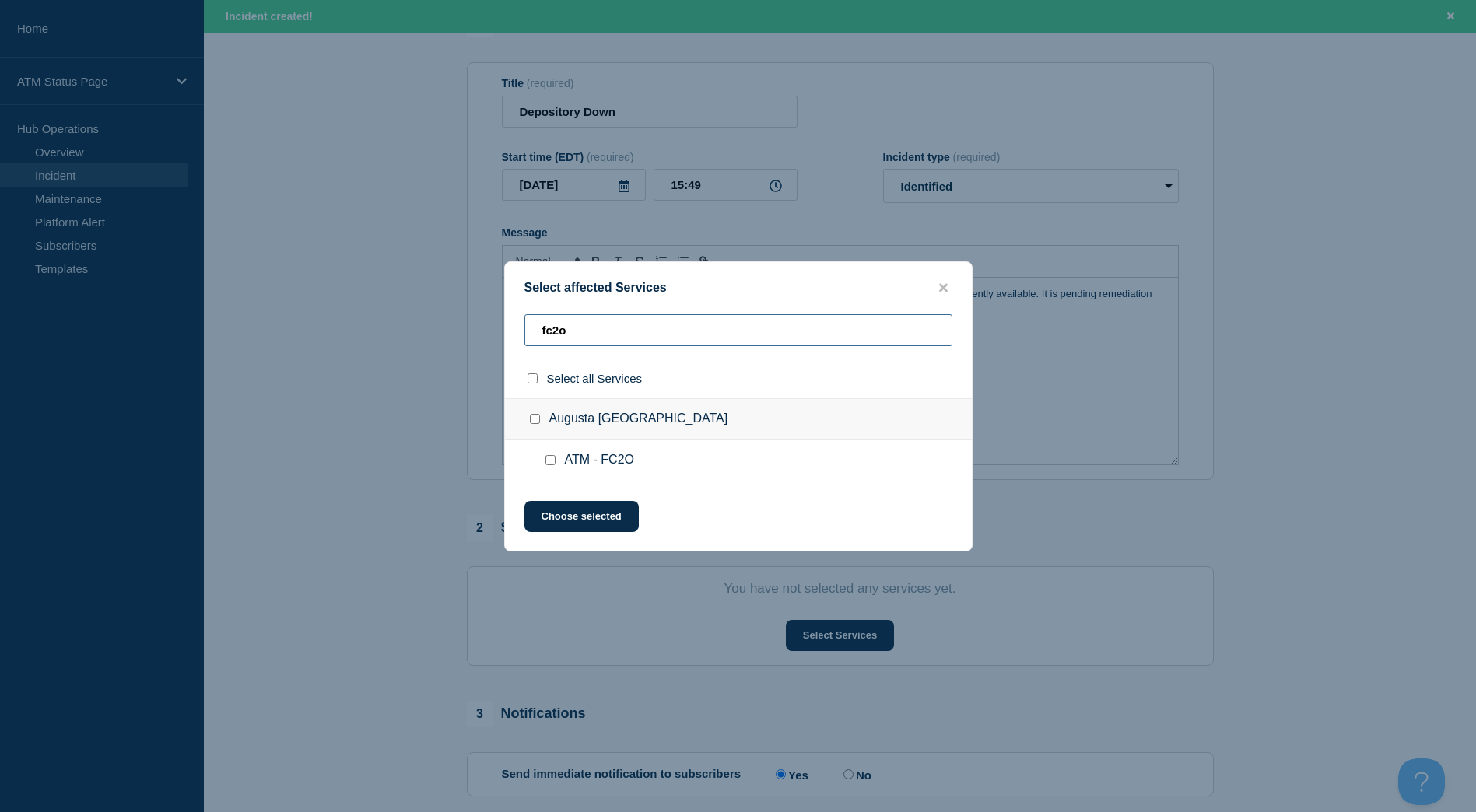
type input "fc2o"
click at [532, 417] on input "Augusta GA checkbox" at bounding box center [535, 419] width 10 height 10
checkbox input "true"
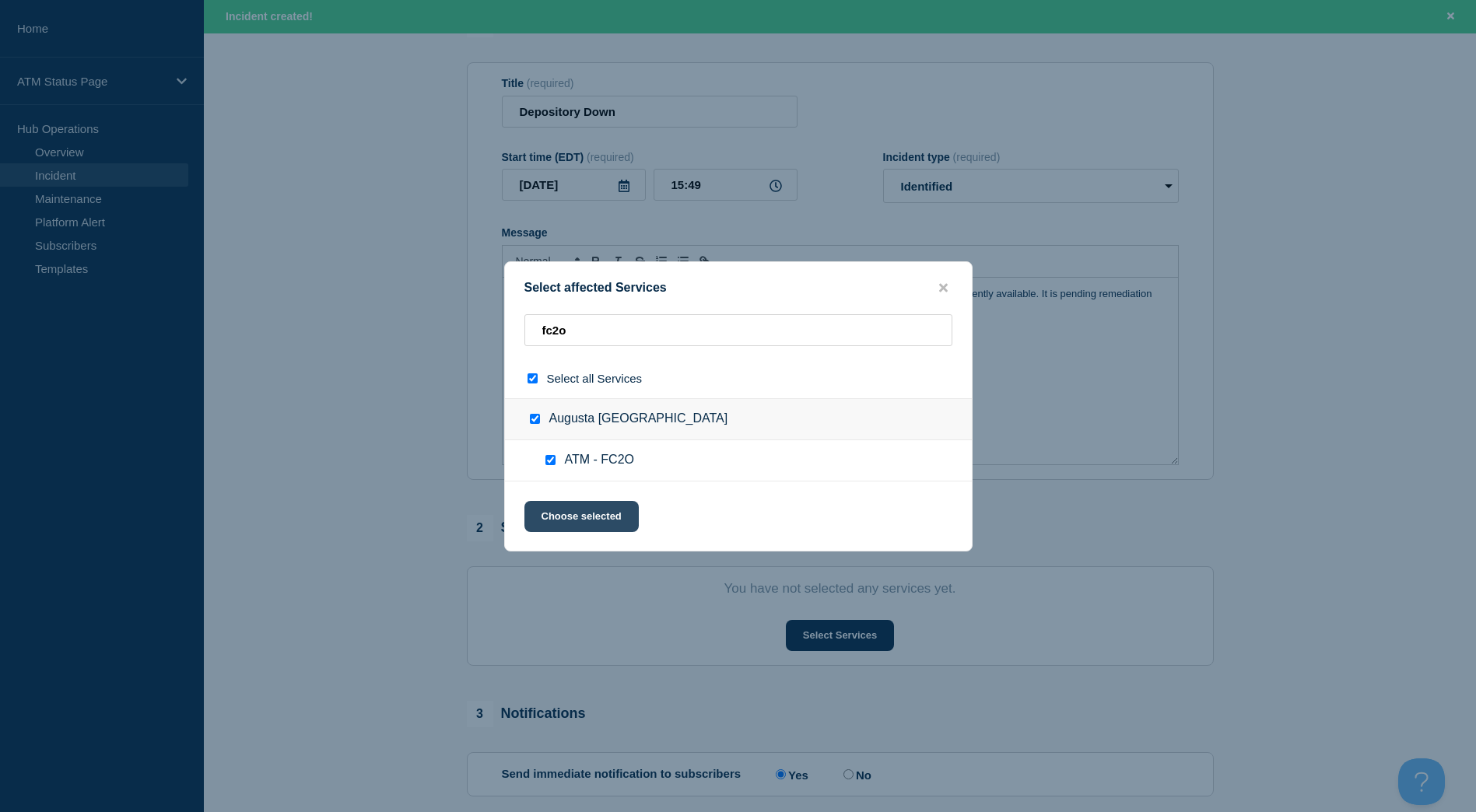
click at [578, 504] on button "Choose selected" at bounding box center [581, 517] width 114 height 32
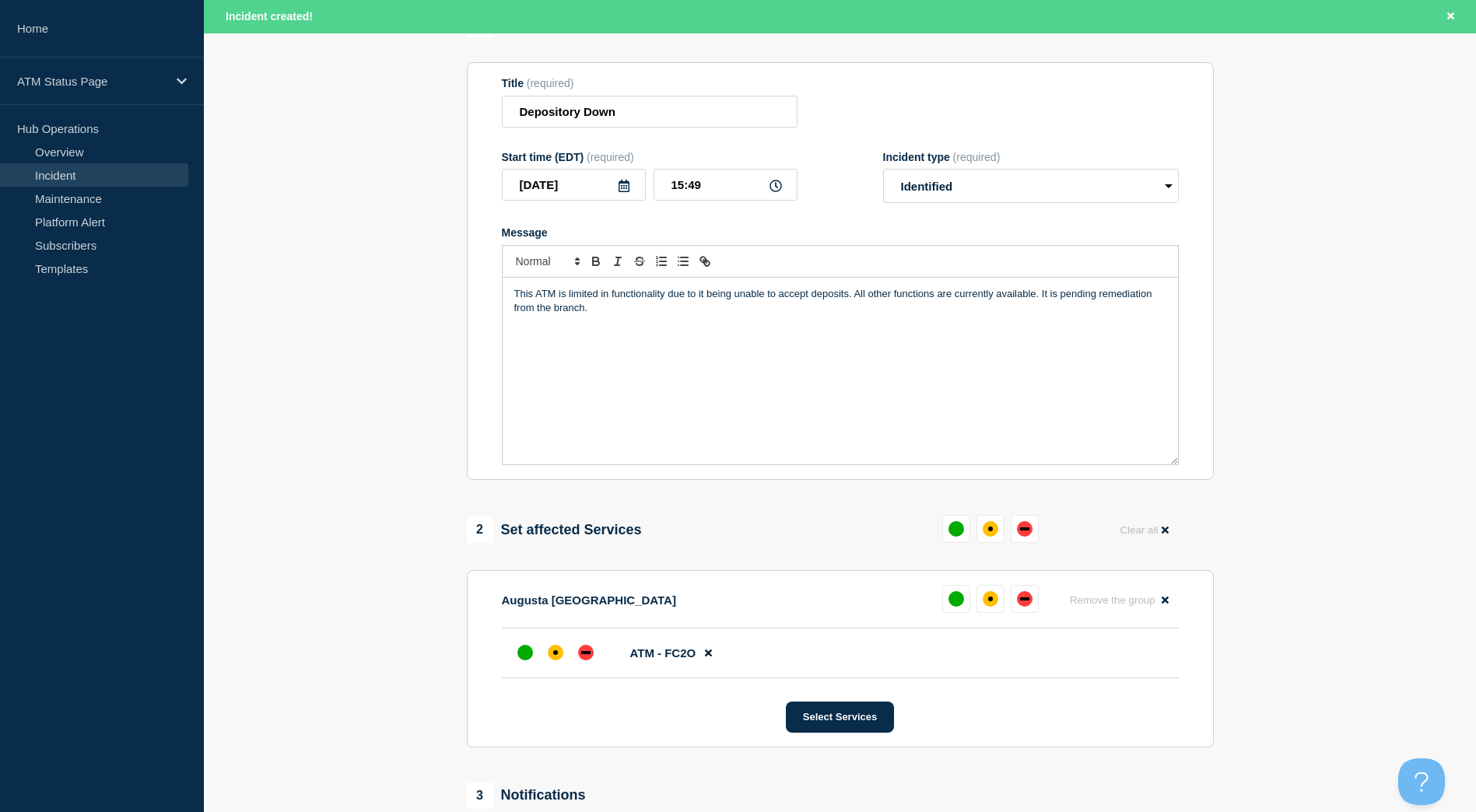
scroll to position [233, 0]
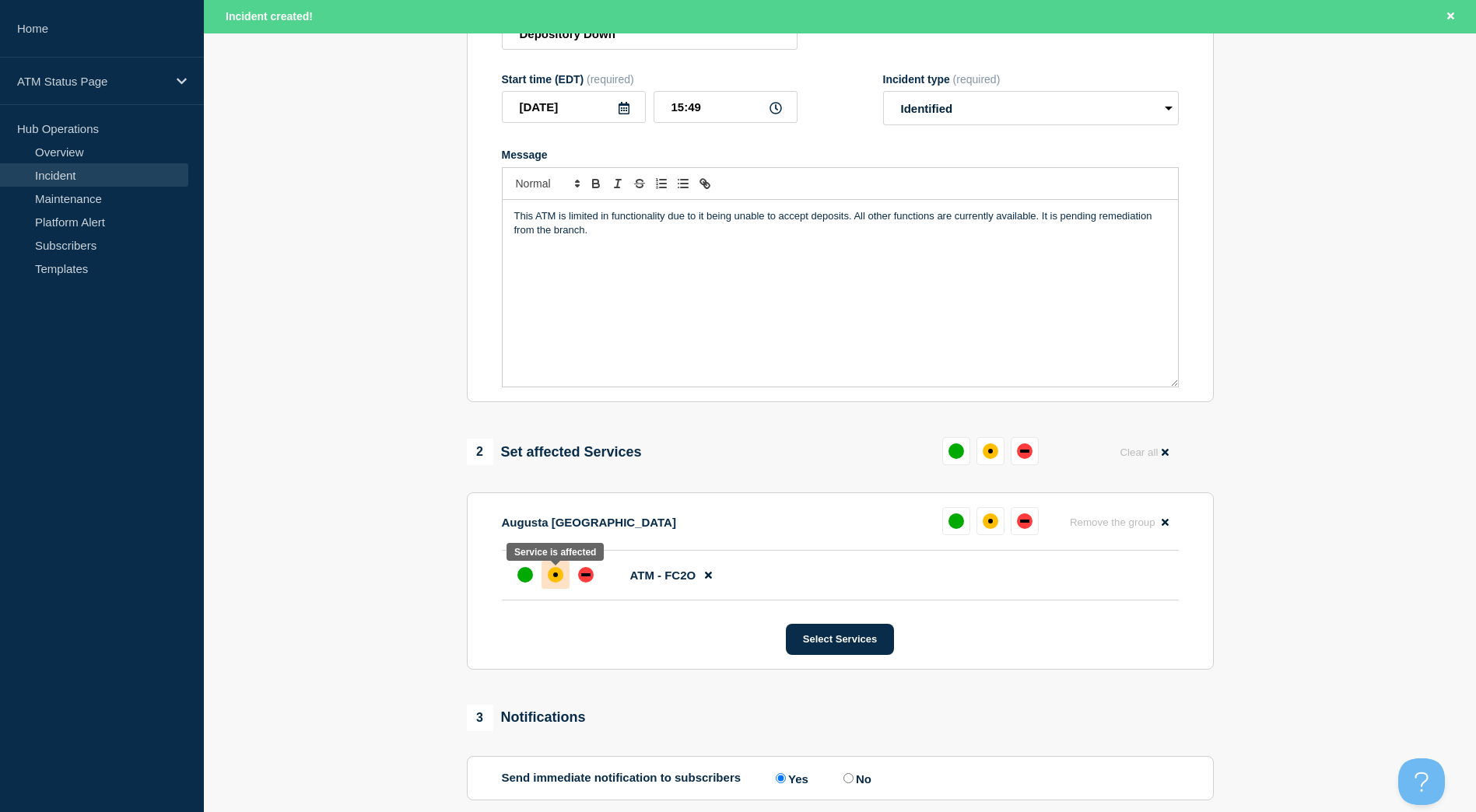
click at [557, 577] on div "affected" at bounding box center [555, 574] width 5 height 5
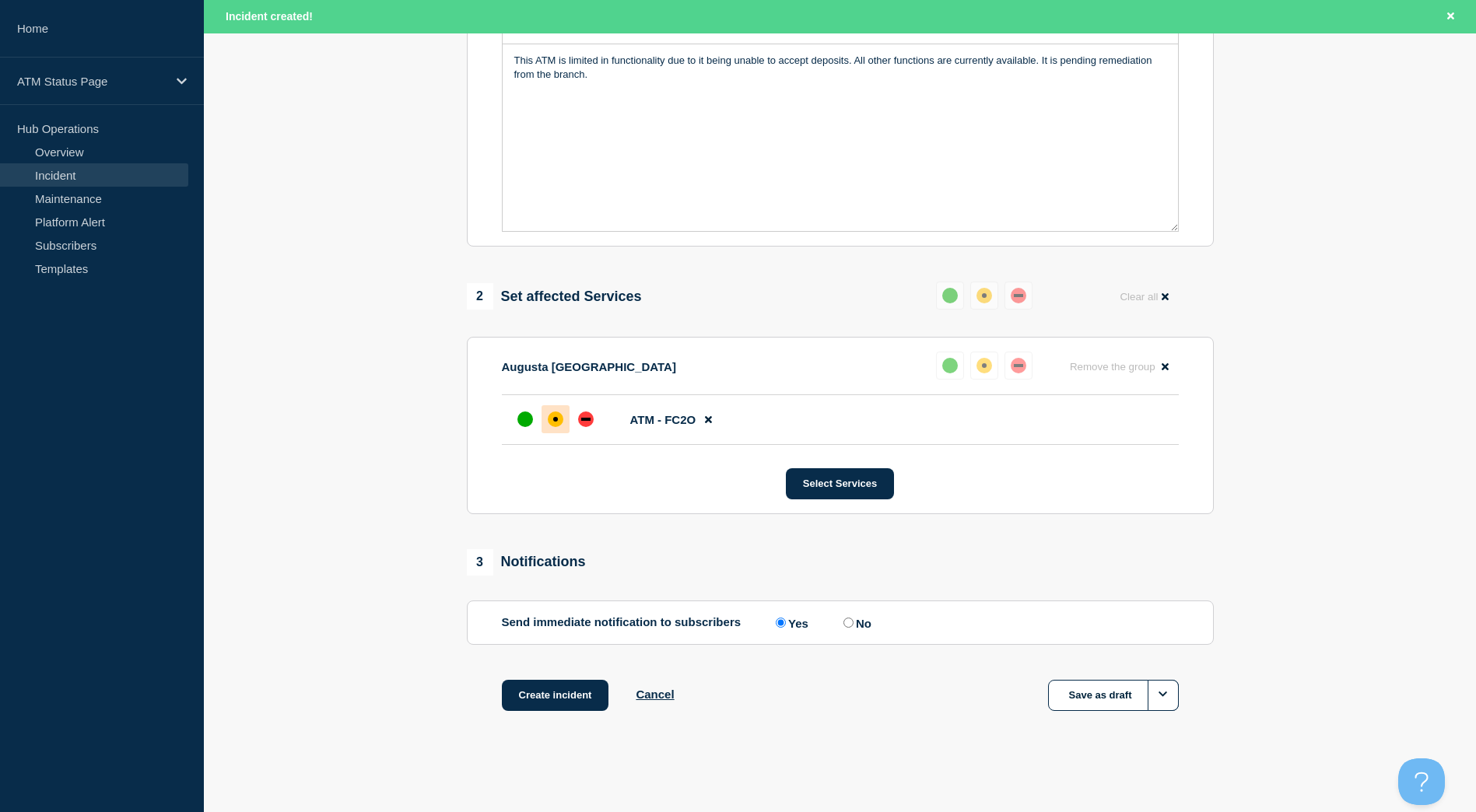
scroll to position [393, 0]
click at [553, 681] on button "Create incident" at bounding box center [556, 696] width 108 height 32
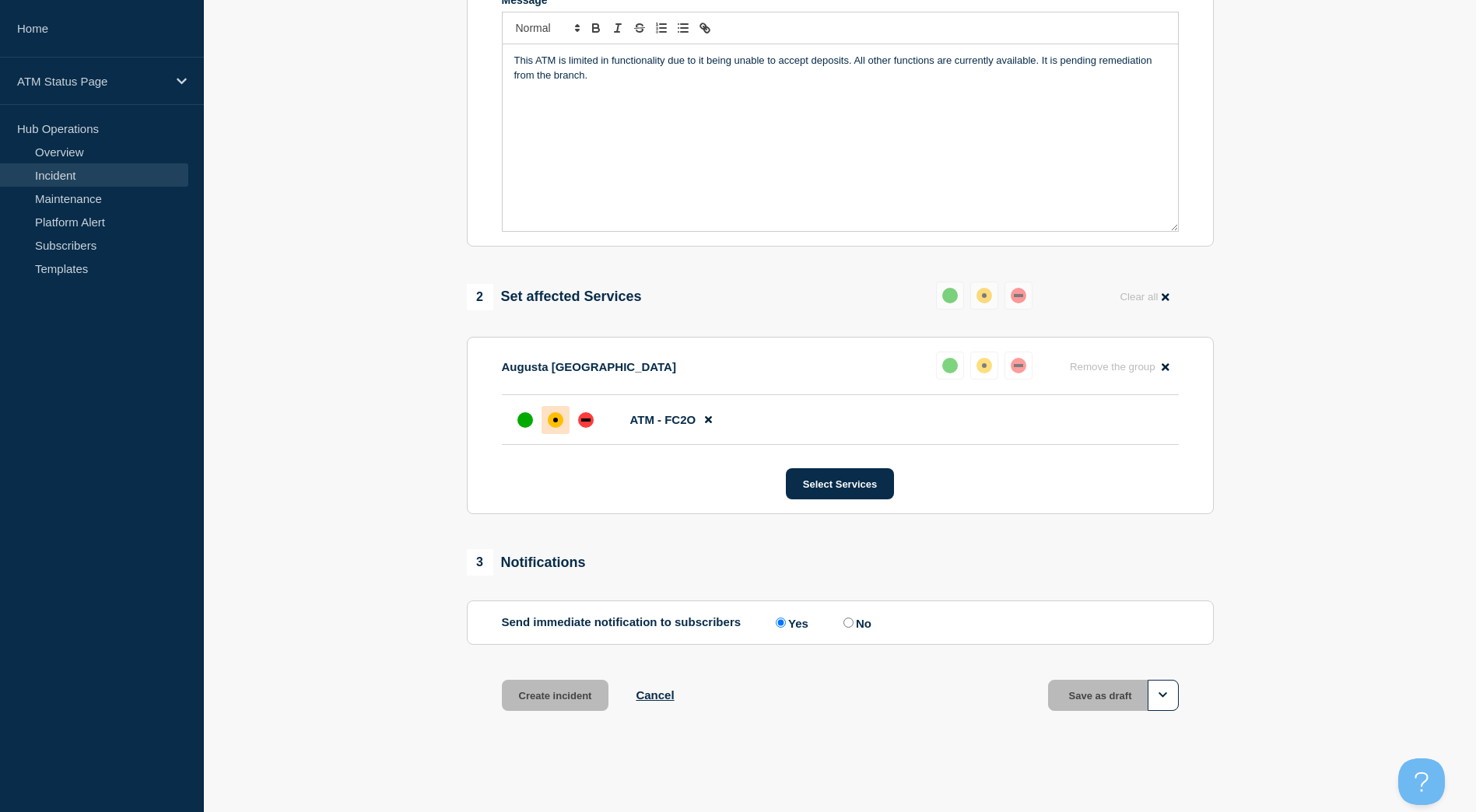
scroll to position [359, 0]
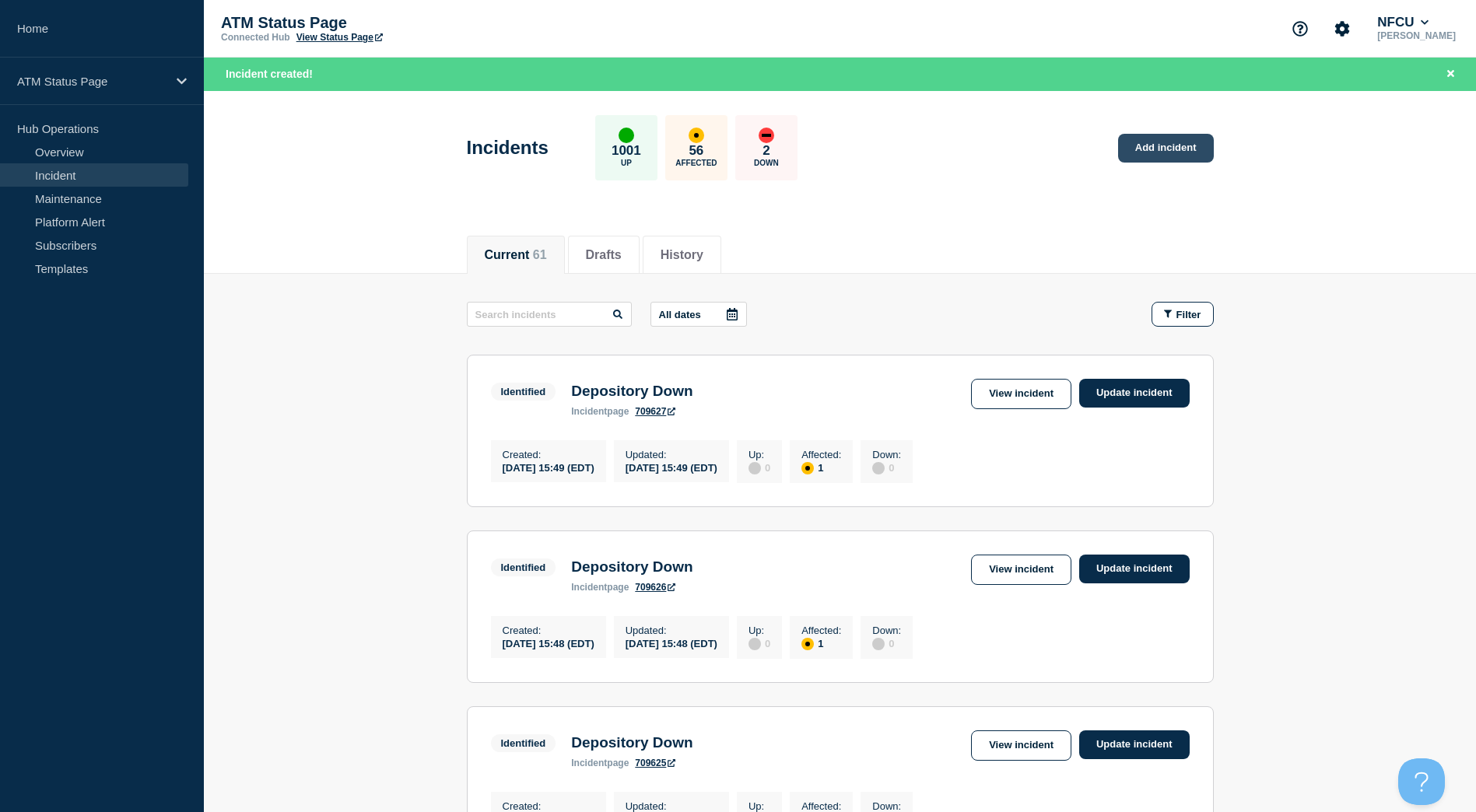
click at [1205, 161] on link "Add incident" at bounding box center [1166, 148] width 96 height 29
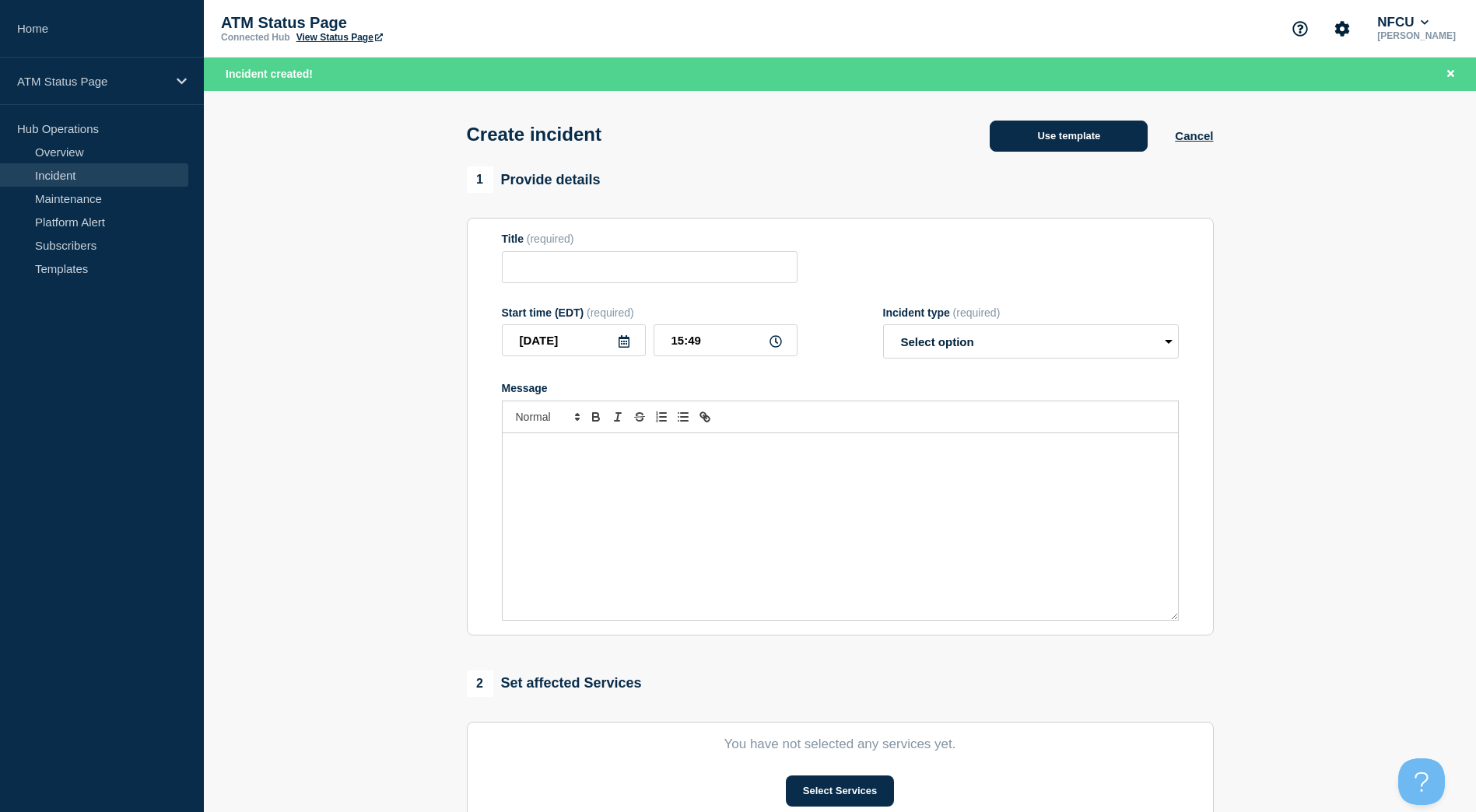
click at [994, 143] on button "Use template" at bounding box center [1068, 136] width 158 height 32
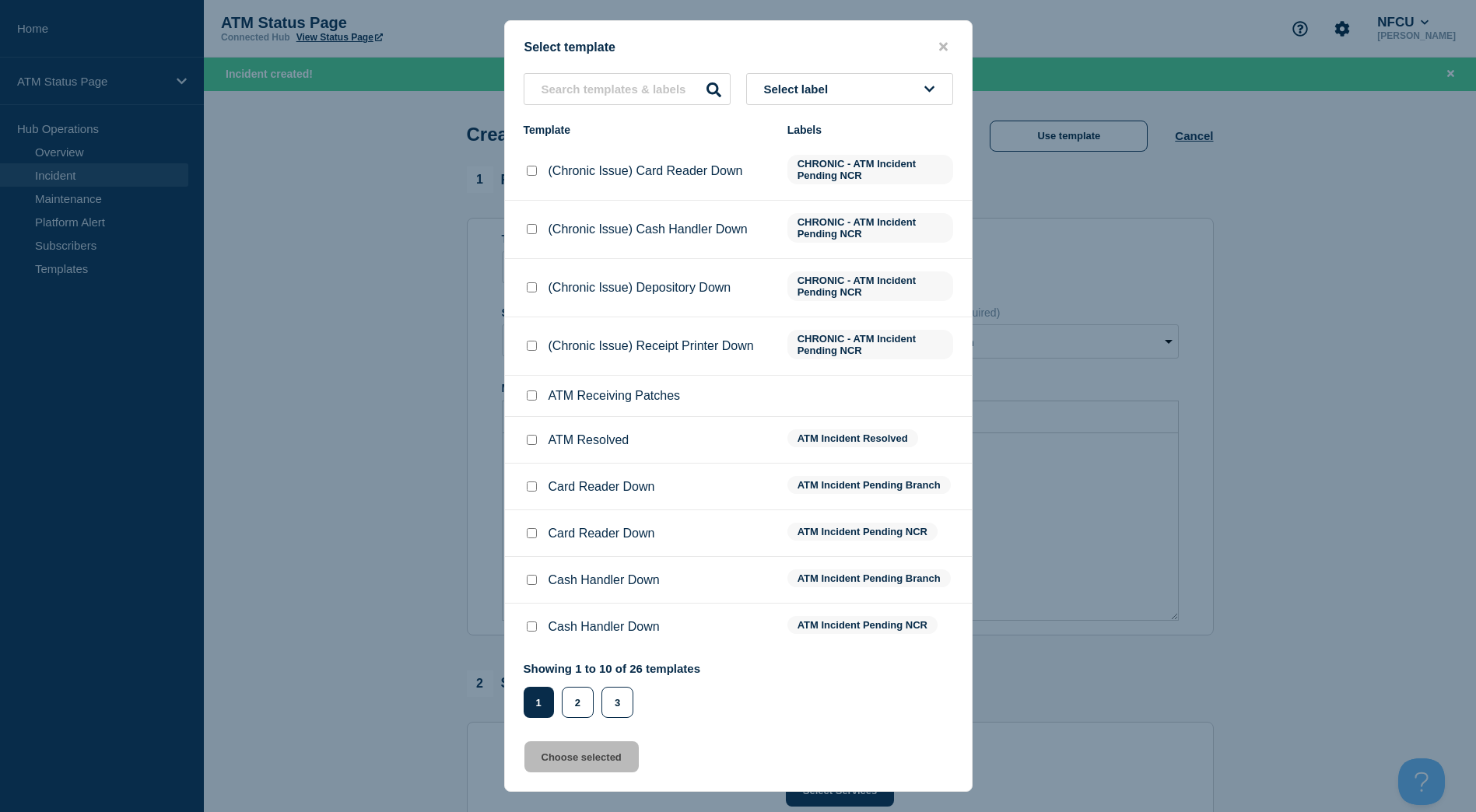
click at [911, 97] on button "Select label" at bounding box center [849, 89] width 207 height 32
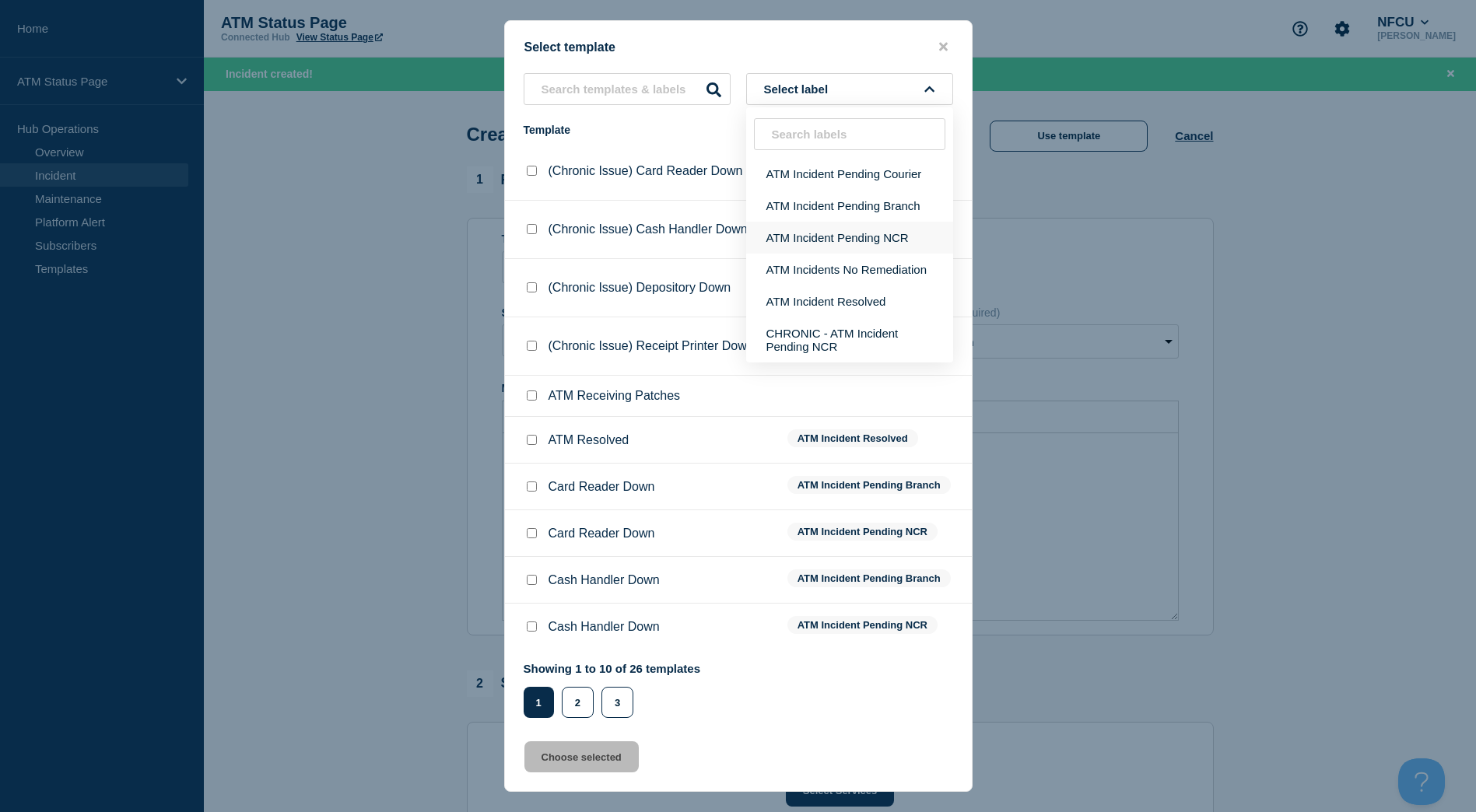
click at [861, 233] on button "ATM Incident Pending NCR" at bounding box center [849, 238] width 207 height 32
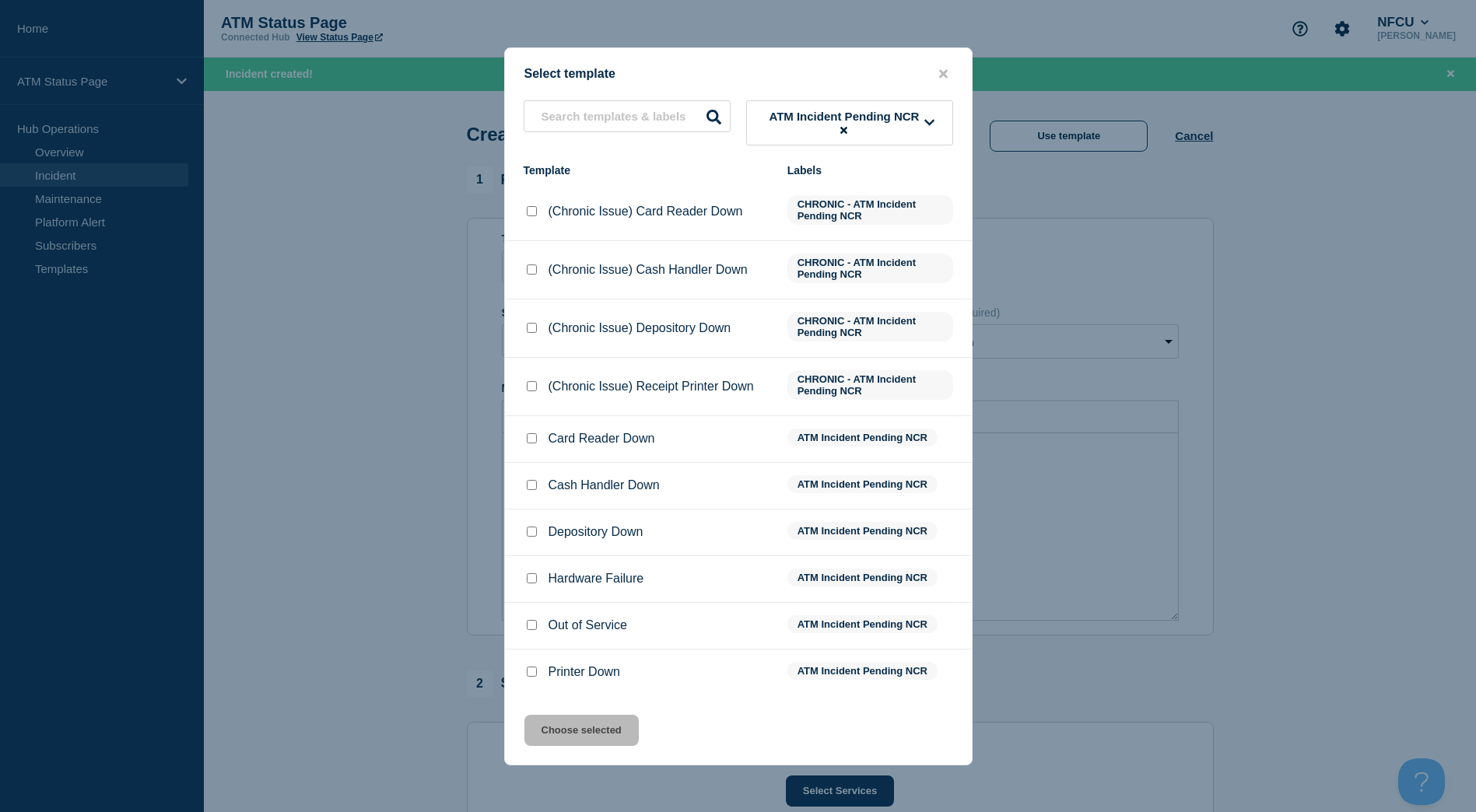
click at [532, 530] on input "Depository Down checkbox" at bounding box center [531, 531] width 10 height 10
checkbox input "true"
click at [602, 734] on button "Choose selected" at bounding box center [581, 730] width 114 height 32
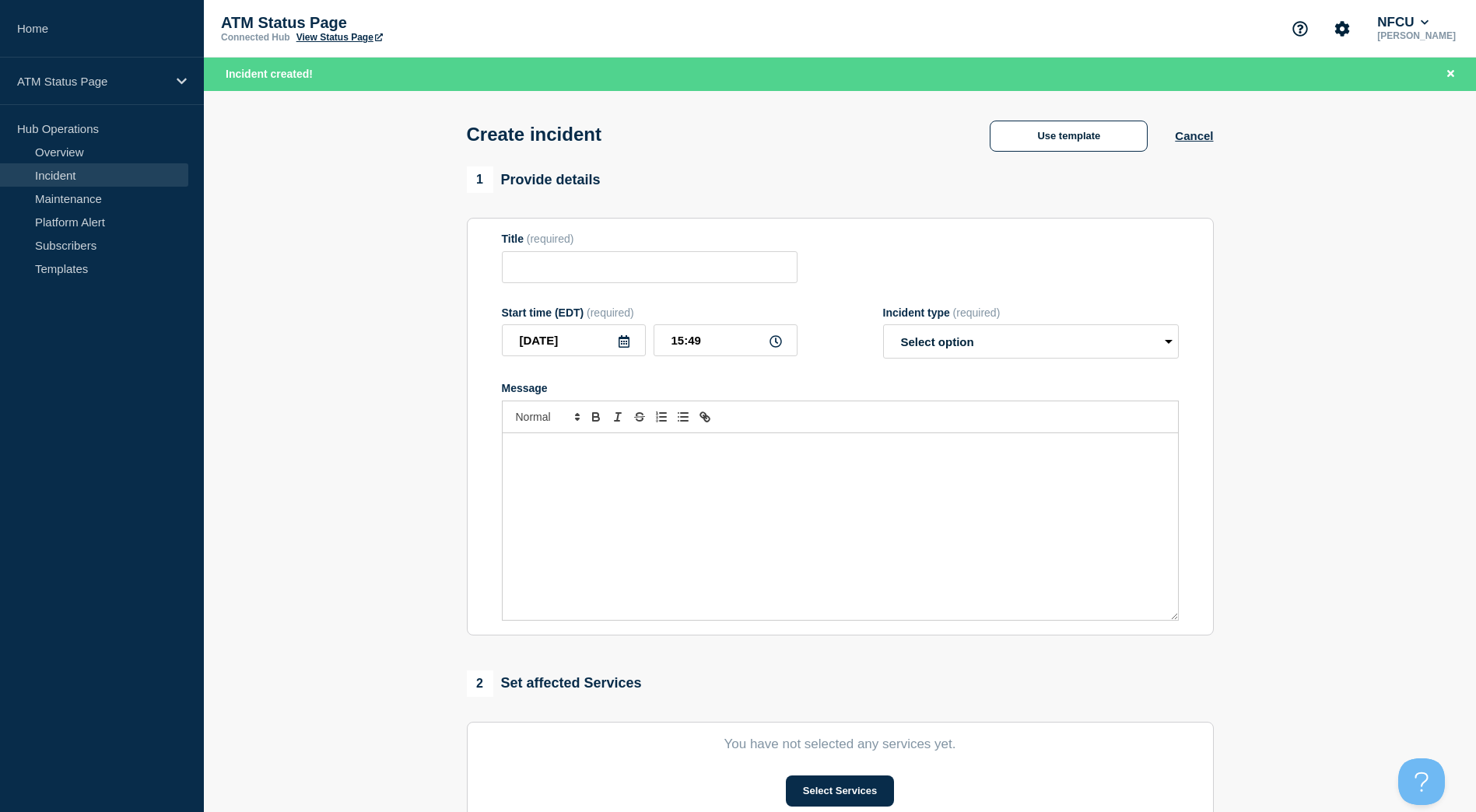
type input "Depository Down"
select select "identified"
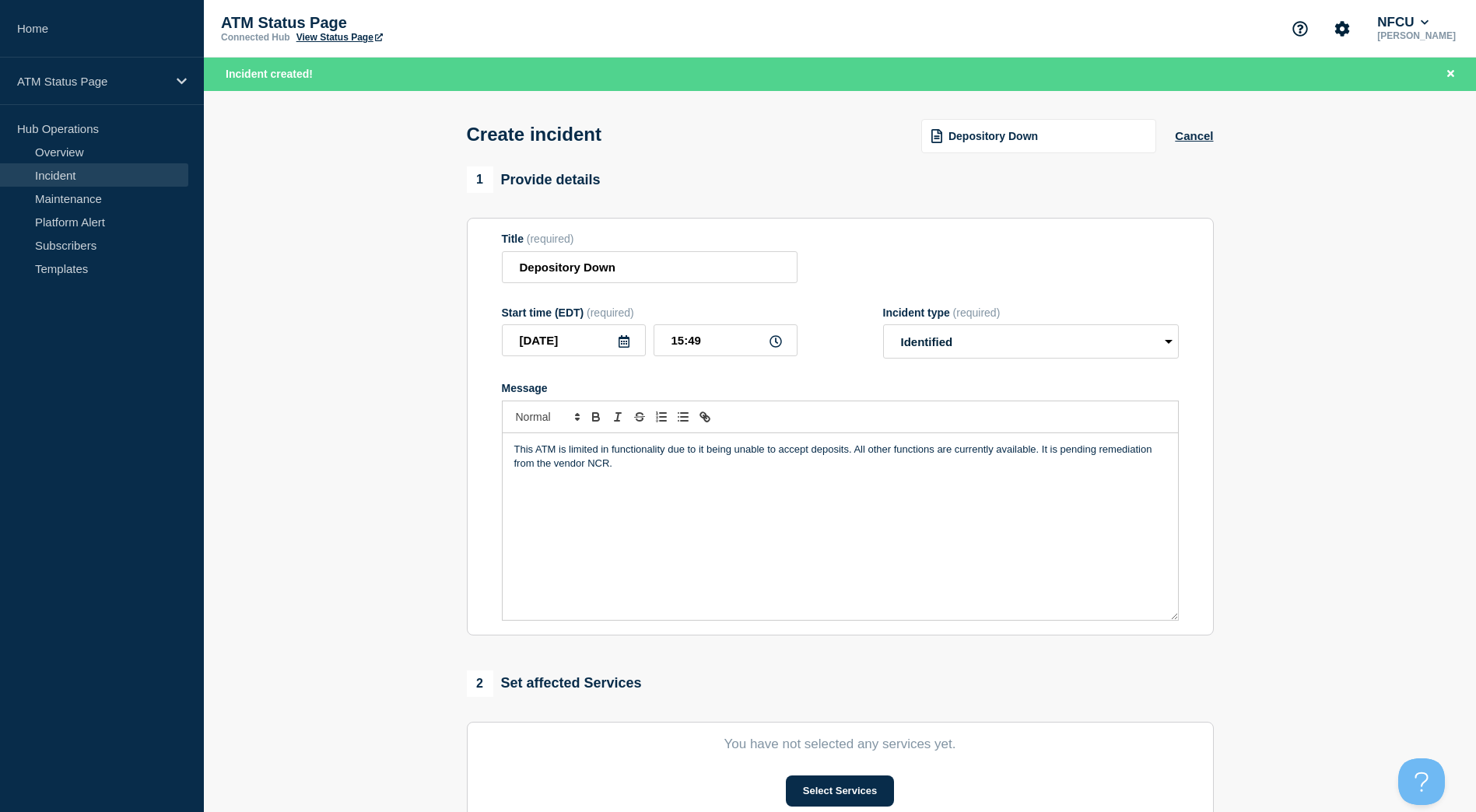
scroll to position [156, 0]
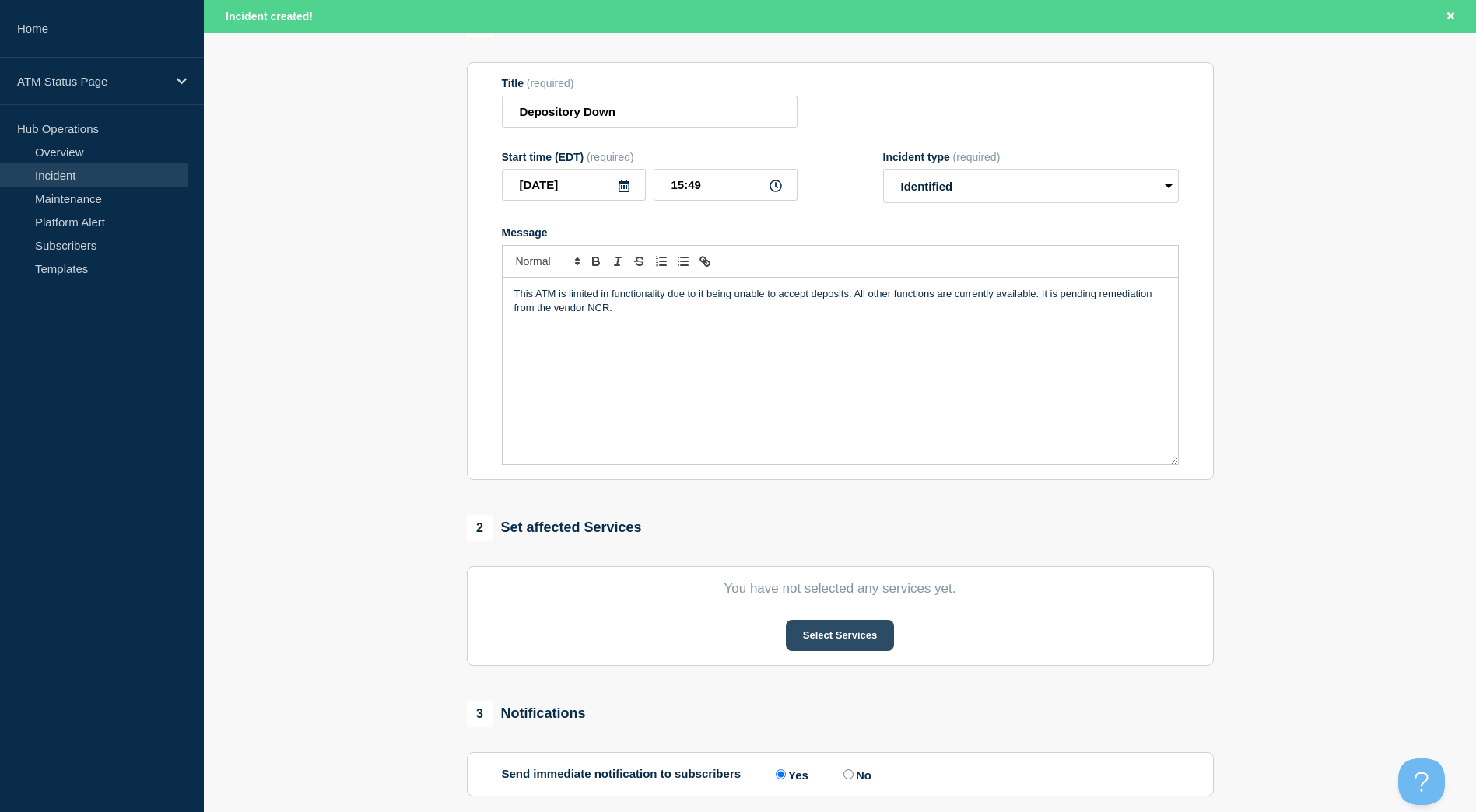
click at [849, 628] on button "Select Services" at bounding box center [840, 636] width 109 height 32
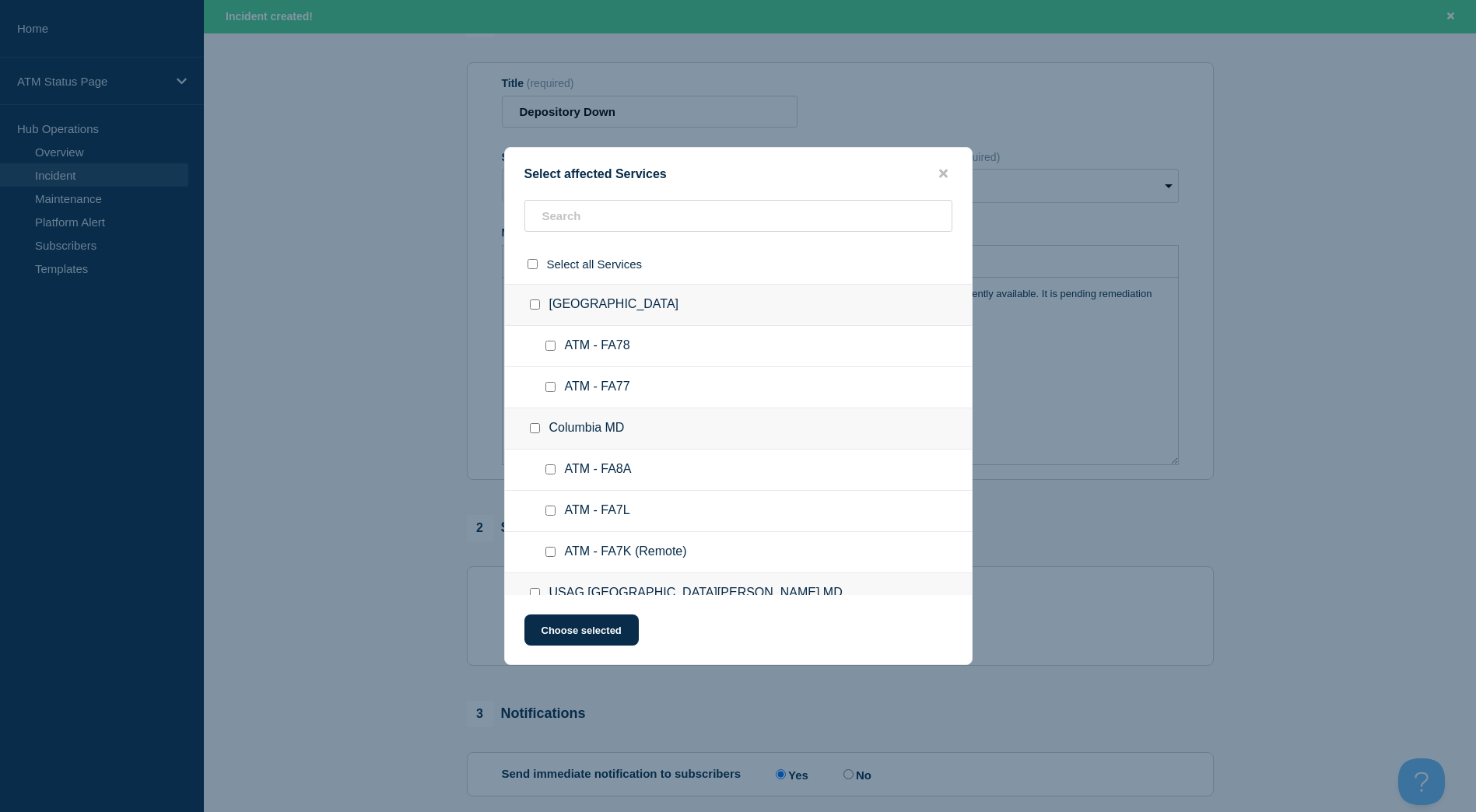
click at [615, 234] on div at bounding box center [738, 222] width 467 height 45
click at [624, 216] on input "text" at bounding box center [738, 215] width 428 height 32
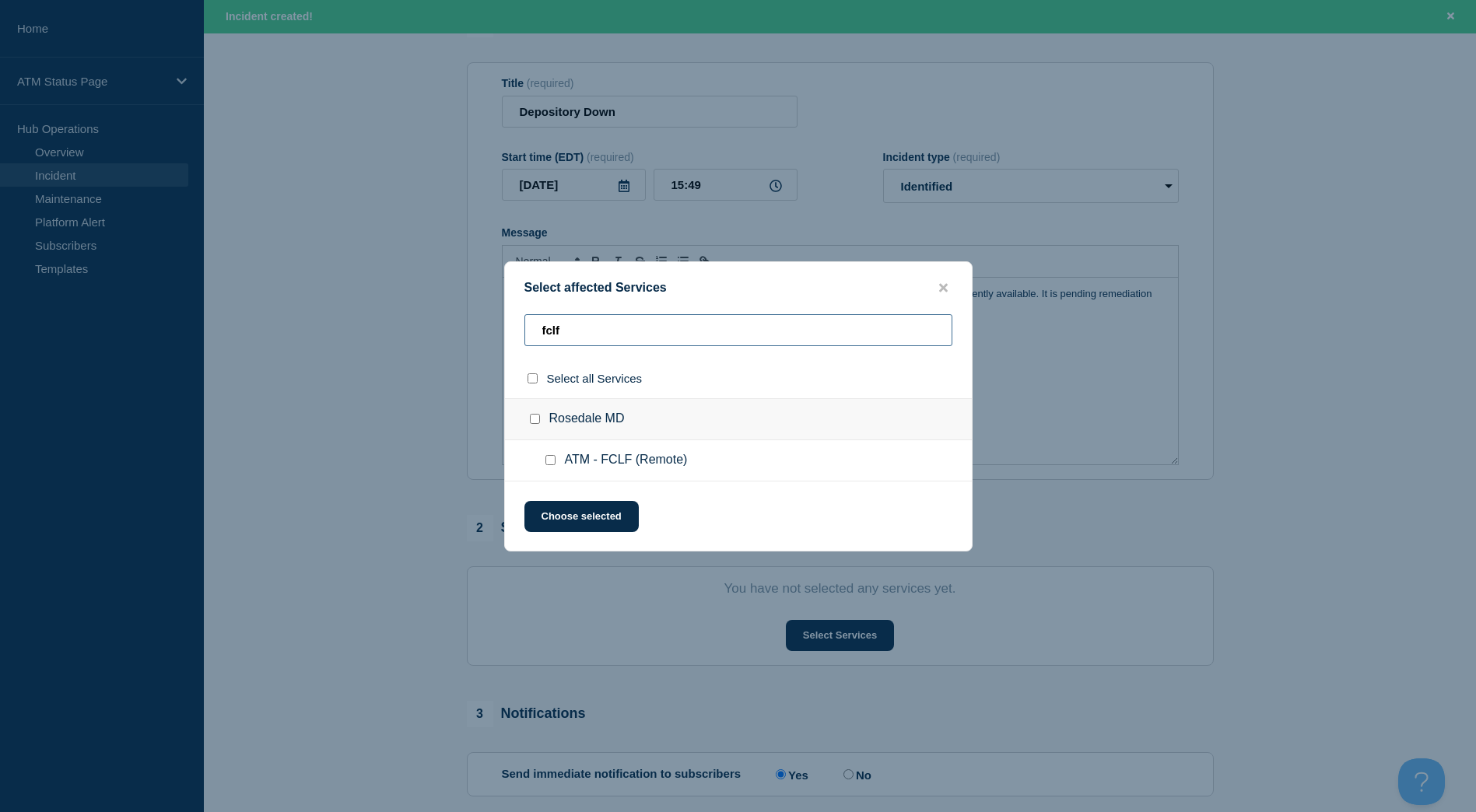
type input "fclf"
click at [528, 418] on div at bounding box center [537, 419] width 22 height 16
click at [537, 416] on input "Rosedale MD checkbox" at bounding box center [535, 419] width 10 height 10
checkbox input "true"
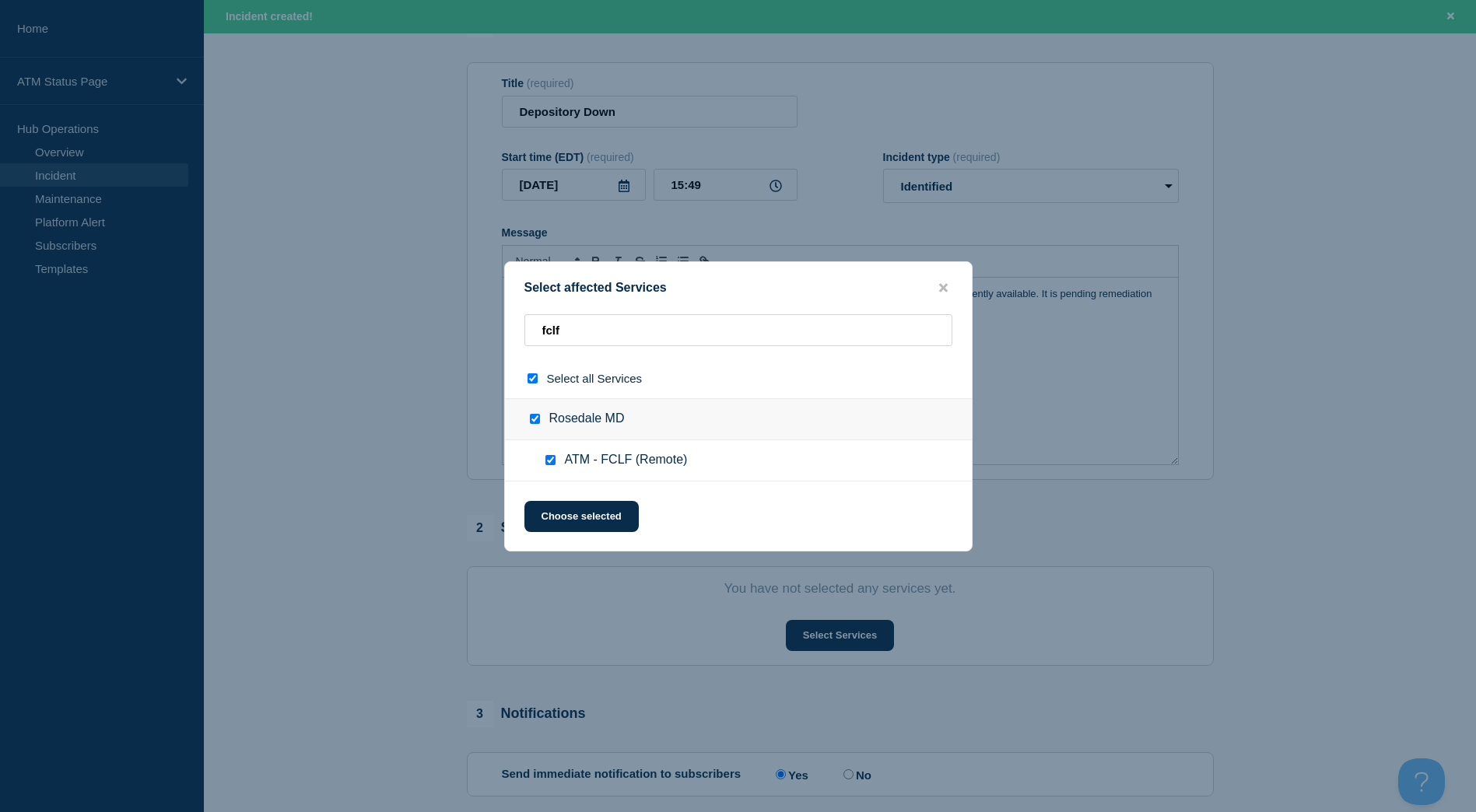
checkbox input "true"
click at [582, 521] on button "Choose selected" at bounding box center [581, 517] width 114 height 32
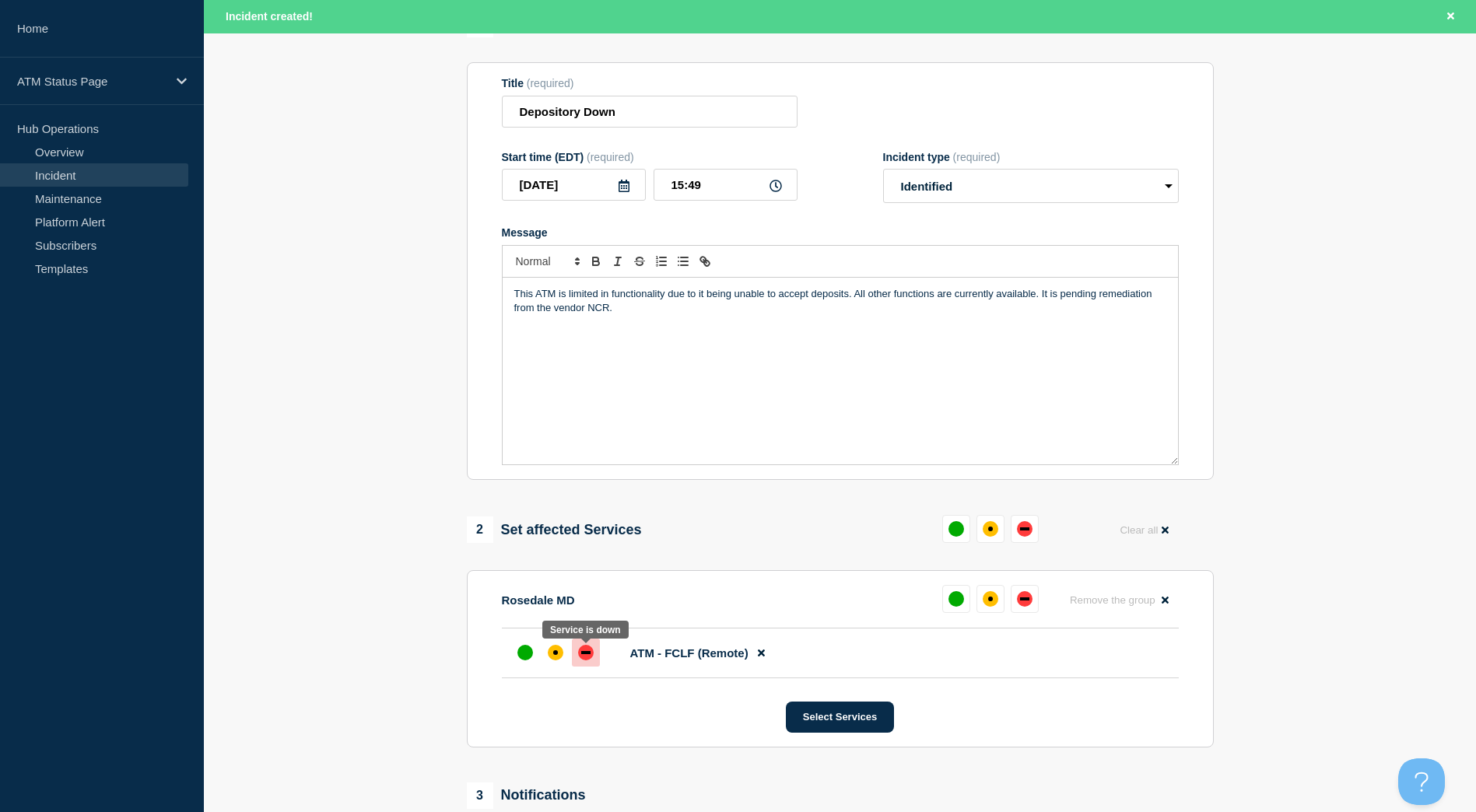
click at [572, 666] on div at bounding box center [586, 652] width 28 height 28
click at [562, 663] on div at bounding box center [555, 652] width 28 height 28
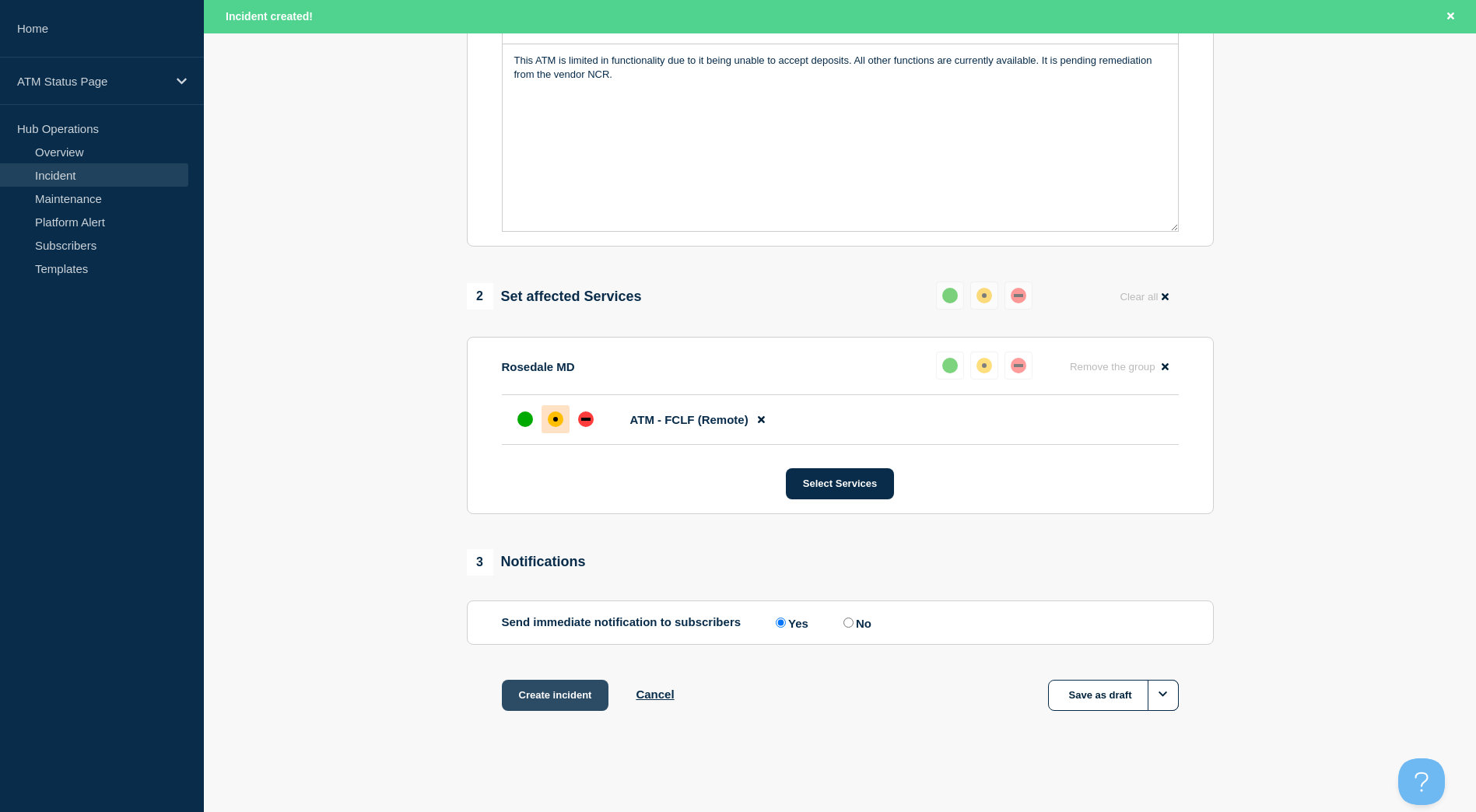
click at [555, 706] on button "Create incident" at bounding box center [556, 696] width 108 height 32
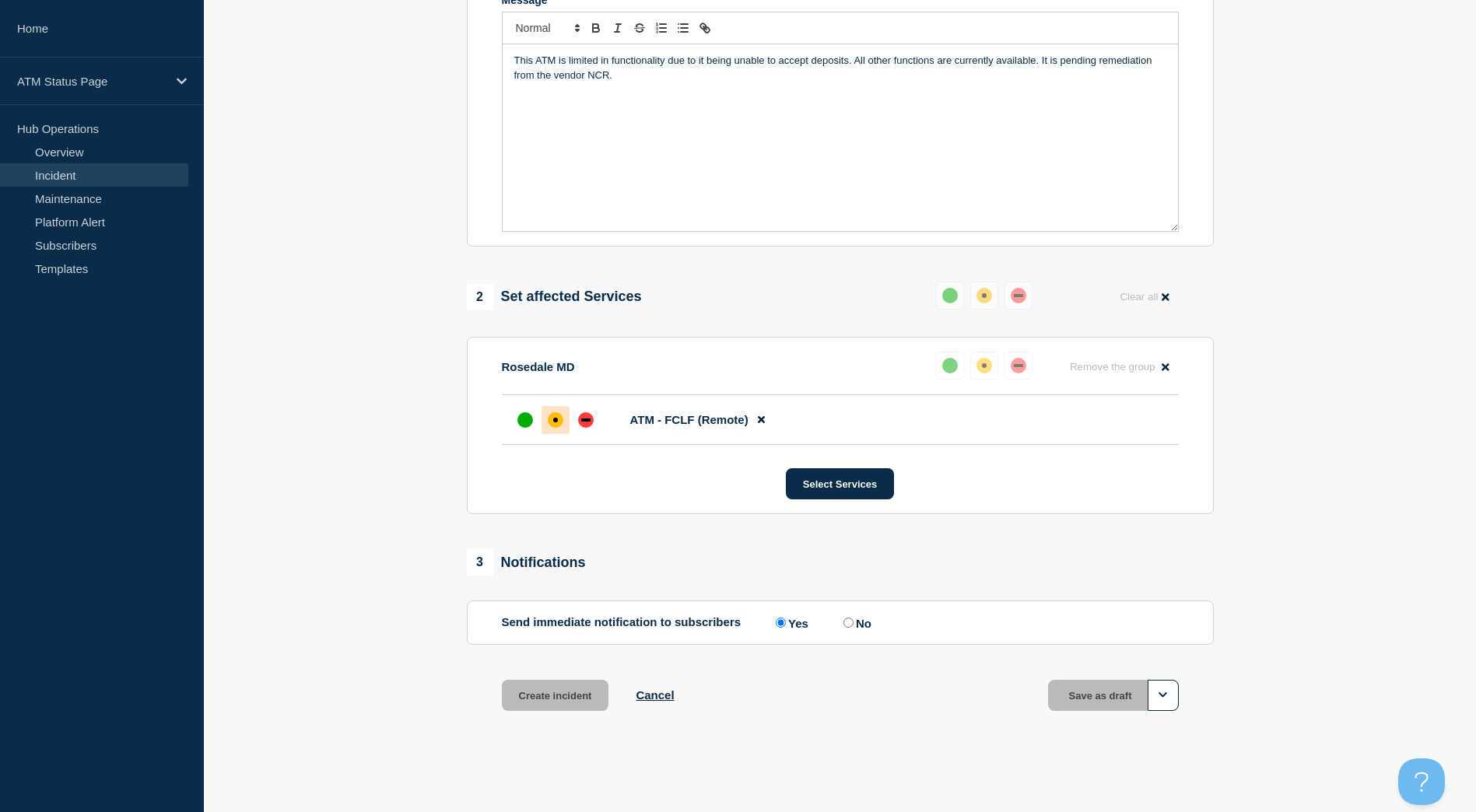
scroll to position [356, 0]
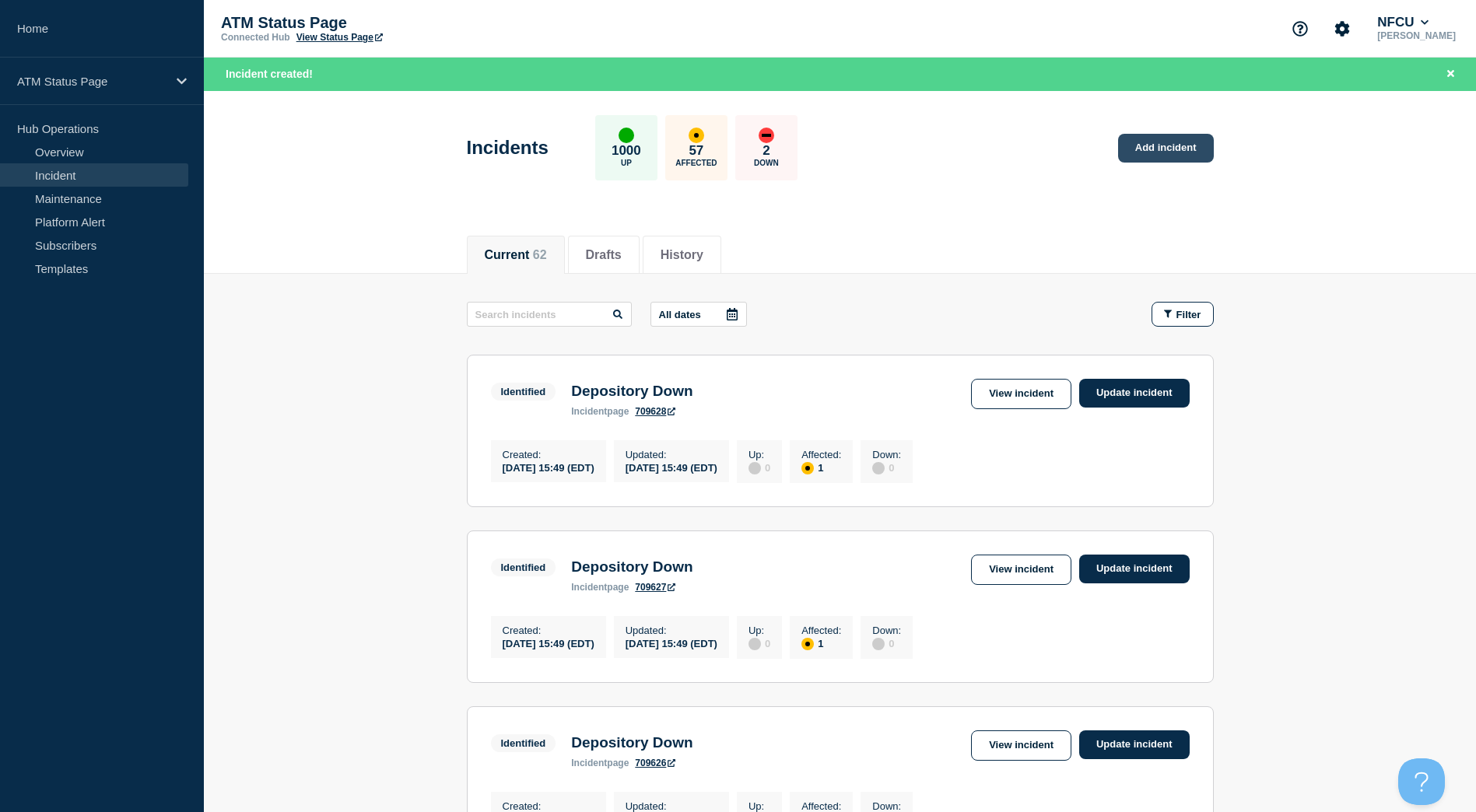
click at [1199, 144] on link "Add incident" at bounding box center [1166, 148] width 96 height 29
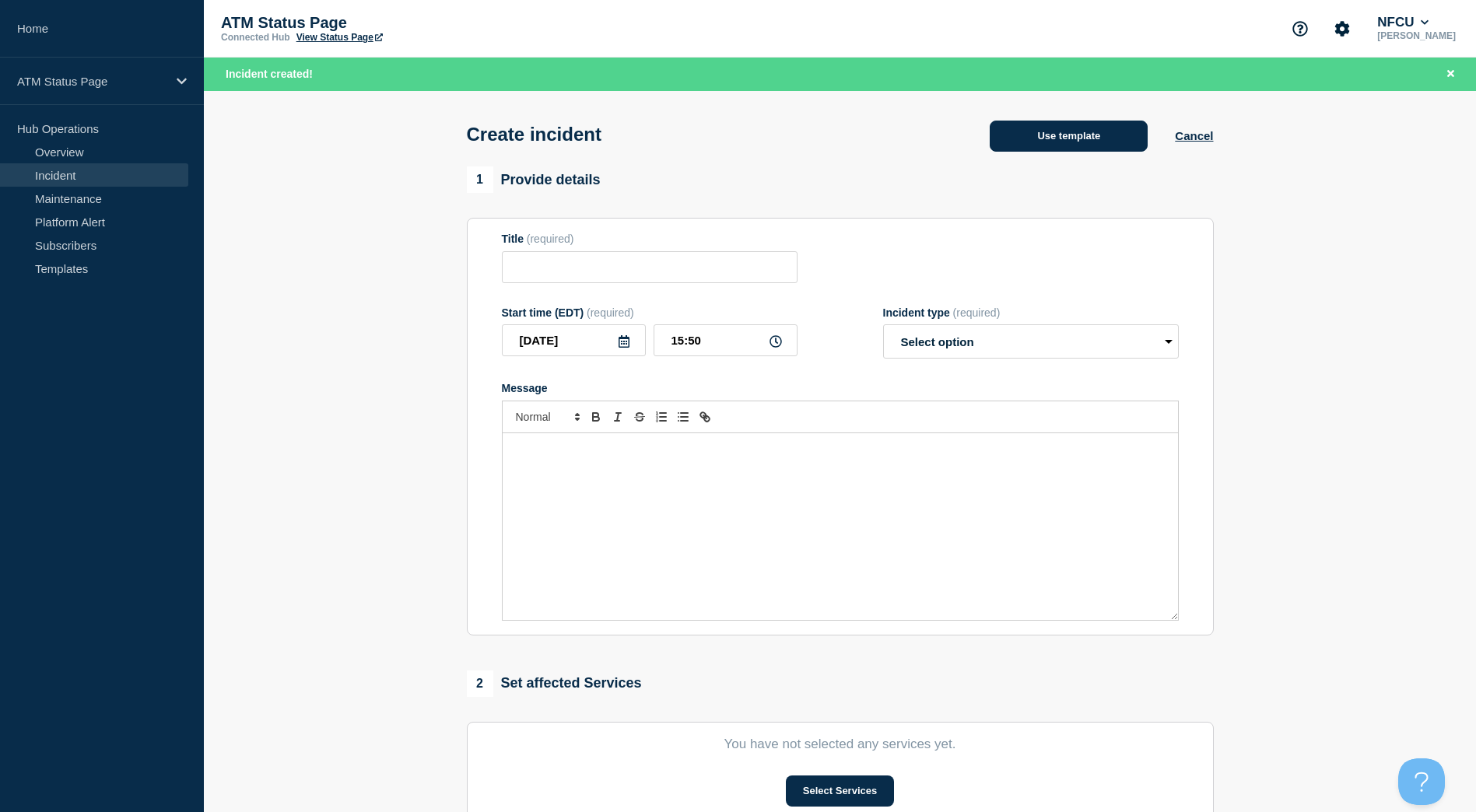
click at [1111, 143] on button "Use template" at bounding box center [1068, 136] width 158 height 32
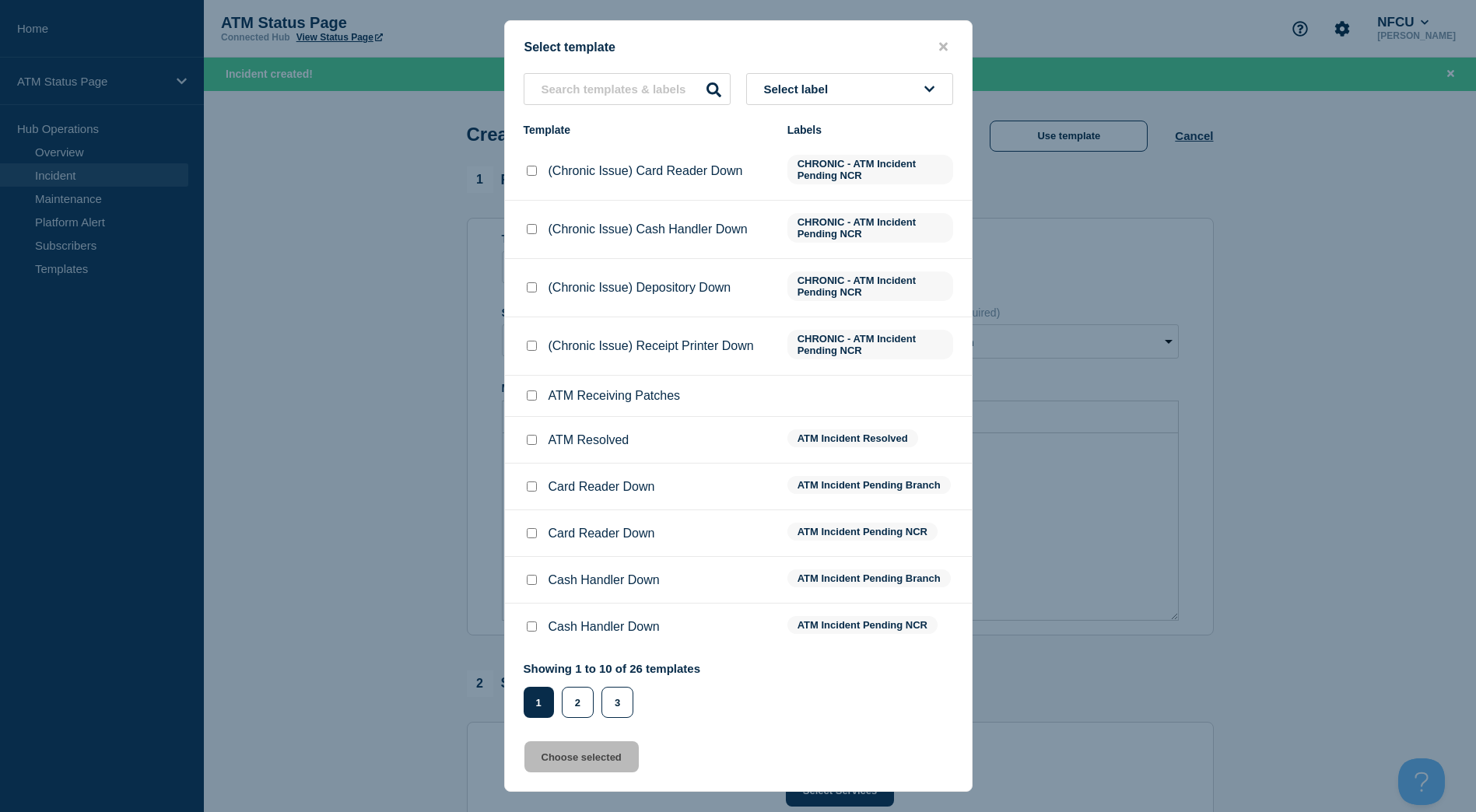
click at [933, 88] on icon at bounding box center [930, 89] width 10 height 6
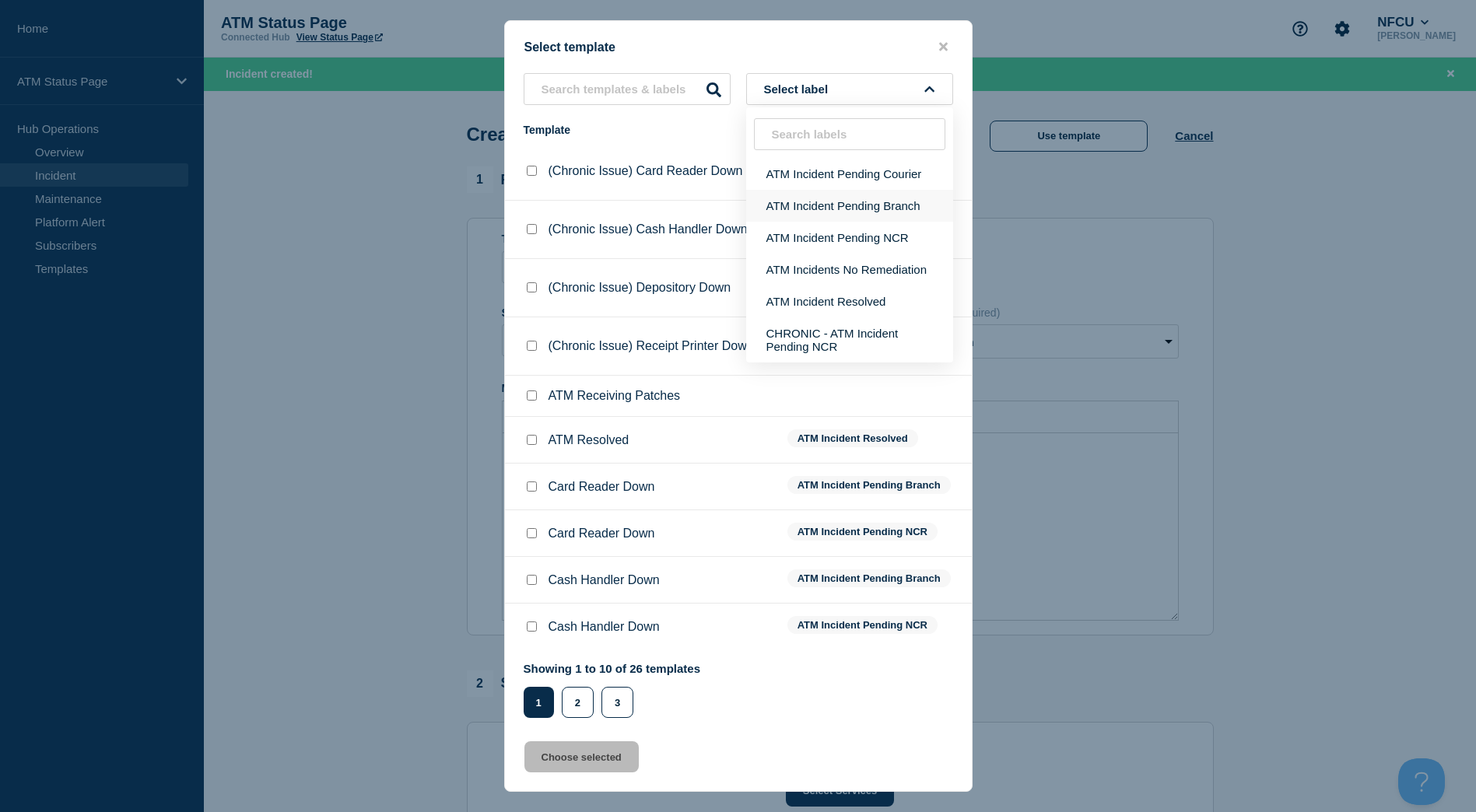
click at [880, 200] on button "ATM Incident Pending Branch" at bounding box center [849, 206] width 207 height 32
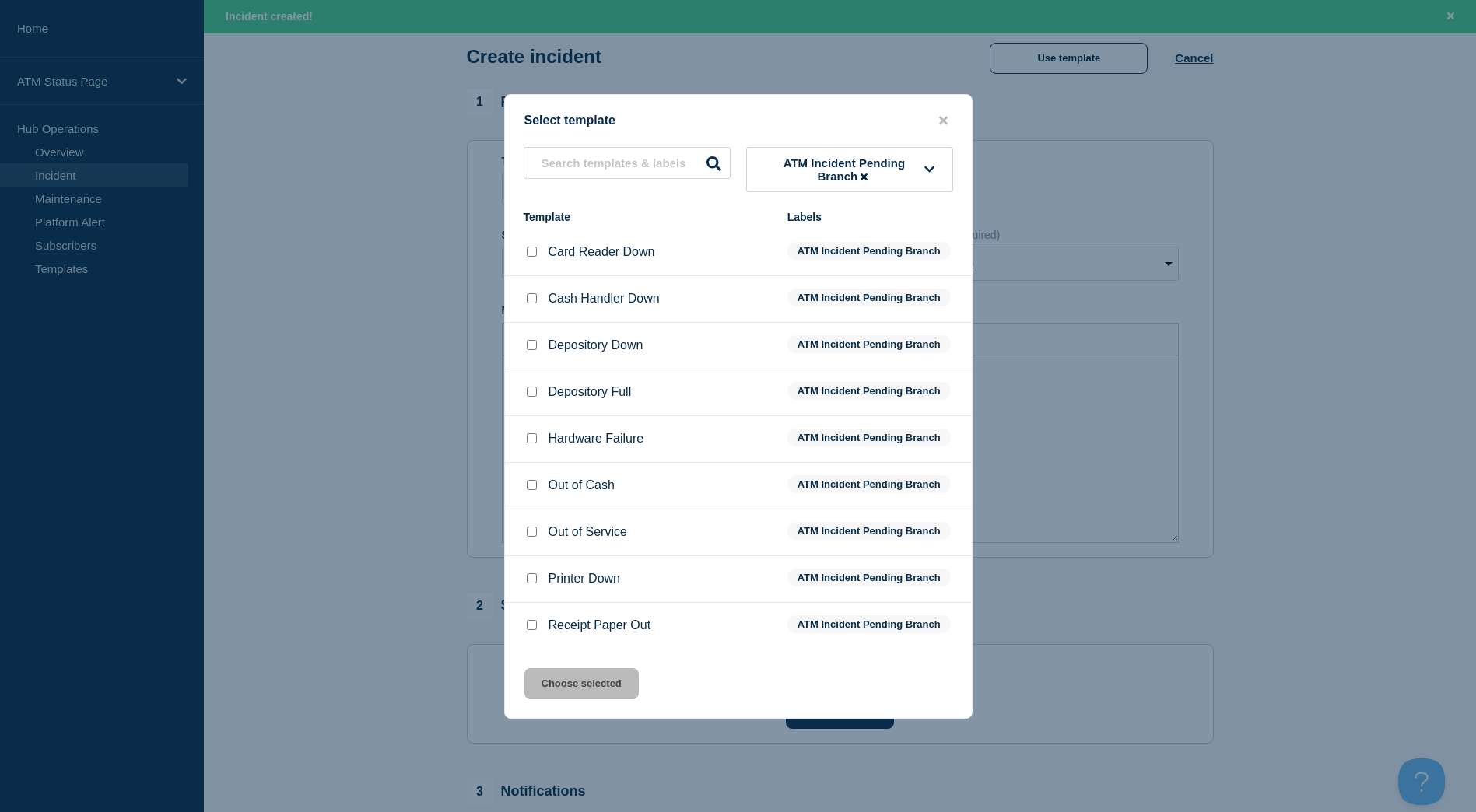
scroll to position [156, 0]
click at [682, 156] on input "text" at bounding box center [627, 162] width 207 height 32
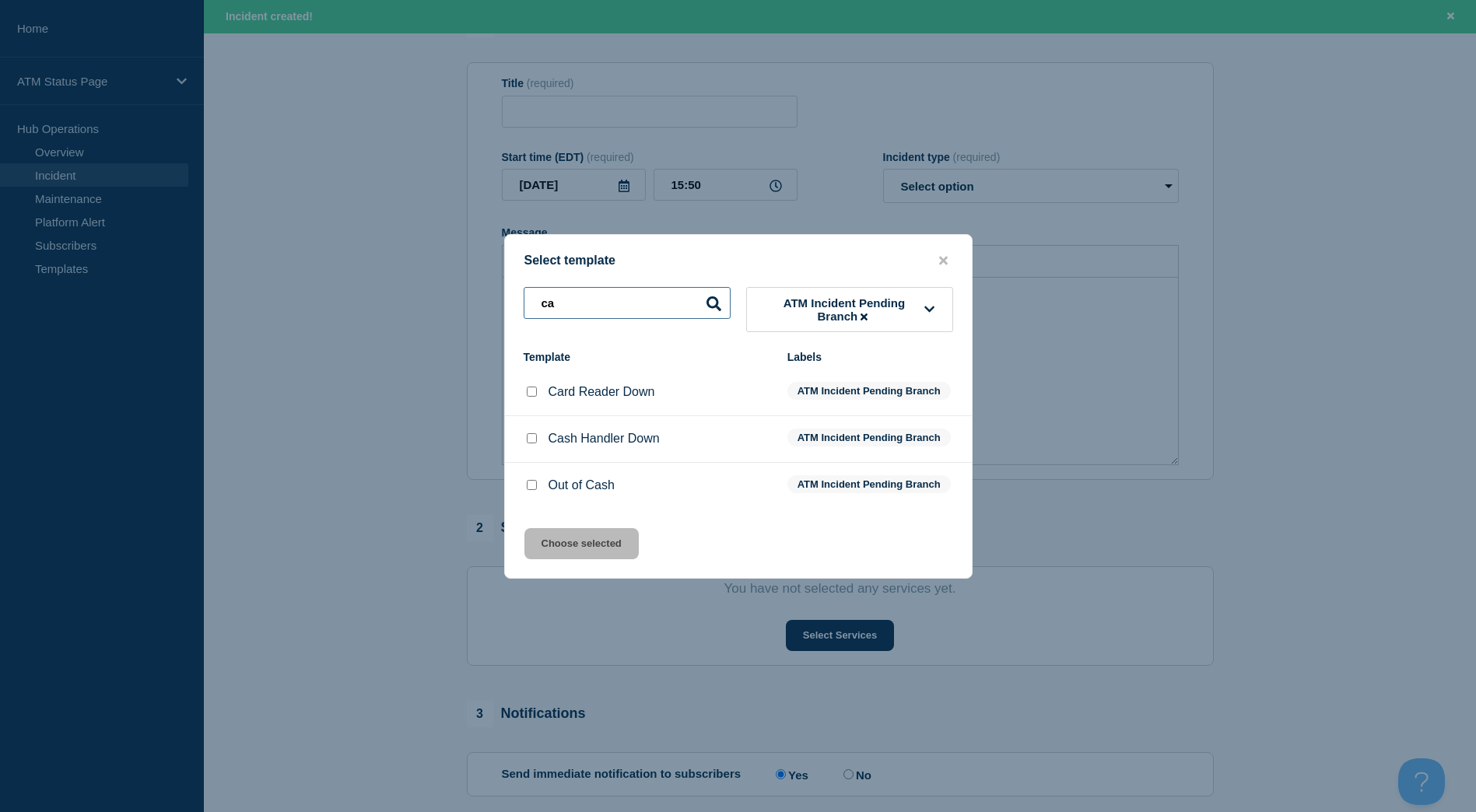
type input "ca"
click at [536, 392] on input "Card Reader Down checkbox" at bounding box center [531, 392] width 10 height 10
checkbox input "true"
click at [556, 545] on button "Choose selected" at bounding box center [581, 544] width 114 height 32
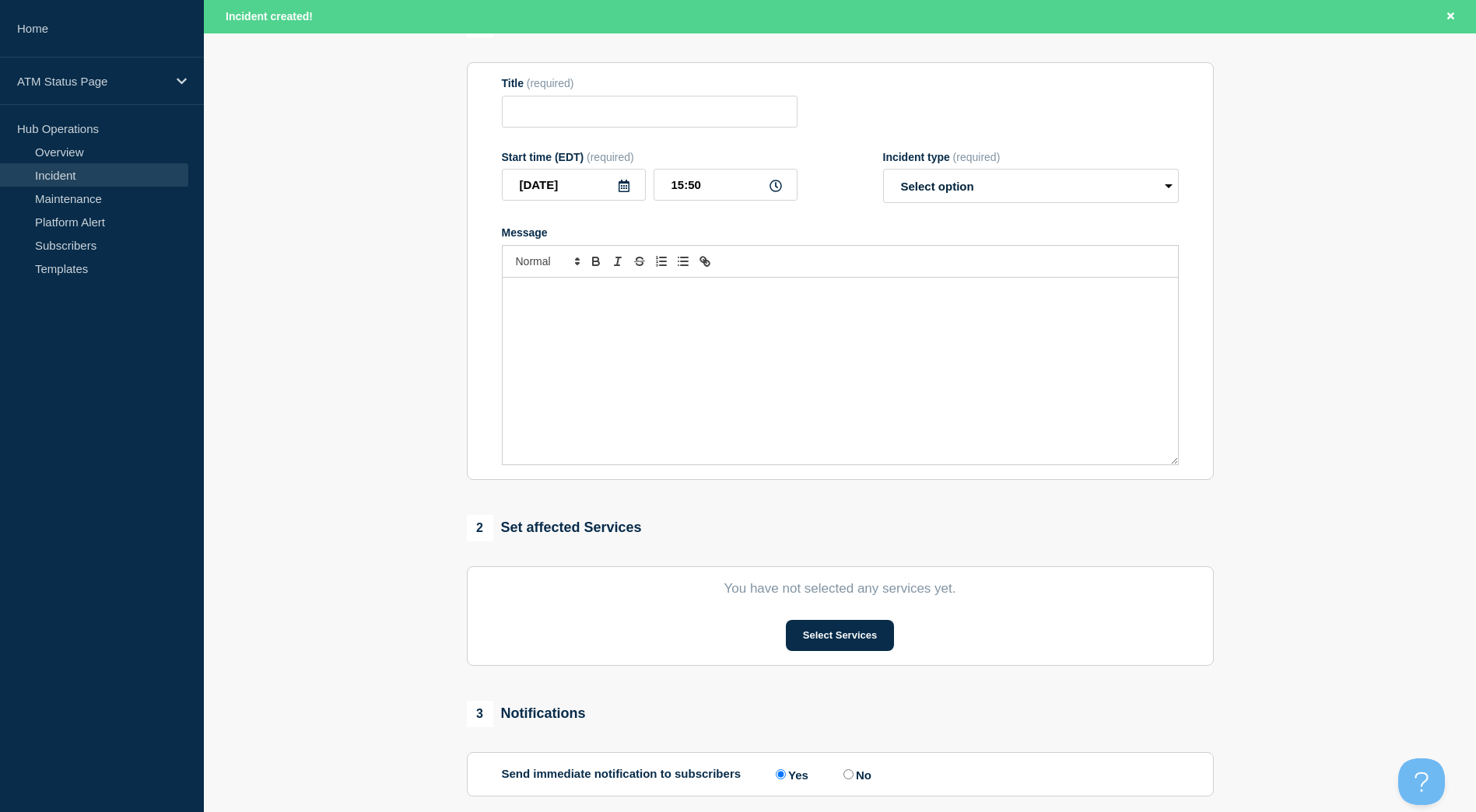
type input "Card Reader Down"
select select "identified"
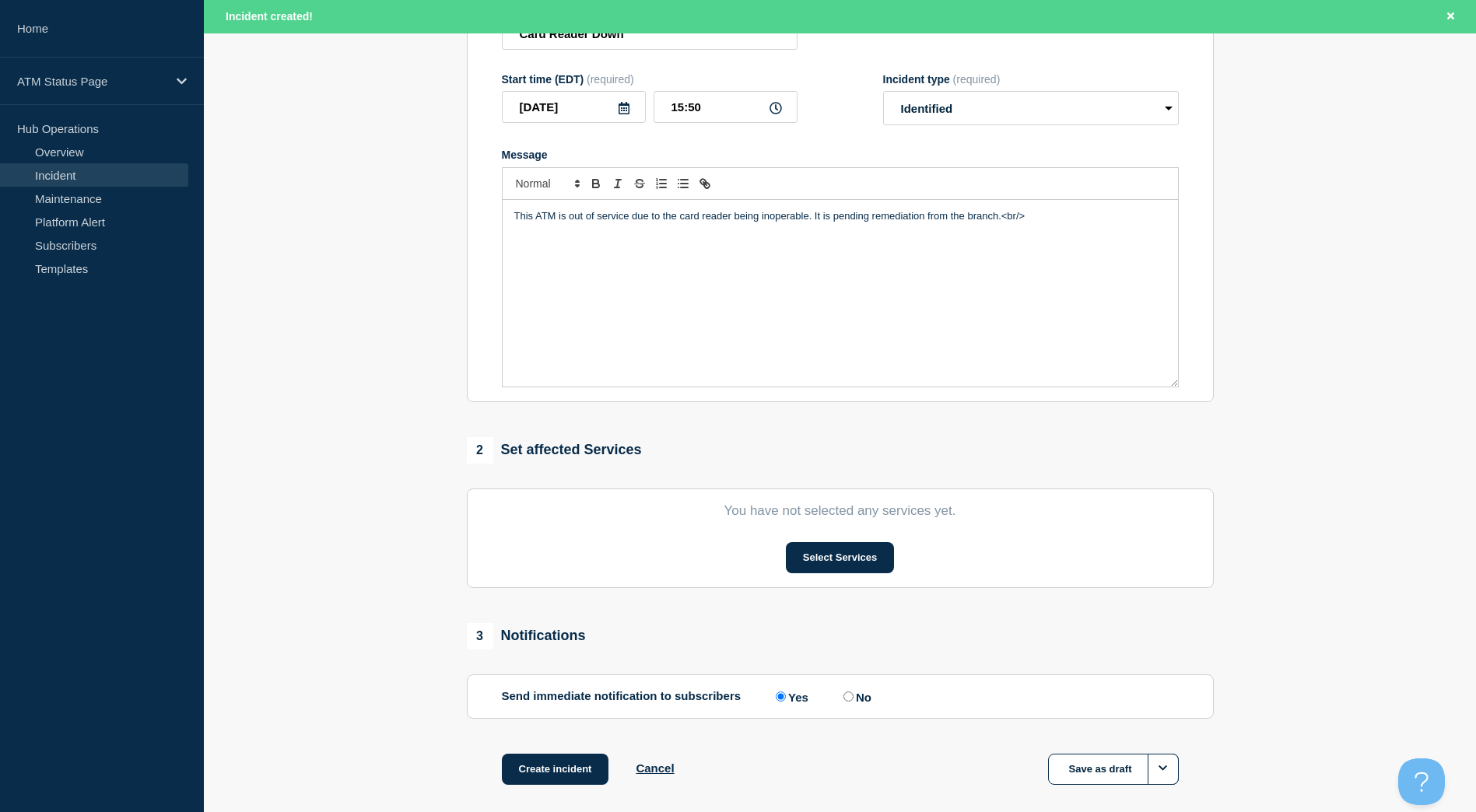
scroll to position [311, 0]
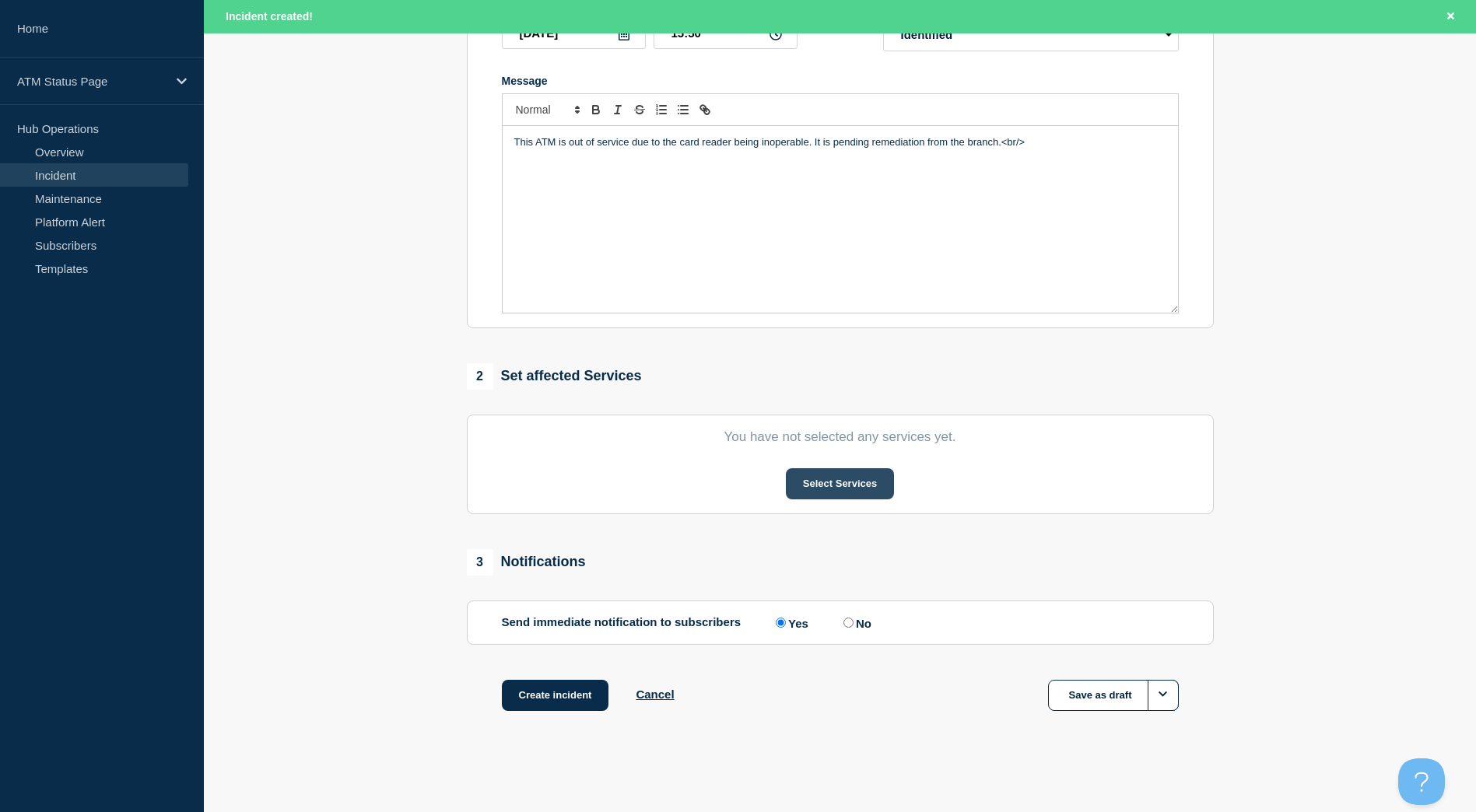
click at [838, 477] on button "Select Services" at bounding box center [840, 484] width 109 height 32
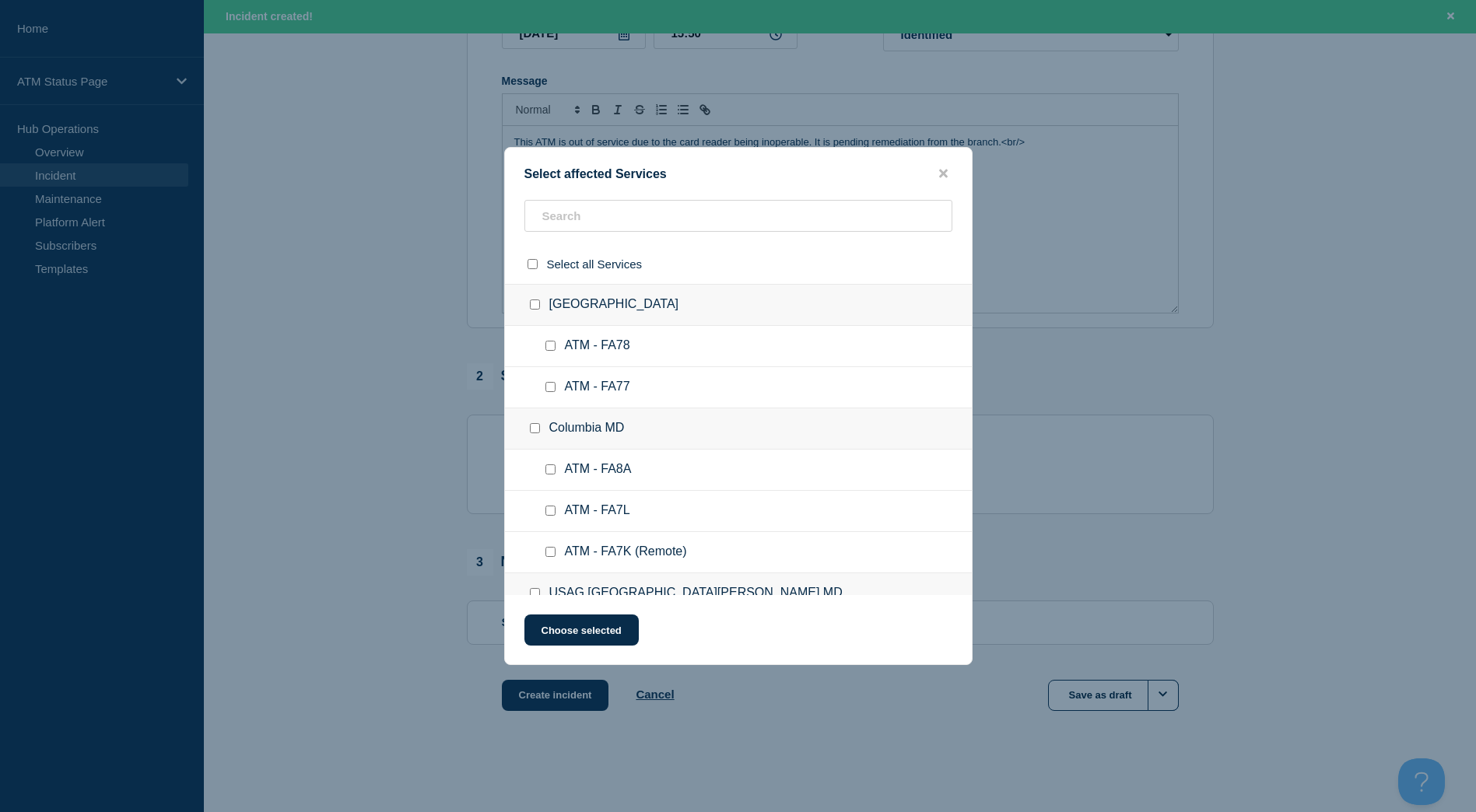
click at [689, 185] on div "Select affected Services Select all Services [GEOGRAPHIC_DATA] [GEOGRAPHIC_DATA…" at bounding box center [738, 406] width 469 height 518
click at [672, 204] on input "text" at bounding box center [738, 215] width 428 height 32
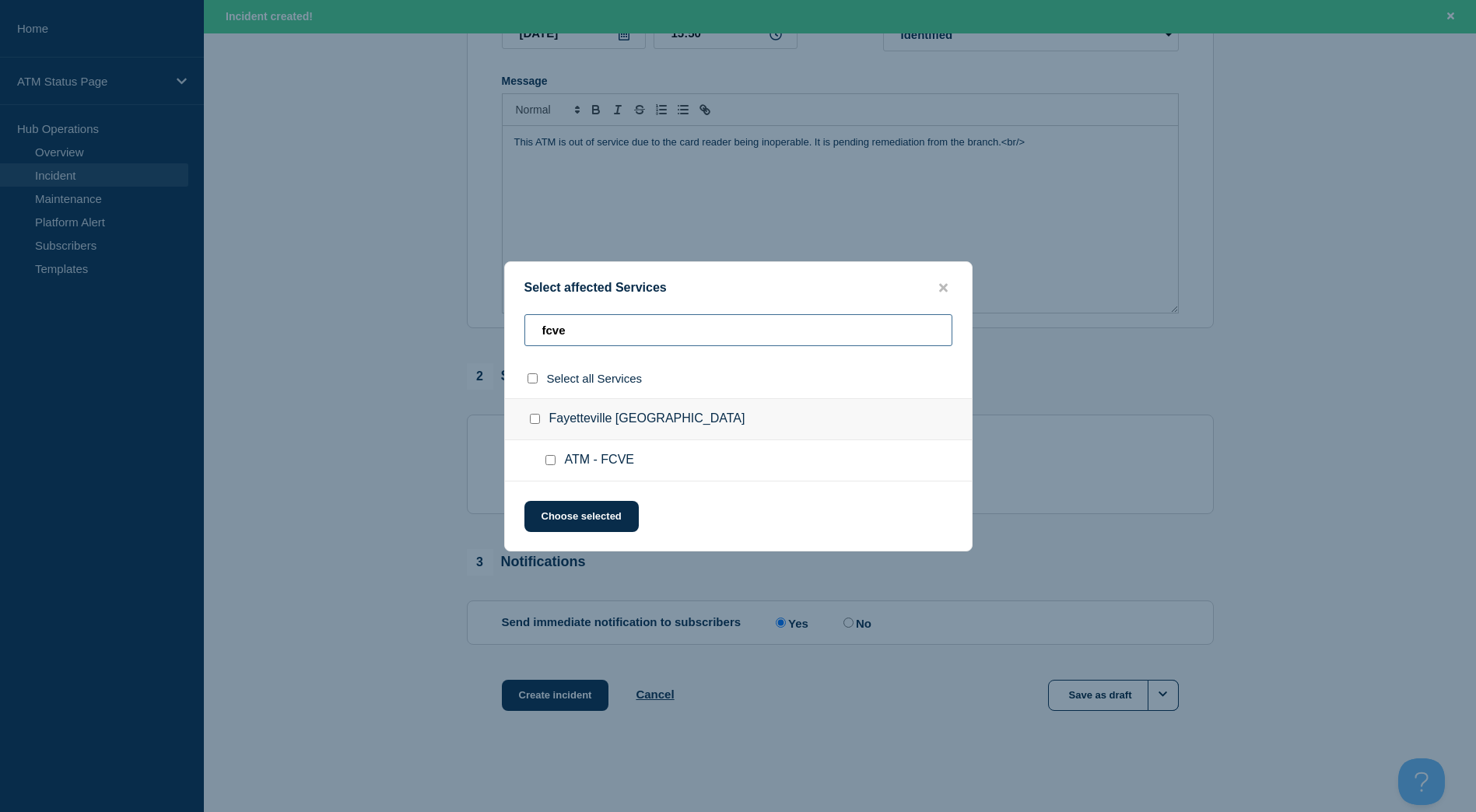
type input "fcve"
click at [532, 420] on input "Fayetteville GA checkbox" at bounding box center [535, 419] width 10 height 10
checkbox input "true"
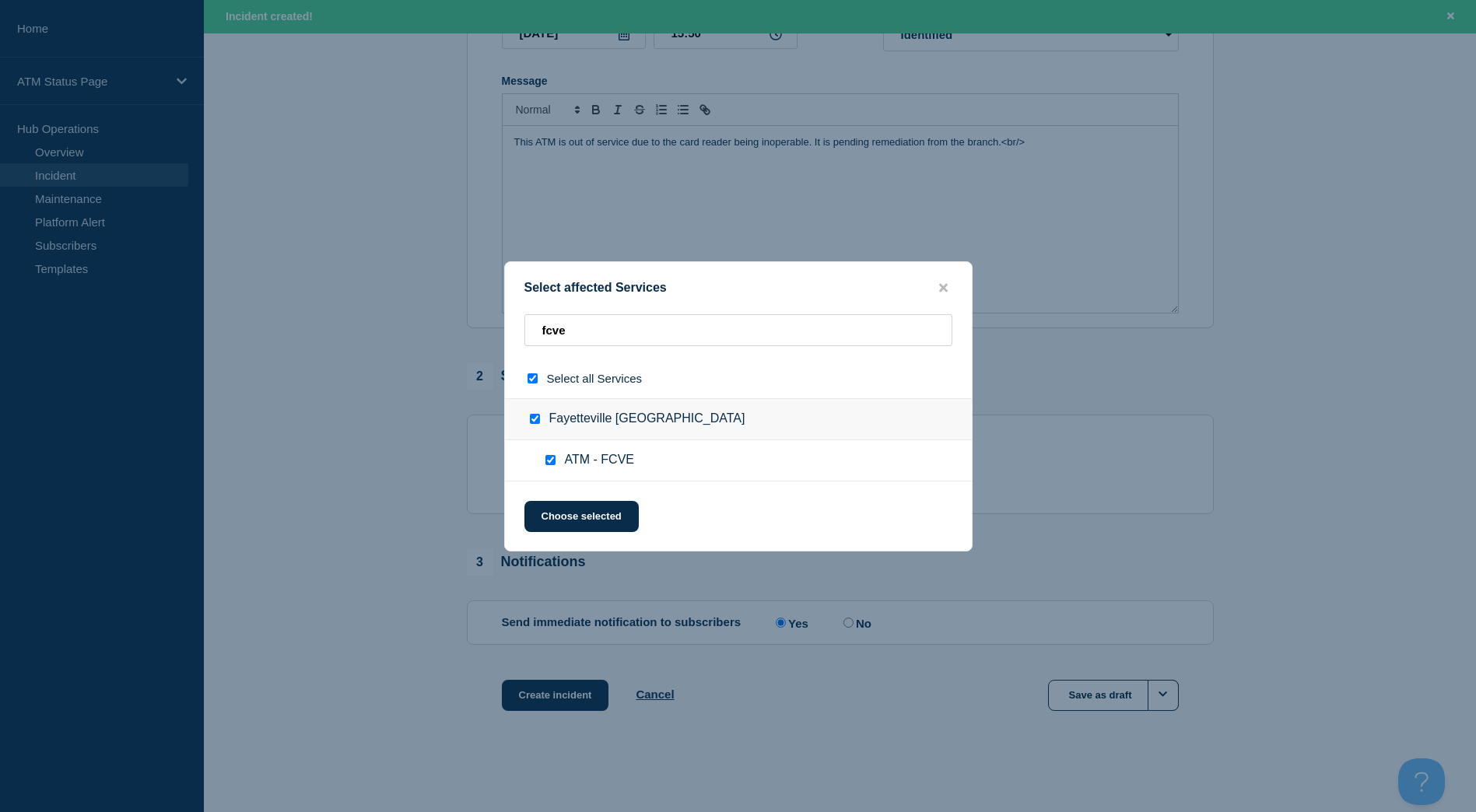
click at [608, 541] on div "Select affected Services fcve Select all Services [GEOGRAPHIC_DATA] [GEOGRAPHIC…" at bounding box center [738, 406] width 469 height 290
click at [613, 523] on button "Choose selected" at bounding box center [581, 517] width 114 height 32
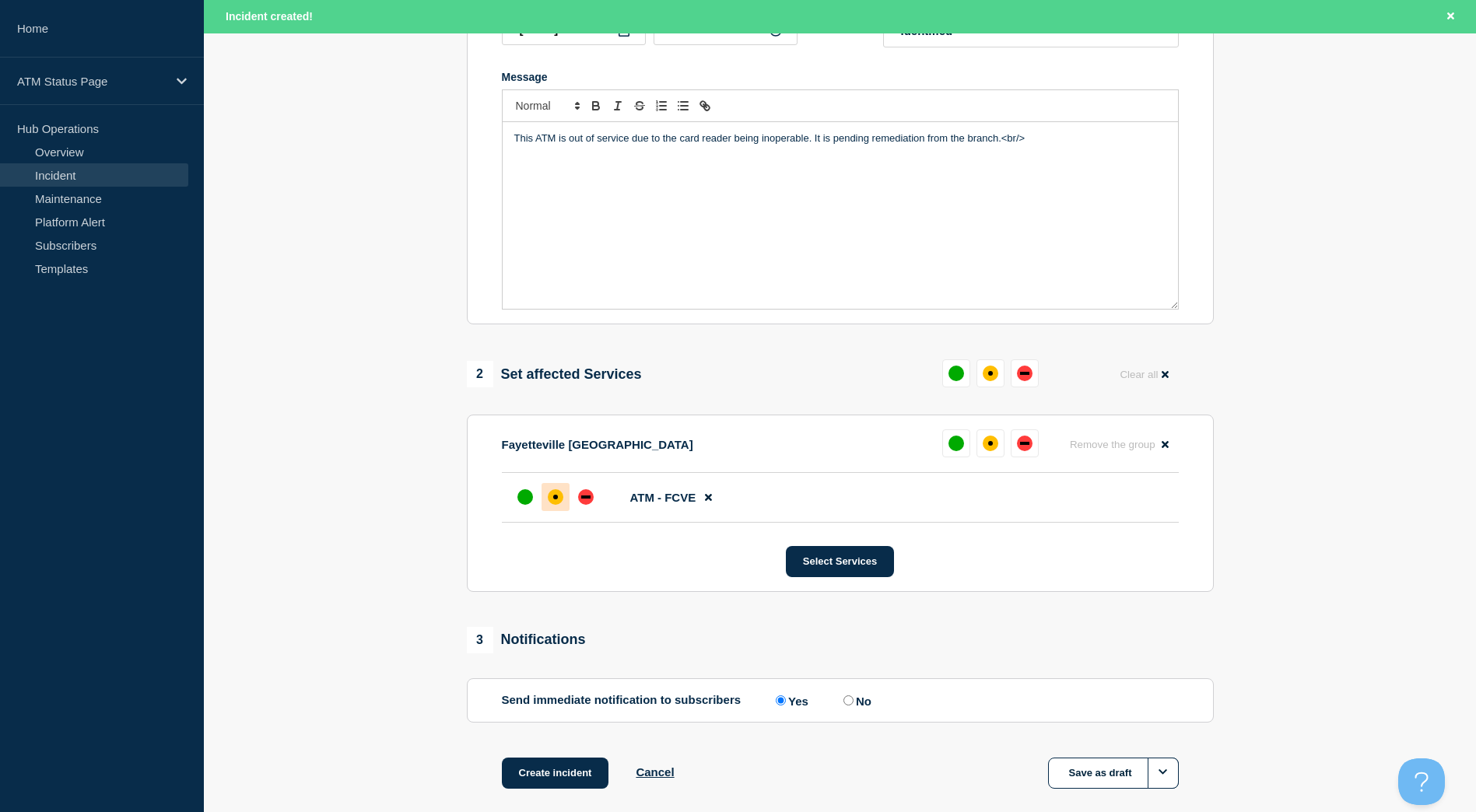
click at [558, 502] on div "affected" at bounding box center [555, 496] width 16 height 16
click at [568, 777] on button "Create incident" at bounding box center [556, 773] width 108 height 32
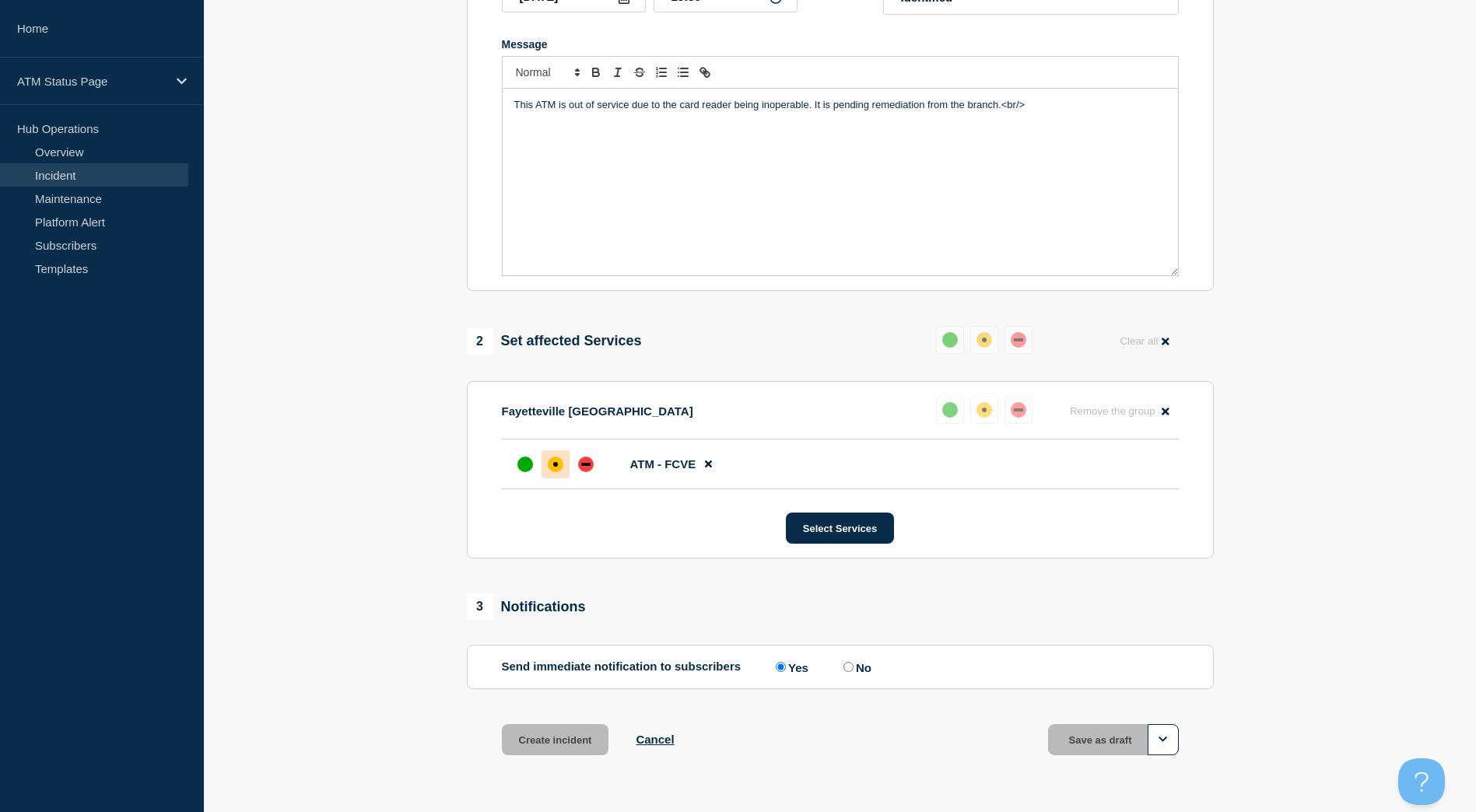
scroll to position [277, 0]
